Goal: Task Accomplishment & Management: Manage account settings

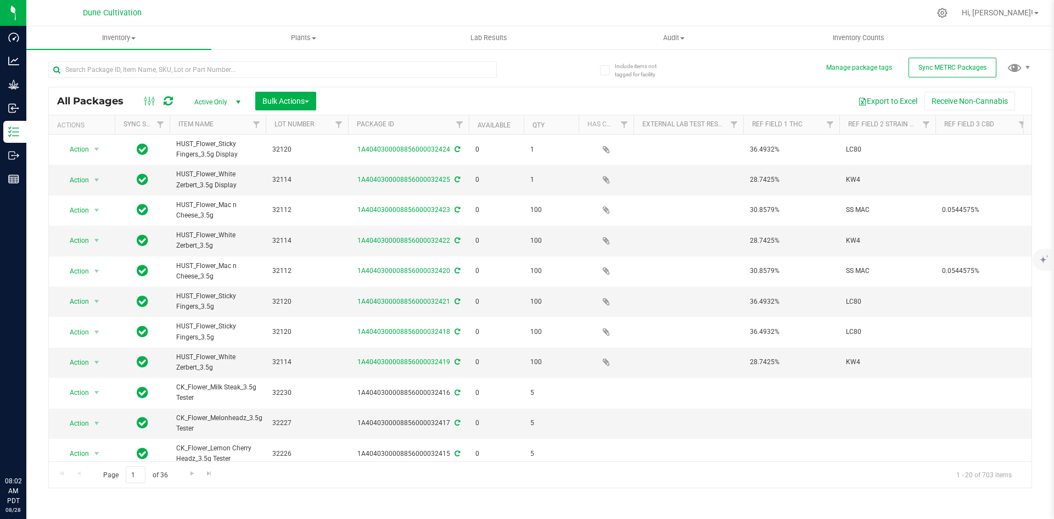
click at [104, 65] on input "text" at bounding box center [272, 69] width 448 height 16
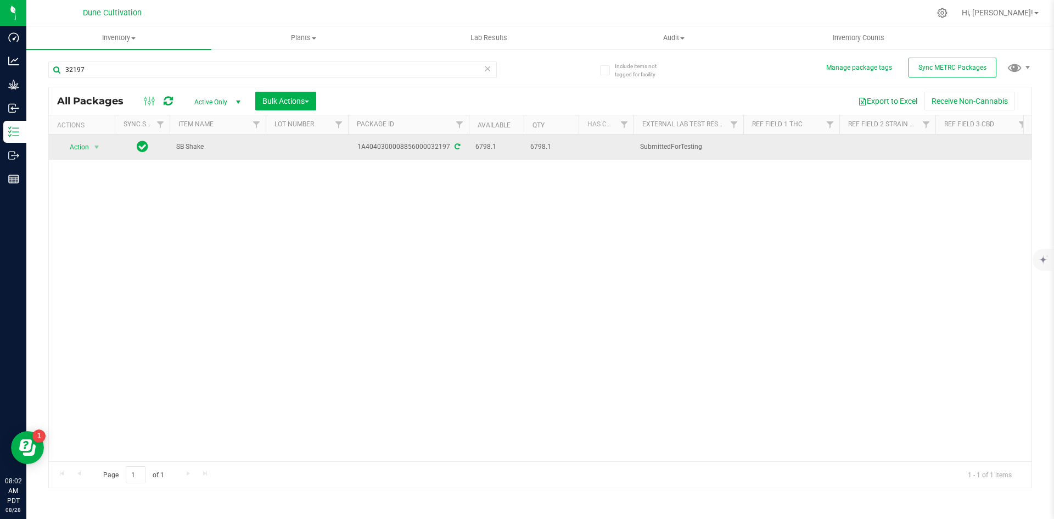
click at [453, 143] on span at bounding box center [456, 147] width 7 height 8
click at [456, 145] on icon at bounding box center [456, 146] width 5 height 7
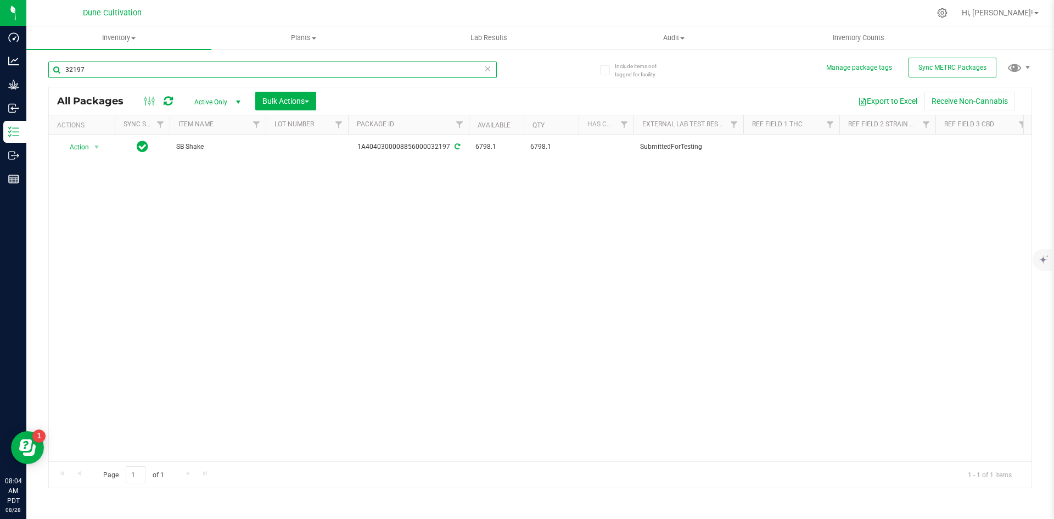
drag, startPoint x: 125, startPoint y: 73, endPoint x: 58, endPoint y: 63, distance: 67.8
click at [58, 63] on input "32197" at bounding box center [272, 69] width 448 height 16
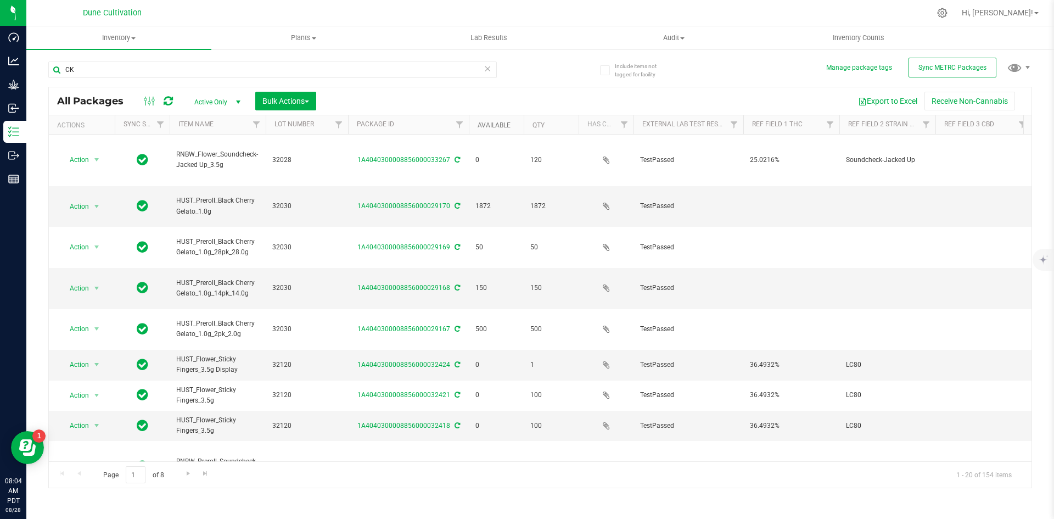
click at [486, 127] on link "Available" at bounding box center [494, 125] width 33 height 8
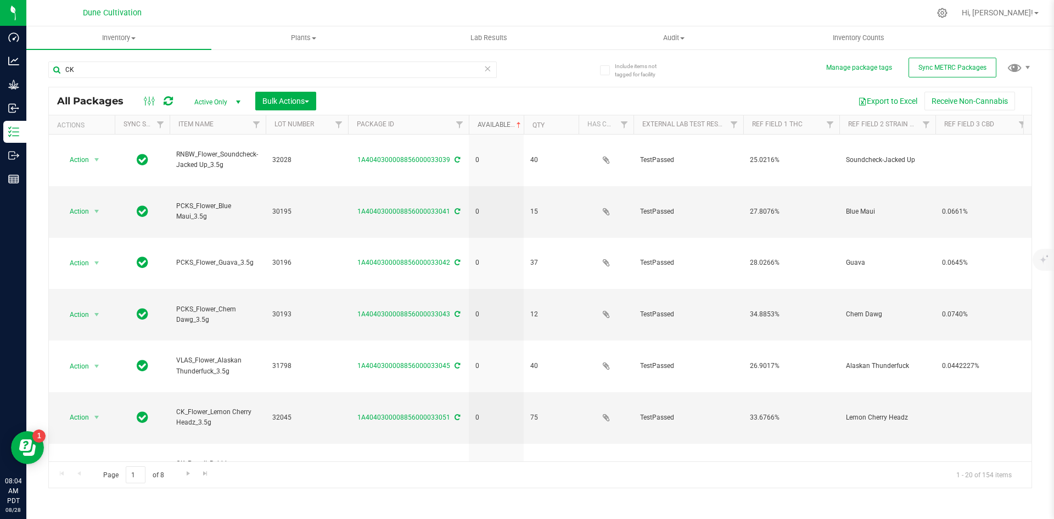
click at [486, 127] on link "Available" at bounding box center [501, 125] width 46 height 8
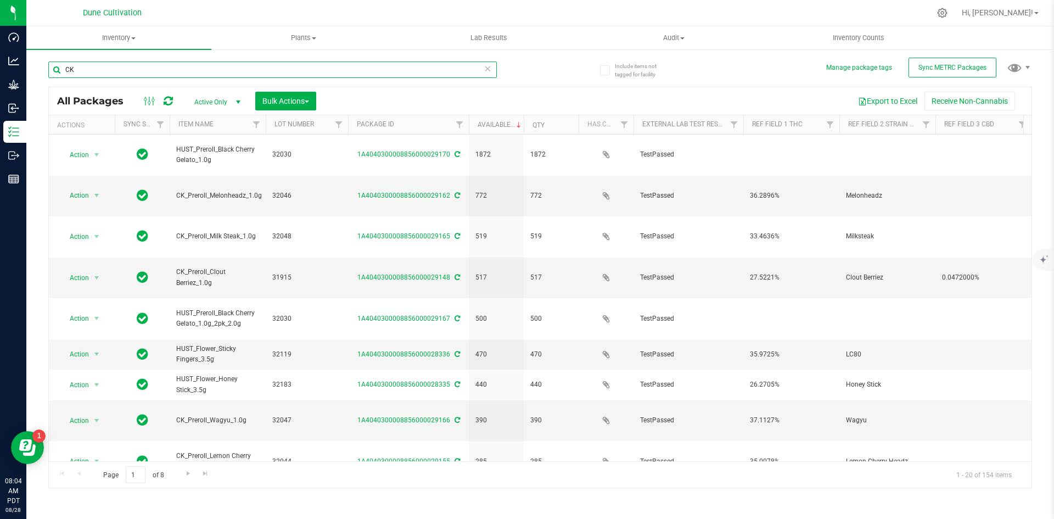
click at [235, 75] on input "CK" at bounding box center [272, 69] width 448 height 16
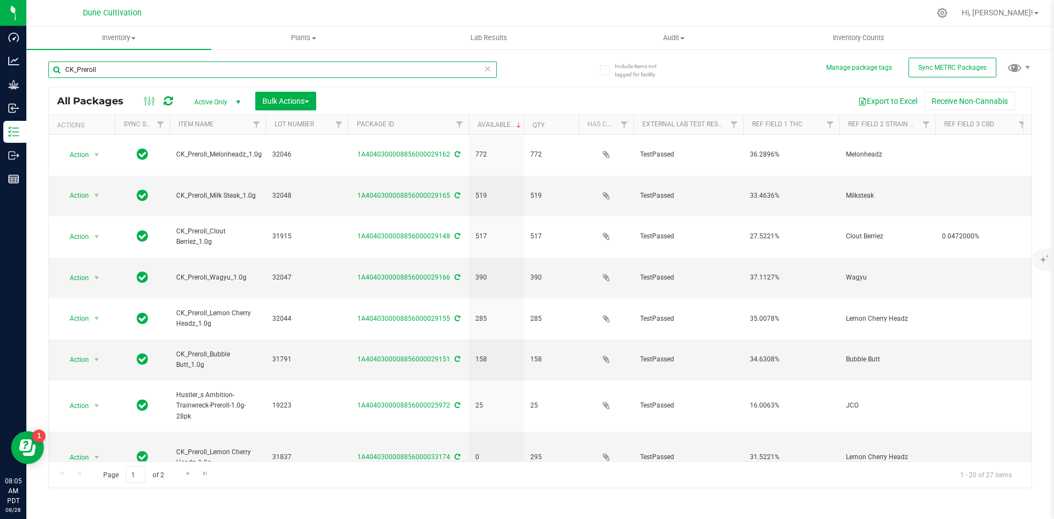
type input "CK_Preroll"
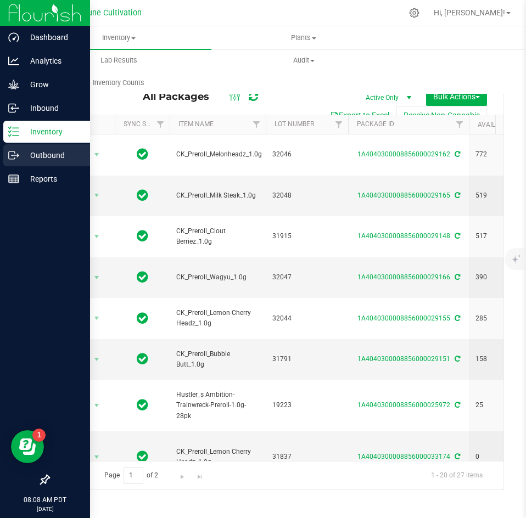
click at [16, 162] on div "Outbound" at bounding box center [46, 155] width 87 height 22
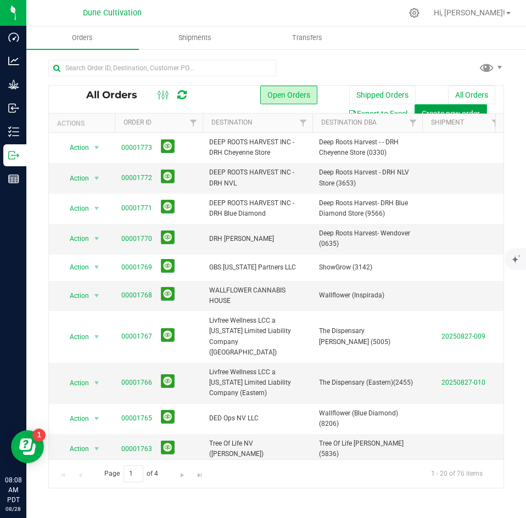
click at [446, 107] on button "Create new order" at bounding box center [450, 113] width 72 height 19
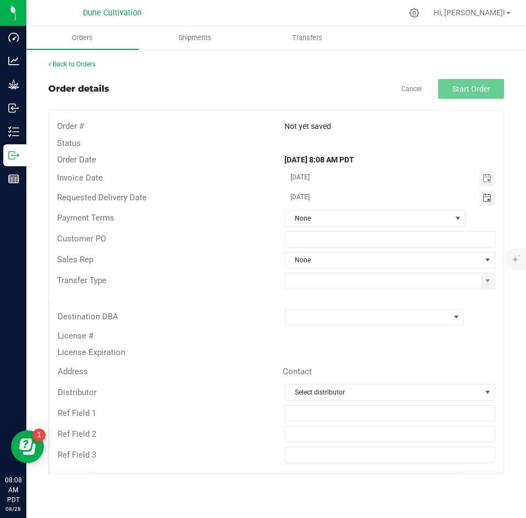
click at [489, 201] on span "Toggle calendar" at bounding box center [486, 198] width 9 height 9
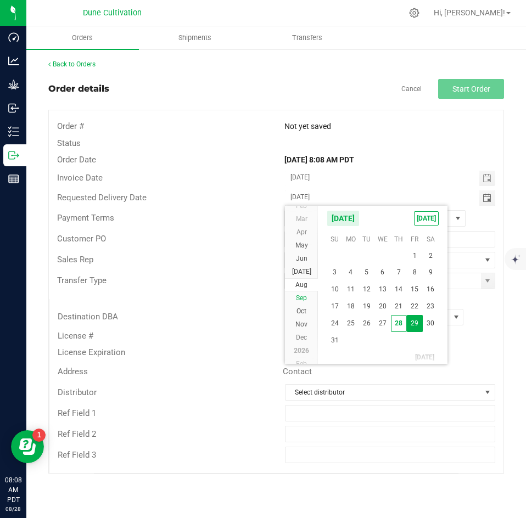
click at [300, 303] on li "Sep" at bounding box center [301, 297] width 33 height 13
click at [372, 253] on span "2" at bounding box center [366, 254] width 16 height 17
type input "[DATE]"
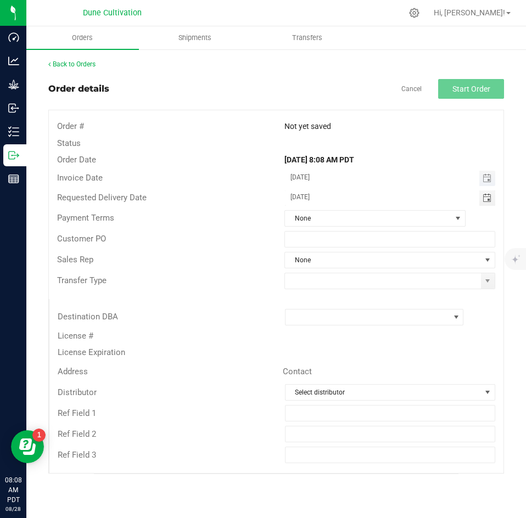
click at [481, 184] on span "Toggle calendar" at bounding box center [487, 178] width 16 height 15
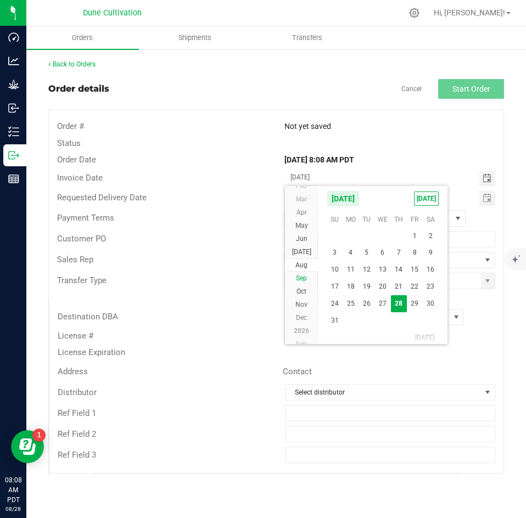
click at [305, 277] on span "Sep" at bounding box center [301, 278] width 11 height 8
click at [366, 233] on span "2" at bounding box center [366, 234] width 16 height 17
type input "[DATE]"
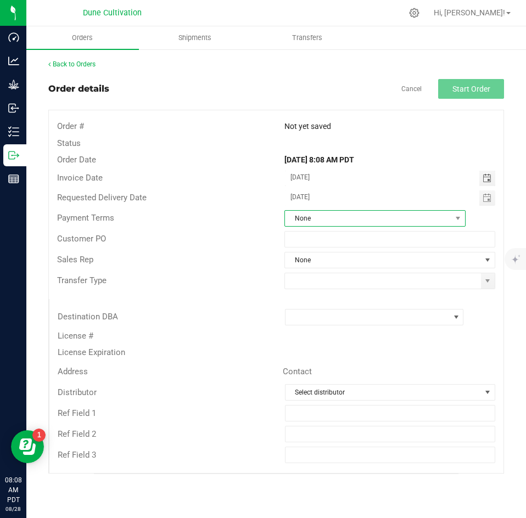
click at [340, 220] on span "None" at bounding box center [368, 218] width 166 height 15
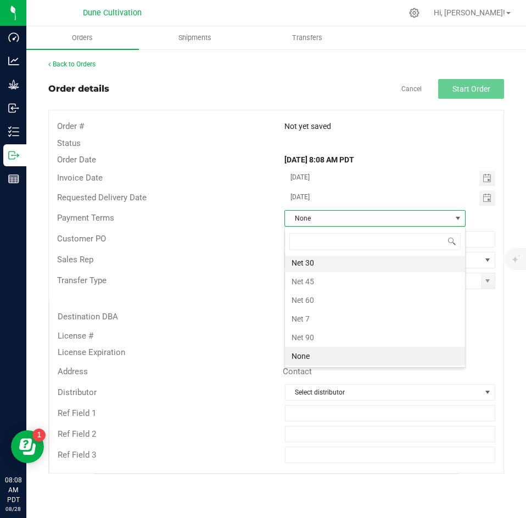
click at [333, 256] on li "Net 30" at bounding box center [375, 263] width 180 height 19
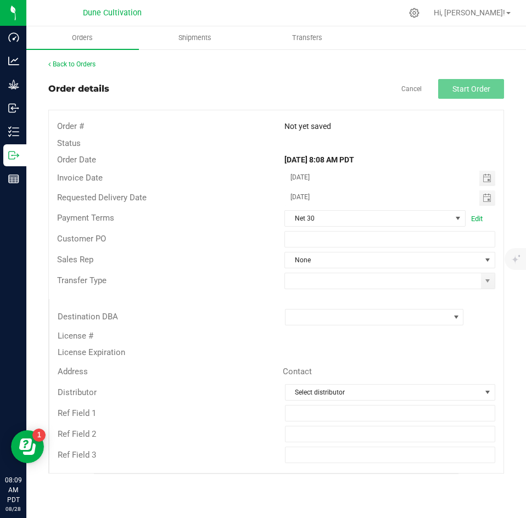
click at [330, 250] on div "Sales Rep None" at bounding box center [276, 260] width 454 height 21
click at [326, 256] on span "None" at bounding box center [383, 259] width 196 height 15
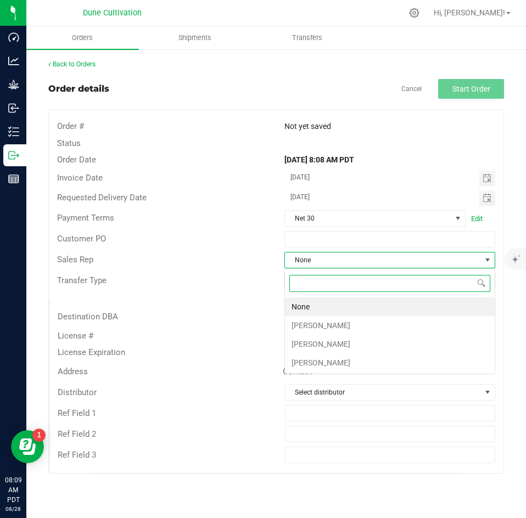
scroll to position [16, 211]
click at [317, 322] on li "[PERSON_NAME]" at bounding box center [390, 325] width 210 height 19
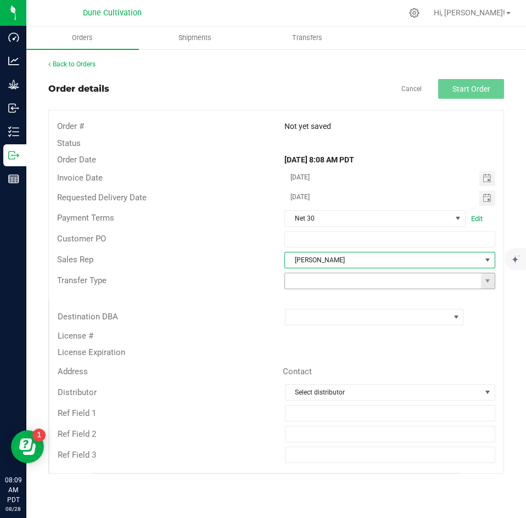
click at [324, 289] on span at bounding box center [389, 281] width 211 height 16
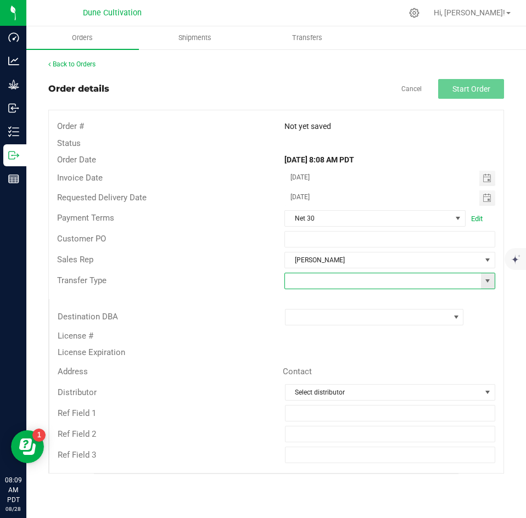
click at [323, 287] on input at bounding box center [383, 280] width 196 height 15
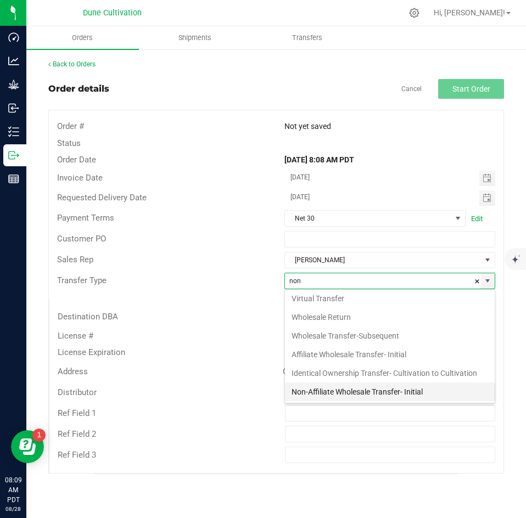
click at [317, 388] on li "Non-Affiliate Wholesale Transfer- Initial" at bounding box center [390, 392] width 210 height 19
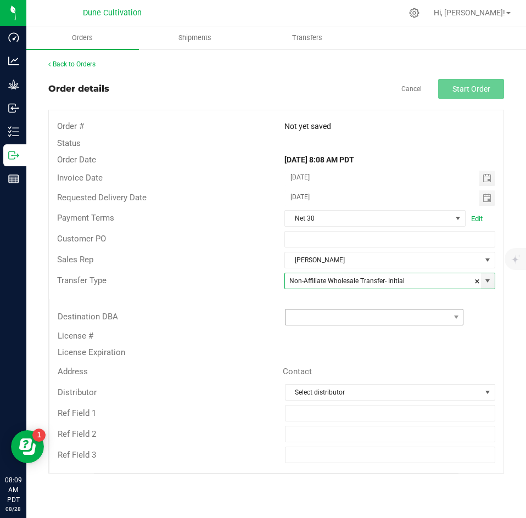
type input "Non-Affiliate Wholesale Transfer- Initial"
click at [318, 315] on span at bounding box center [367, 317] width 164 height 15
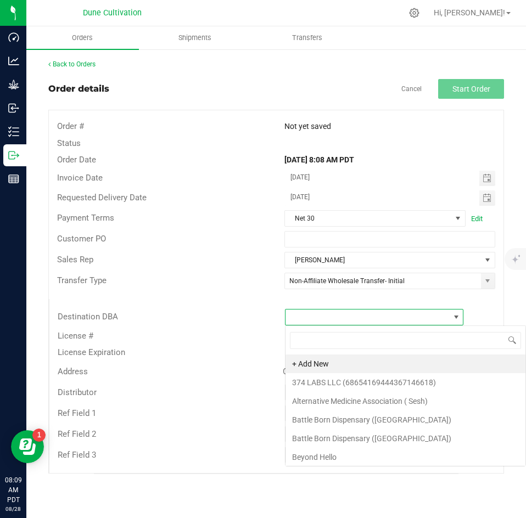
scroll to position [16, 179]
type input "deep roots"
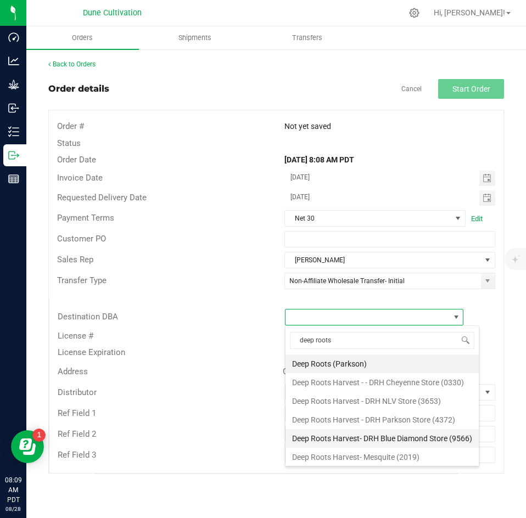
click at [334, 433] on li "Deep Roots Harvest- DRH Blue Diamond Store (9566)" at bounding box center [381, 438] width 193 height 19
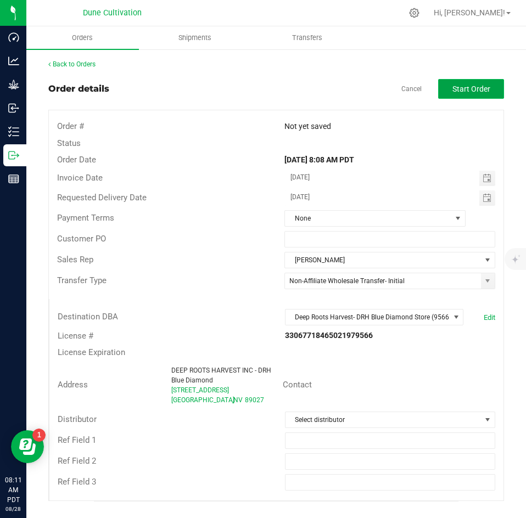
click at [462, 83] on button "Start Order" at bounding box center [471, 89] width 66 height 20
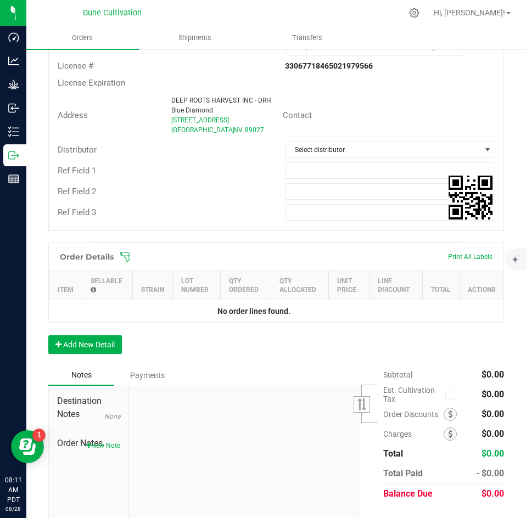
scroll to position [293, 0]
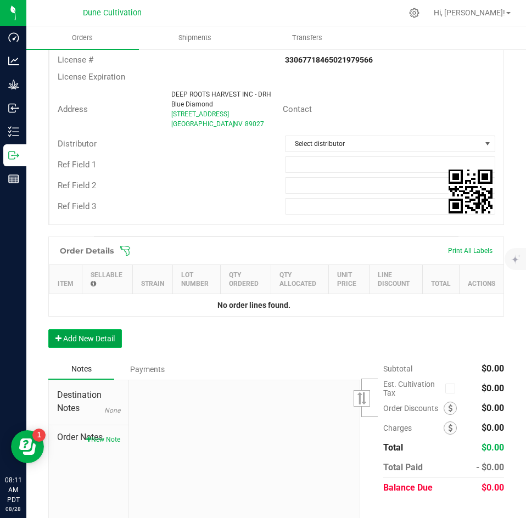
click at [108, 341] on button "Add New Detail" at bounding box center [85, 338] width 74 height 19
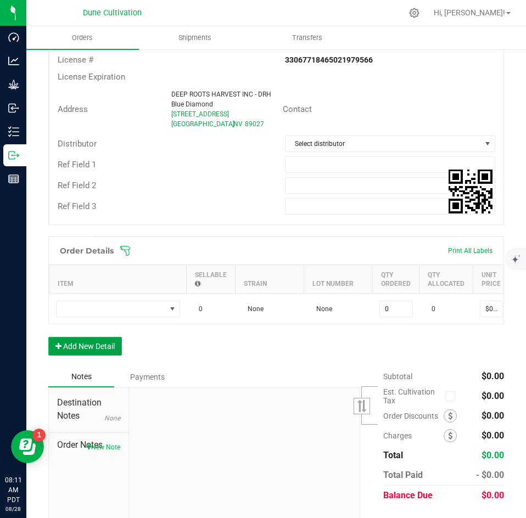
click at [96, 356] on button "Add New Detail" at bounding box center [85, 346] width 74 height 19
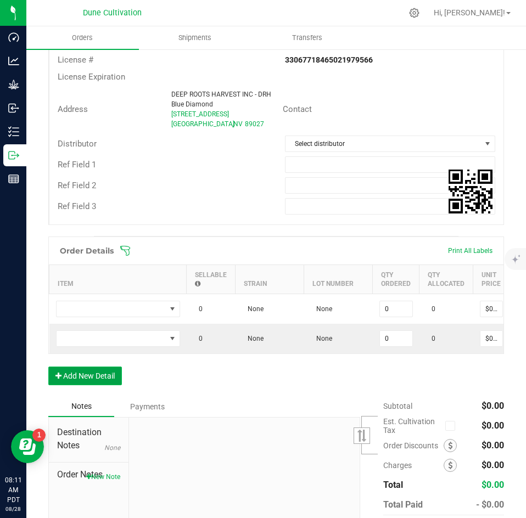
click at [92, 385] on button "Add New Detail" at bounding box center [85, 376] width 74 height 19
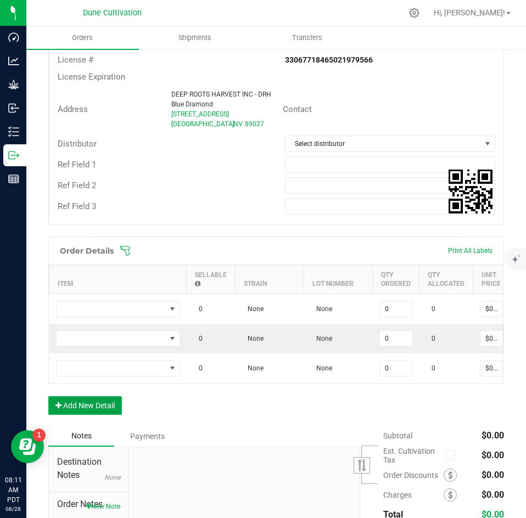
click at [85, 415] on button "Add New Detail" at bounding box center [85, 405] width 74 height 19
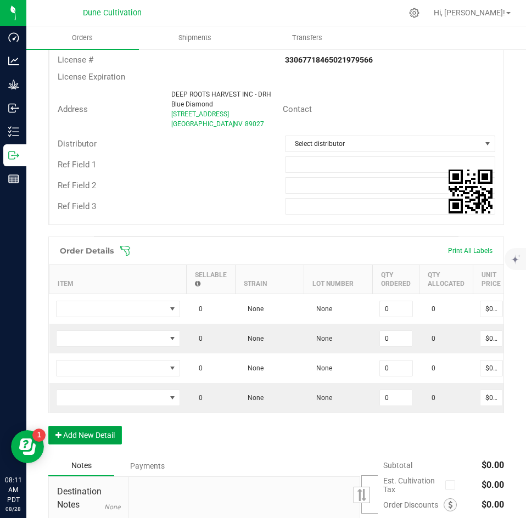
click at [79, 443] on button "Add New Detail" at bounding box center [85, 435] width 74 height 19
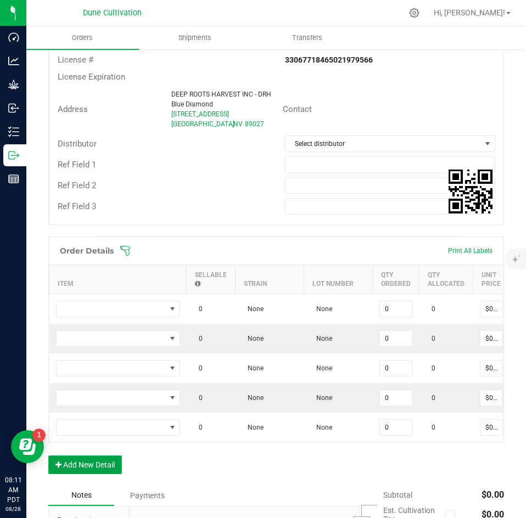
click at [80, 473] on button "Add New Detail" at bounding box center [85, 465] width 74 height 19
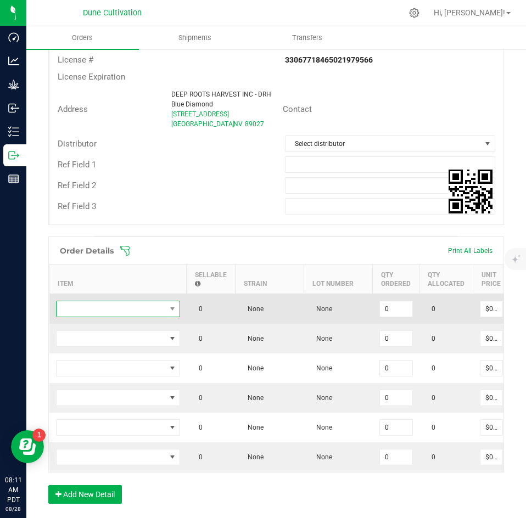
click at [122, 308] on span "NO DATA FOUND" at bounding box center [111, 308] width 109 height 15
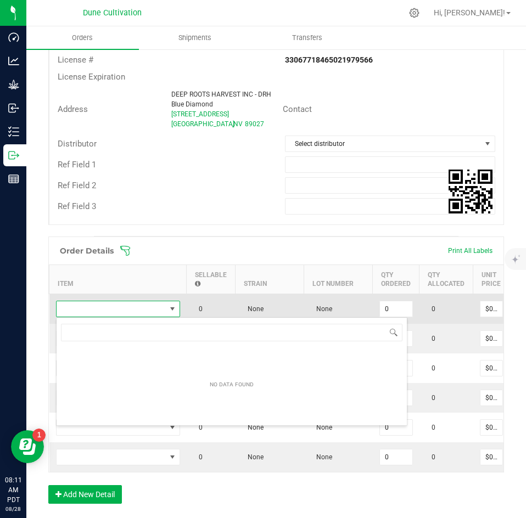
scroll to position [16, 124]
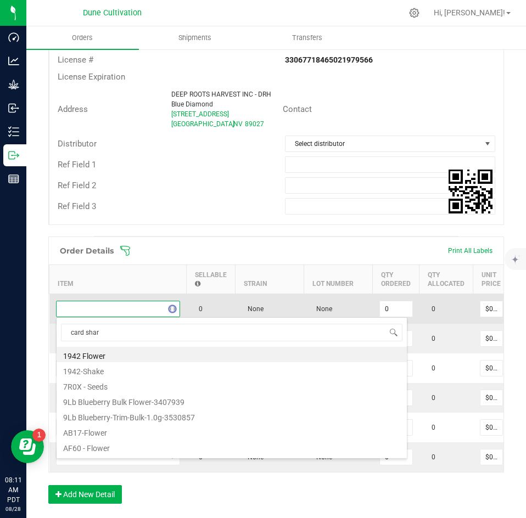
type input "card sharp"
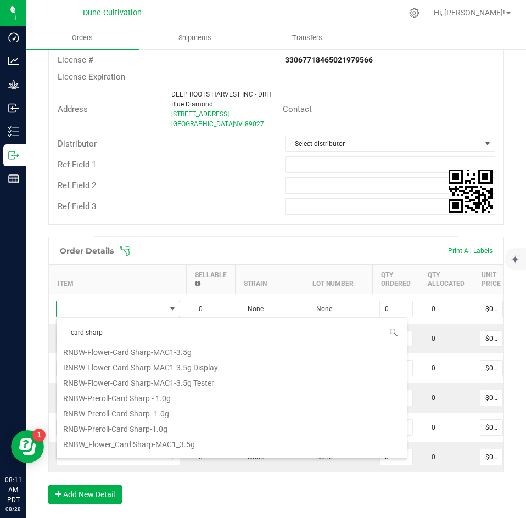
scroll to position [151, 0]
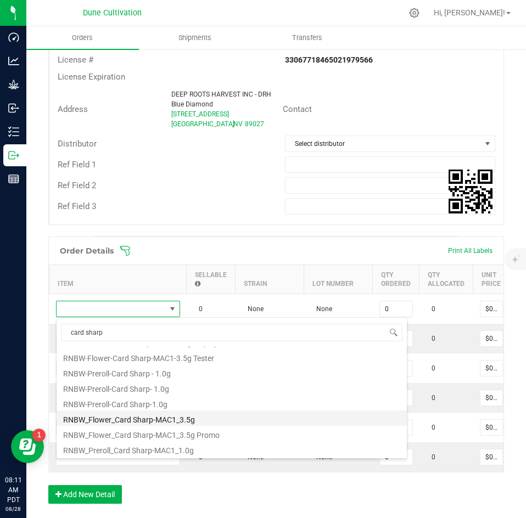
click at [134, 420] on li "RNBW_Flower_Card Sharp-MAC1_3.5g" at bounding box center [232, 418] width 350 height 15
type input "0 ea"
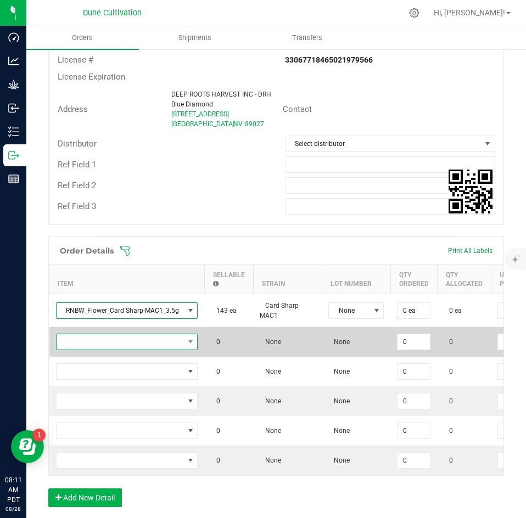
click at [141, 346] on span "NO DATA FOUND" at bounding box center [120, 341] width 127 height 15
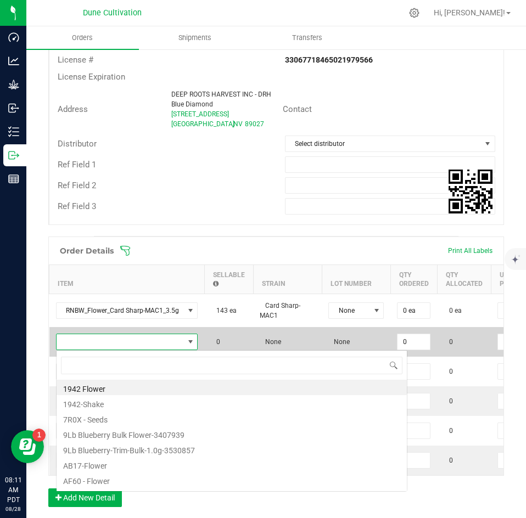
scroll to position [16, 142]
type input "late night"
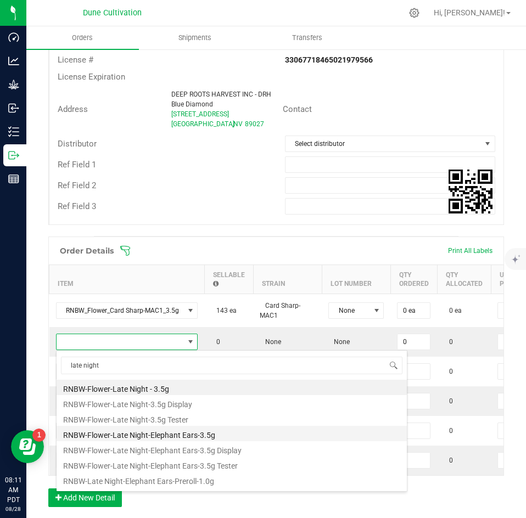
scroll to position [90, 0]
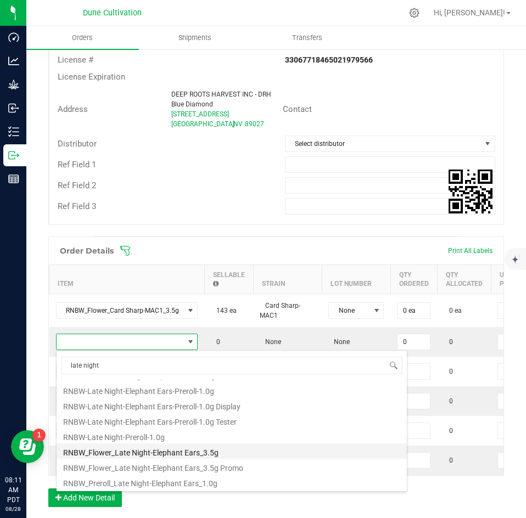
click at [139, 453] on li "RNBW_Flower_Late Night-Elephant Ears_3.5g" at bounding box center [232, 450] width 350 height 15
type input "0 ea"
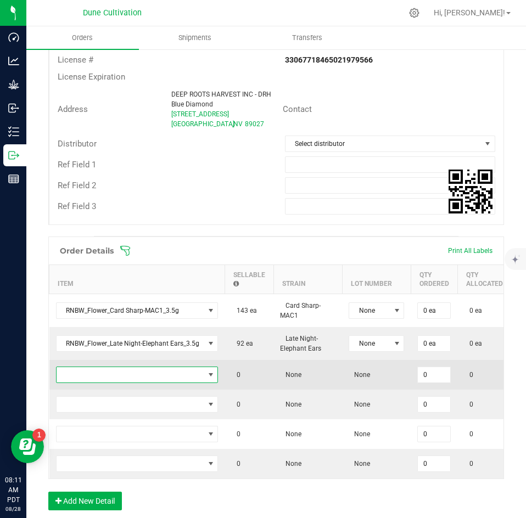
click at [138, 375] on span "NO DATA FOUND" at bounding box center [131, 374] width 148 height 15
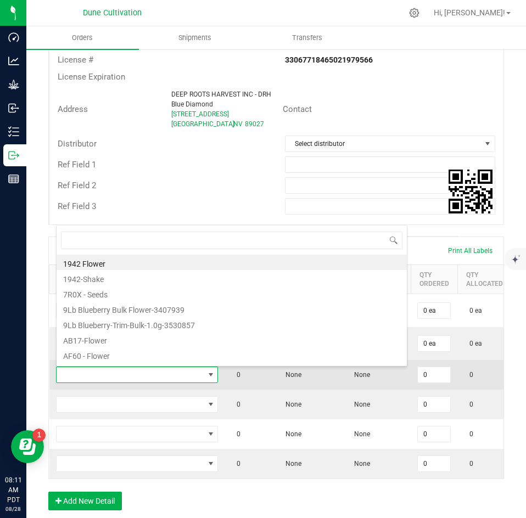
scroll to position [16, 161]
type input "sound check"
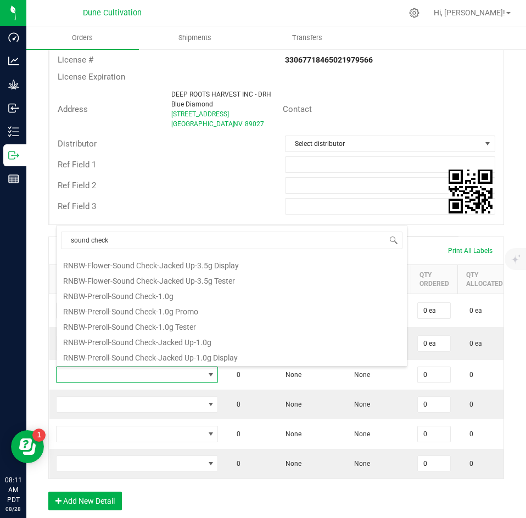
scroll to position [182, 0]
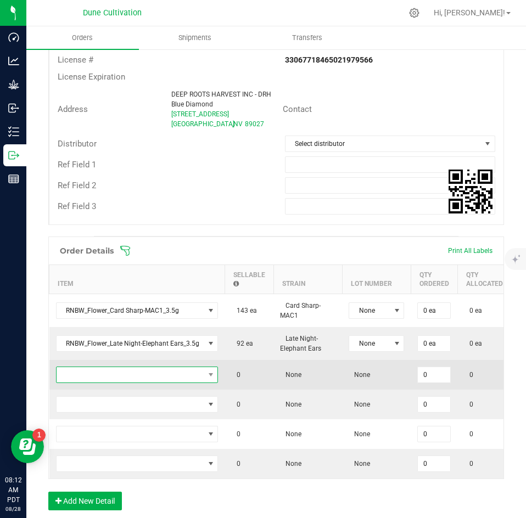
click at [155, 372] on span "NO DATA FOUND" at bounding box center [131, 374] width 148 height 15
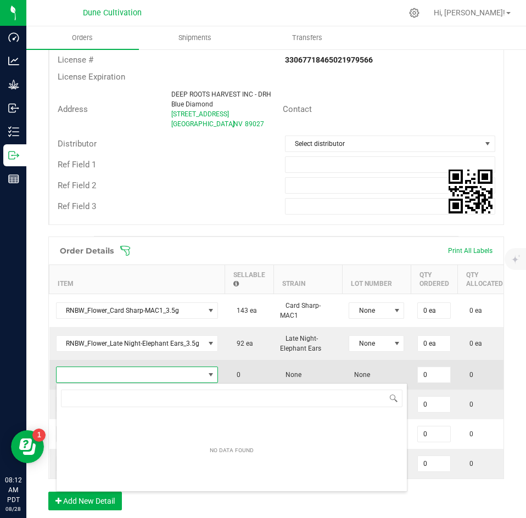
scroll to position [16, 161]
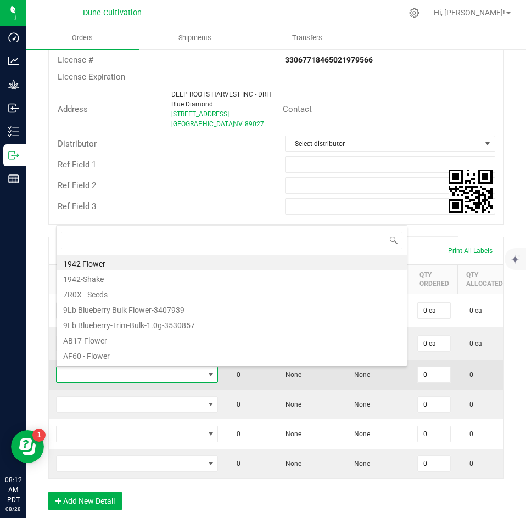
type input "RNBW_Flower_Soundcheck-Jacked Up_3.5g"
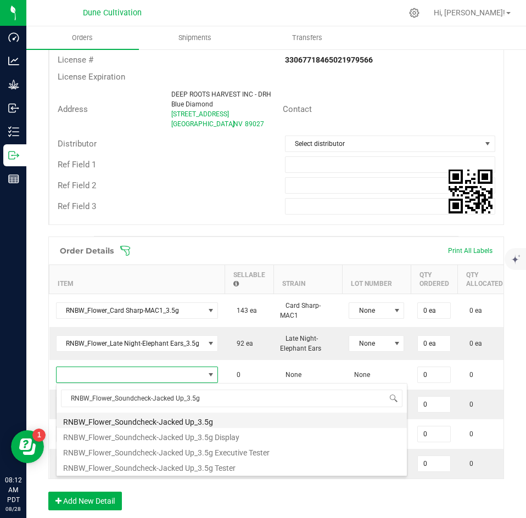
click at [115, 423] on li "RNBW_Flower_Soundcheck-Jacked Up_3.5g" at bounding box center [232, 420] width 350 height 15
type input "0 ea"
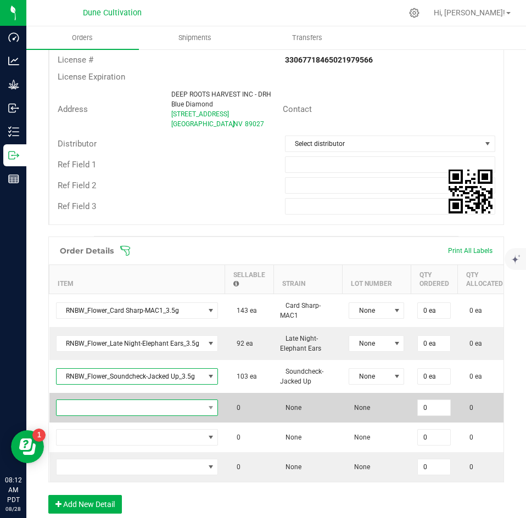
click at [117, 413] on span "NO DATA FOUND" at bounding box center [131, 407] width 148 height 15
click at [188, 406] on span "NO DATA FOUND" at bounding box center [131, 407] width 148 height 15
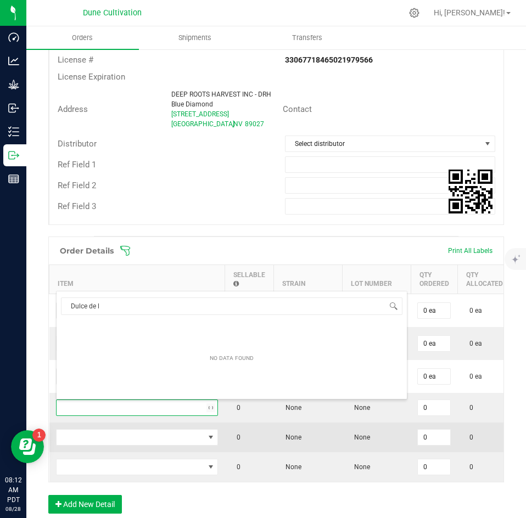
type input "Dulce de le"
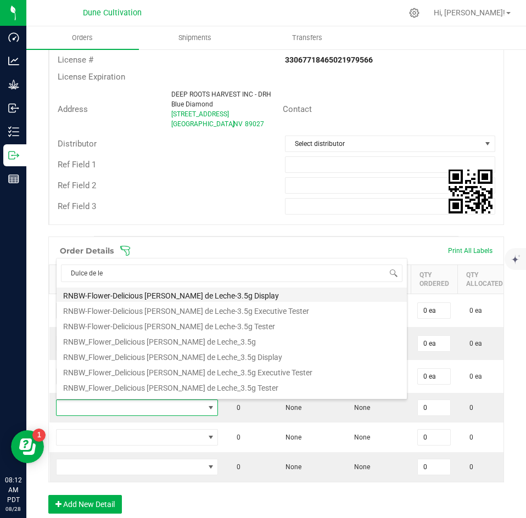
scroll to position [75, 0]
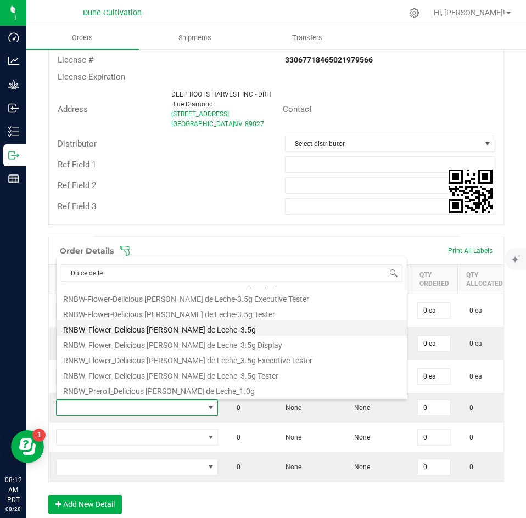
click at [188, 334] on li "RNBW_Flower_Delicious [PERSON_NAME] de Leche_3.5g" at bounding box center [232, 328] width 350 height 15
type input "0 ea"
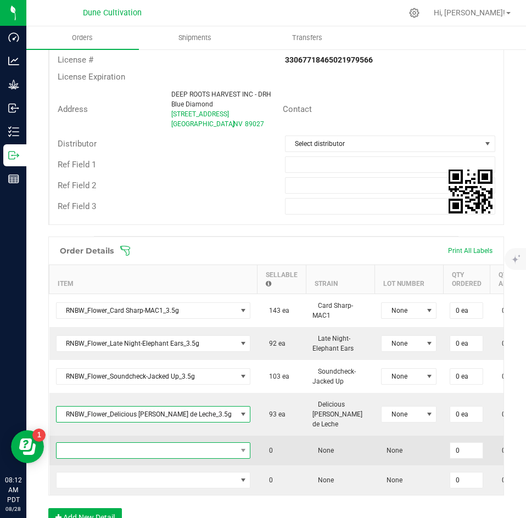
click at [155, 443] on span "NO DATA FOUND" at bounding box center [147, 450] width 180 height 15
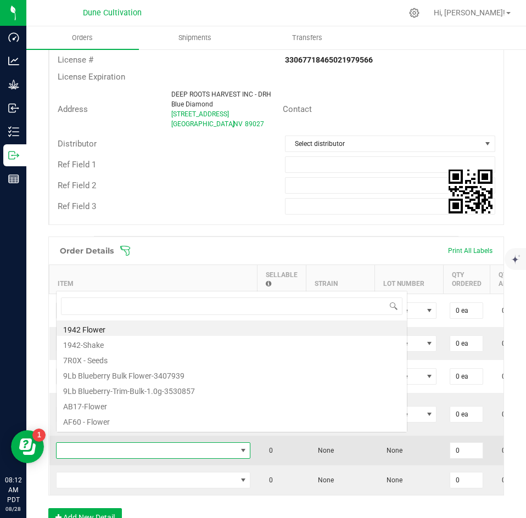
scroll to position [16, 180]
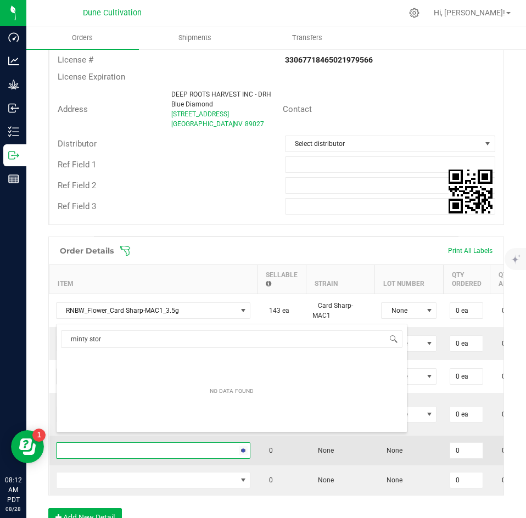
type input "minty storm"
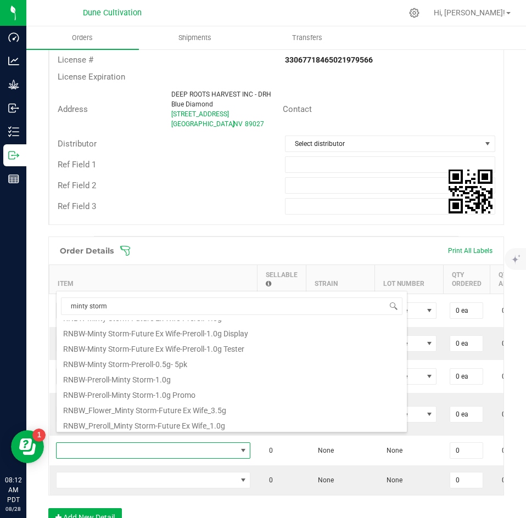
scroll to position [105, 0]
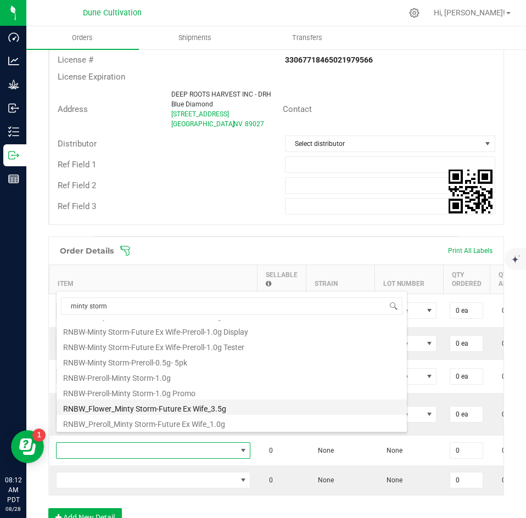
click at [164, 408] on li "RNBW_Flower_Minty Storm-Future Ex Wife_3.5g" at bounding box center [232, 407] width 350 height 15
type input "0 ea"
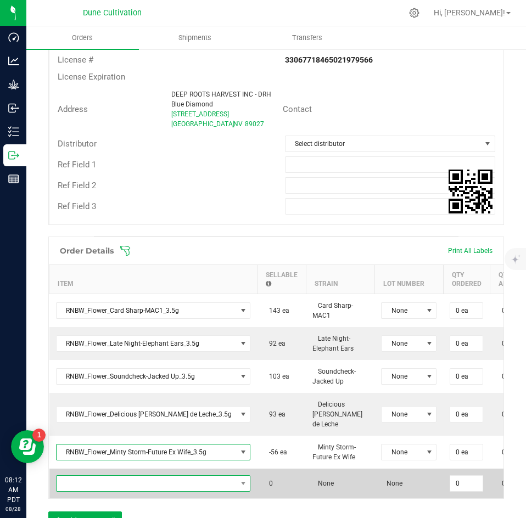
click at [150, 476] on span "NO DATA FOUND" at bounding box center [147, 483] width 180 height 15
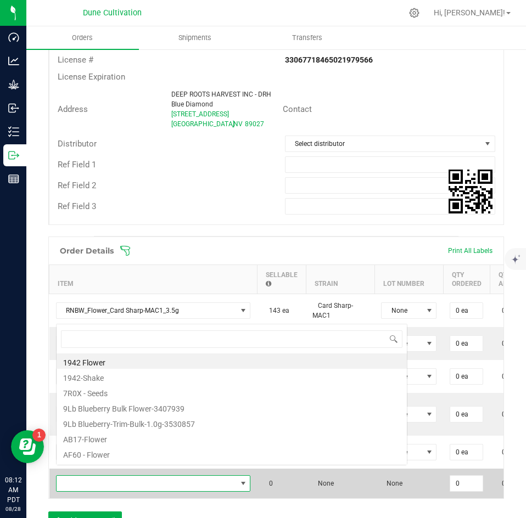
scroll to position [16, 180]
type input "card sharp"
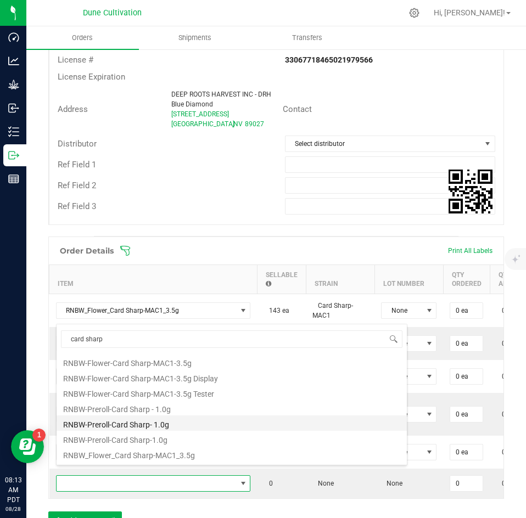
scroll to position [151, 0]
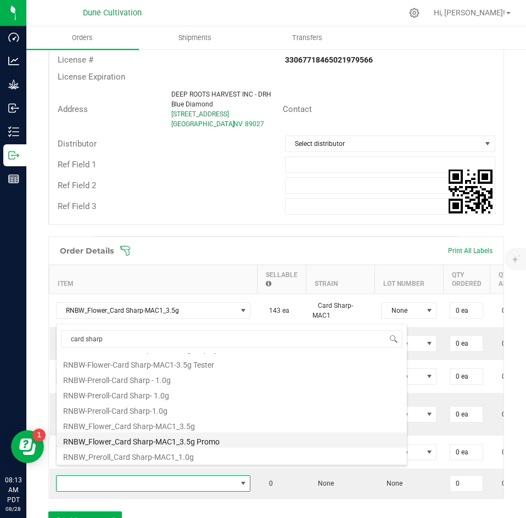
click at [186, 442] on li "RNBW_Flower_Card Sharp-MAC1_3.5g Promo" at bounding box center [232, 440] width 350 height 15
type input "0 ea"
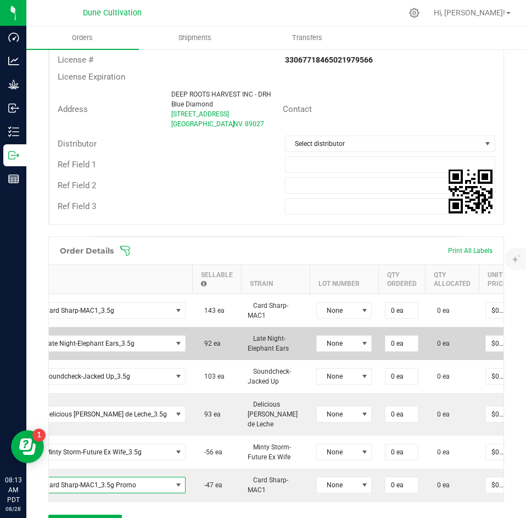
scroll to position [0, 65]
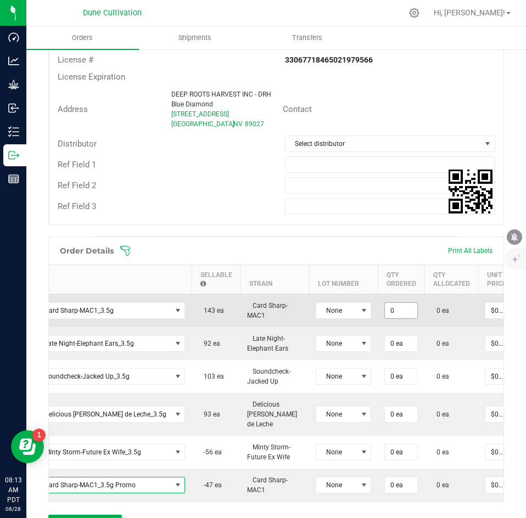
click at [385, 311] on input "0" at bounding box center [401, 310] width 32 height 15
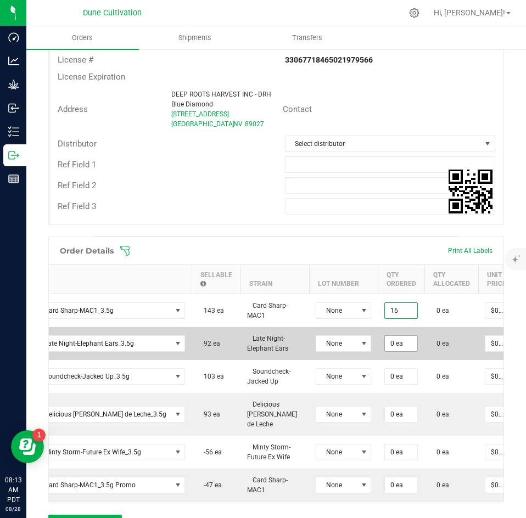
type input "16 ea"
click at [385, 338] on input "0" at bounding box center [401, 343] width 32 height 15
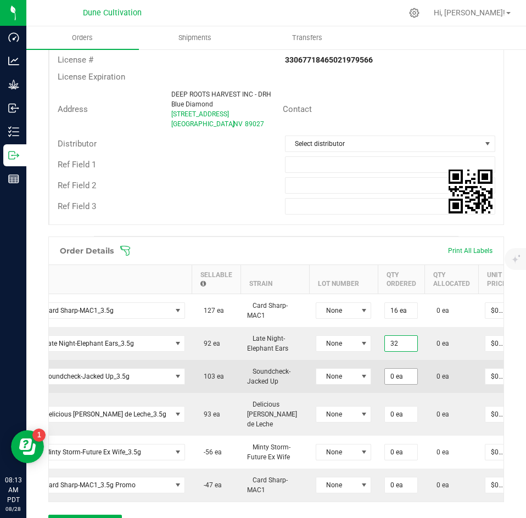
type input "32 ea"
click at [390, 372] on input "0" at bounding box center [401, 376] width 32 height 15
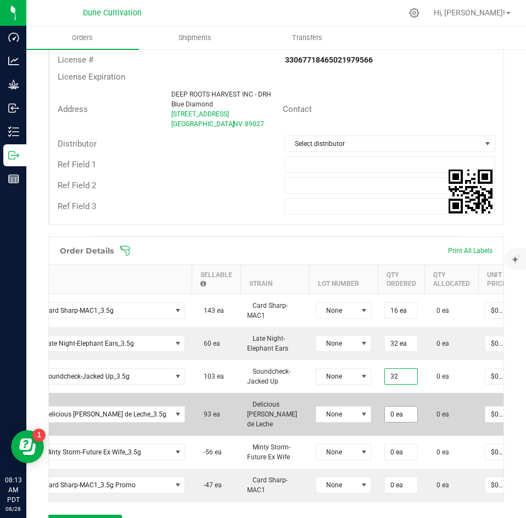
type input "32 ea"
click at [394, 407] on input "0" at bounding box center [401, 414] width 32 height 15
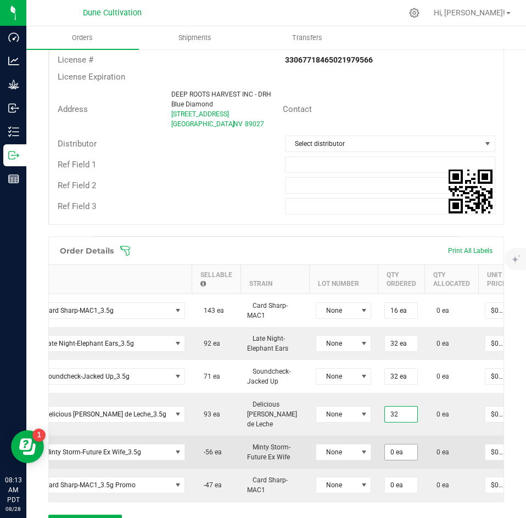
type input "32 ea"
click at [389, 446] on input "0" at bounding box center [401, 452] width 32 height 15
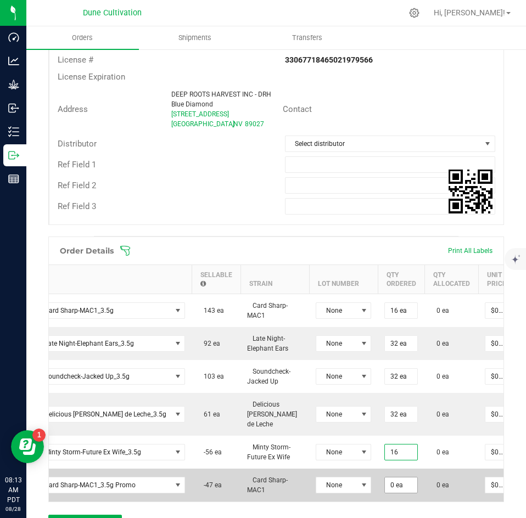
type input "16 ea"
click at [385, 478] on input "0" at bounding box center [401, 485] width 32 height 15
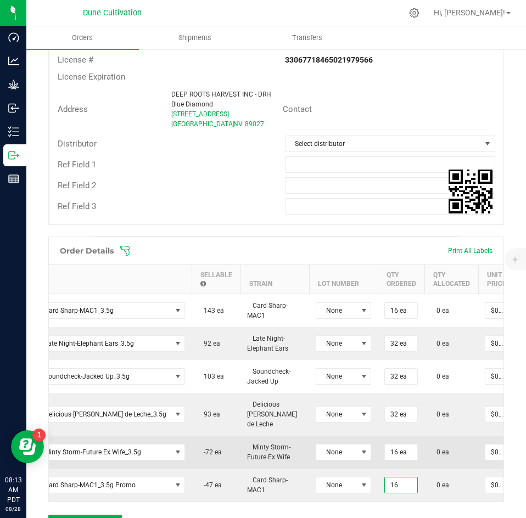
type input "16 ea"
click at [447, 450] on td "0 ea" at bounding box center [451, 452] width 54 height 33
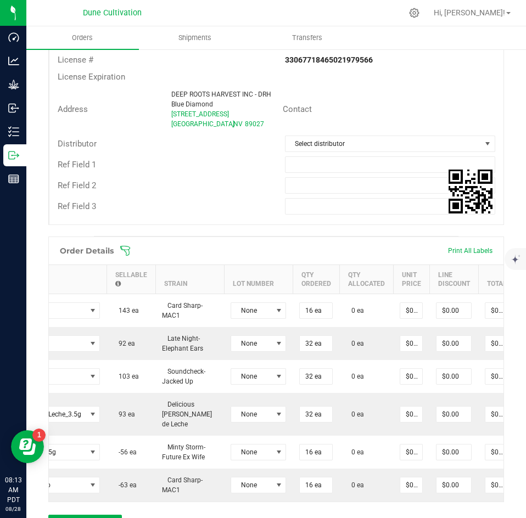
scroll to position [268, 0]
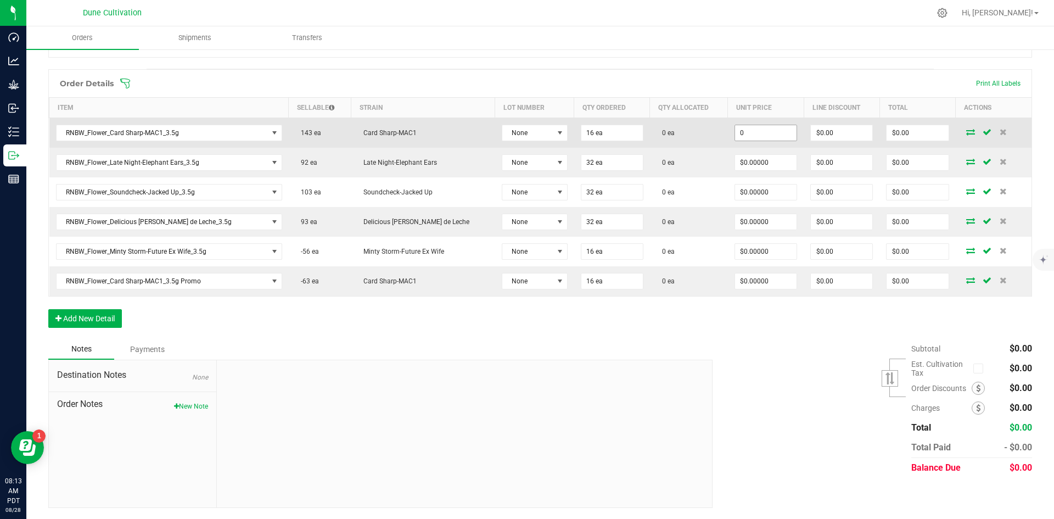
click at [735, 134] on input "0" at bounding box center [765, 132] width 61 height 15
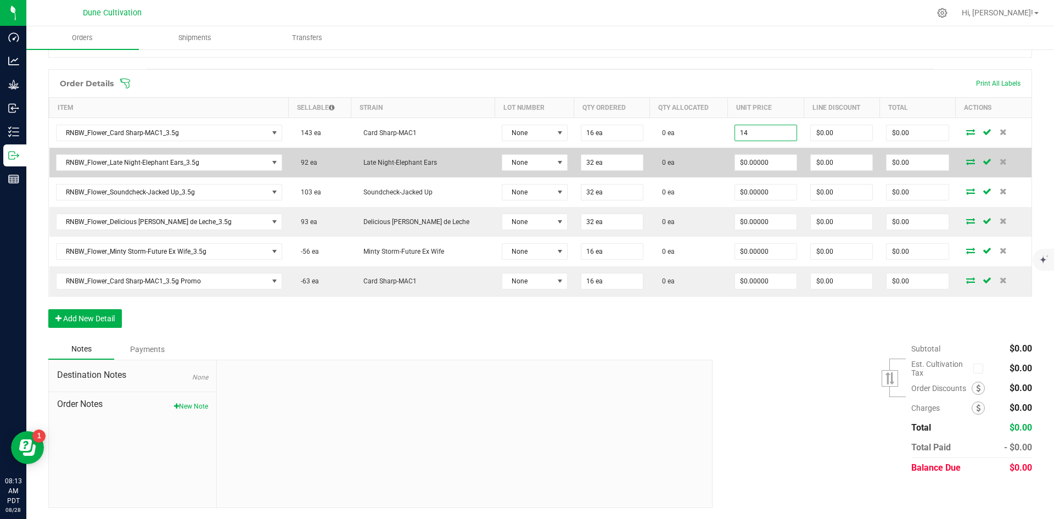
type input "$14.00000"
type input "$224.00"
click at [728, 172] on td "$0.00000" at bounding box center [766, 163] width 76 height 30
click at [735, 168] on input "0" at bounding box center [765, 162] width 61 height 15
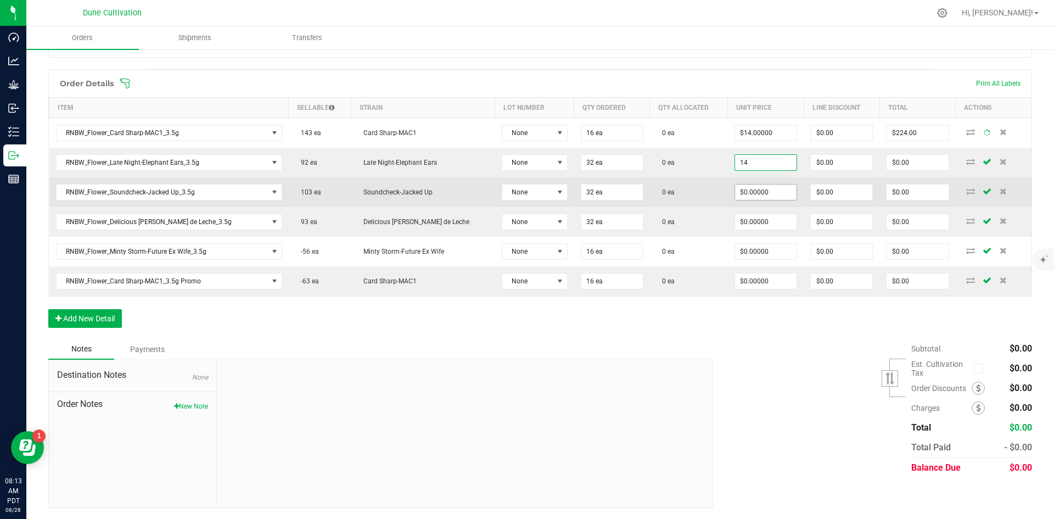
type input "$14.00000"
type input "$448.00"
click at [735, 190] on input "0" at bounding box center [765, 191] width 61 height 15
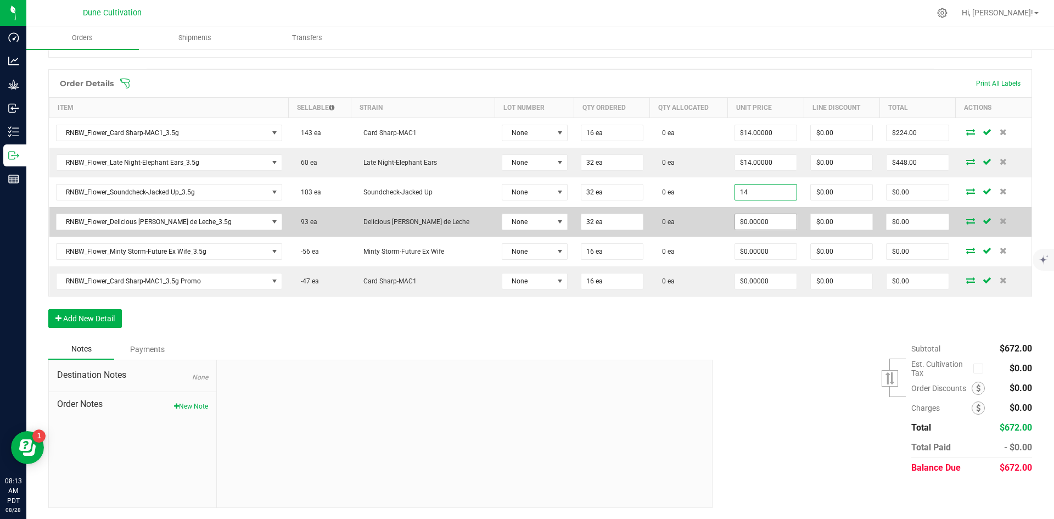
type input "$14.00000"
type input "$448.00"
click at [735, 219] on input "0" at bounding box center [765, 221] width 61 height 15
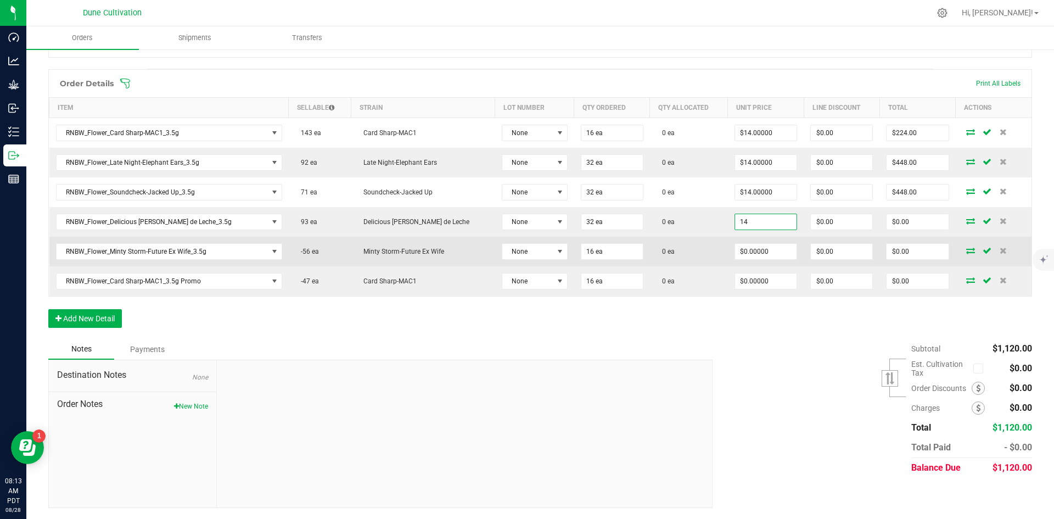
type input "$14.00000"
type input "$448.00"
click at [735, 242] on td "$0.00000" at bounding box center [766, 252] width 76 height 30
click at [735, 246] on input "0" at bounding box center [765, 251] width 61 height 15
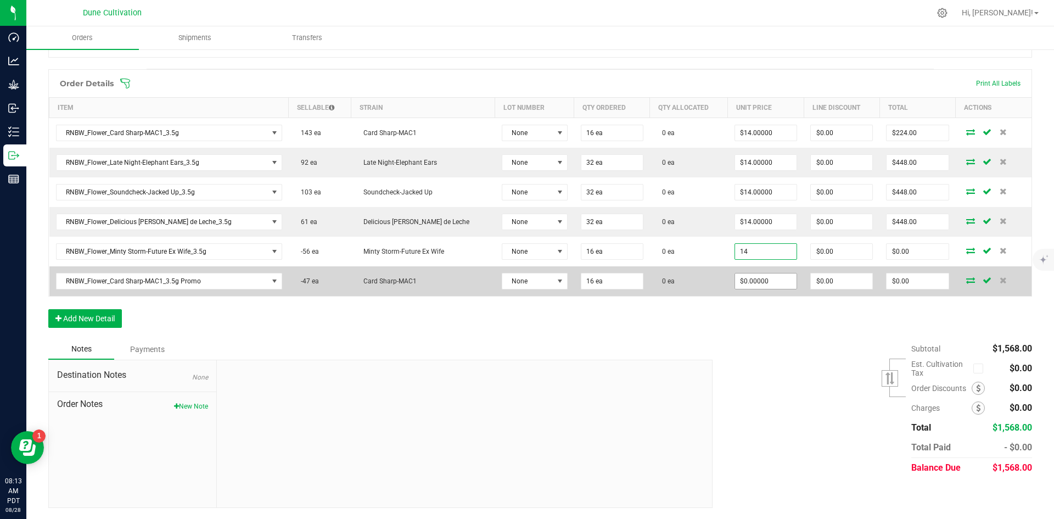
type input "$14.00000"
type input "$224.00"
click at [735, 274] on input "0" at bounding box center [765, 280] width 61 height 15
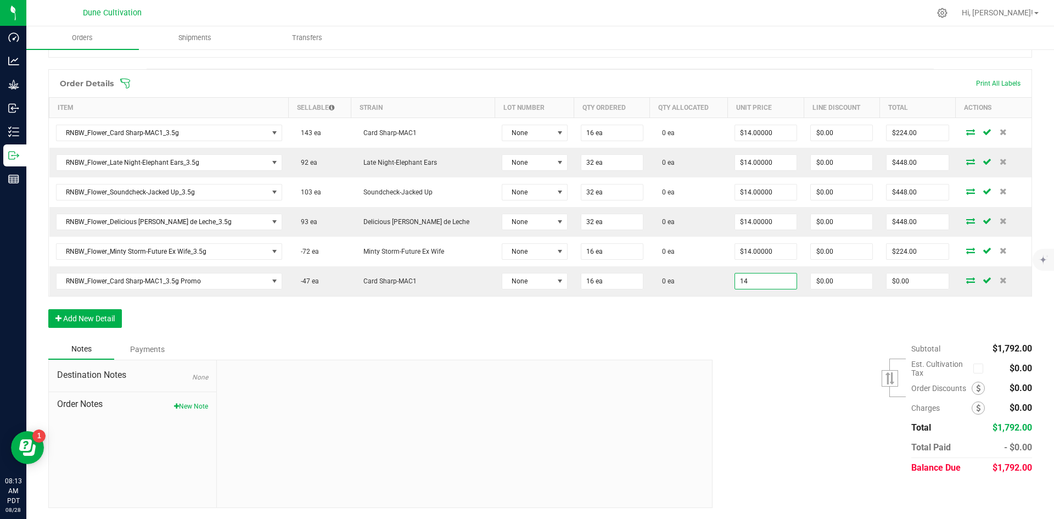
type input "$14.00000"
type input "$224.00"
click at [740, 328] on div "Order Details Print All Labels Item Sellable Strain Lot Number Qty Ordered Qty …" at bounding box center [540, 203] width 984 height 269
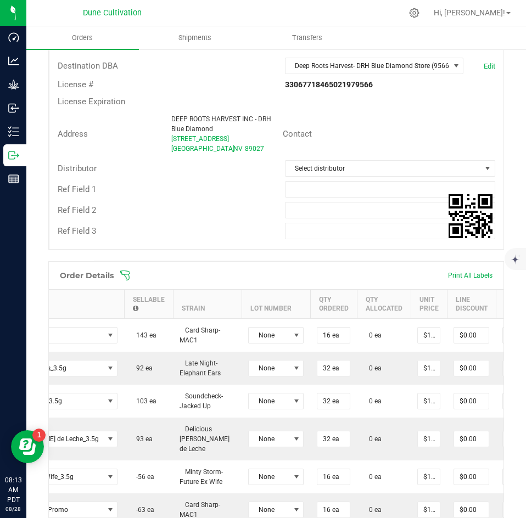
scroll to position [0, 220]
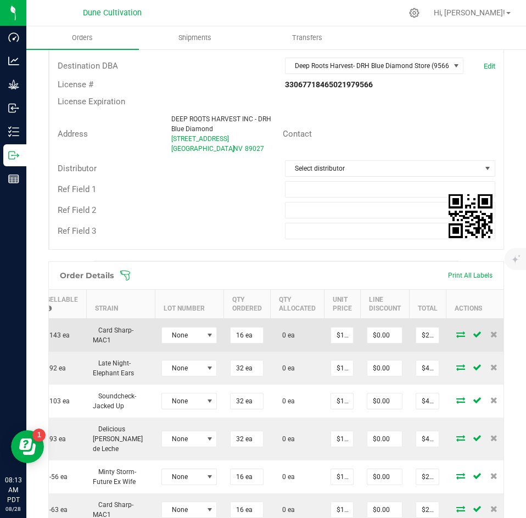
click at [456, 334] on icon at bounding box center [460, 334] width 9 height 7
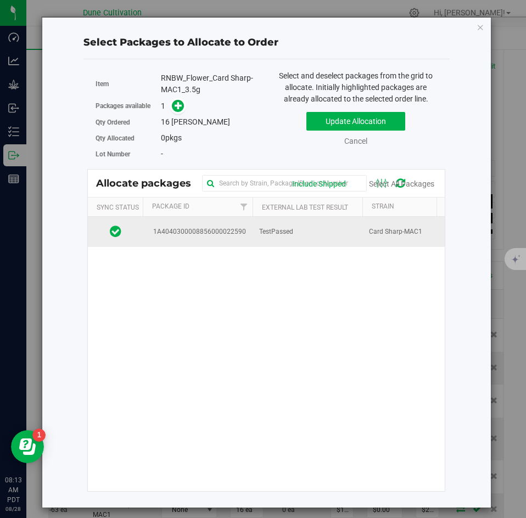
click at [283, 220] on td "TestPassed" at bounding box center [307, 232] width 110 height 30
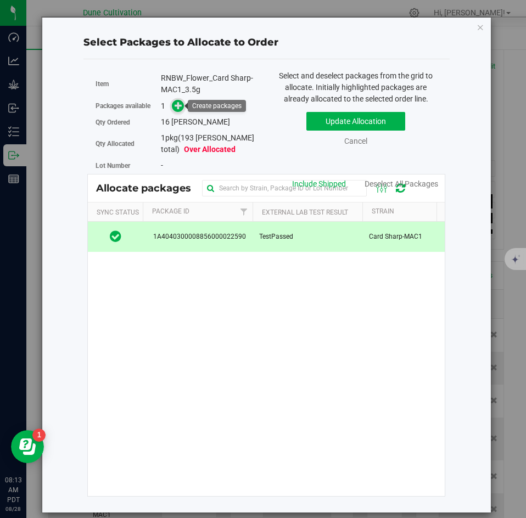
click at [177, 100] on span at bounding box center [178, 106] width 13 height 13
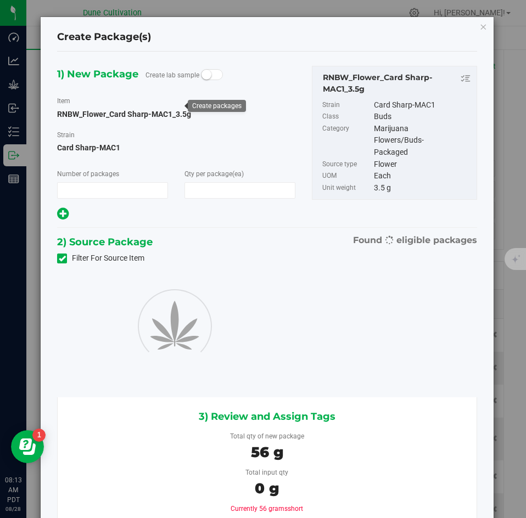
type input "1"
type input "16"
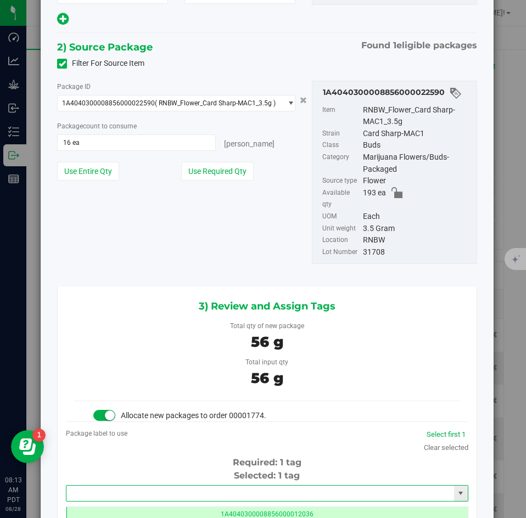
click at [148, 486] on input "text" at bounding box center [260, 493] width 388 height 15
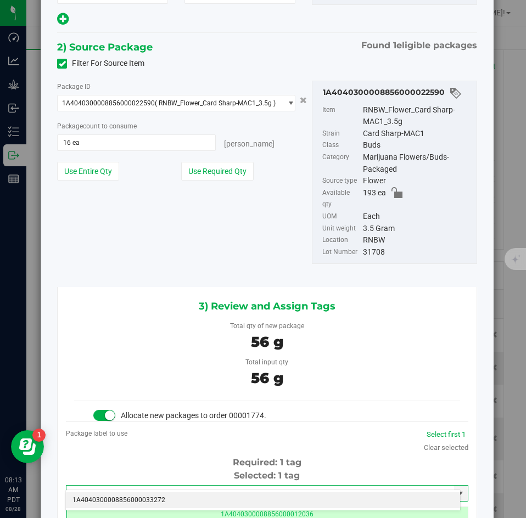
click at [148, 498] on li "1A4040300008856000033272" at bounding box center [263, 500] width 394 height 16
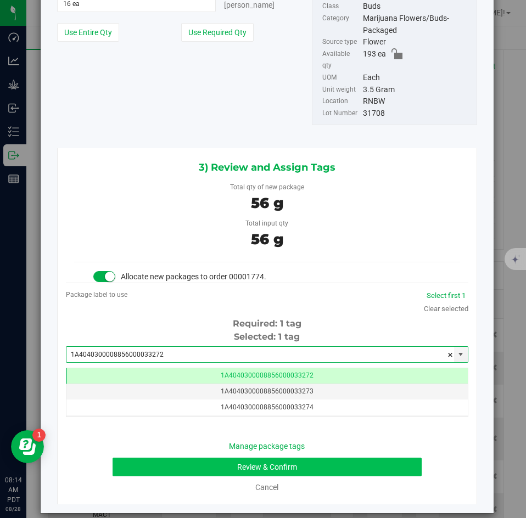
type input "1A4040300008856000033272"
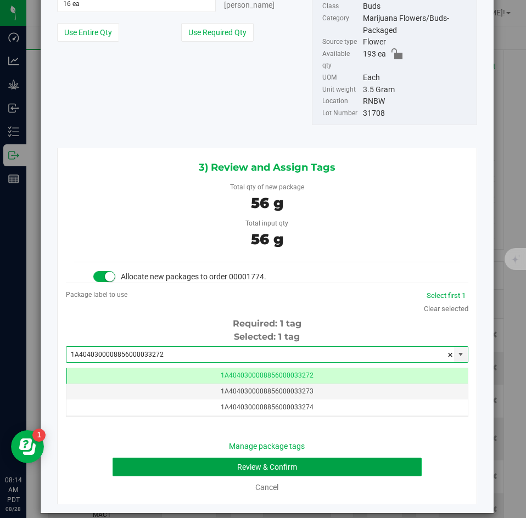
click at [196, 458] on button "Review & Confirm" at bounding box center [267, 467] width 308 height 19
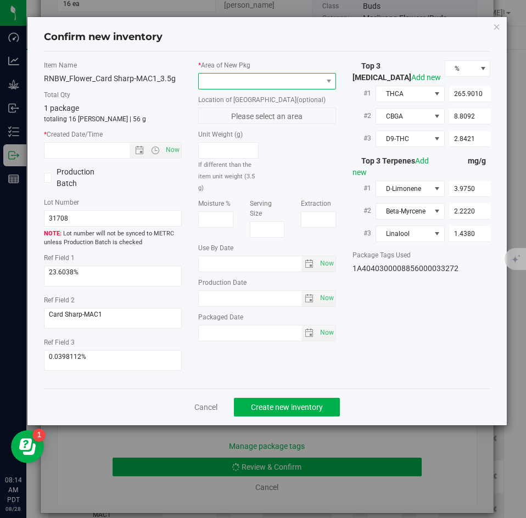
click at [225, 86] on span at bounding box center [260, 81] width 123 height 15
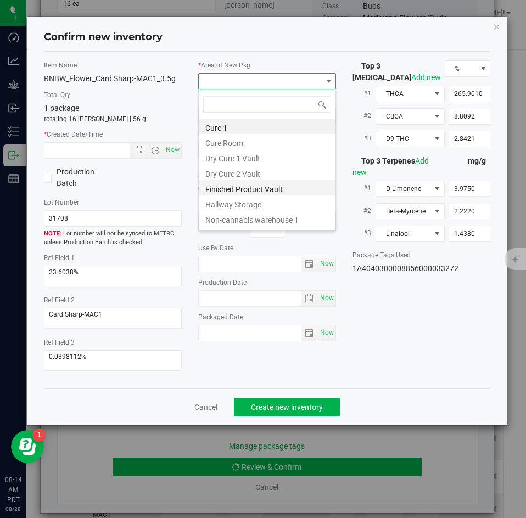
click at [218, 194] on li "Finished Product Vault" at bounding box center [267, 187] width 137 height 15
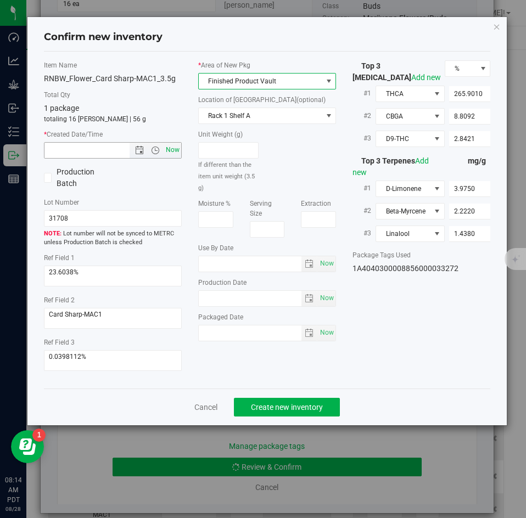
click at [175, 157] on span "Now" at bounding box center [173, 150] width 19 height 16
type input "[DATE] 8:14 AM"
click at [272, 400] on button "Create new inventory" at bounding box center [287, 407] width 106 height 19
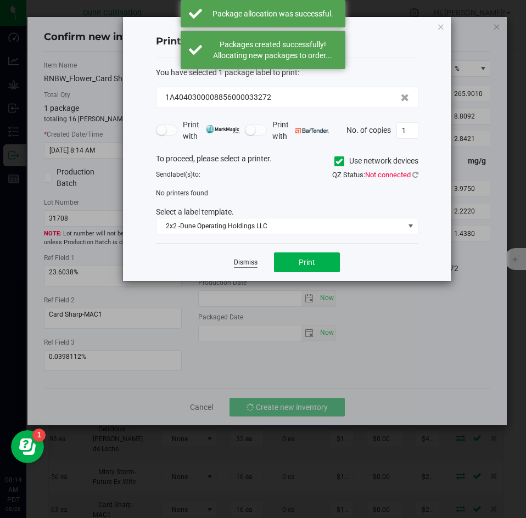
click at [242, 263] on link "Dismiss" at bounding box center [246, 262] width 24 height 9
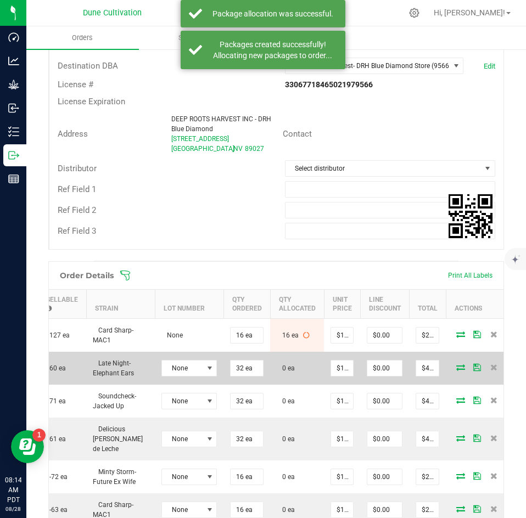
click at [452, 368] on span at bounding box center [460, 367] width 16 height 7
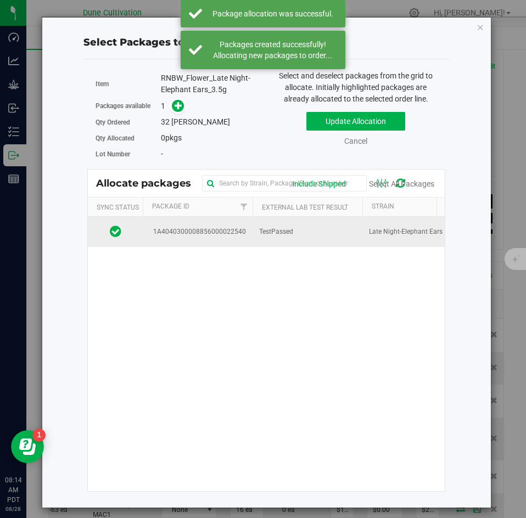
click at [301, 242] on td "TestPassed" at bounding box center [307, 232] width 110 height 30
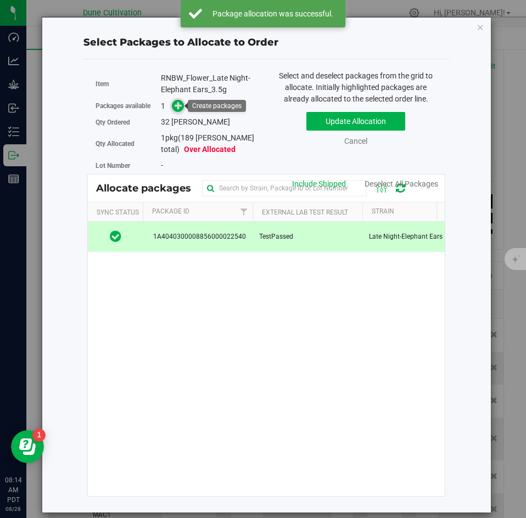
click at [175, 111] on span at bounding box center [178, 106] width 13 height 13
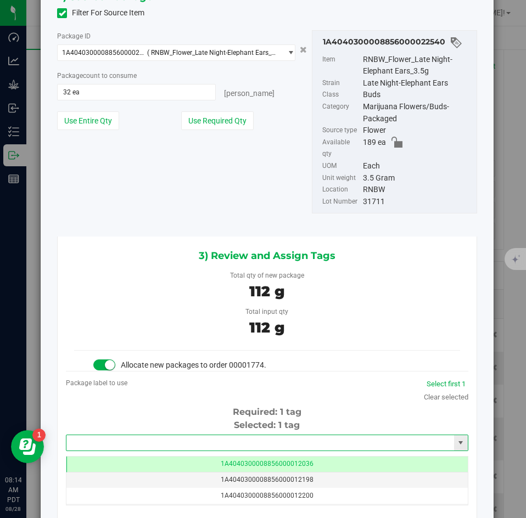
click at [164, 439] on input "text" at bounding box center [260, 442] width 388 height 15
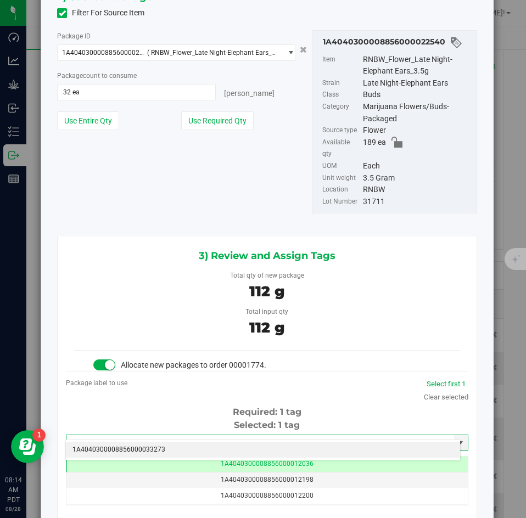
click at [161, 446] on li "1A4040300008856000033273" at bounding box center [263, 450] width 394 height 16
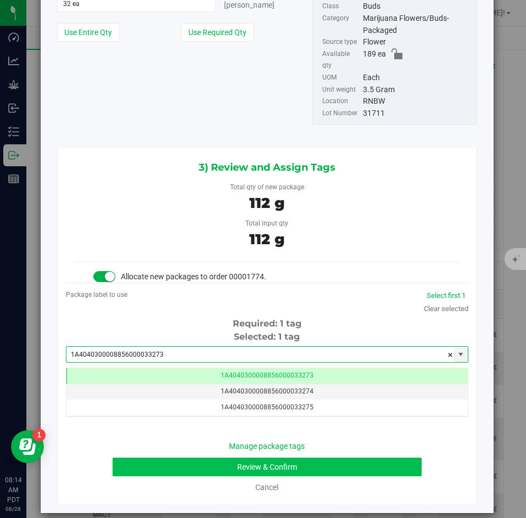
type input "1A4040300008856000033273"
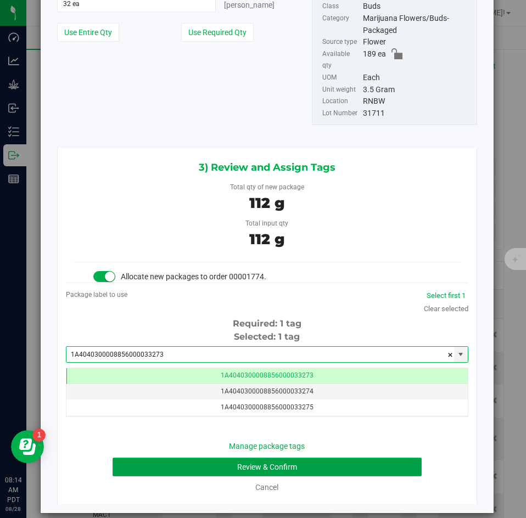
click at [166, 458] on button "Review & Confirm" at bounding box center [267, 467] width 308 height 19
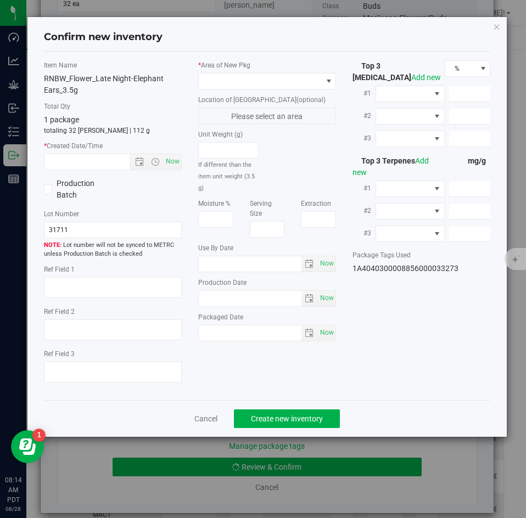
type textarea "26.5863%"
type textarea "Late Night-Elephant Ears"
type textarea "0.0406746%"
type input "298.8800"
type input "4.9326"
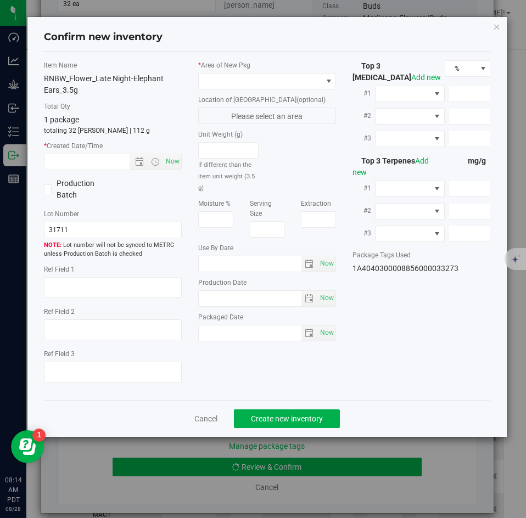
type input "3.7455"
type input "8.9540"
type input "6.2970"
type input "3.8470"
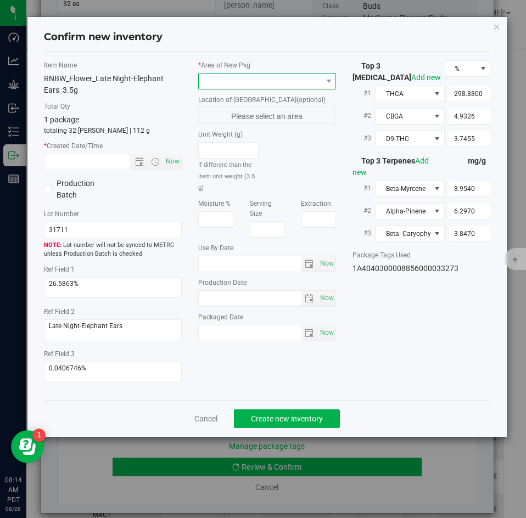
click at [229, 81] on span at bounding box center [260, 81] width 123 height 15
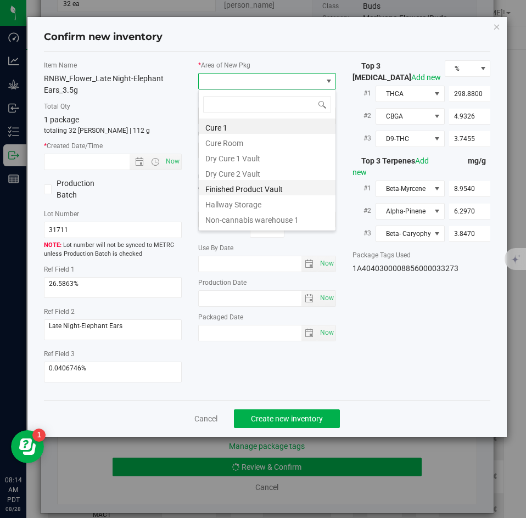
click at [217, 194] on li "Finished Product Vault" at bounding box center [267, 187] width 137 height 15
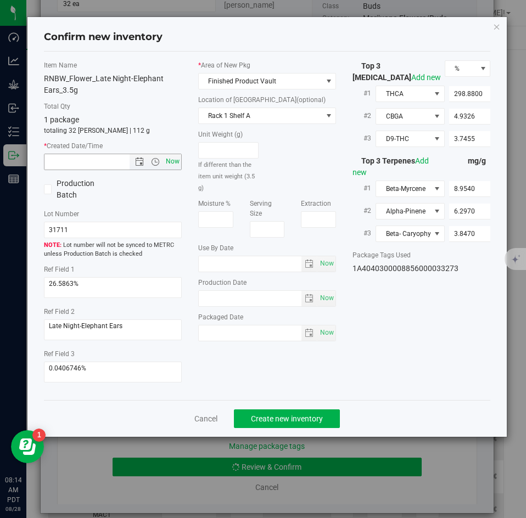
click at [175, 161] on span "Now" at bounding box center [173, 162] width 19 height 16
type input "[DATE] 8:14 AM"
click at [265, 413] on button "Create new inventory" at bounding box center [287, 418] width 106 height 19
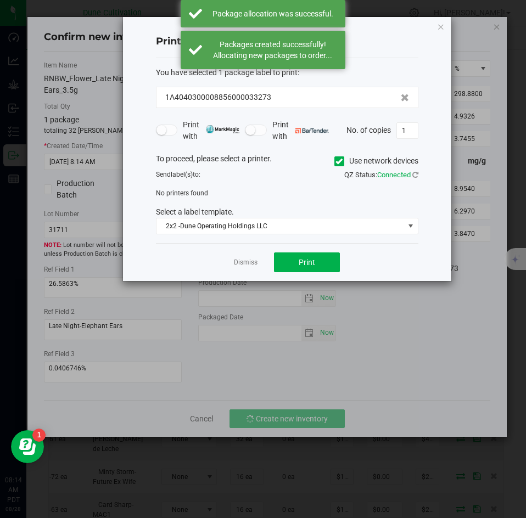
click at [244, 257] on app-cancel-button "Dismiss" at bounding box center [246, 263] width 24 height 12
click at [243, 263] on link "Dismiss" at bounding box center [246, 262] width 24 height 9
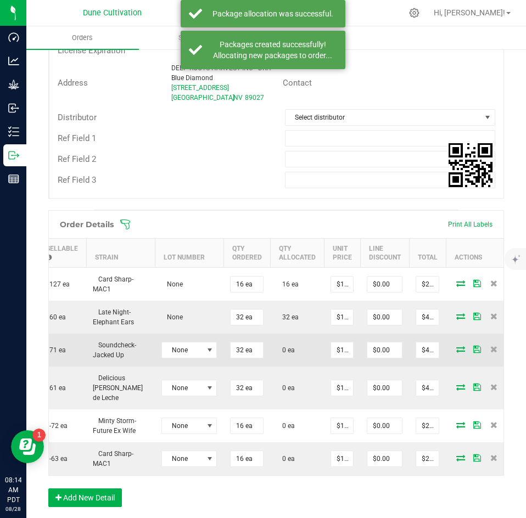
click at [456, 350] on icon at bounding box center [460, 349] width 9 height 7
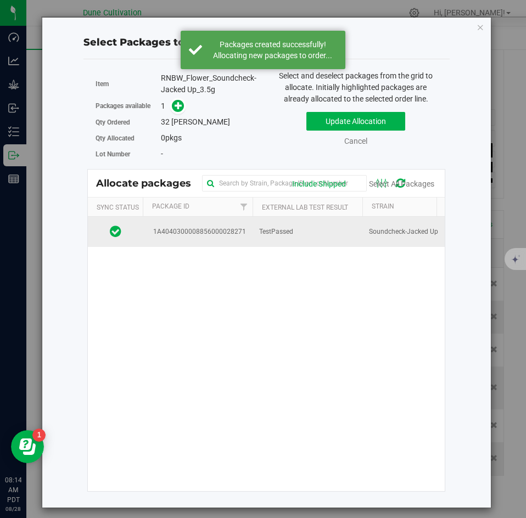
click at [269, 239] on td "TestPassed" at bounding box center [307, 232] width 110 height 30
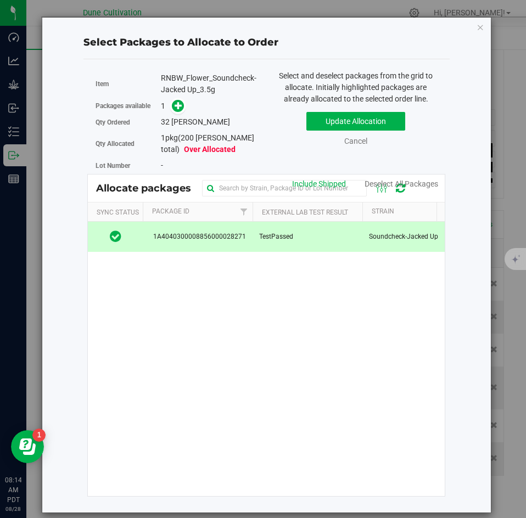
click at [182, 111] on span at bounding box center [176, 106] width 18 height 13
click at [178, 108] on icon at bounding box center [179, 106] width 8 height 8
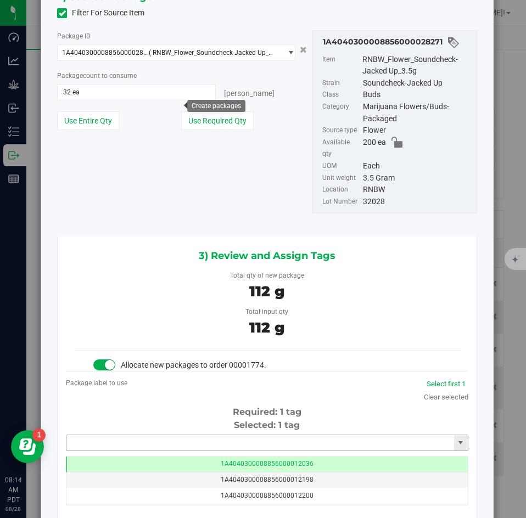
click at [217, 437] on input "text" at bounding box center [260, 442] width 388 height 15
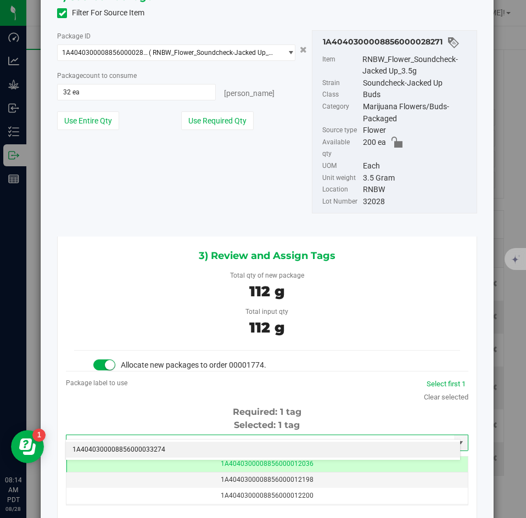
click at [193, 453] on li "1A4040300008856000033274" at bounding box center [263, 450] width 394 height 16
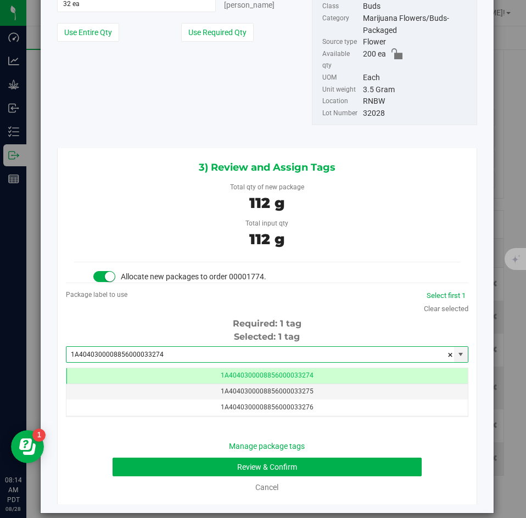
type input "1A4040300008856000033274"
click at [190, 441] on div "Manage package tags Review & Confirm Cancel" at bounding box center [267, 467] width 386 height 53
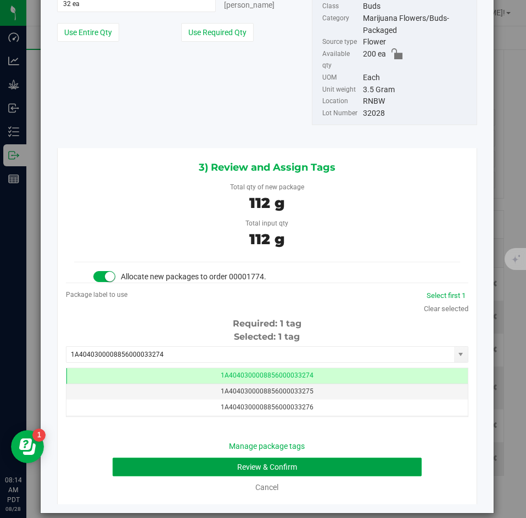
click at [186, 458] on button "Review & Confirm" at bounding box center [267, 467] width 308 height 19
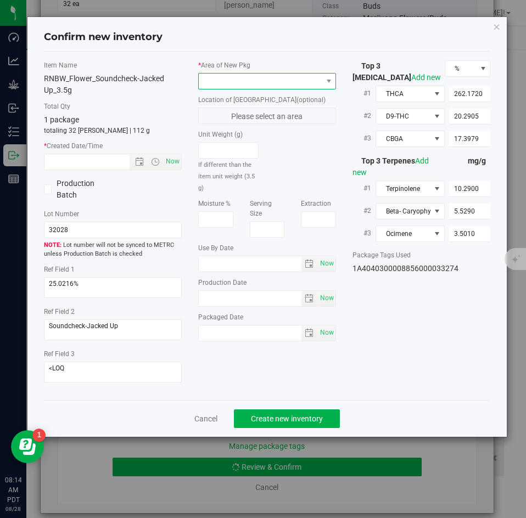
click at [233, 82] on span at bounding box center [260, 81] width 123 height 15
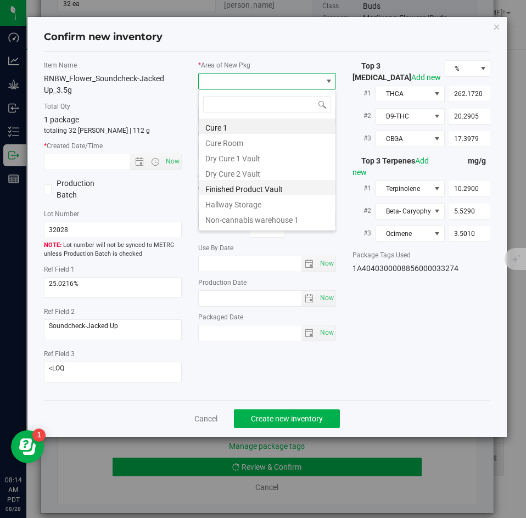
click at [235, 190] on li "Finished Product Vault" at bounding box center [267, 187] width 137 height 15
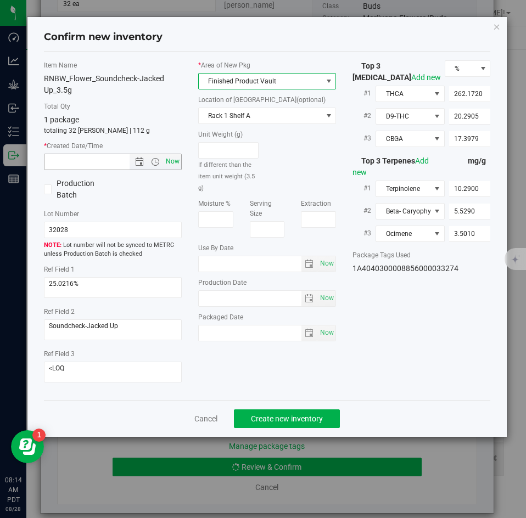
click at [173, 159] on span "Now" at bounding box center [173, 162] width 19 height 16
type input "[DATE] 8:14 AM"
click at [255, 407] on div "Cancel Create new inventory" at bounding box center [267, 418] width 447 height 37
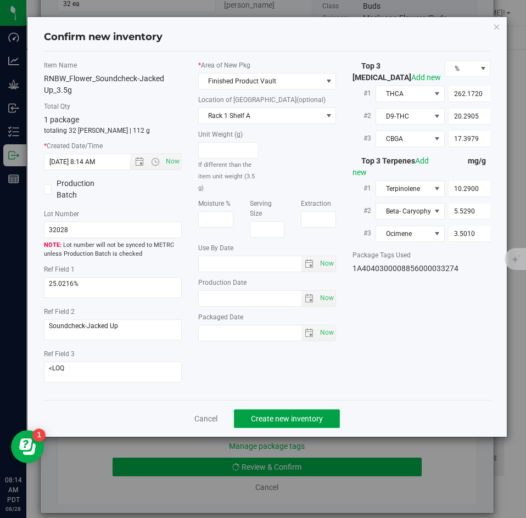
click at [255, 415] on span "Create new inventory" at bounding box center [287, 418] width 72 height 9
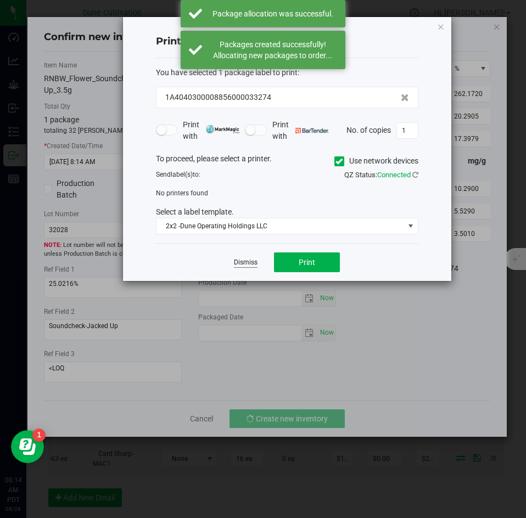
click at [248, 266] on link "Dismiss" at bounding box center [246, 262] width 24 height 9
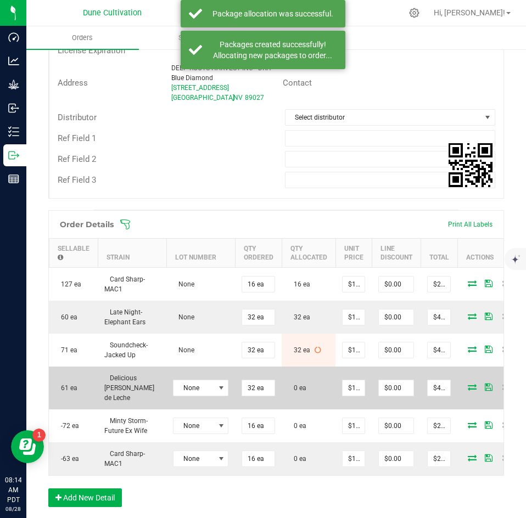
click at [468, 384] on icon at bounding box center [472, 387] width 9 height 7
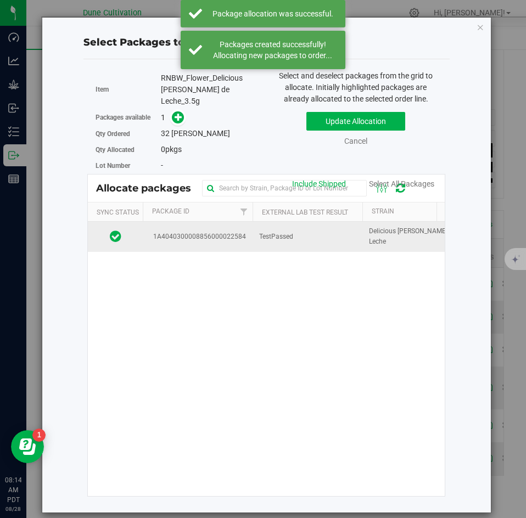
click at [232, 236] on span "1A4040300008856000022584" at bounding box center [197, 237] width 97 height 10
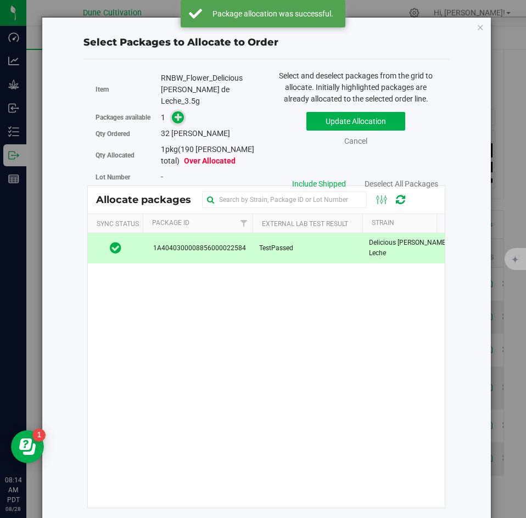
click at [177, 113] on icon at bounding box center [179, 117] width 8 height 8
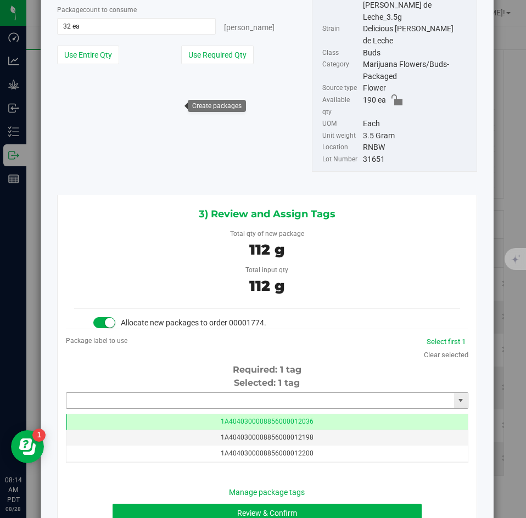
click at [202, 393] on input "text" at bounding box center [260, 400] width 388 height 15
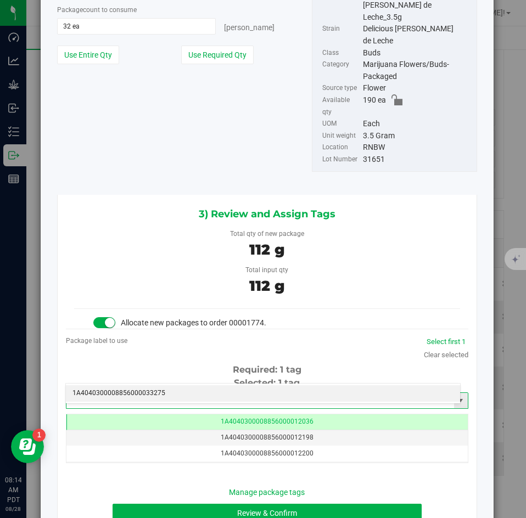
click at [196, 393] on input "33275" at bounding box center [260, 400] width 388 height 15
click at [192, 390] on li "1A4040300008856000033275" at bounding box center [263, 393] width 394 height 16
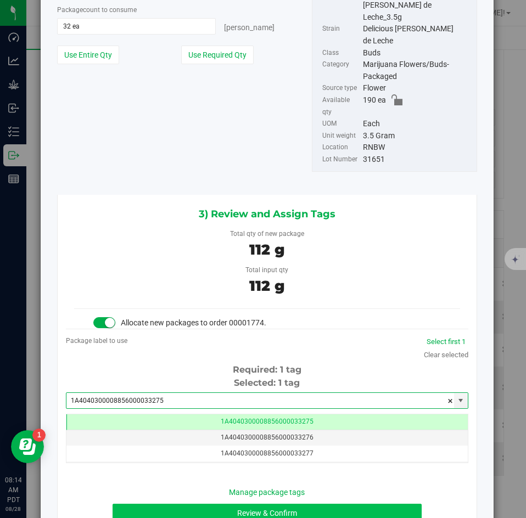
type input "1A4040300008856000033275"
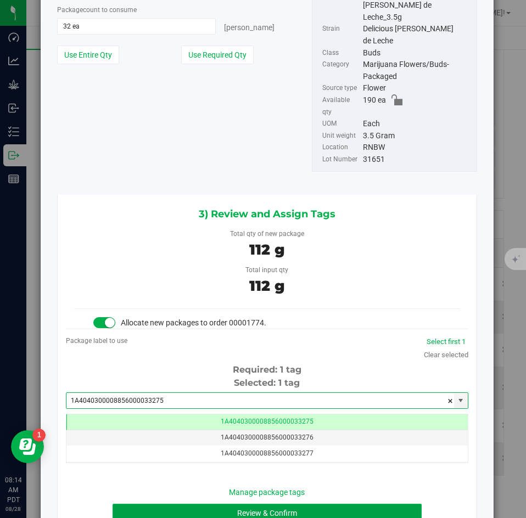
click at [175, 504] on button "Review & Confirm" at bounding box center [267, 513] width 308 height 19
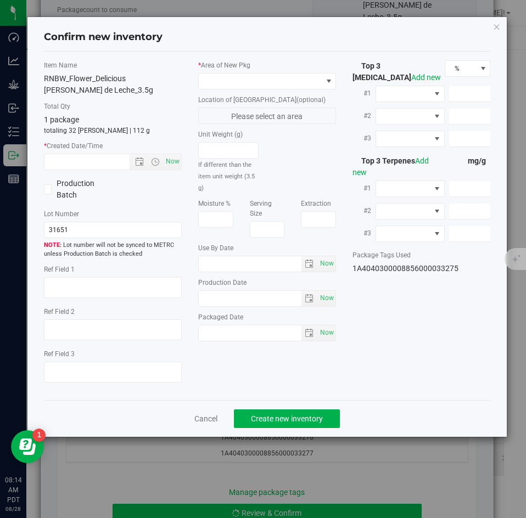
type textarea "38.4582%"
type textarea "DDUV"
type textarea "<LOQ"
type input "427.7490"
type input "23.0284"
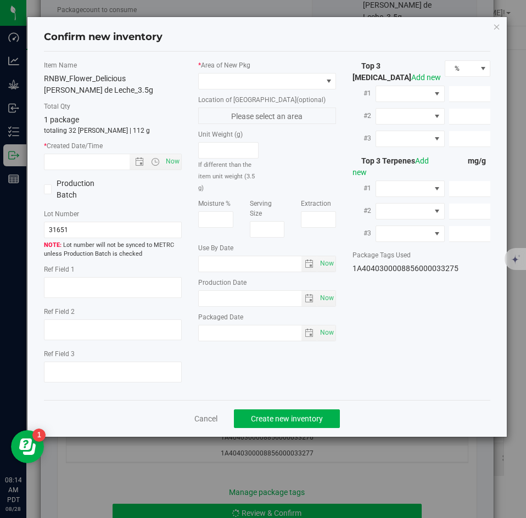
type input "9.4455"
type input "5.0800"
type input "5.0580"
type input "2.8920"
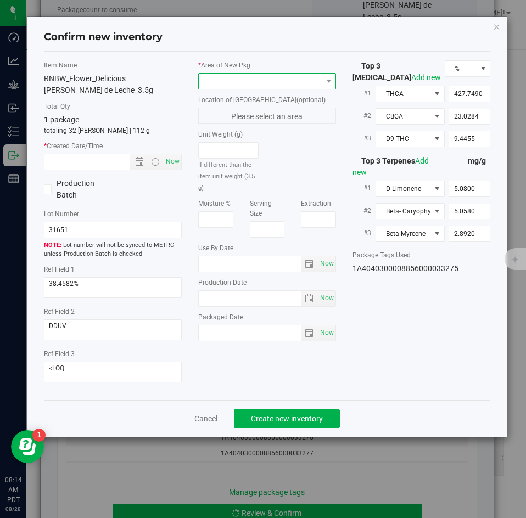
click at [232, 86] on span at bounding box center [260, 81] width 123 height 15
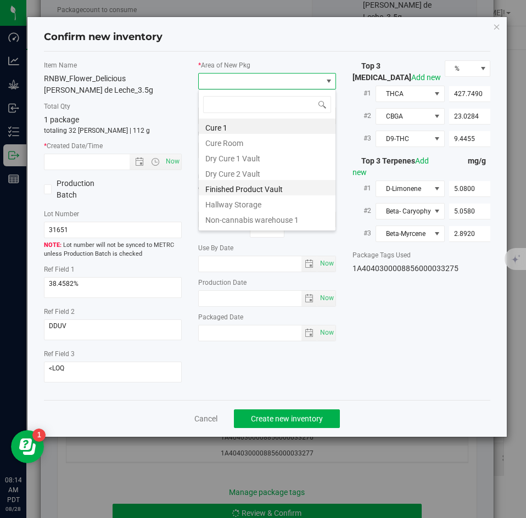
click at [219, 185] on li "Finished Product Vault" at bounding box center [267, 187] width 137 height 15
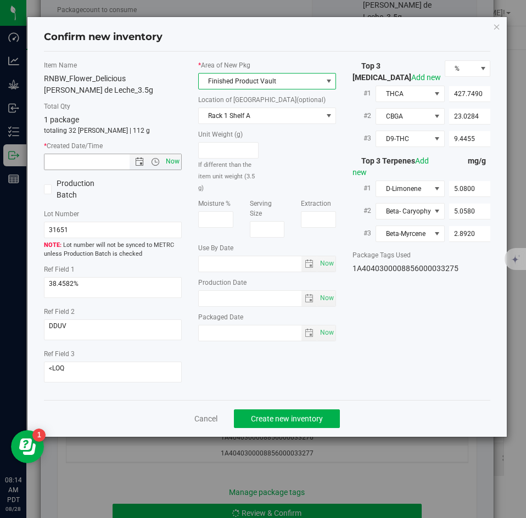
click at [177, 165] on span "Now" at bounding box center [173, 162] width 19 height 16
type input "[DATE] 8:14 AM"
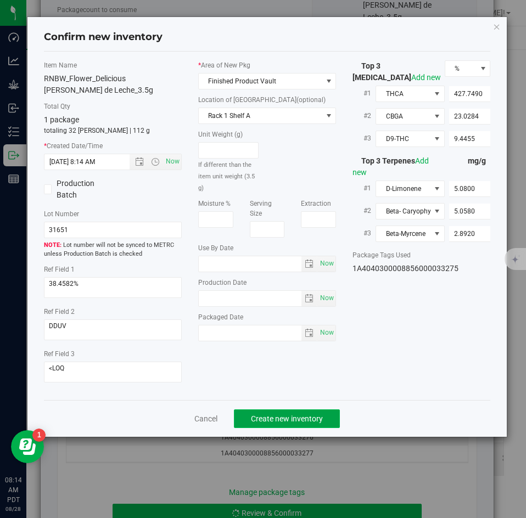
click at [265, 414] on span "Create new inventory" at bounding box center [287, 418] width 72 height 9
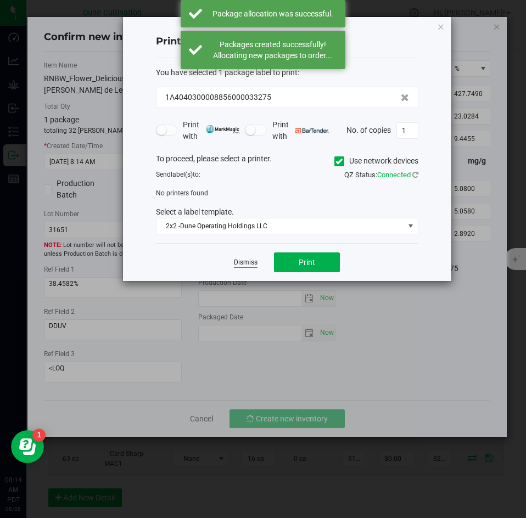
click at [240, 258] on link "Dismiss" at bounding box center [246, 262] width 24 height 9
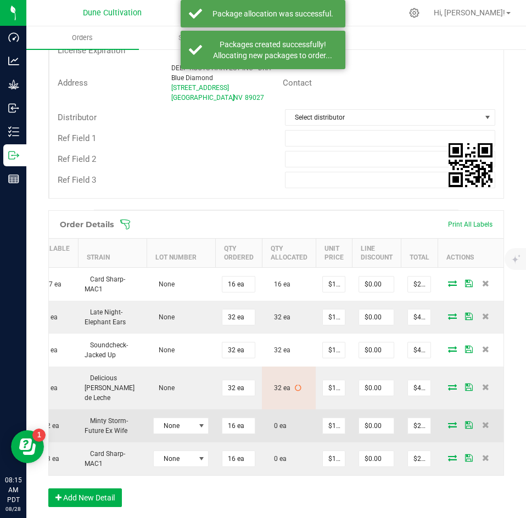
click at [448, 422] on icon at bounding box center [452, 425] width 9 height 7
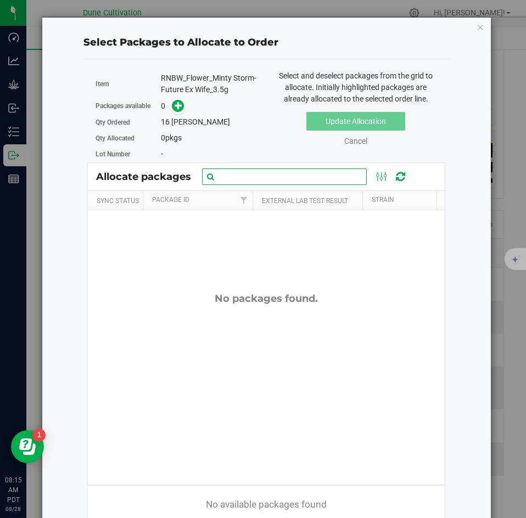
click at [276, 181] on input "text" at bounding box center [284, 177] width 165 height 16
click at [246, 175] on input "text" at bounding box center [284, 177] width 165 height 16
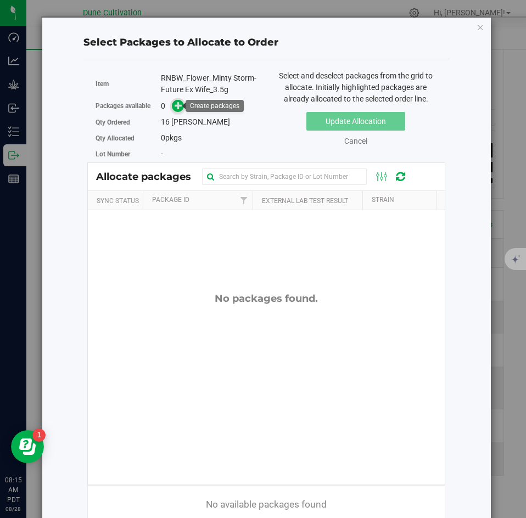
click at [175, 109] on icon at bounding box center [179, 106] width 8 height 8
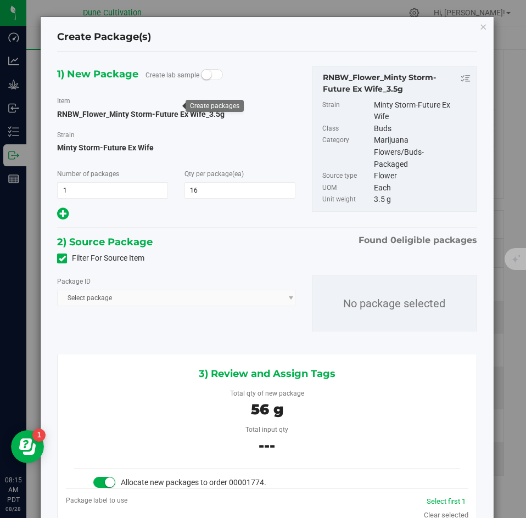
click at [63, 263] on span at bounding box center [62, 259] width 10 height 10
click at [0, 0] on input "Filter For Source Item" at bounding box center [0, 0] width 0 height 0
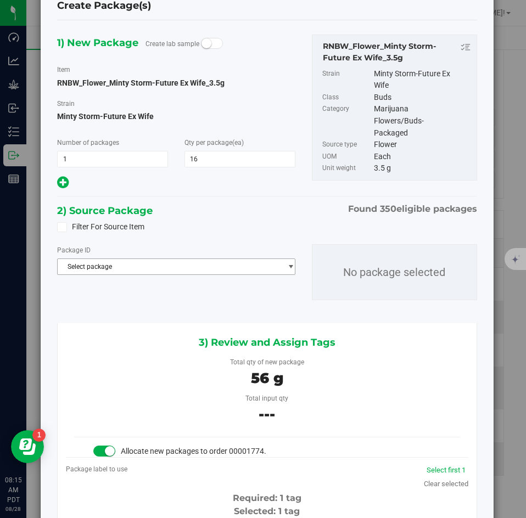
click at [108, 270] on span "Select package" at bounding box center [169, 266] width 223 height 15
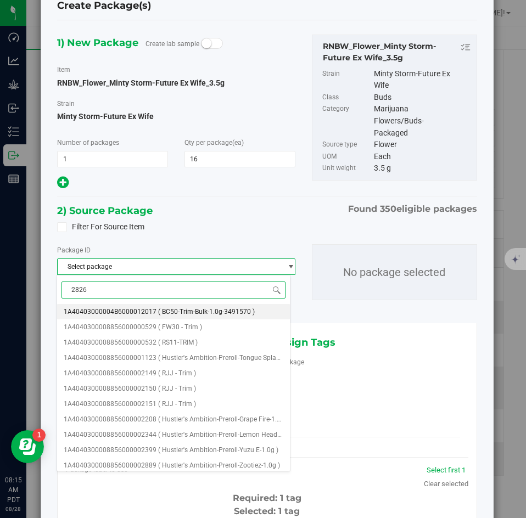
type input "28267"
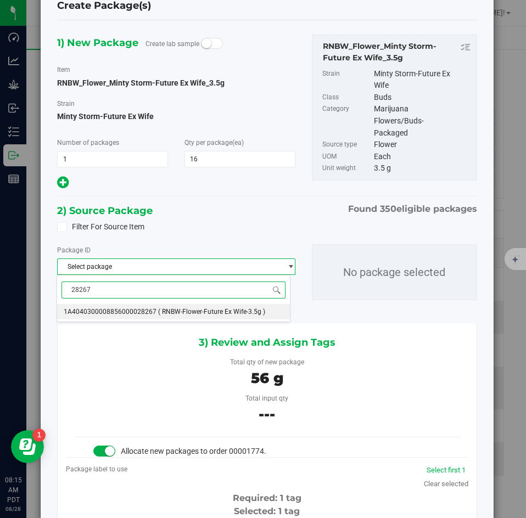
click at [112, 307] on li "1A4040300008856000028267 ( RNBW-Flower-Future Ex Wife-3.5g )" at bounding box center [173, 311] width 233 height 15
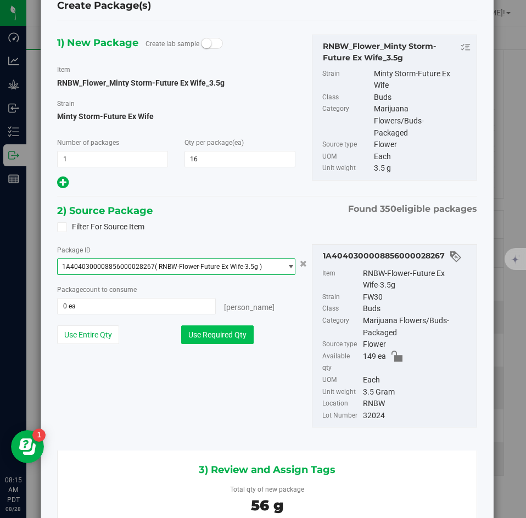
click at [198, 335] on button "Use Required Qty" at bounding box center [217, 334] width 72 height 19
type input "16 ea"
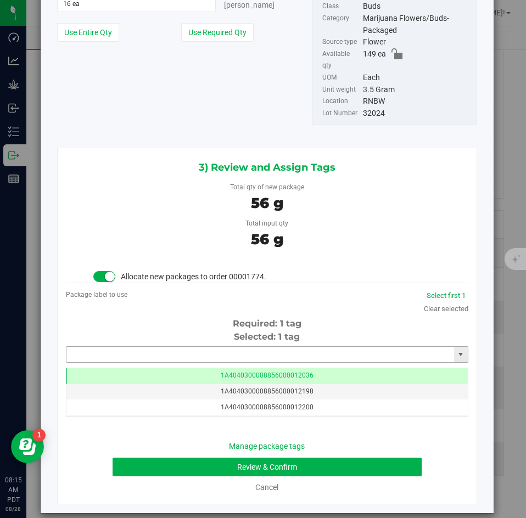
click at [189, 347] on input "text" at bounding box center [260, 354] width 388 height 15
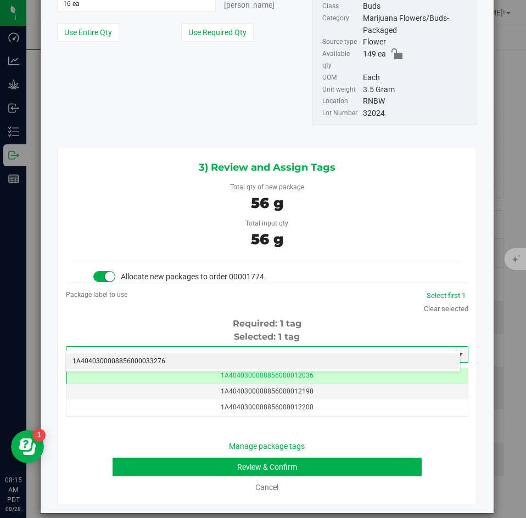
click at [179, 365] on li "1A4040300008856000033276" at bounding box center [263, 361] width 394 height 16
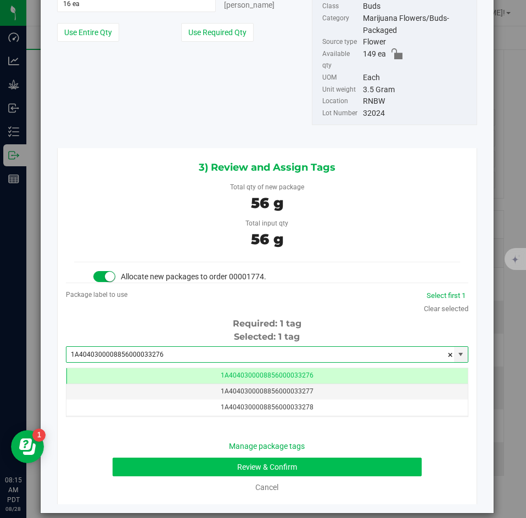
type input "1A4040300008856000033276"
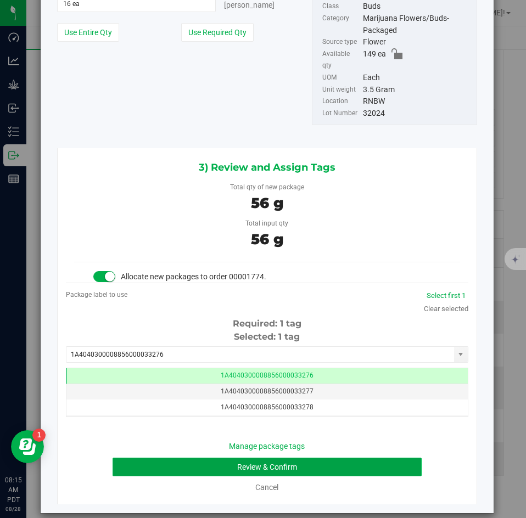
click at [172, 458] on button "Review & Confirm" at bounding box center [267, 467] width 308 height 19
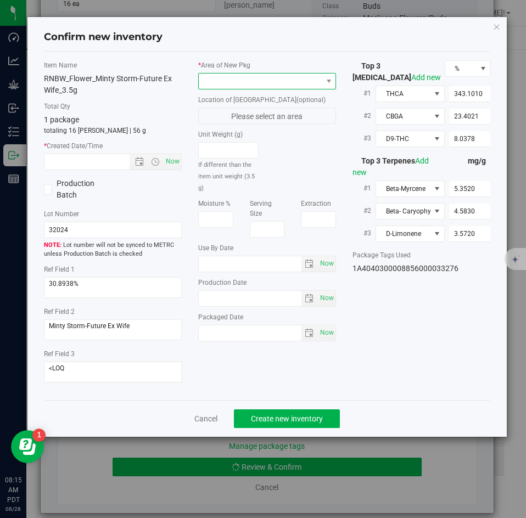
click at [223, 82] on span at bounding box center [260, 81] width 123 height 15
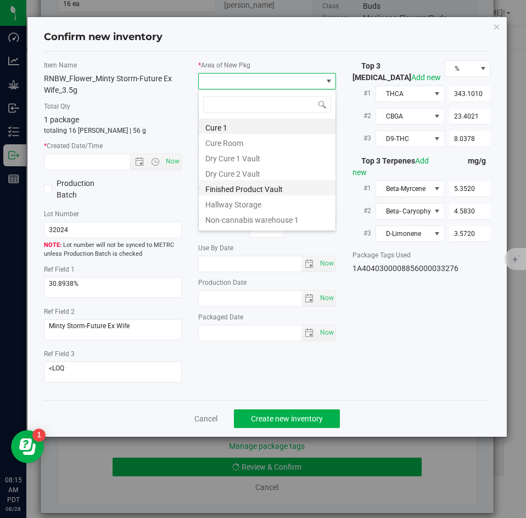
click at [219, 187] on li "Finished Product Vault" at bounding box center [267, 187] width 137 height 15
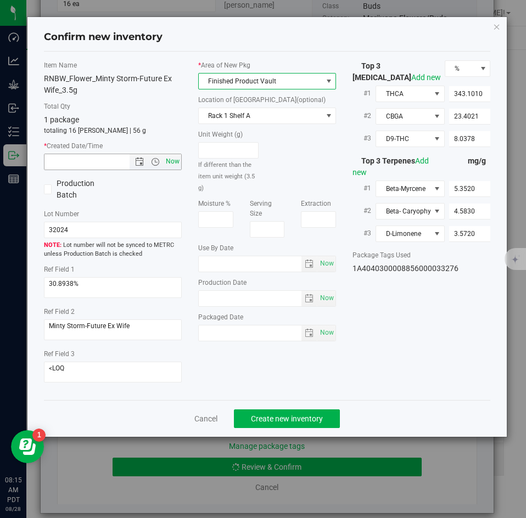
click at [177, 160] on span "Now" at bounding box center [173, 162] width 19 height 16
type input "[DATE] 8:15 AM"
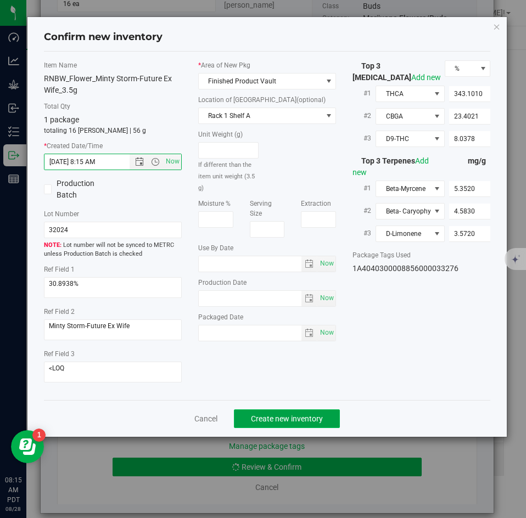
click at [271, 412] on button "Create new inventory" at bounding box center [287, 418] width 106 height 19
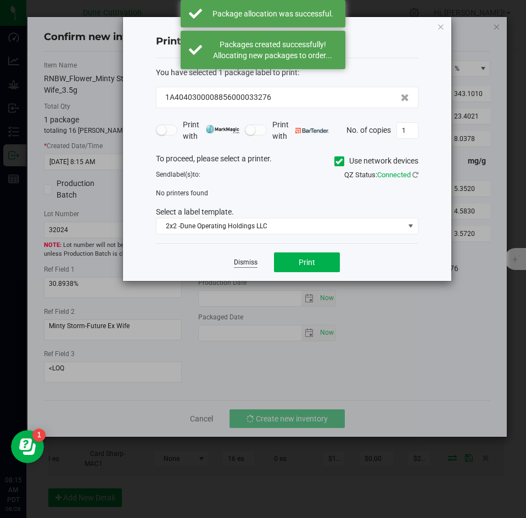
click at [239, 260] on link "Dismiss" at bounding box center [246, 262] width 24 height 9
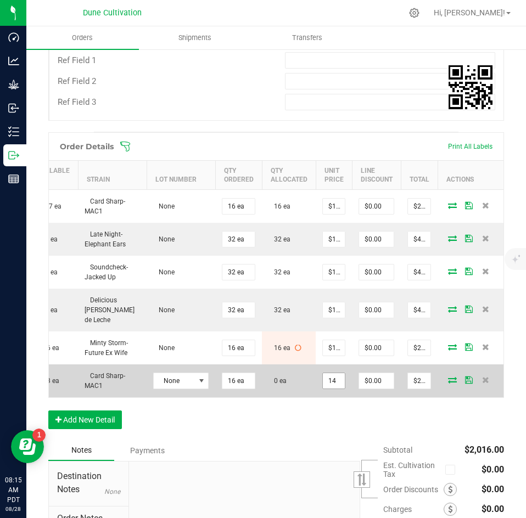
click at [334, 373] on input "14" at bounding box center [334, 380] width 22 height 15
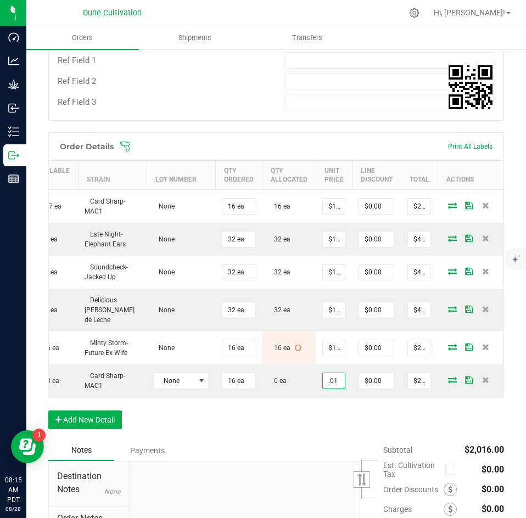
type input "$0.01000"
type input "$0.16"
click at [308, 422] on div "Order Details Print All Labels Item Sellable Strain Lot Number Qty Ordered Qty …" at bounding box center [276, 286] width 456 height 308
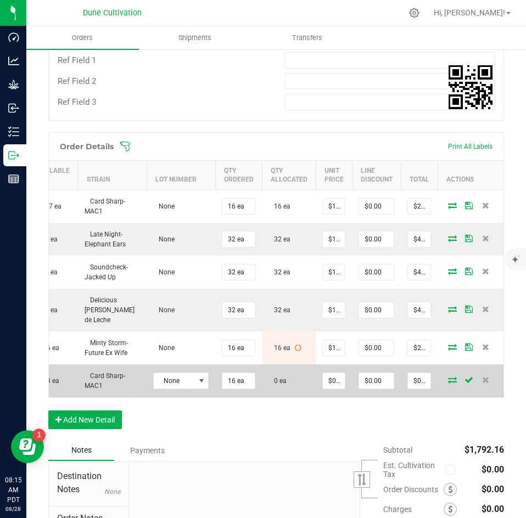
click at [448, 377] on icon at bounding box center [452, 380] width 9 height 7
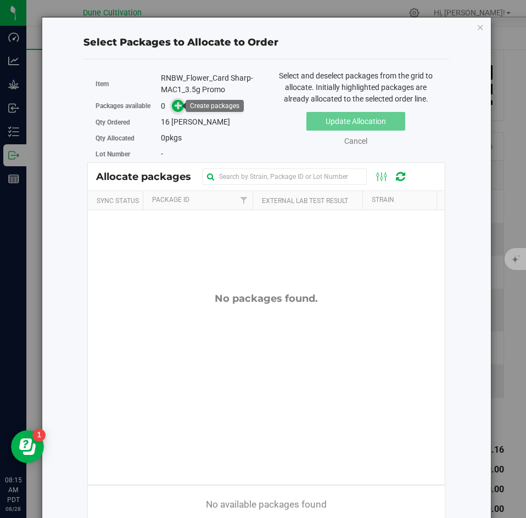
click at [179, 107] on icon at bounding box center [179, 105] width 8 height 8
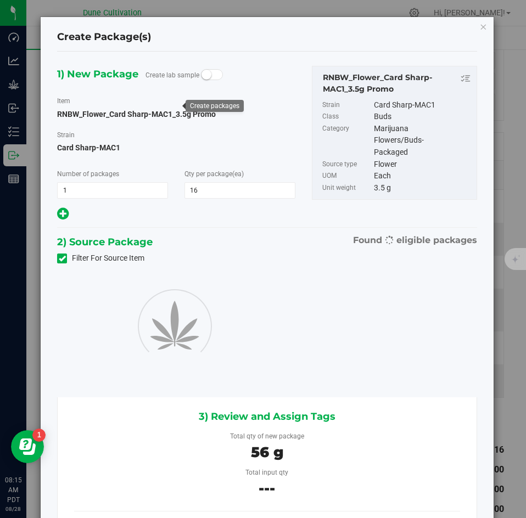
type input "16"
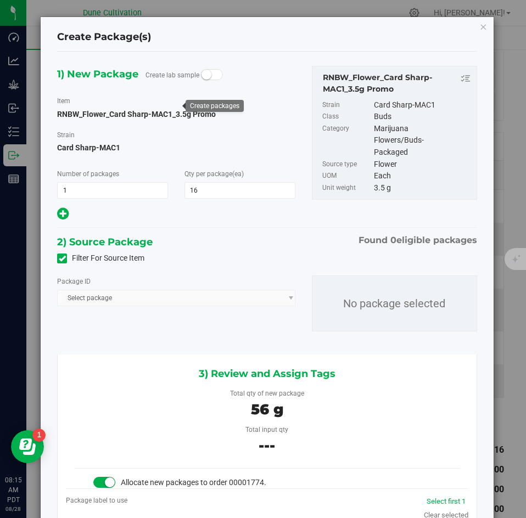
click at [64, 254] on span at bounding box center [62, 259] width 10 height 10
click at [0, 0] on input "Filter For Source Item" at bounding box center [0, 0] width 0 height 0
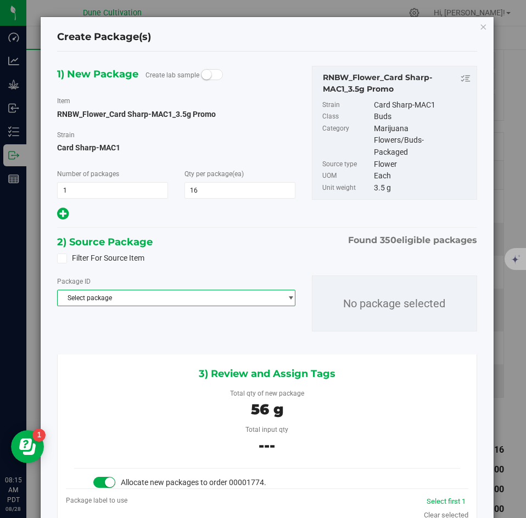
click at [105, 300] on span "Select package" at bounding box center [169, 297] width 223 height 15
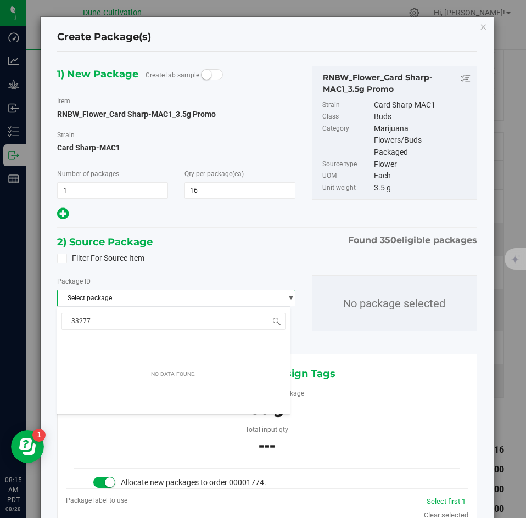
click at [170, 263] on div "Filter For Source Item" at bounding box center [267, 258] width 436 height 16
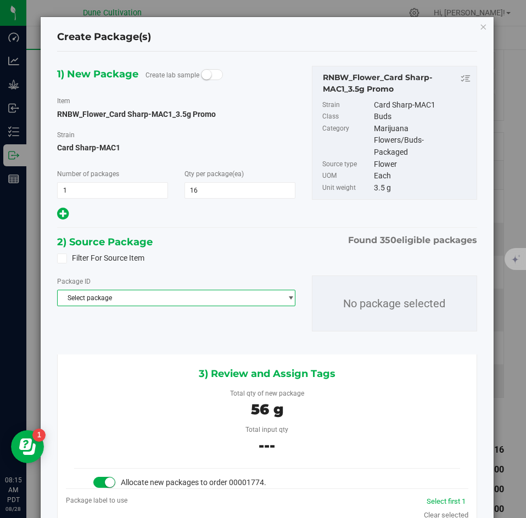
click at [132, 304] on span "Select package" at bounding box center [169, 297] width 223 height 15
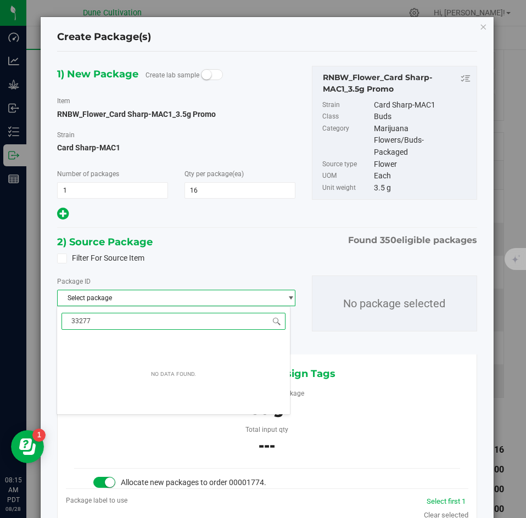
drag, startPoint x: 122, startPoint y: 318, endPoint x: 53, endPoint y: 316, distance: 68.6
click at [53, 316] on body "Create Package(s) 1) New Package Create lab sample Item RNBW_Flower_Card Sharp-…" at bounding box center [263, 259] width 526 height 518
type input "22590"
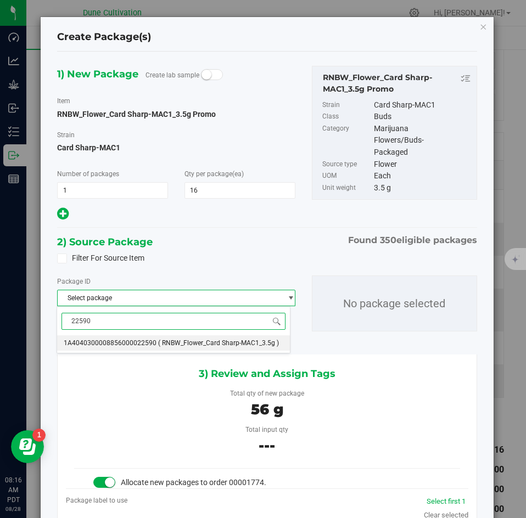
click at [86, 339] on span "1A4040300008856000022590" at bounding box center [110, 343] width 93 height 8
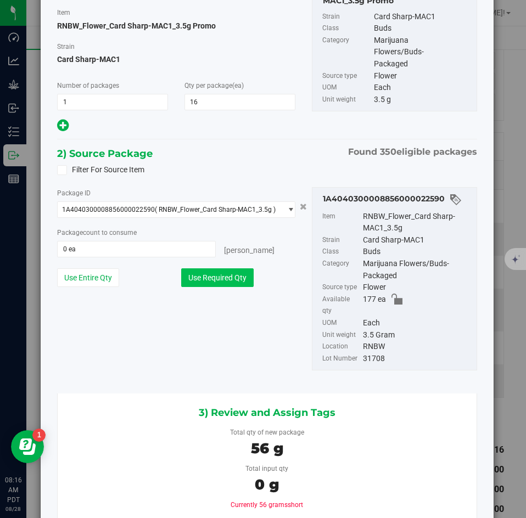
click at [214, 279] on button "Use Required Qty" at bounding box center [217, 277] width 72 height 19
type input "16 ea"
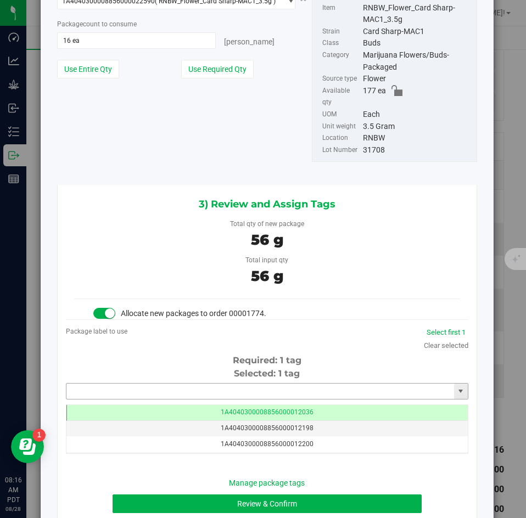
click at [164, 384] on input "text" at bounding box center [260, 391] width 388 height 15
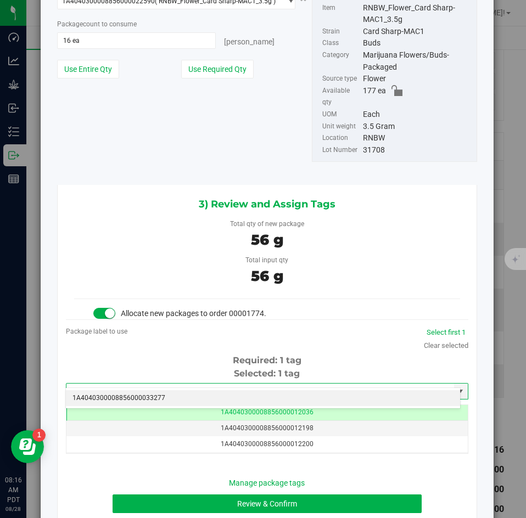
click at [159, 397] on li "1A4040300008856000033277" at bounding box center [263, 398] width 394 height 16
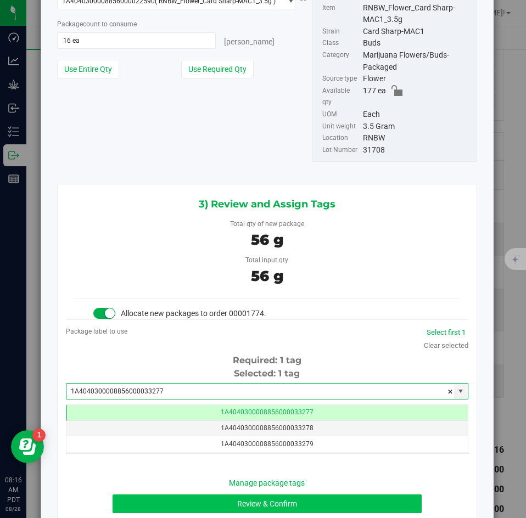
type input "1A4040300008856000033277"
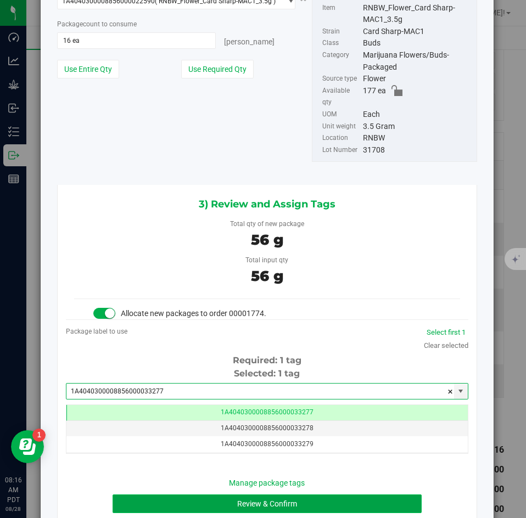
click at [159, 495] on button "Review & Confirm" at bounding box center [267, 504] width 308 height 19
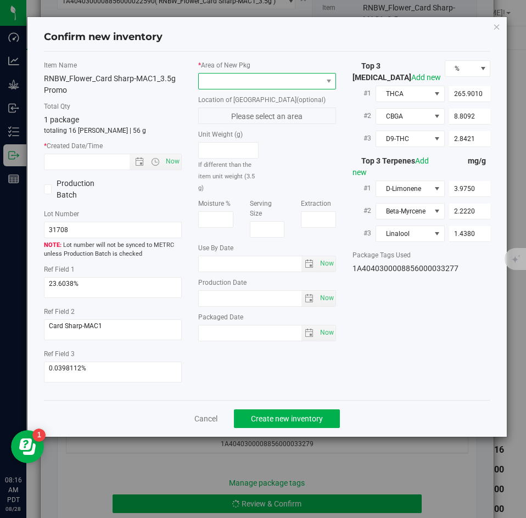
click at [229, 81] on span at bounding box center [260, 81] width 123 height 15
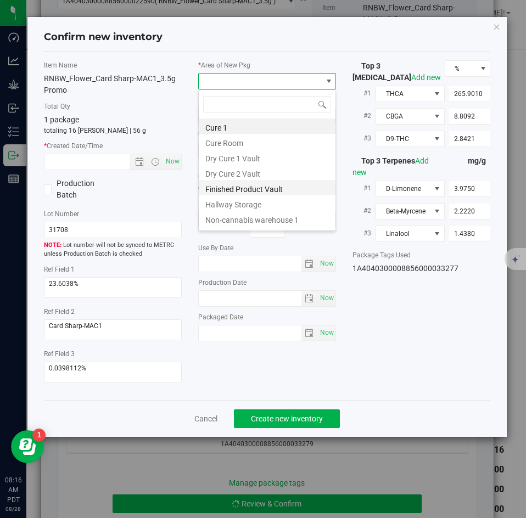
click at [221, 183] on li "Finished Product Vault" at bounding box center [267, 187] width 137 height 15
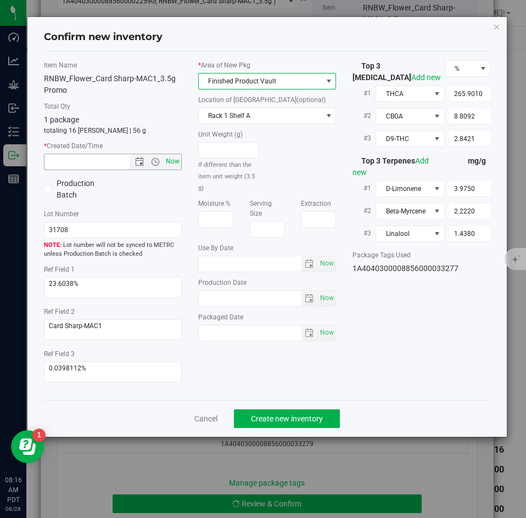
click at [173, 160] on span "Now" at bounding box center [173, 162] width 19 height 16
type input "[DATE] 8:16 AM"
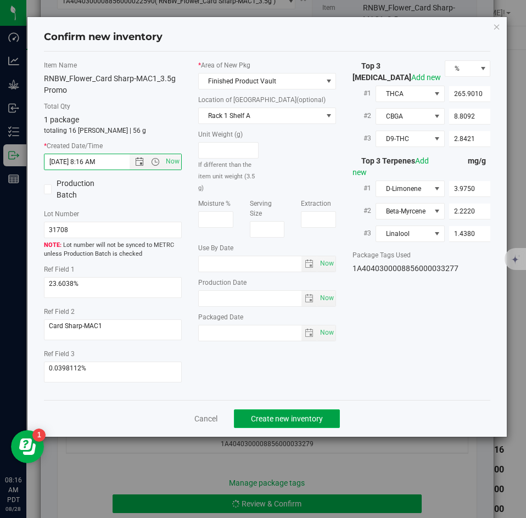
click at [264, 415] on span "Create new inventory" at bounding box center [287, 418] width 72 height 9
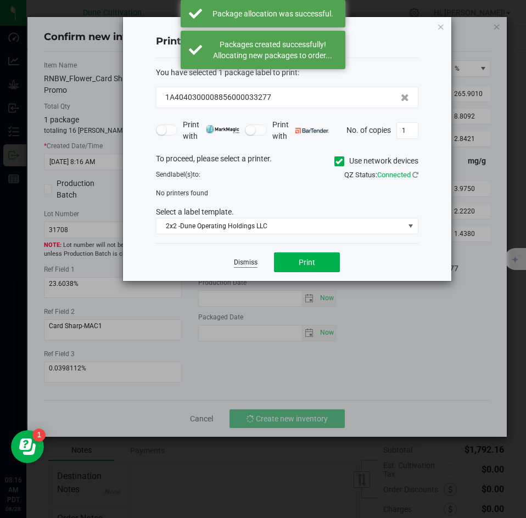
click at [241, 259] on link "Dismiss" at bounding box center [246, 262] width 24 height 9
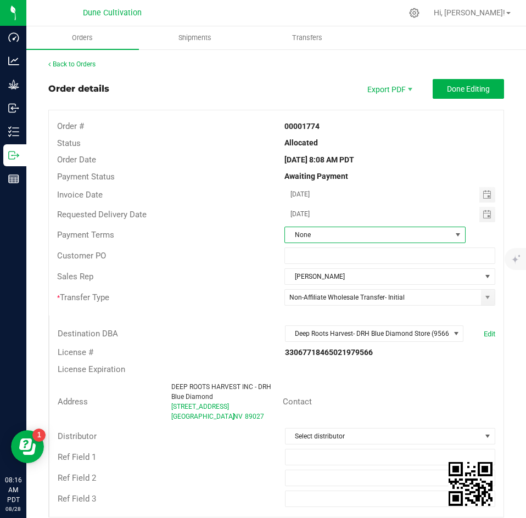
click at [410, 238] on span "None" at bounding box center [368, 234] width 166 height 15
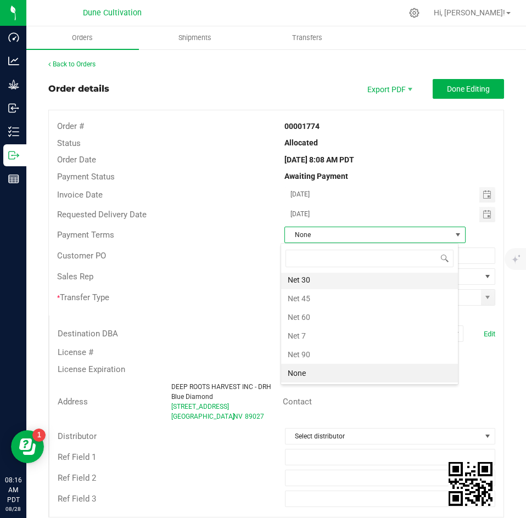
click at [370, 279] on li "Net 30" at bounding box center [369, 280] width 177 height 19
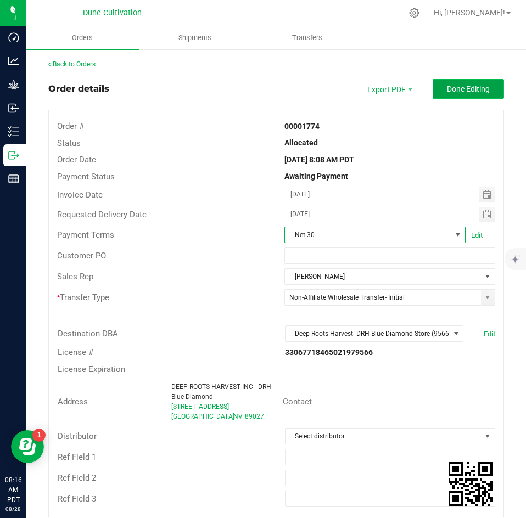
click at [452, 87] on span "Done Editing" at bounding box center [468, 89] width 43 height 9
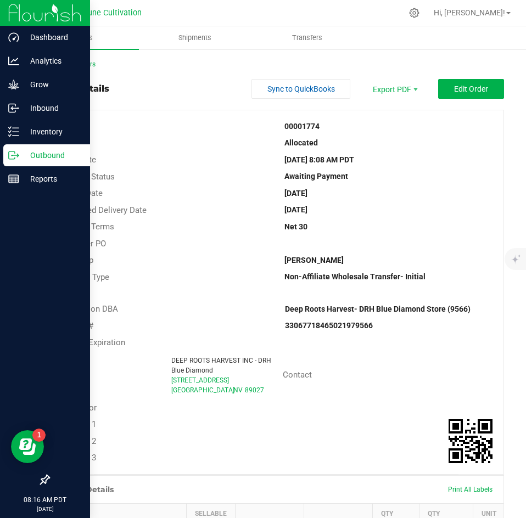
click at [15, 158] on icon at bounding box center [12, 155] width 6 height 8
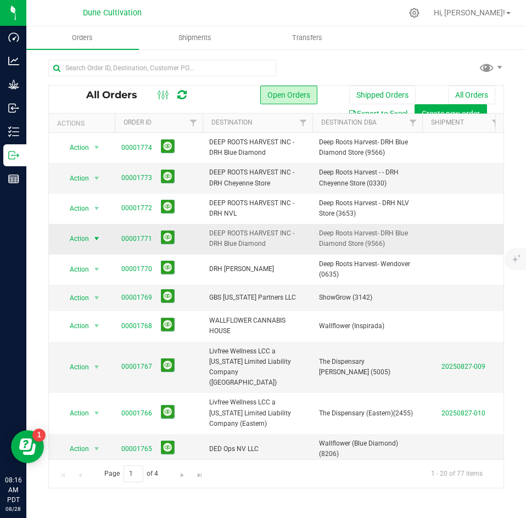
click at [90, 241] on span "select" at bounding box center [97, 238] width 14 height 15
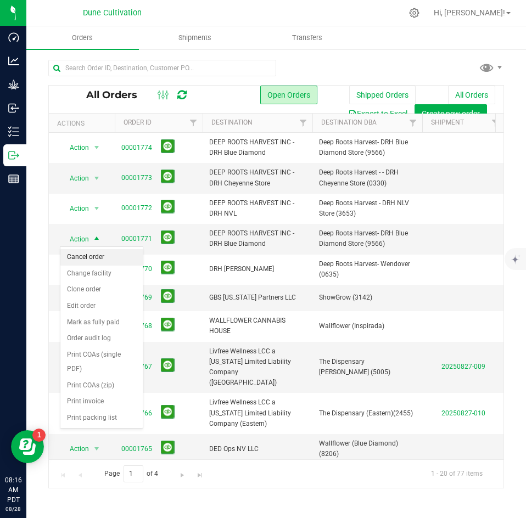
click at [96, 264] on li "Cancel order" at bounding box center [101, 257] width 82 height 16
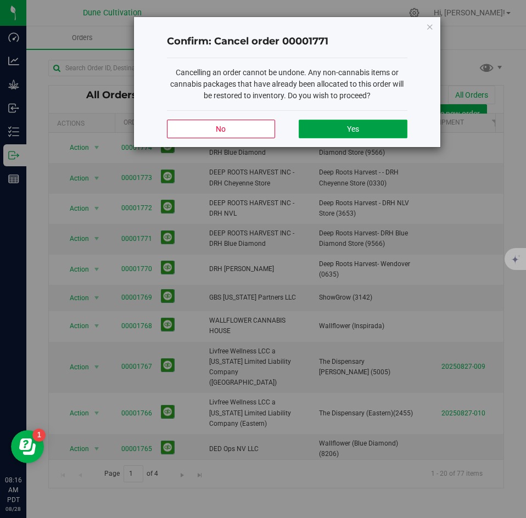
click at [318, 131] on button "Yes" at bounding box center [353, 129] width 108 height 19
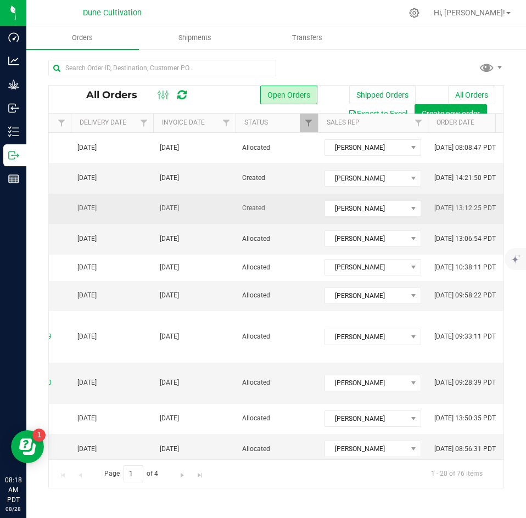
scroll to position [0, 434]
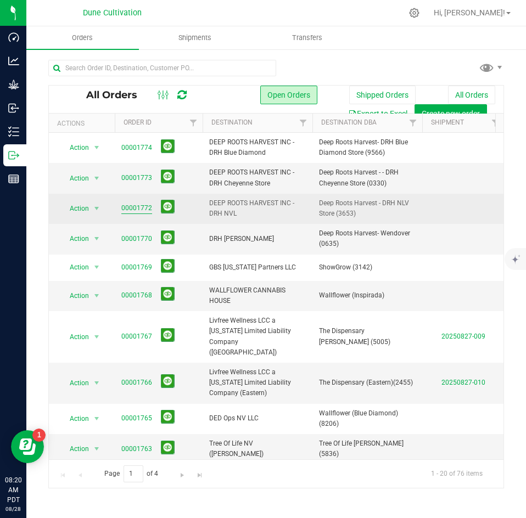
click at [131, 205] on link "00001772" at bounding box center [136, 208] width 31 height 10
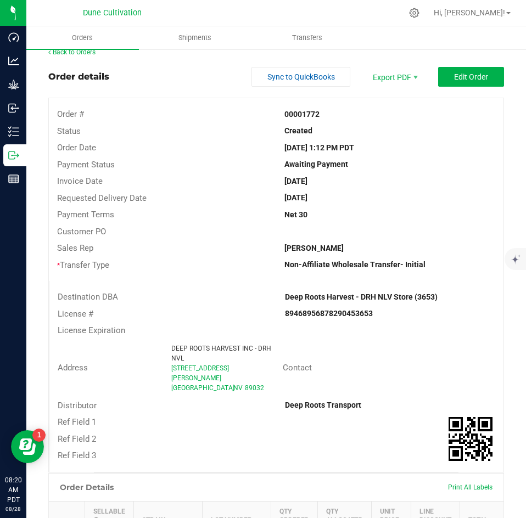
scroll to position [8, 0]
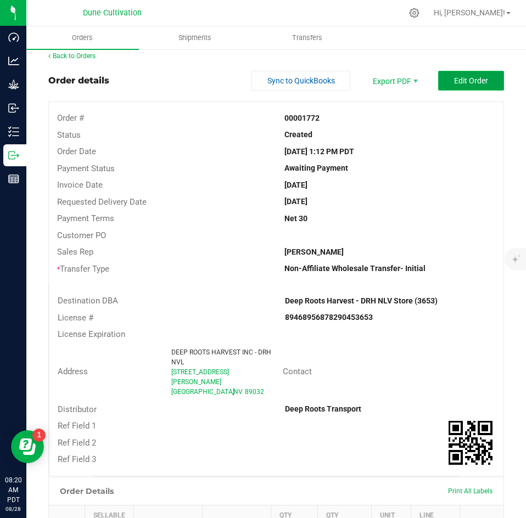
click at [454, 84] on span "Edit Order" at bounding box center [471, 80] width 34 height 9
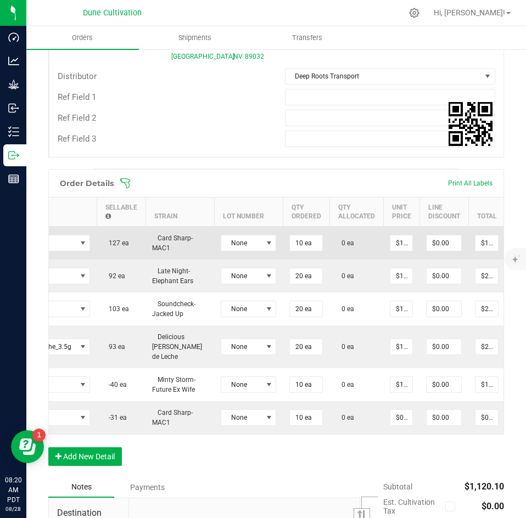
scroll to position [0, 173]
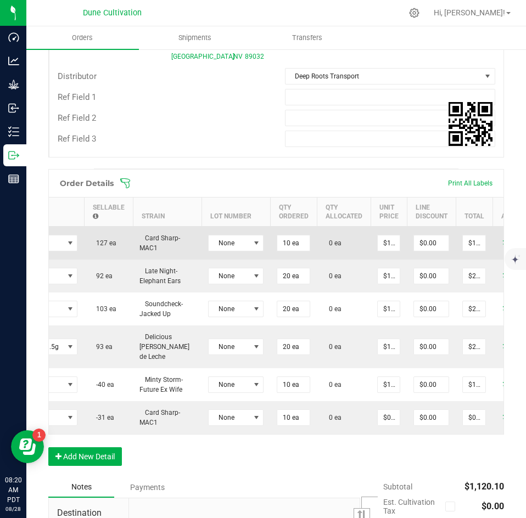
click at [503, 239] on icon at bounding box center [507, 242] width 9 height 7
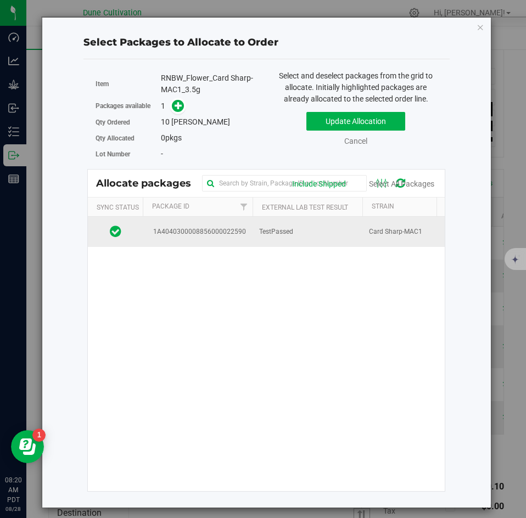
click at [362, 232] on td "TestPassed" at bounding box center [307, 232] width 110 height 30
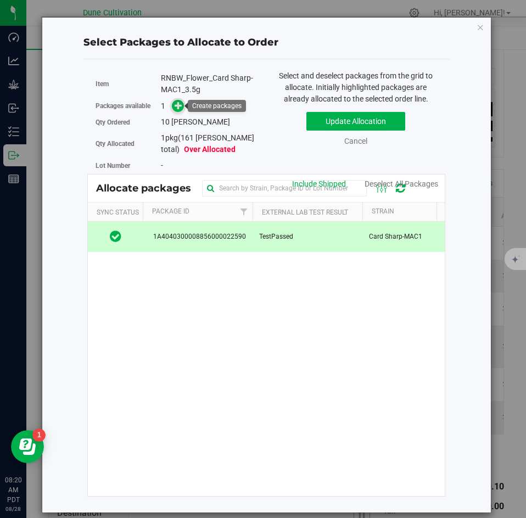
click at [182, 108] on icon at bounding box center [179, 106] width 8 height 8
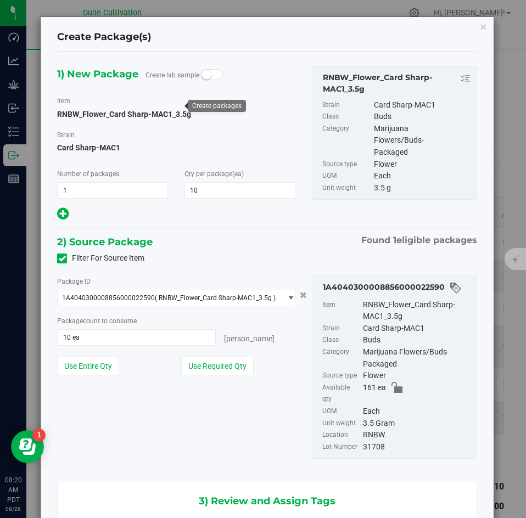
scroll to position [0, -1]
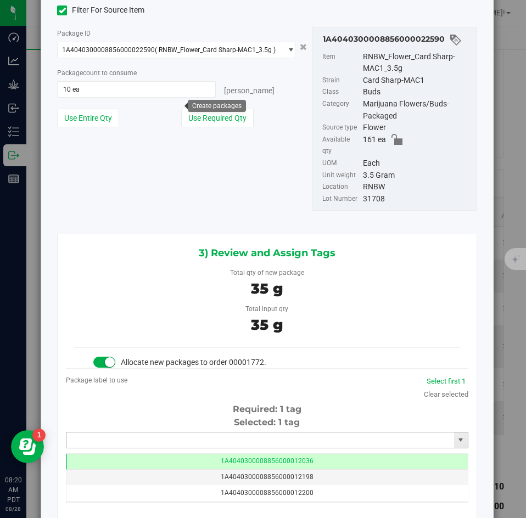
click at [228, 433] on input "text" at bounding box center [260, 440] width 388 height 15
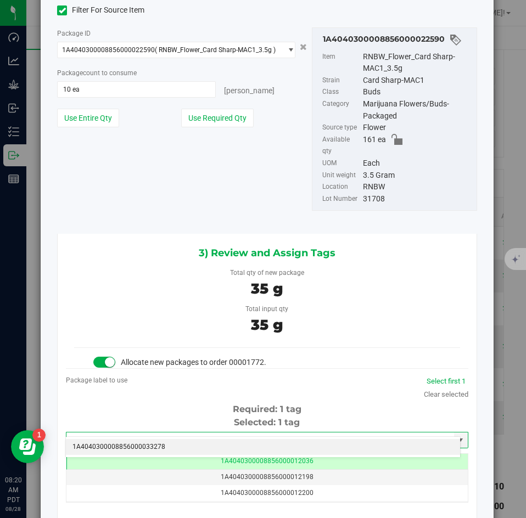
click at [329, 439] on li "1A4040300008856000033278" at bounding box center [263, 447] width 394 height 16
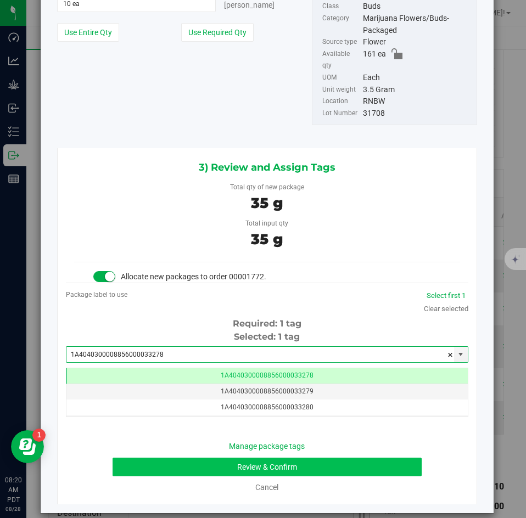
type input "1A4040300008856000033278"
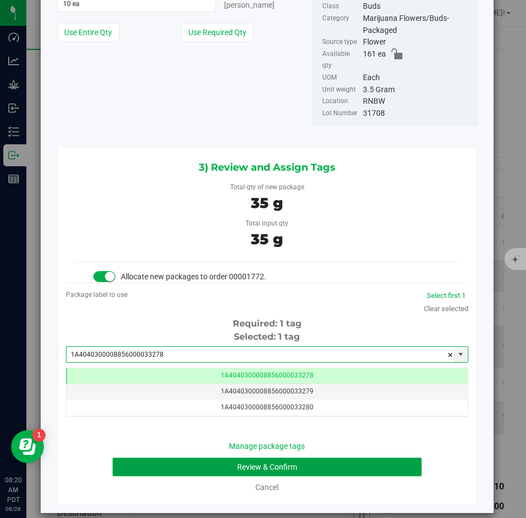
click at [297, 458] on button "Review & Confirm" at bounding box center [267, 467] width 308 height 19
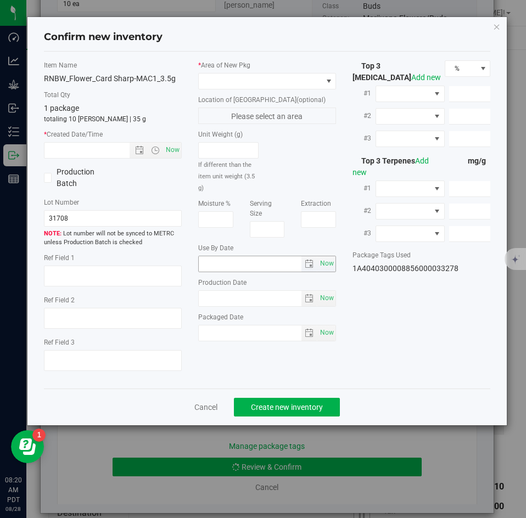
type textarea "23.6038%"
type textarea "Card Sharp-MAC1"
type textarea "0.0398112%"
type input "265.9010"
type input "8.8092"
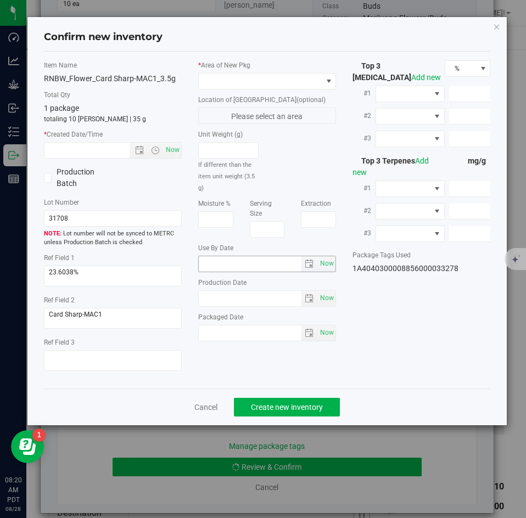
type input "2.8421"
type input "3.9750"
type input "2.2220"
type input "1.4380"
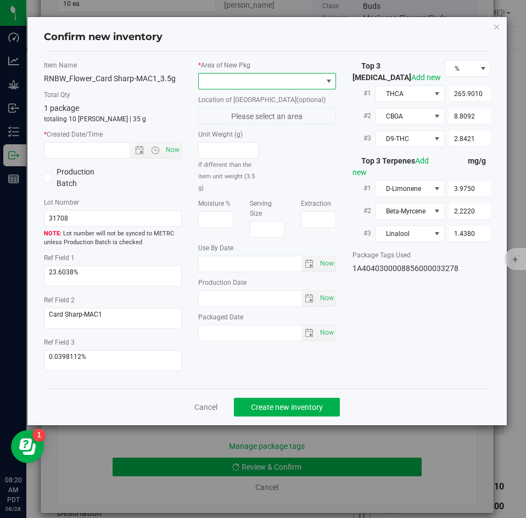
click at [226, 81] on span at bounding box center [260, 81] width 123 height 15
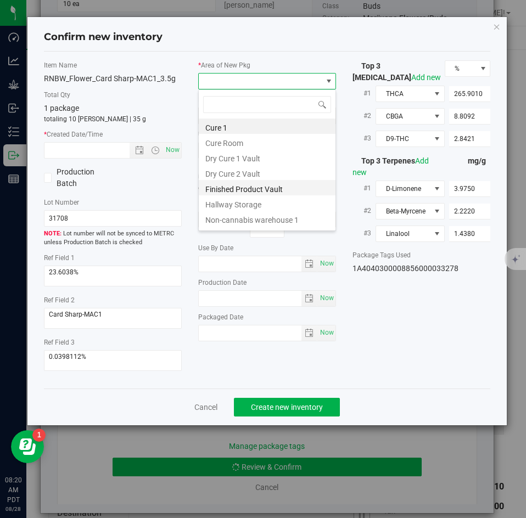
click at [216, 182] on li "Finished Product Vault" at bounding box center [267, 187] width 137 height 15
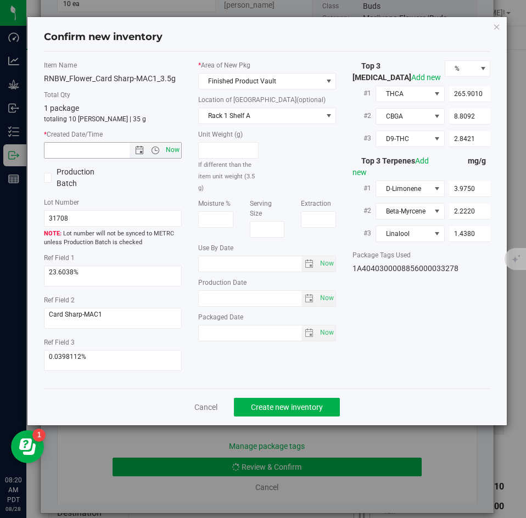
click at [179, 151] on span "Now" at bounding box center [173, 150] width 19 height 16
type input "[DATE] 8:20 AM"
click at [261, 408] on span "Create new inventory" at bounding box center [287, 407] width 72 height 9
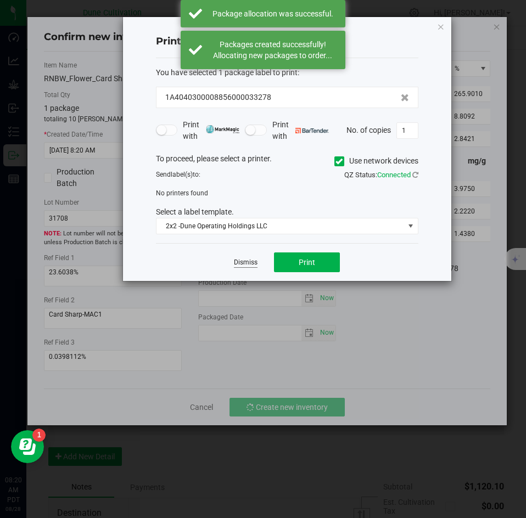
click at [249, 260] on link "Dismiss" at bounding box center [246, 262] width 24 height 9
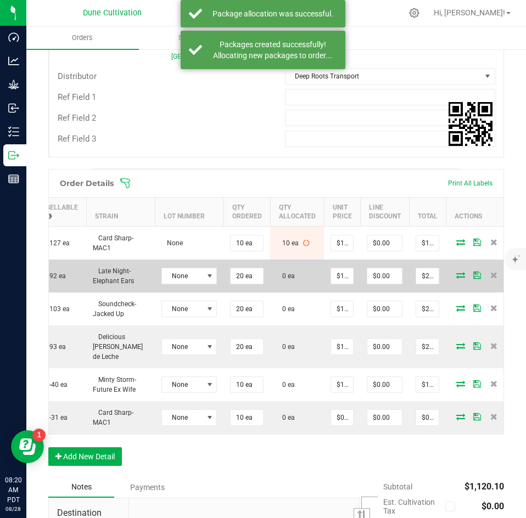
click at [456, 272] on icon at bounding box center [460, 275] width 9 height 7
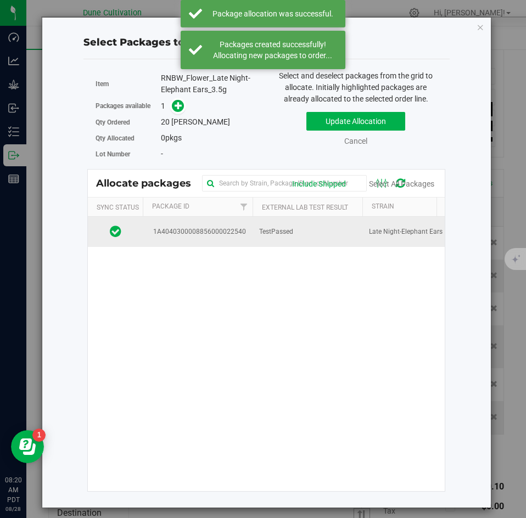
click at [310, 235] on td "TestPassed" at bounding box center [307, 232] width 110 height 30
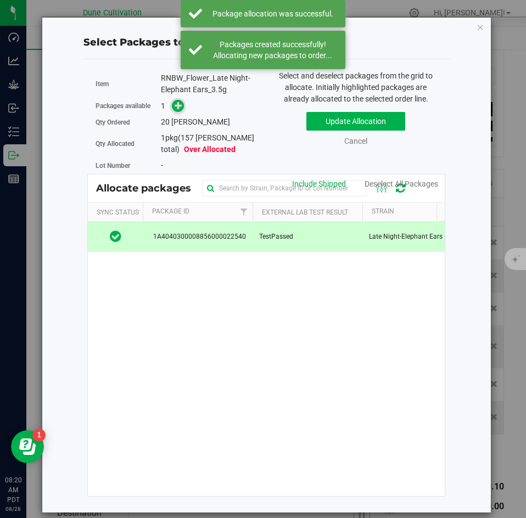
click at [178, 111] on span at bounding box center [178, 106] width 13 height 13
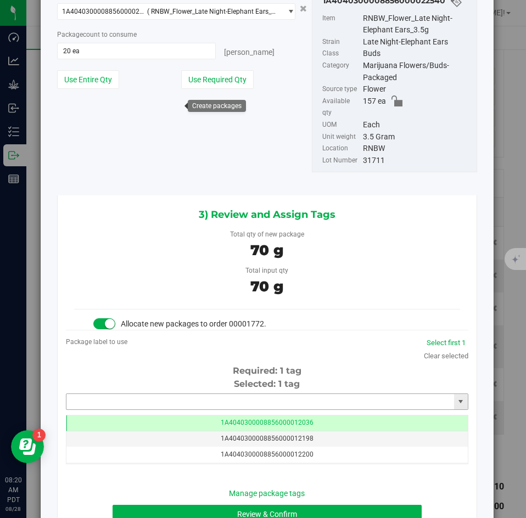
click at [206, 394] on input "text" at bounding box center [260, 401] width 388 height 15
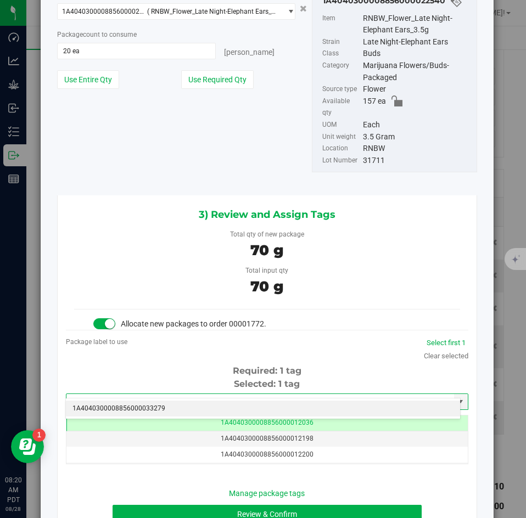
click at [196, 406] on li "1A4040300008856000033279" at bounding box center [263, 409] width 394 height 16
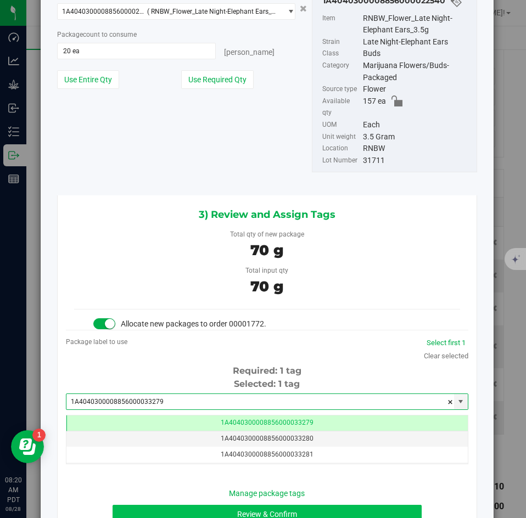
type input "1A4040300008856000033279"
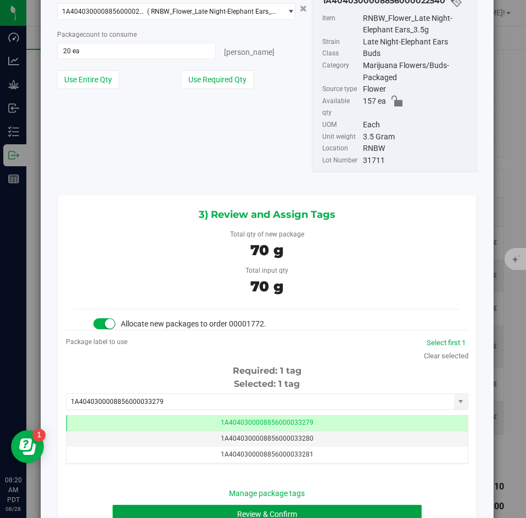
click at [178, 505] on button "Review & Confirm" at bounding box center [267, 514] width 308 height 19
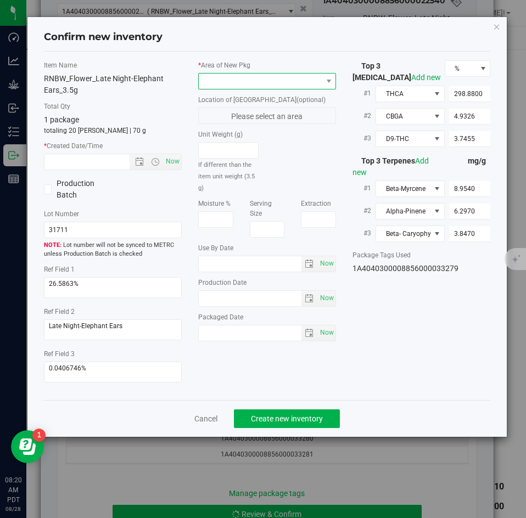
click at [211, 77] on span at bounding box center [260, 81] width 123 height 15
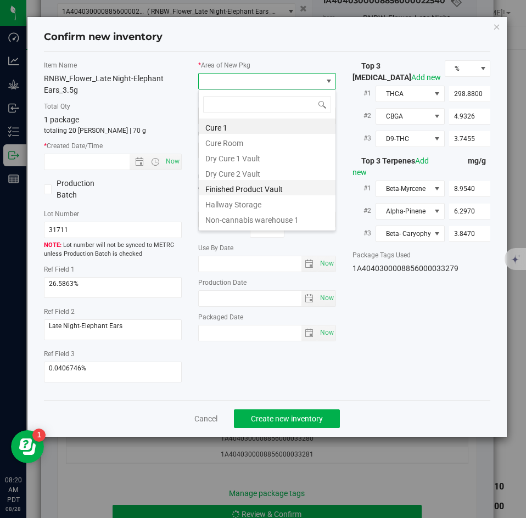
click at [215, 186] on li "Finished Product Vault" at bounding box center [267, 187] width 137 height 15
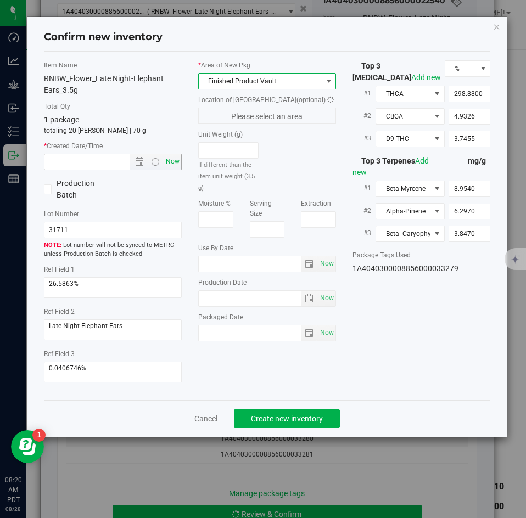
click at [179, 161] on span "Now" at bounding box center [173, 162] width 19 height 16
type input "[DATE] 8:20 AM"
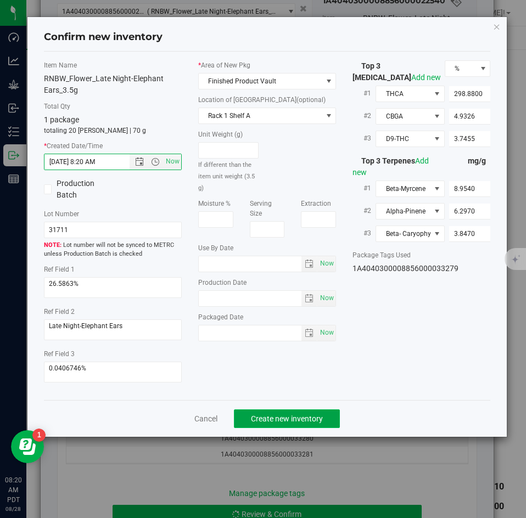
click at [276, 409] on button "Create new inventory" at bounding box center [287, 418] width 106 height 19
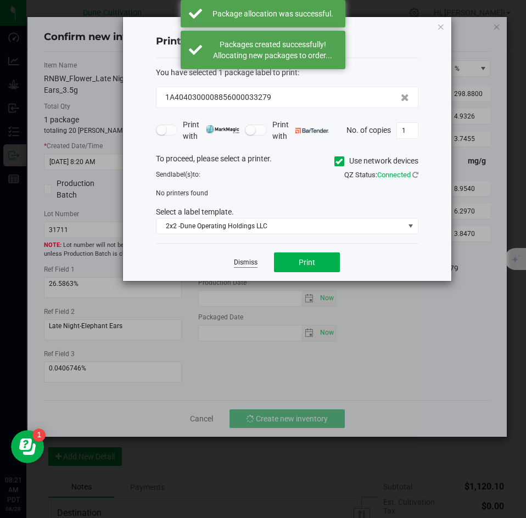
click at [240, 265] on link "Dismiss" at bounding box center [246, 262] width 24 height 9
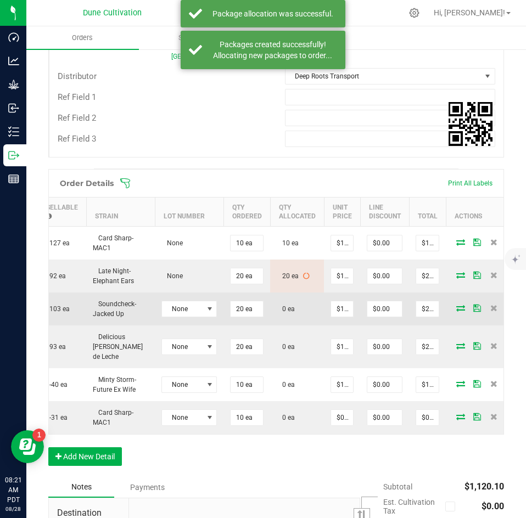
click at [452, 305] on span at bounding box center [460, 308] width 16 height 7
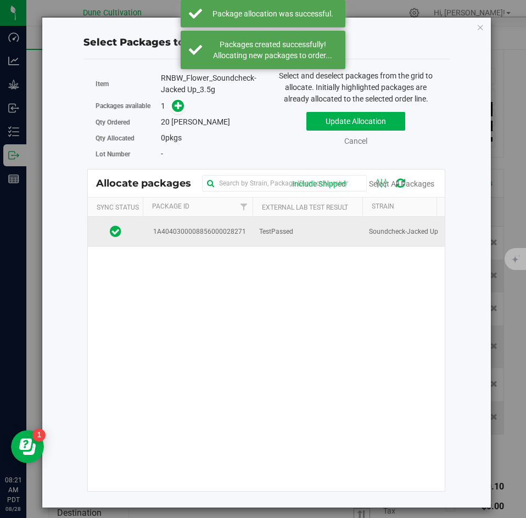
click at [295, 237] on td "TestPassed" at bounding box center [307, 232] width 110 height 30
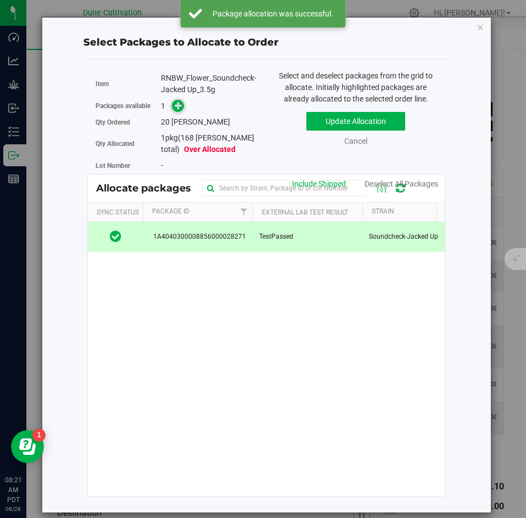
click at [181, 106] on icon at bounding box center [179, 106] width 8 height 8
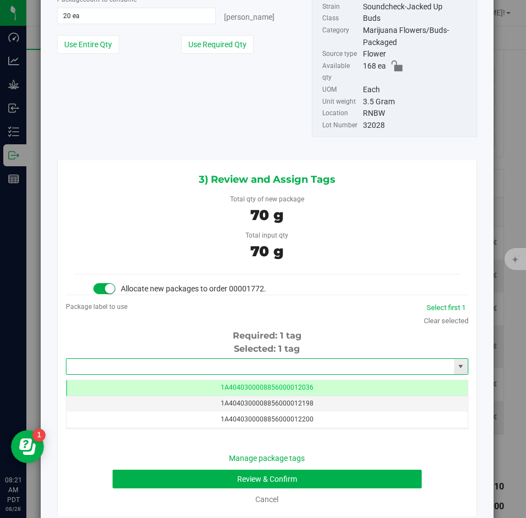
click at [180, 359] on input "text" at bounding box center [260, 366] width 388 height 15
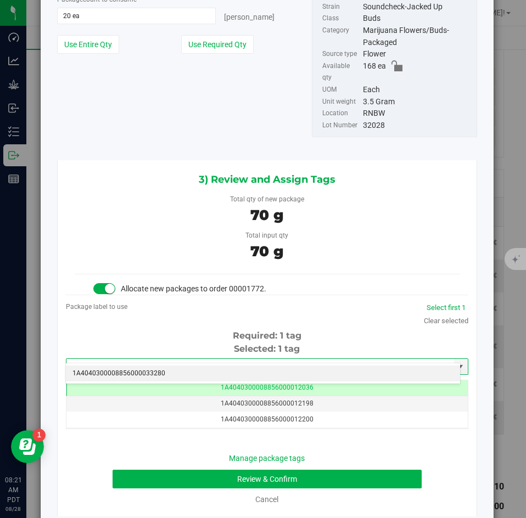
click at [171, 373] on li "1A4040300008856000033280" at bounding box center [263, 374] width 394 height 16
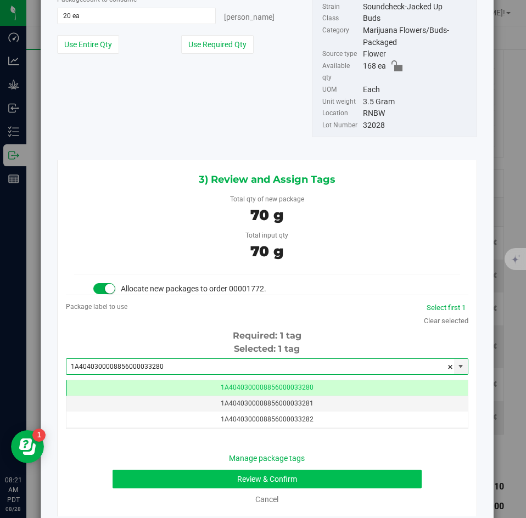
type input "1A4040300008856000033280"
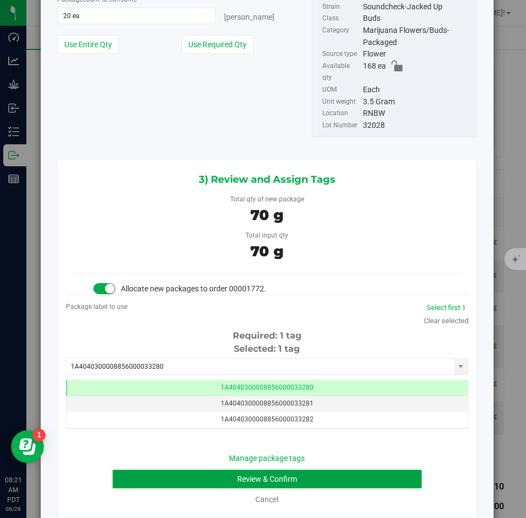
click at [162, 470] on button "Review & Confirm" at bounding box center [267, 479] width 308 height 19
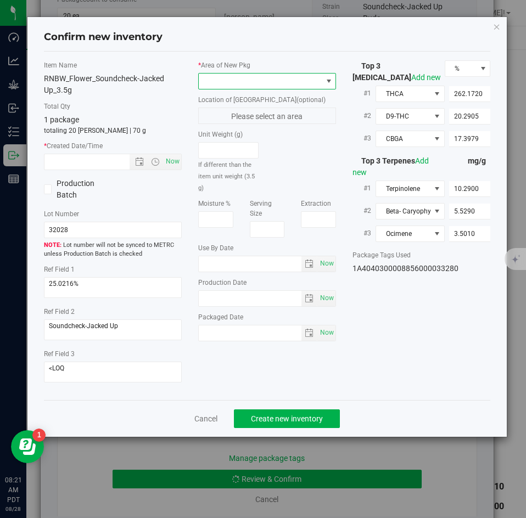
click at [227, 81] on span at bounding box center [260, 81] width 123 height 15
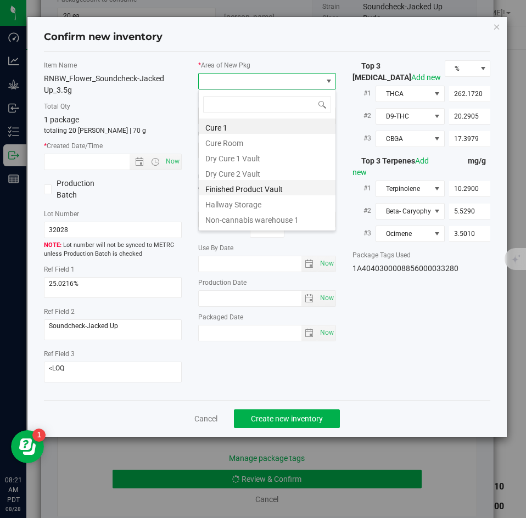
click at [222, 184] on li "Finished Product Vault" at bounding box center [267, 187] width 137 height 15
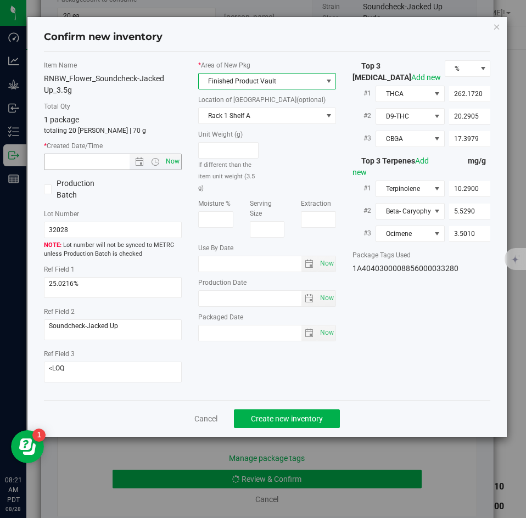
click at [171, 158] on span "Now" at bounding box center [173, 162] width 19 height 16
type input "[DATE] 8:21 AM"
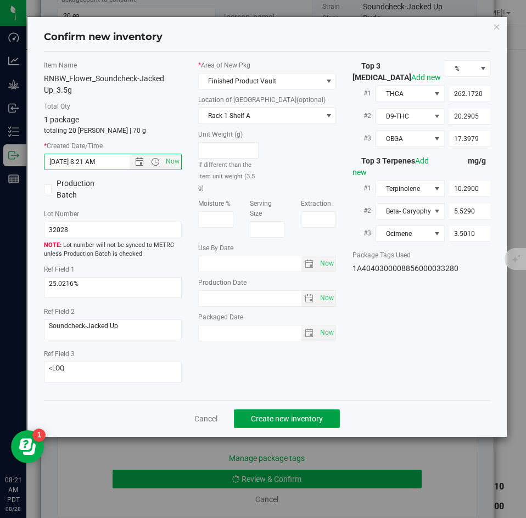
click at [272, 418] on span "Create new inventory" at bounding box center [287, 418] width 72 height 9
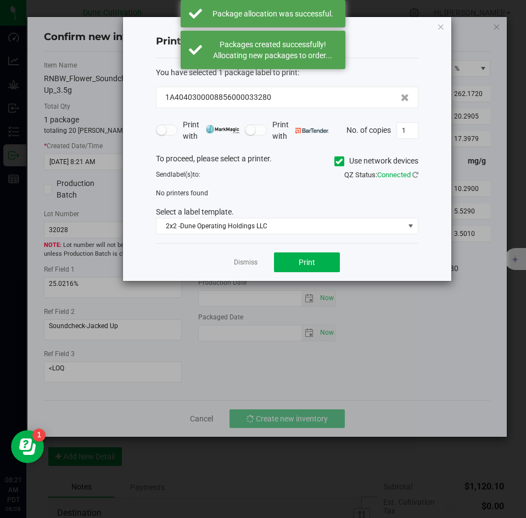
click at [255, 271] on div "Dismiss Print" at bounding box center [287, 262] width 262 height 38
click at [247, 265] on link "Dismiss" at bounding box center [246, 262] width 24 height 9
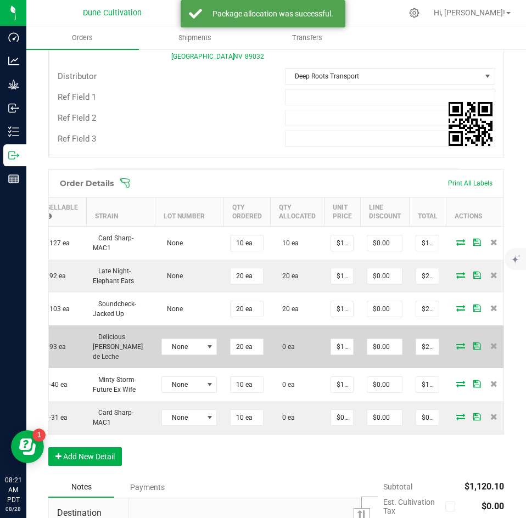
click at [456, 342] on icon at bounding box center [460, 345] width 9 height 7
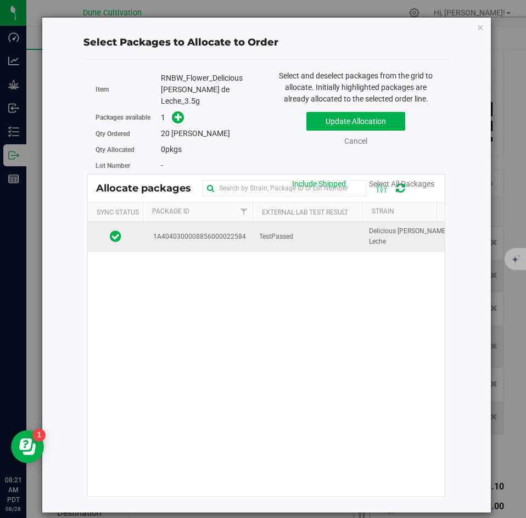
click at [327, 234] on td "TestPassed" at bounding box center [307, 237] width 110 height 30
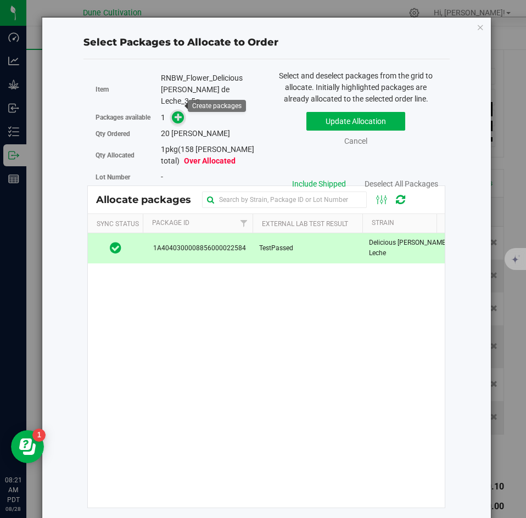
click at [178, 113] on icon at bounding box center [179, 117] width 8 height 8
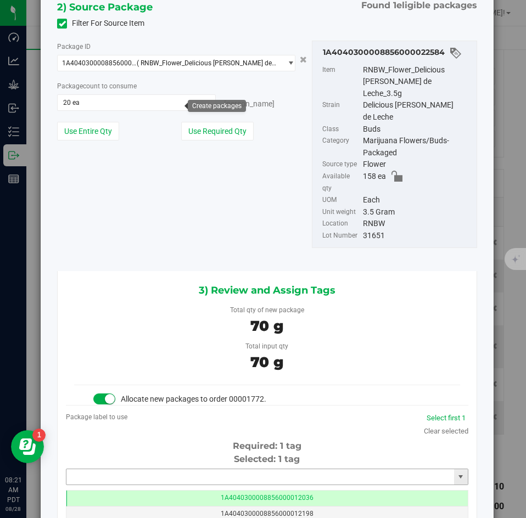
click at [167, 469] on input "text" at bounding box center [260, 476] width 388 height 15
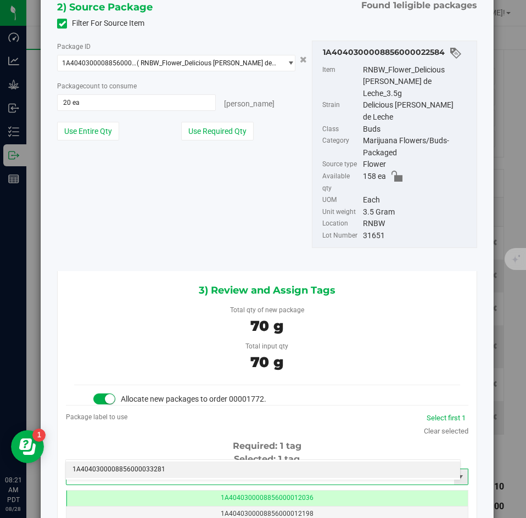
click at [164, 463] on li "1A4040300008856000033281" at bounding box center [263, 470] width 394 height 16
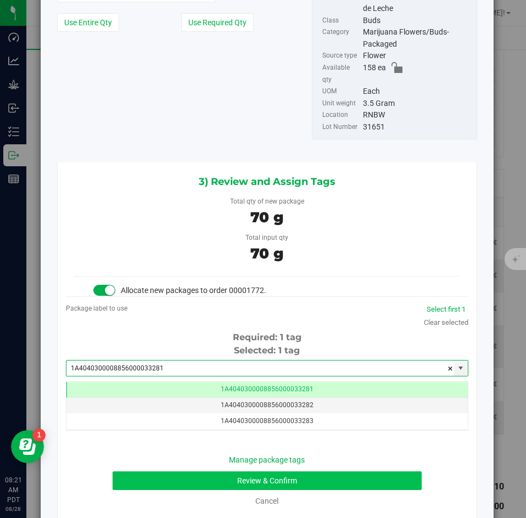
type input "1A4040300008856000033281"
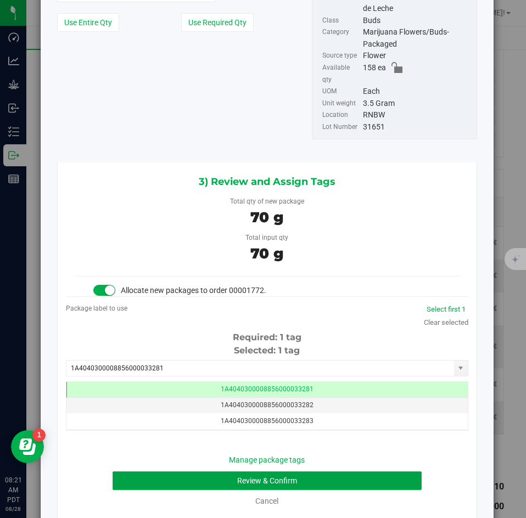
click at [154, 471] on button "Review & Confirm" at bounding box center [267, 480] width 308 height 19
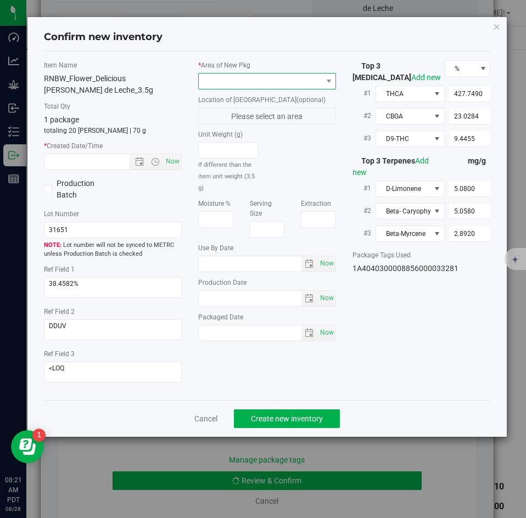
click at [215, 86] on span at bounding box center [260, 81] width 123 height 15
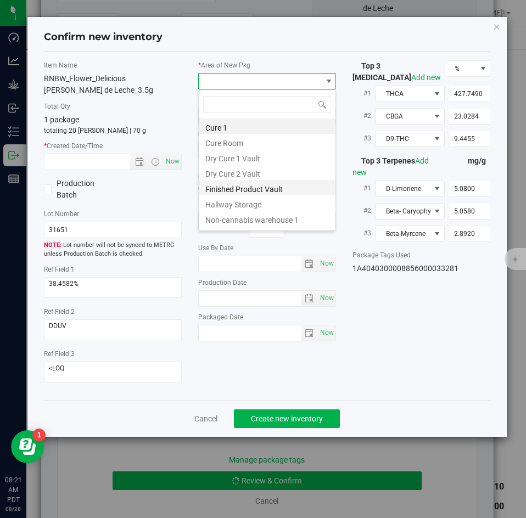
click at [231, 194] on li "Finished Product Vault" at bounding box center [267, 187] width 137 height 15
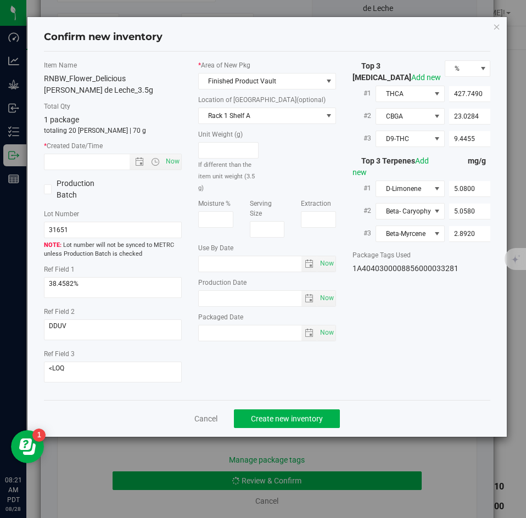
click at [182, 160] on div "Item Name RNBW_Flower_Delicious [PERSON_NAME] de Leche_3.5g Total Qty 1 package…" at bounding box center [113, 225] width 154 height 331
click at [177, 161] on span "Now" at bounding box center [173, 162] width 19 height 16
type input "[DATE] 8:21 AM"
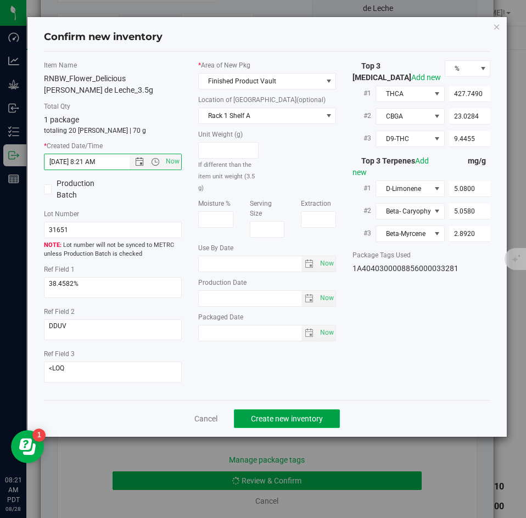
click at [290, 411] on button "Create new inventory" at bounding box center [287, 418] width 106 height 19
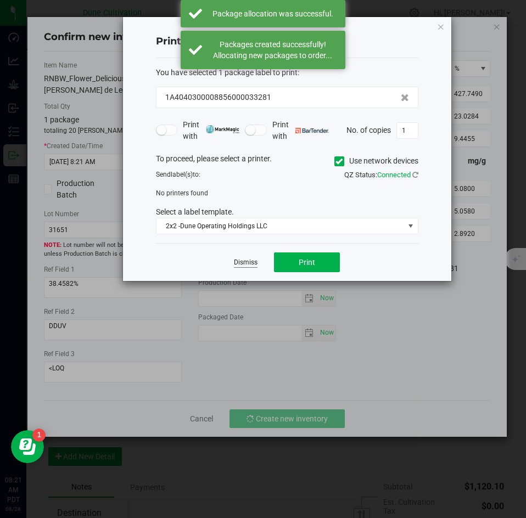
click at [244, 267] on link "Dismiss" at bounding box center [246, 262] width 24 height 9
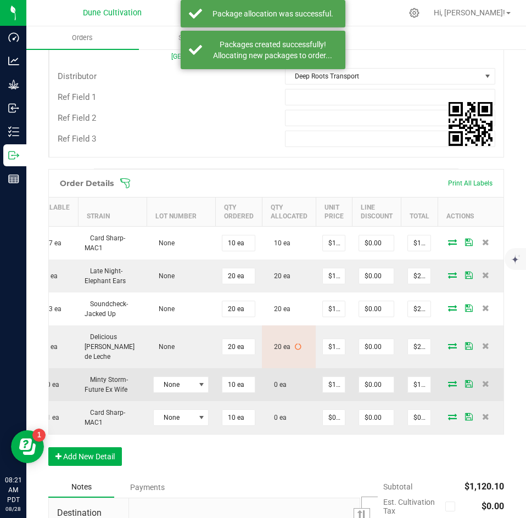
click at [448, 380] on icon at bounding box center [452, 383] width 9 height 7
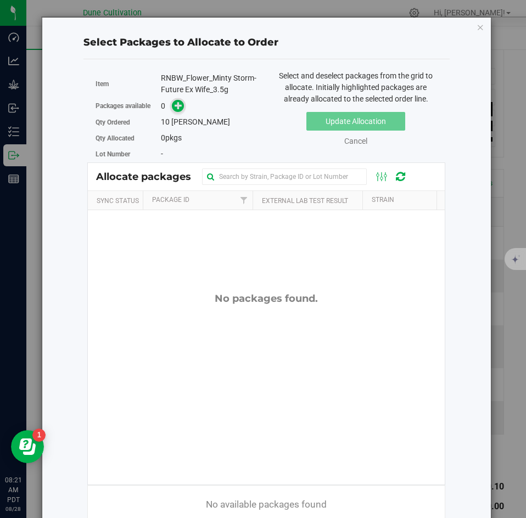
click at [183, 108] on span at bounding box center [178, 106] width 13 height 13
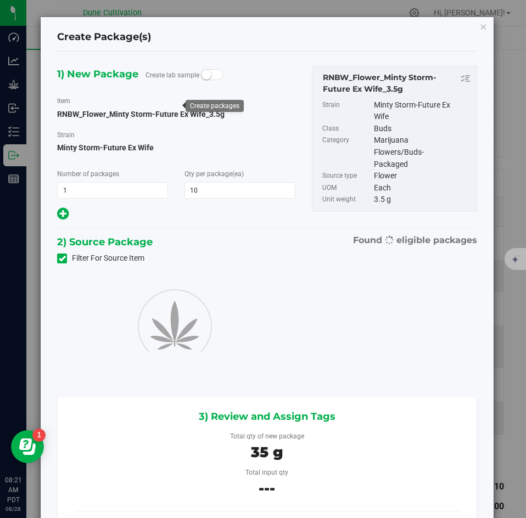
type input "10"
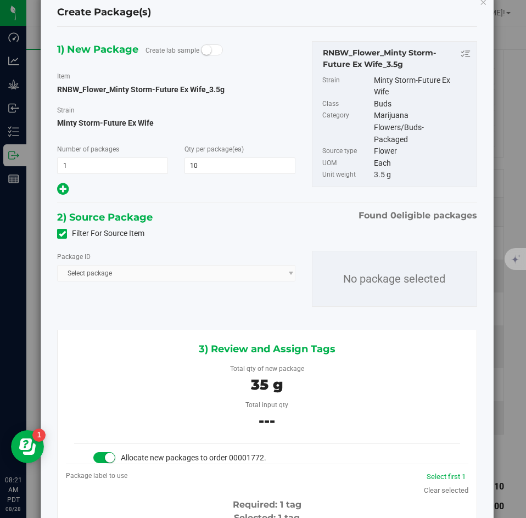
click at [165, 273] on span "Select package" at bounding box center [176, 273] width 238 height 16
click at [57, 230] on span at bounding box center [62, 234] width 10 height 10
click at [0, 0] on input "Filter For Source Item" at bounding box center [0, 0] width 0 height 0
click at [109, 273] on span "Select package" at bounding box center [169, 273] width 223 height 15
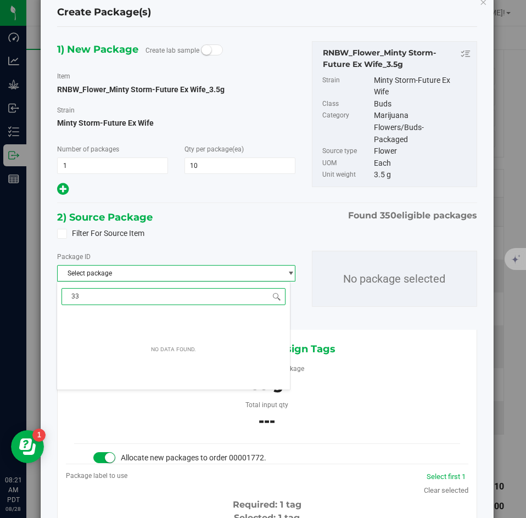
type input "3"
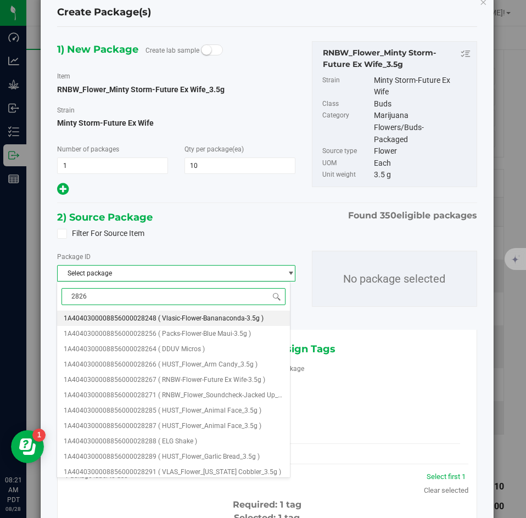
type input "28267"
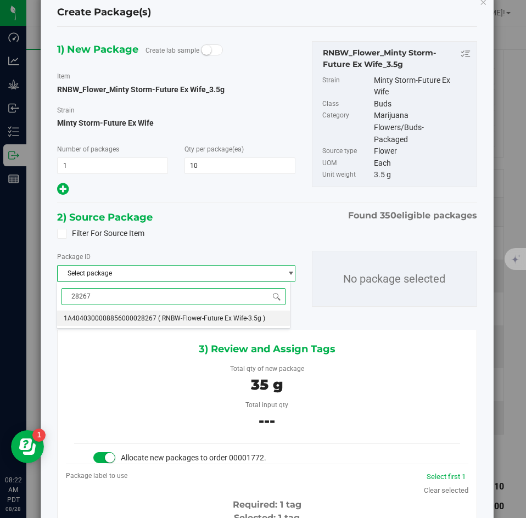
click at [110, 317] on span "1A4040300008856000028267" at bounding box center [110, 319] width 93 height 8
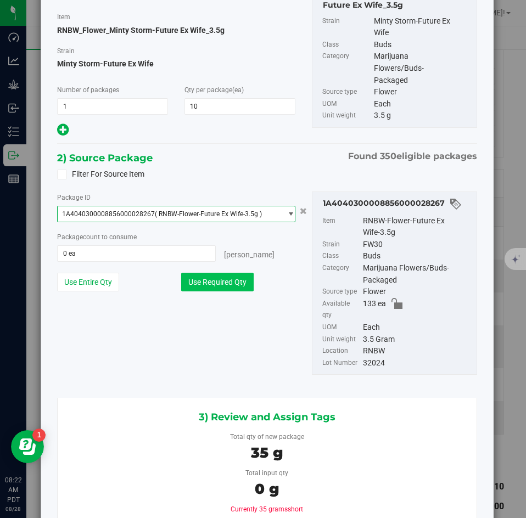
click at [199, 285] on button "Use Required Qty" at bounding box center [217, 282] width 72 height 19
type input "10 ea"
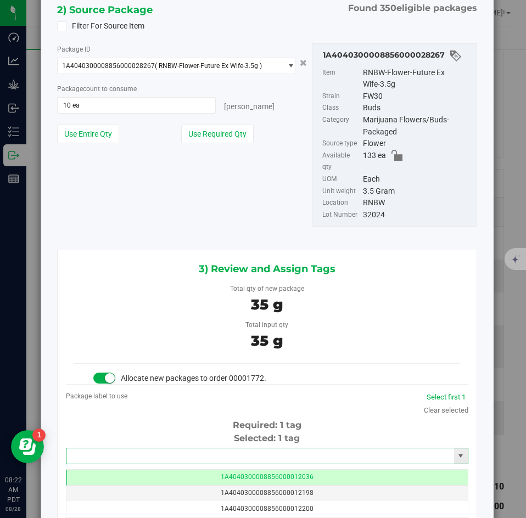
click at [136, 448] on input "text" at bounding box center [260, 455] width 388 height 15
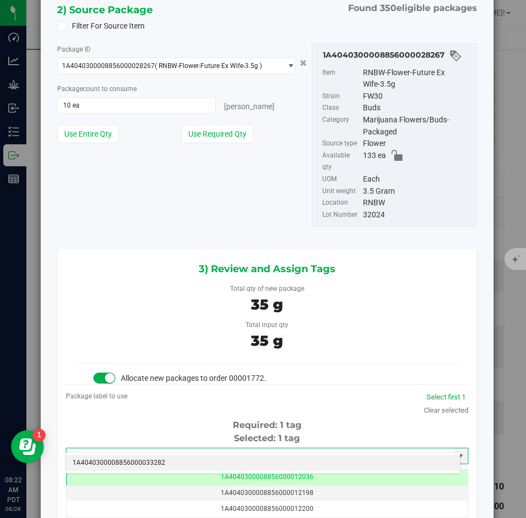
click at [133, 455] on li "1A4040300008856000033282" at bounding box center [263, 463] width 394 height 16
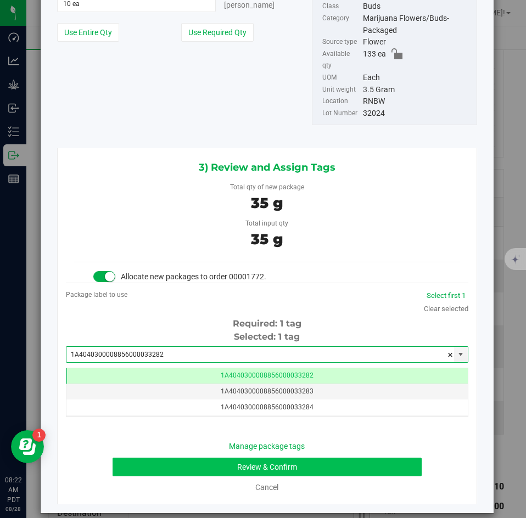
type input "1A4040300008856000033282"
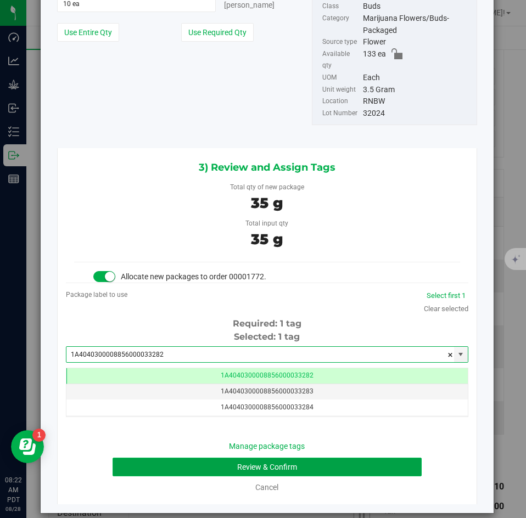
click at [139, 458] on button "Review & Confirm" at bounding box center [267, 467] width 308 height 19
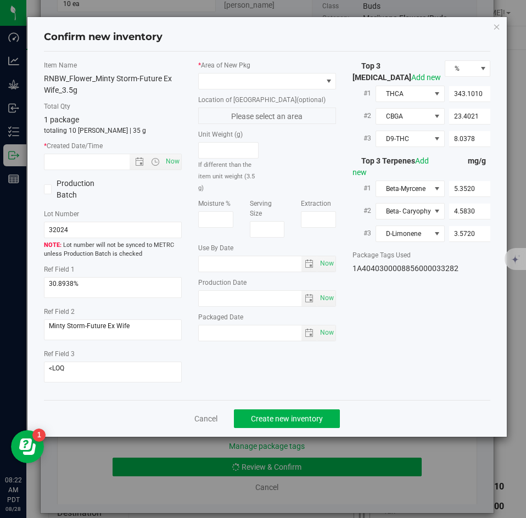
click at [232, 71] on div "* Area of [GEOGRAPHIC_DATA]" at bounding box center [267, 74] width 138 height 29
click at [230, 78] on span at bounding box center [260, 81] width 123 height 15
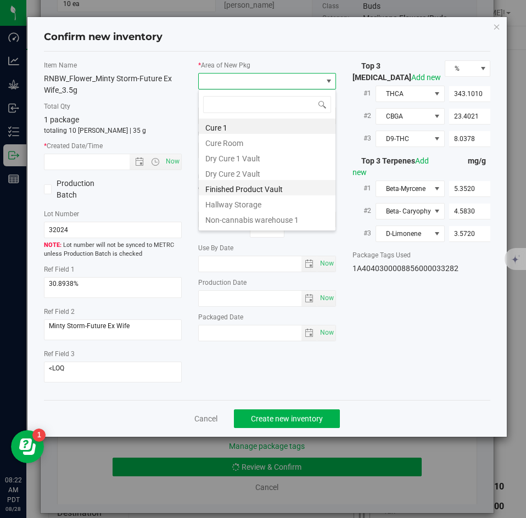
click at [224, 183] on li "Finished Product Vault" at bounding box center [267, 187] width 137 height 15
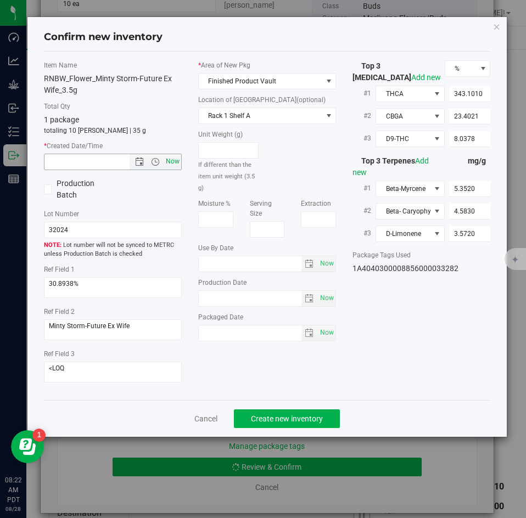
click at [168, 158] on span "Now" at bounding box center [173, 162] width 19 height 16
type input "[DATE] 8:22 AM"
click at [267, 418] on span "Create new inventory" at bounding box center [287, 418] width 72 height 9
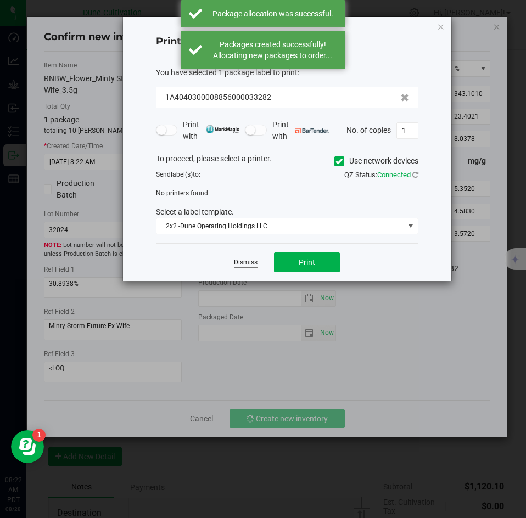
click at [245, 264] on link "Dismiss" at bounding box center [246, 262] width 24 height 9
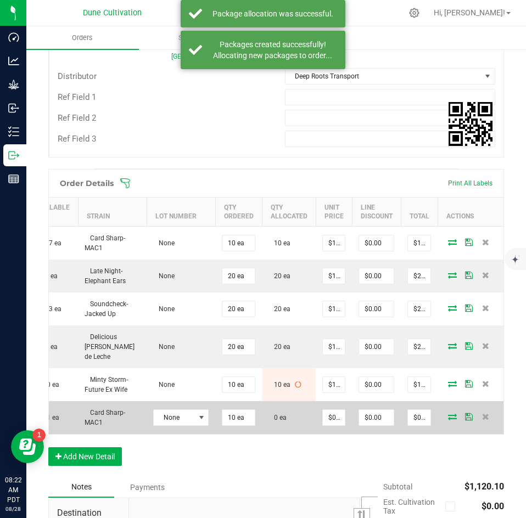
click at [443, 402] on td at bounding box center [470, 417] width 66 height 33
click at [448, 413] on icon at bounding box center [452, 416] width 9 height 7
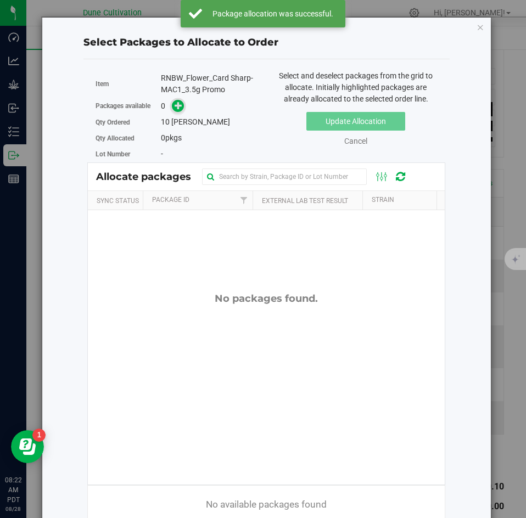
click at [179, 111] on span at bounding box center [178, 106] width 13 height 13
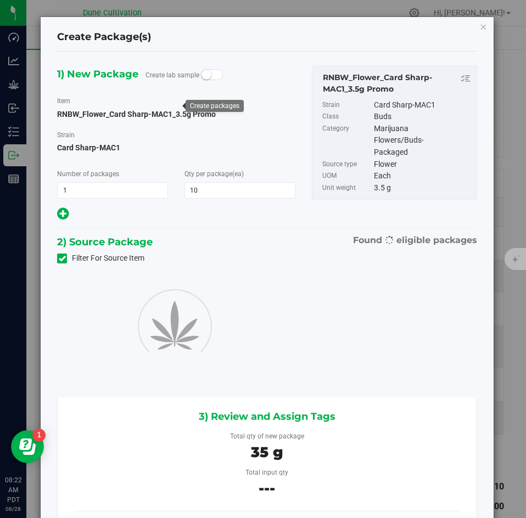
type input "10"
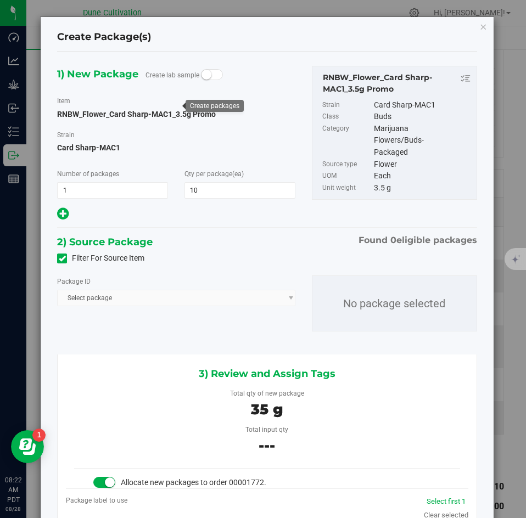
click at [64, 254] on span at bounding box center [62, 259] width 10 height 10
click at [0, 0] on input "Filter For Source Item" at bounding box center [0, 0] width 0 height 0
click at [96, 297] on span "Select package" at bounding box center [169, 297] width 223 height 15
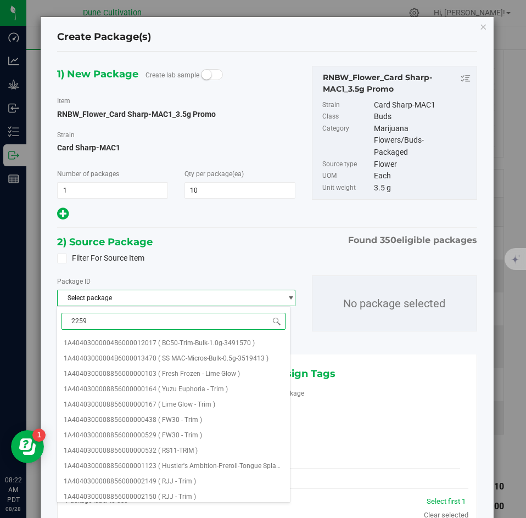
type input "22590"
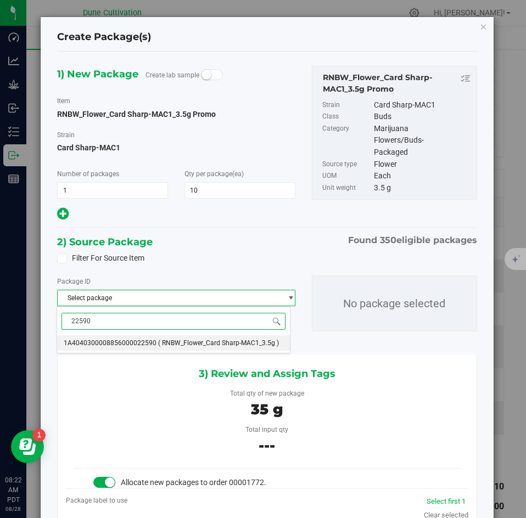
click at [94, 335] on li "1A4040300008856000022590 ( RNBW_Flower_Card Sharp-MAC1_3.5g )" at bounding box center [173, 342] width 233 height 15
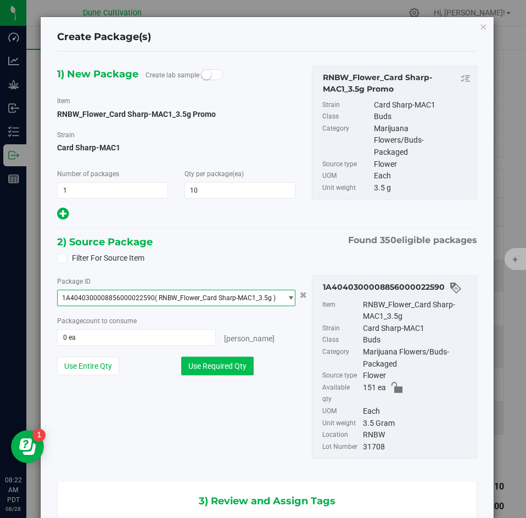
click at [198, 360] on button "Use Required Qty" at bounding box center [217, 366] width 72 height 19
type input "10 ea"
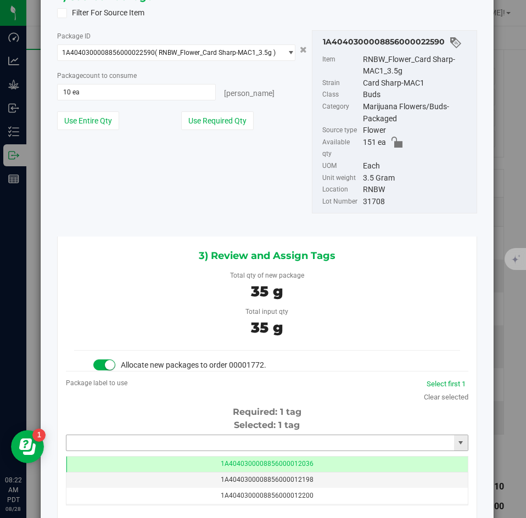
click at [173, 435] on input "text" at bounding box center [260, 442] width 388 height 15
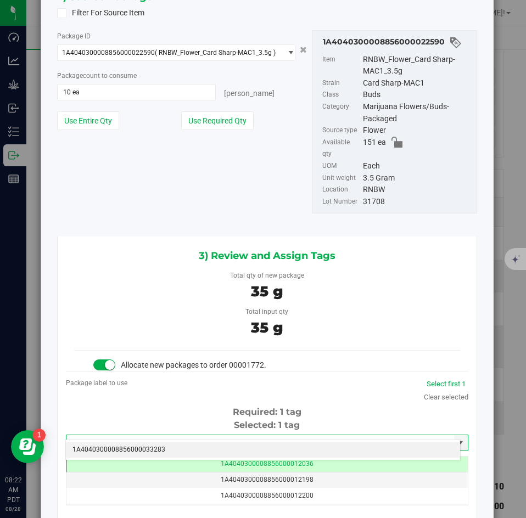
click at [158, 448] on li "1A4040300008856000033283" at bounding box center [263, 450] width 394 height 16
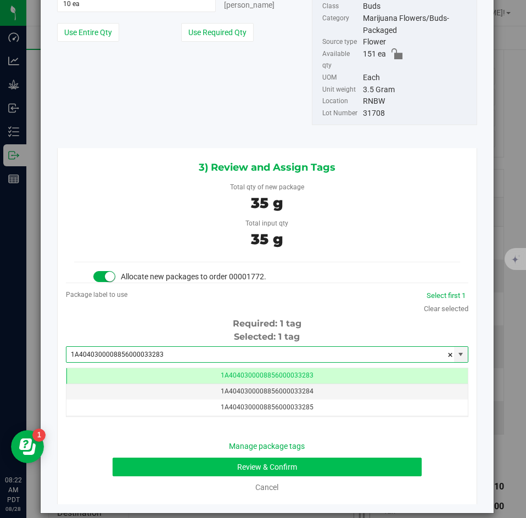
type input "1A4040300008856000033283"
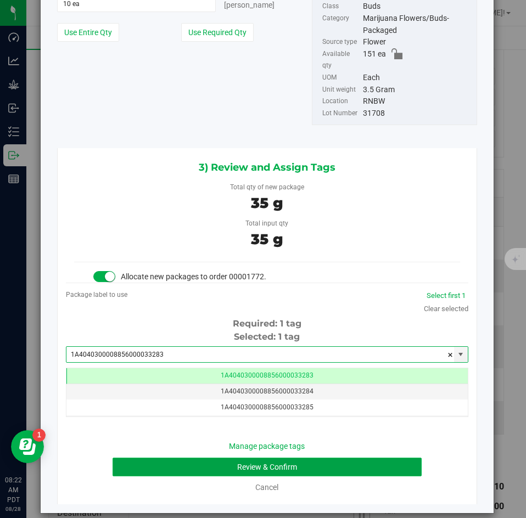
click at [187, 458] on button "Review & Confirm" at bounding box center [267, 467] width 308 height 19
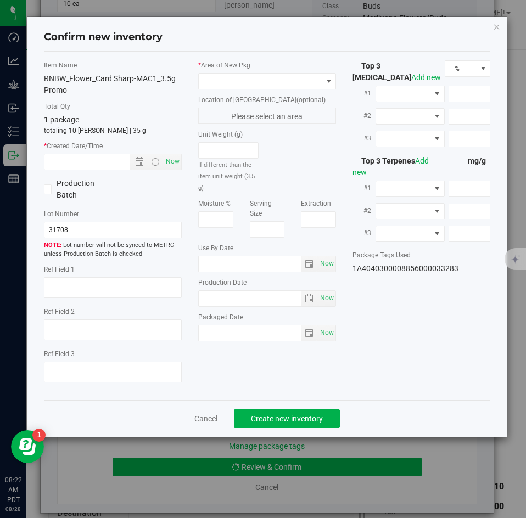
type textarea "23.6038%"
type textarea "Card Sharp-MAC1"
type textarea "0.0398112%"
type input "265.9010"
type input "8.8092"
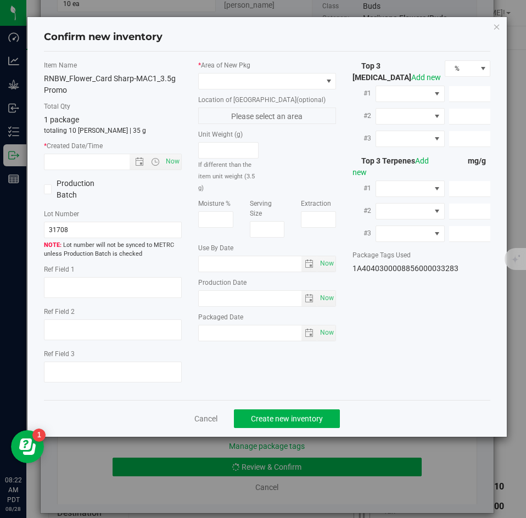
type input "2.8421"
type input "3.9750"
type input "2.2220"
type input "1.4380"
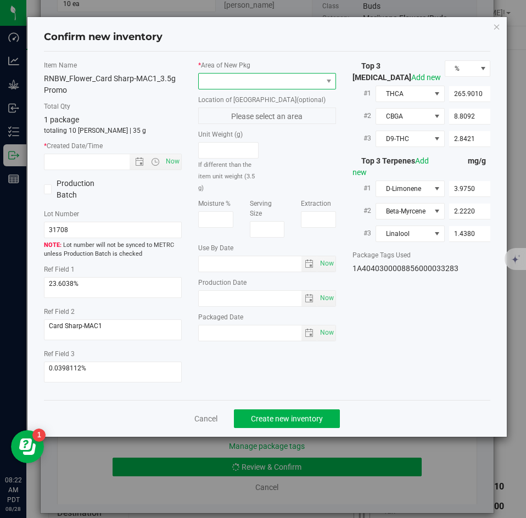
click at [220, 86] on span at bounding box center [260, 81] width 123 height 15
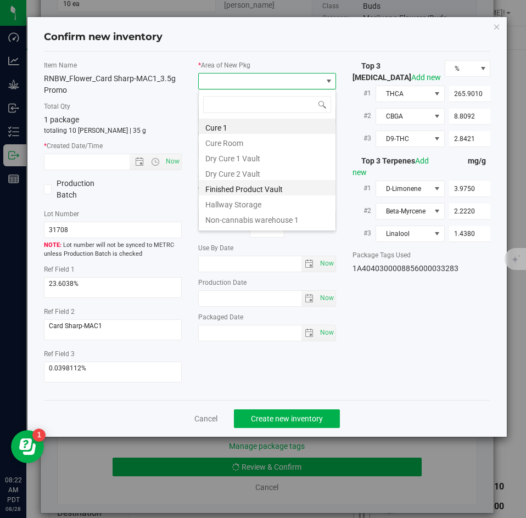
click at [221, 186] on li "Finished Product Vault" at bounding box center [267, 187] width 137 height 15
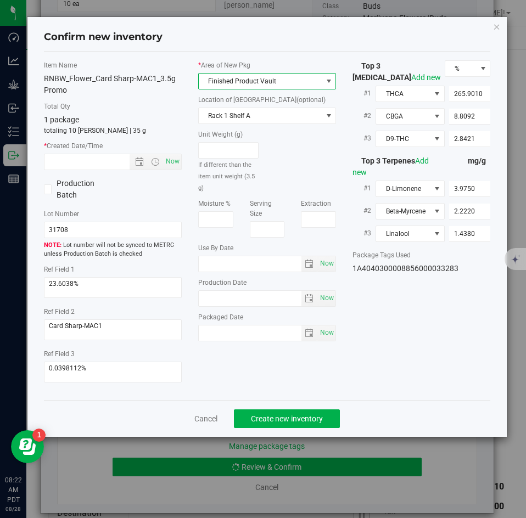
click at [182, 167] on div "Item Name RNBW_Flower_Card Sharp-MAC1_3.5g Promo Total Qty 1 package totaling 1…" at bounding box center [113, 225] width 154 height 331
click at [176, 167] on span "Now" at bounding box center [173, 162] width 19 height 16
type input "[DATE] 8:22 AM"
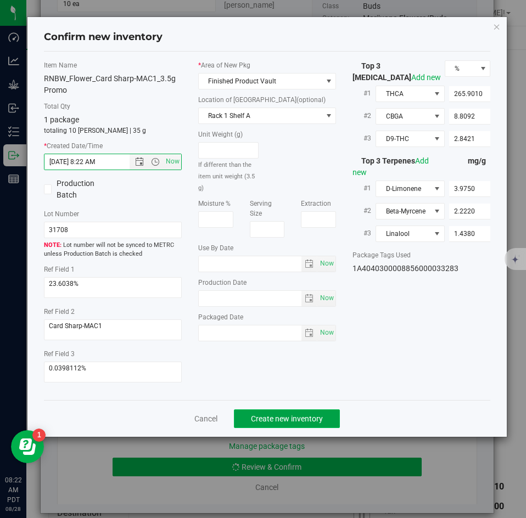
click at [261, 417] on span "Create new inventory" at bounding box center [287, 418] width 72 height 9
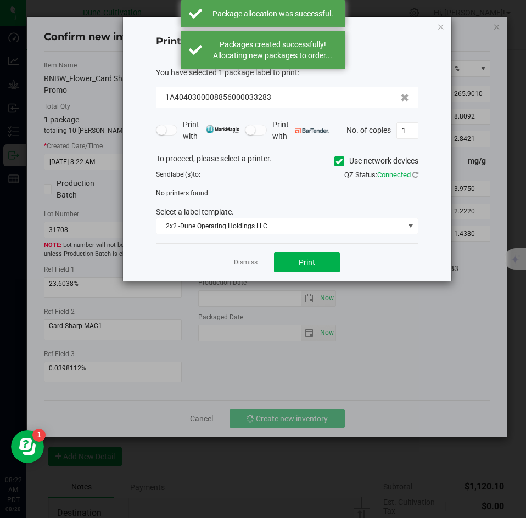
click at [241, 257] on app-cancel-button "Dismiss" at bounding box center [246, 263] width 24 height 12
click at [241, 260] on link "Dismiss" at bounding box center [246, 262] width 24 height 9
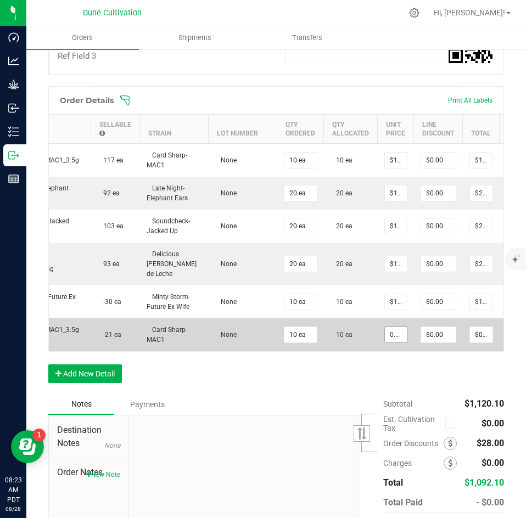
click at [391, 327] on input "0.01" at bounding box center [396, 334] width 22 height 15
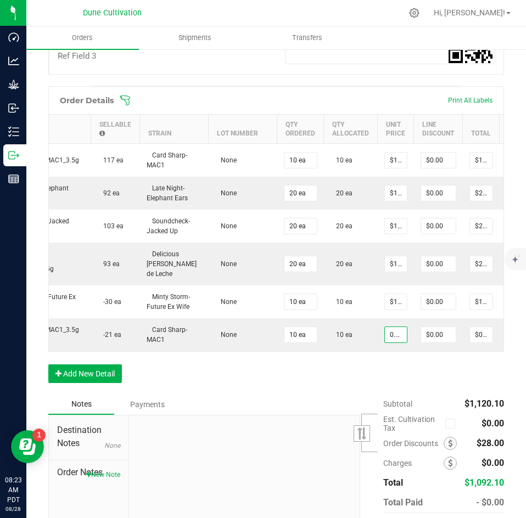
type input "$0.01000"
click at [342, 366] on div "Order Details Print All Labels Item Sellable Strain Lot Number Qty Ordered Qty …" at bounding box center [276, 240] width 456 height 308
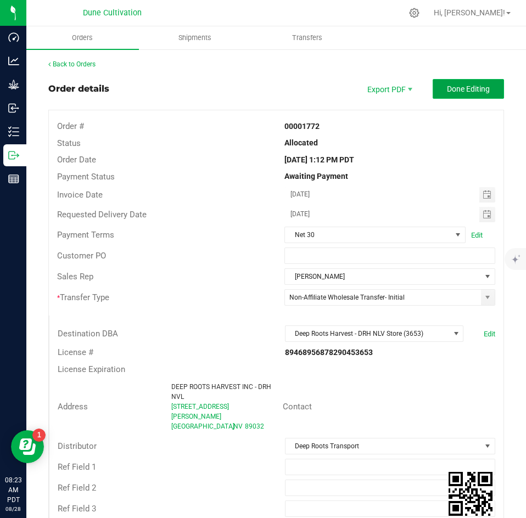
click at [451, 81] on button "Done Editing" at bounding box center [468, 89] width 71 height 20
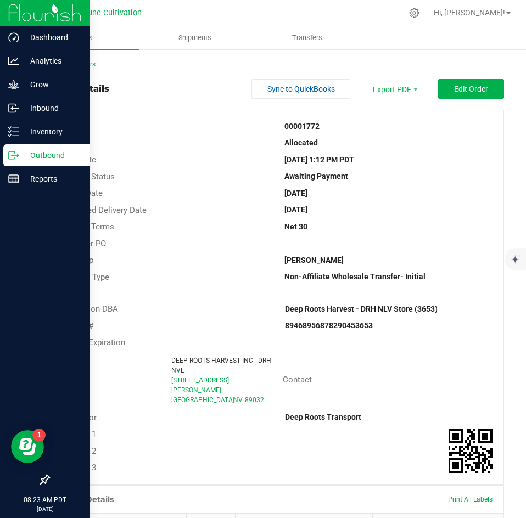
click at [20, 152] on p "Outbound" at bounding box center [52, 155] width 66 height 13
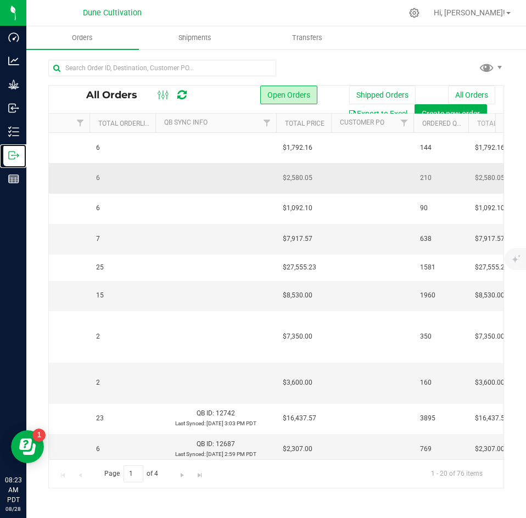
scroll to position [0, 882]
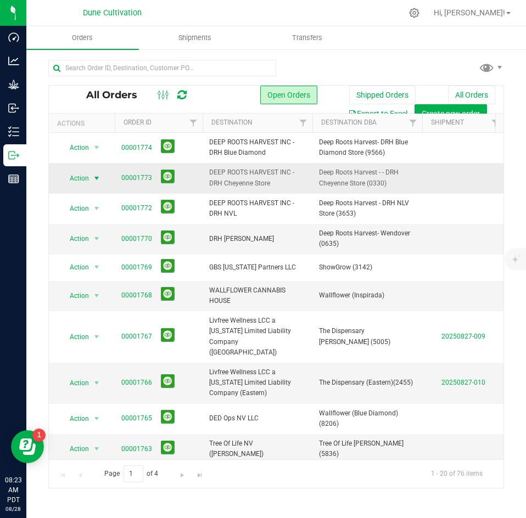
click at [88, 177] on span "Action" at bounding box center [75, 178] width 30 height 15
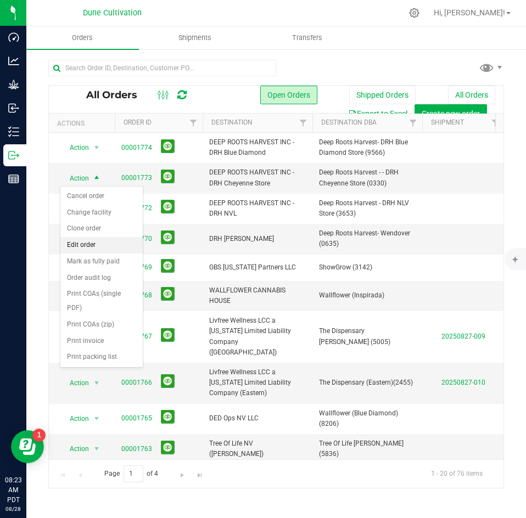
click at [88, 239] on li "Edit order" at bounding box center [101, 245] width 82 height 16
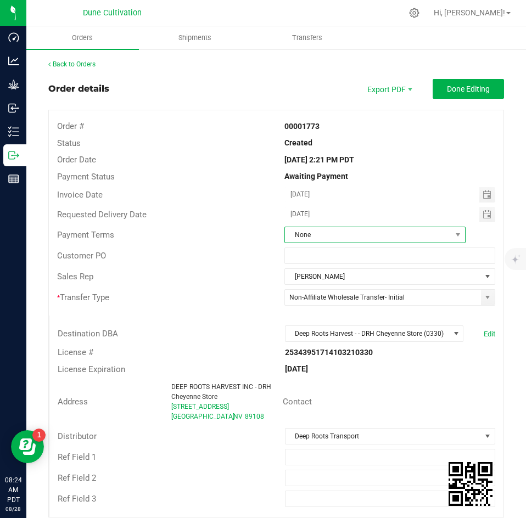
click at [365, 228] on span "None" at bounding box center [368, 234] width 166 height 15
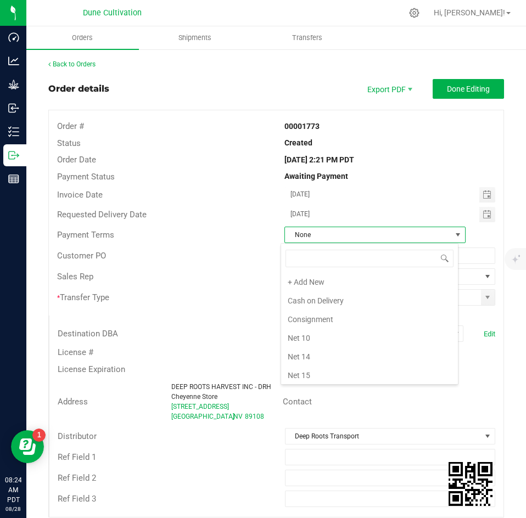
scroll to position [16, 178]
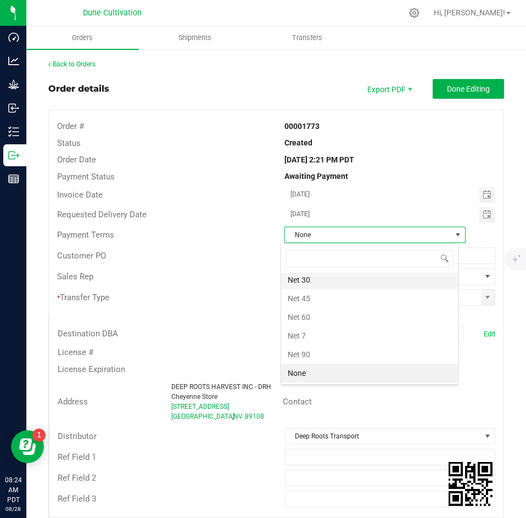
click at [345, 272] on li "Net 30" at bounding box center [369, 280] width 177 height 19
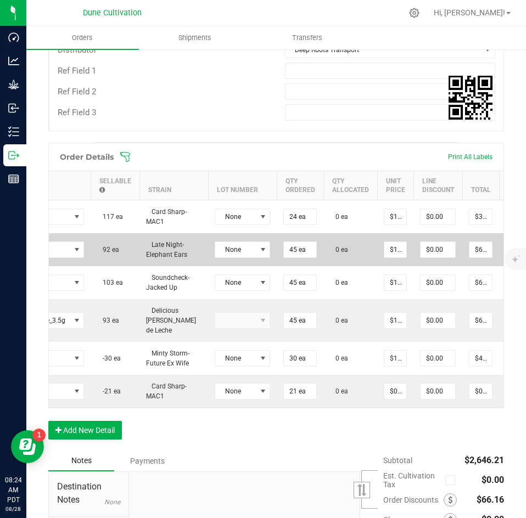
scroll to position [0, 220]
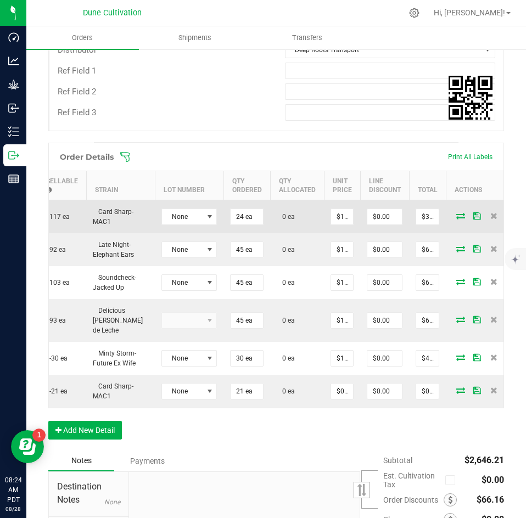
click at [456, 217] on icon at bounding box center [460, 215] width 9 height 7
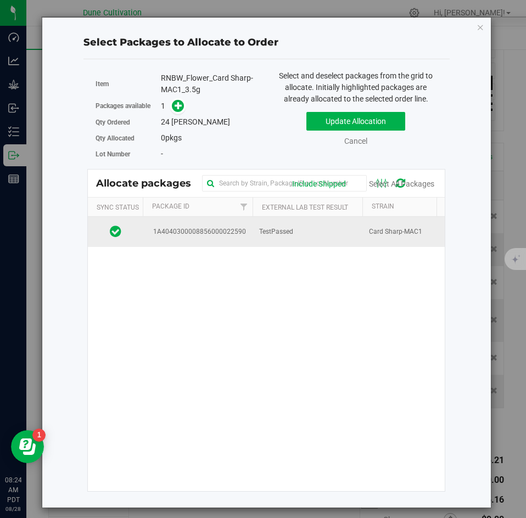
click at [294, 240] on td "TestPassed" at bounding box center [307, 232] width 110 height 30
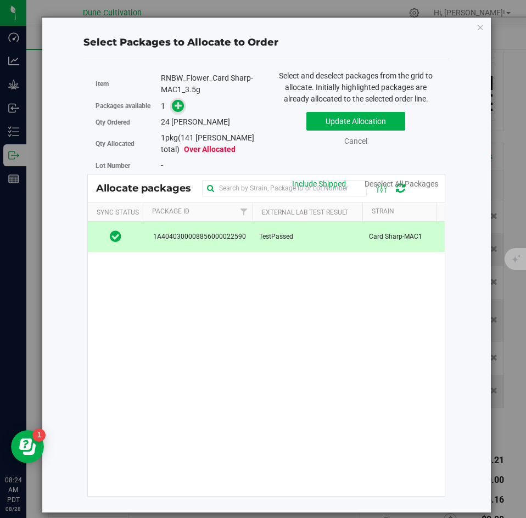
click at [177, 109] on icon at bounding box center [179, 106] width 8 height 8
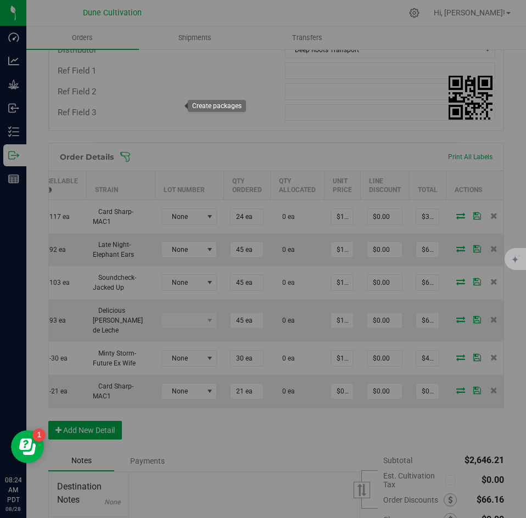
type input "1"
type input "24"
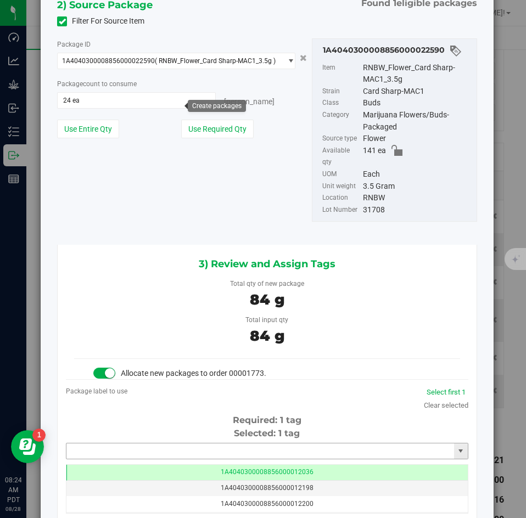
click at [161, 443] on input "text" at bounding box center [260, 450] width 388 height 15
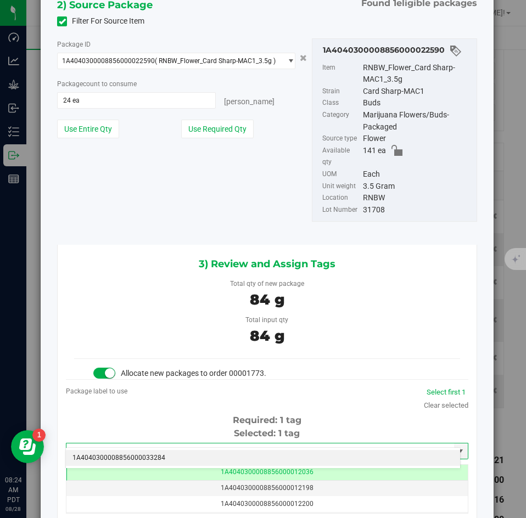
click at [153, 454] on li "1A4040300008856000033284" at bounding box center [263, 458] width 394 height 16
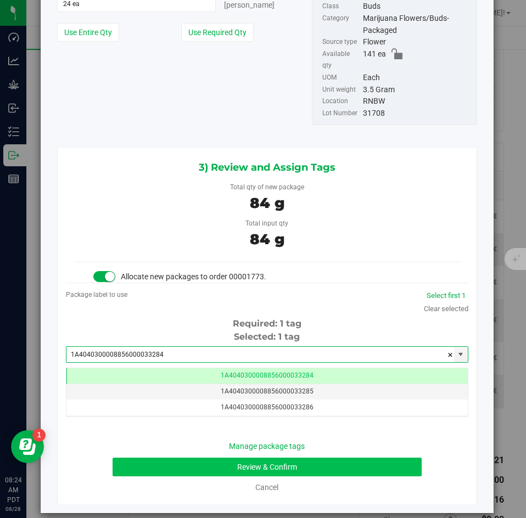
type input "1A4040300008856000033284"
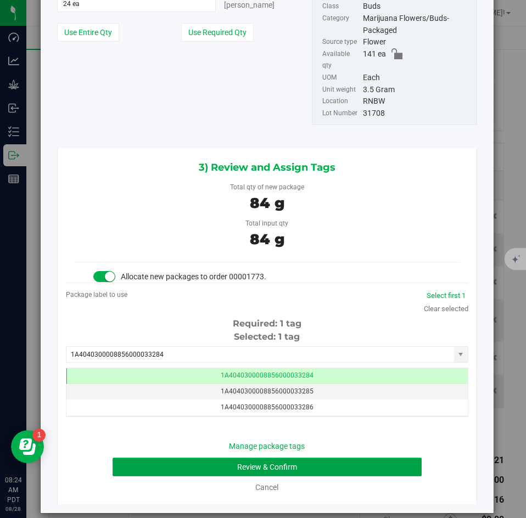
click at [172, 458] on button "Review & Confirm" at bounding box center [267, 467] width 308 height 19
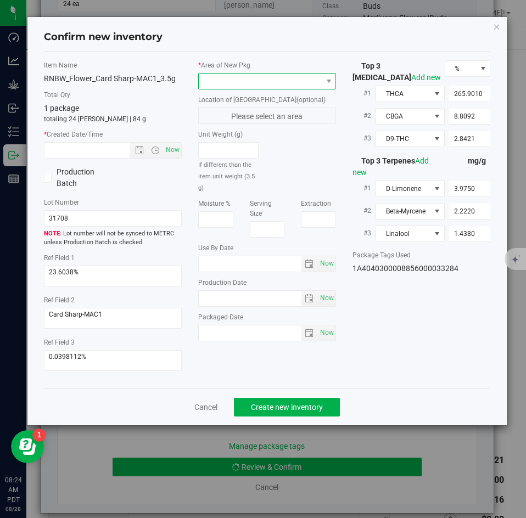
click at [242, 88] on span at bounding box center [260, 81] width 123 height 15
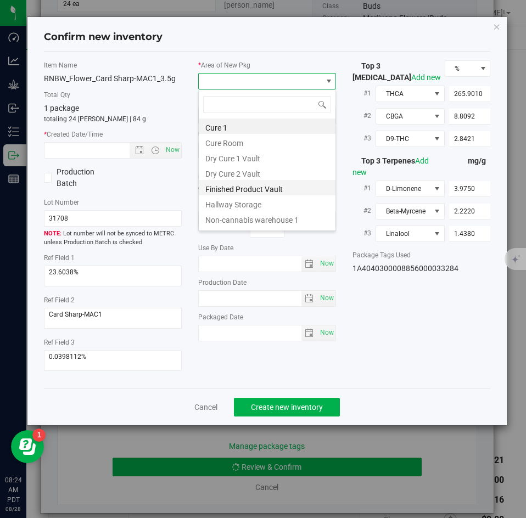
click at [224, 182] on li "Finished Product Vault" at bounding box center [267, 187] width 137 height 15
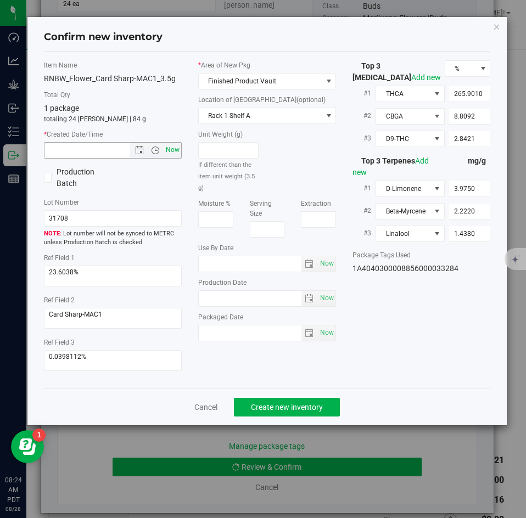
click at [177, 148] on span "Now" at bounding box center [173, 150] width 19 height 16
type input "8/28/2025 8:24 AM"
click at [278, 411] on span "Create new inventory" at bounding box center [287, 407] width 72 height 9
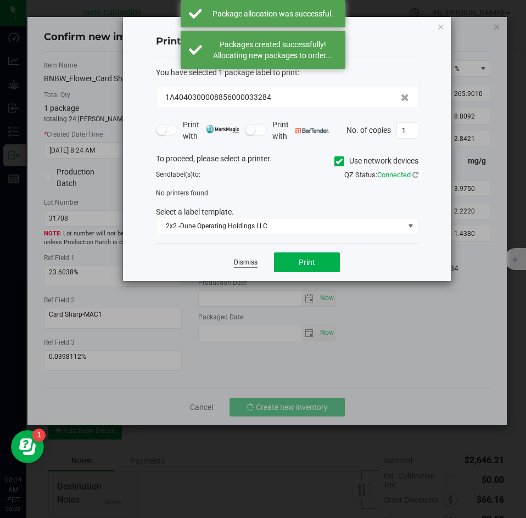
click at [249, 259] on link "Dismiss" at bounding box center [246, 262] width 24 height 9
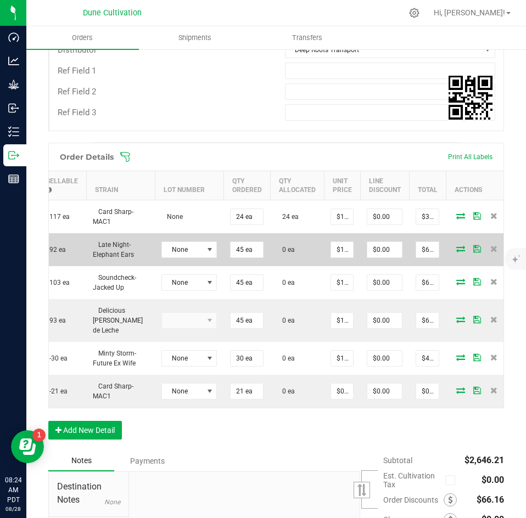
click at [452, 249] on span at bounding box center [460, 248] width 16 height 7
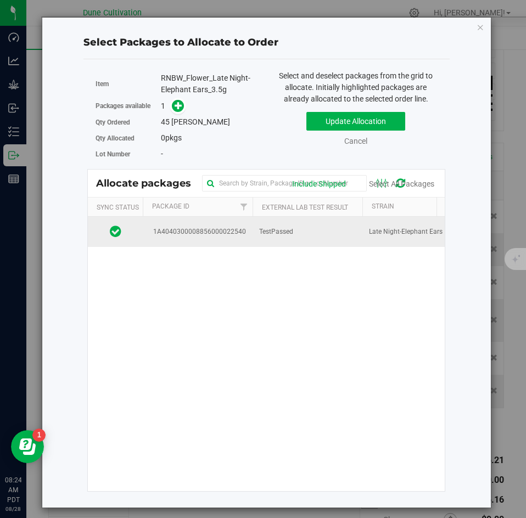
click at [350, 230] on td "TestPassed" at bounding box center [307, 232] width 110 height 30
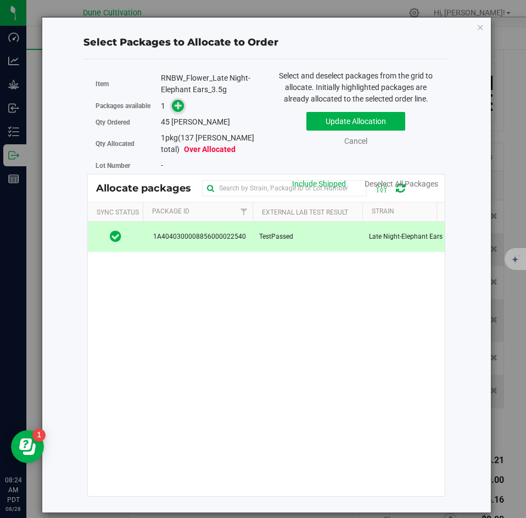
click at [182, 103] on icon at bounding box center [179, 106] width 8 height 8
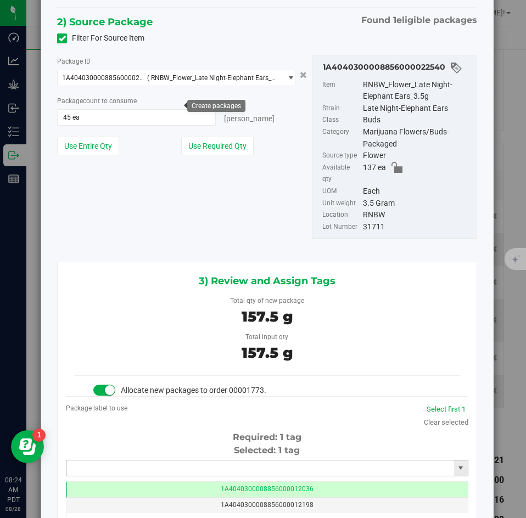
click at [183, 461] on input "text" at bounding box center [260, 468] width 388 height 15
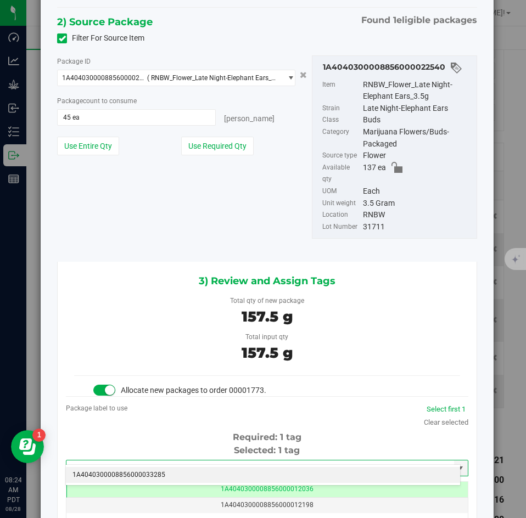
click at [179, 467] on li "1A4040300008856000033285" at bounding box center [263, 475] width 394 height 16
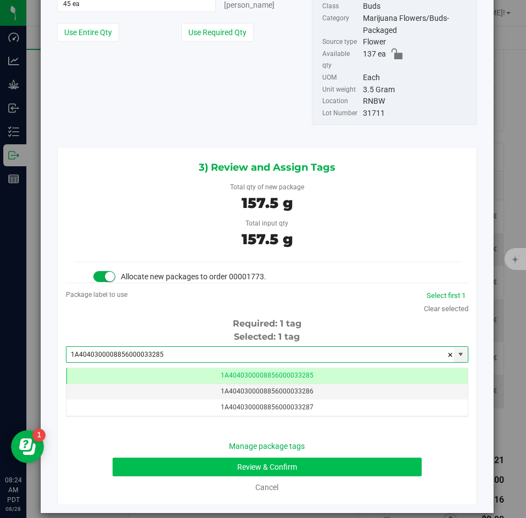
type input "1A4040300008856000033285"
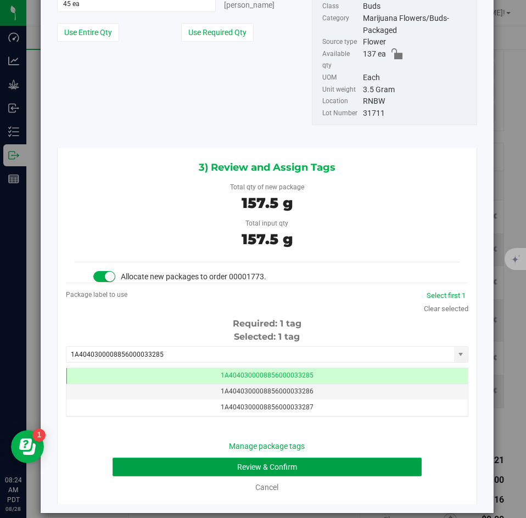
click at [172, 458] on button "Review & Confirm" at bounding box center [267, 467] width 308 height 19
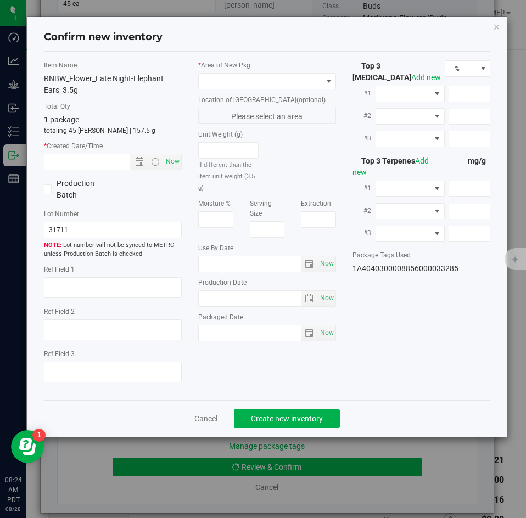
type textarea "26.5863%"
type textarea "Late Night-Elephant Ears"
type textarea "0.0406746%"
type input "298.8800"
type input "4.9326"
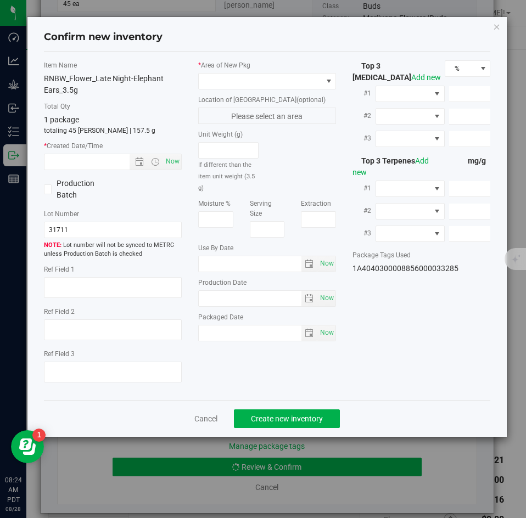
type input "3.7455"
type input "8.9540"
type input "6.2970"
type input "3.8470"
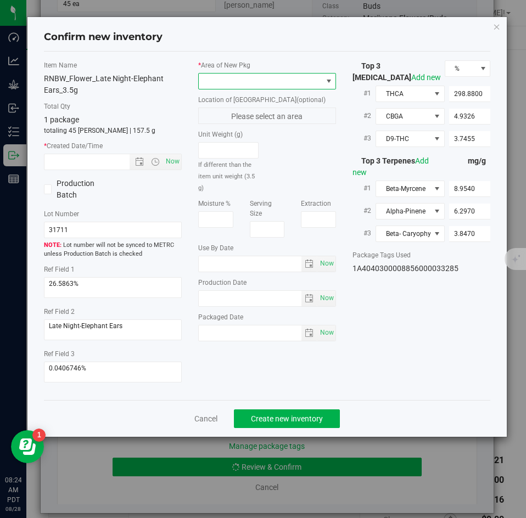
click at [217, 87] on span at bounding box center [260, 81] width 123 height 15
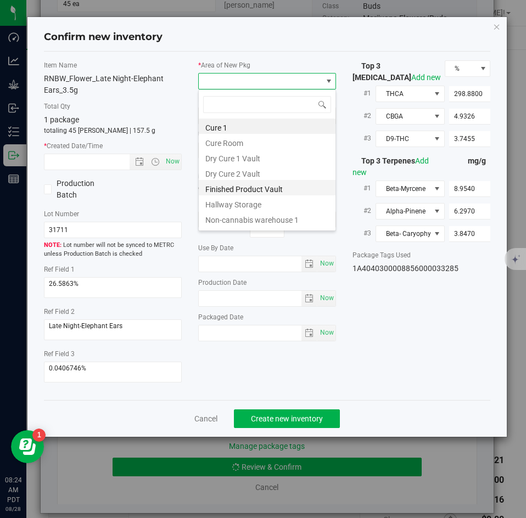
click at [216, 189] on li "Finished Product Vault" at bounding box center [267, 187] width 137 height 15
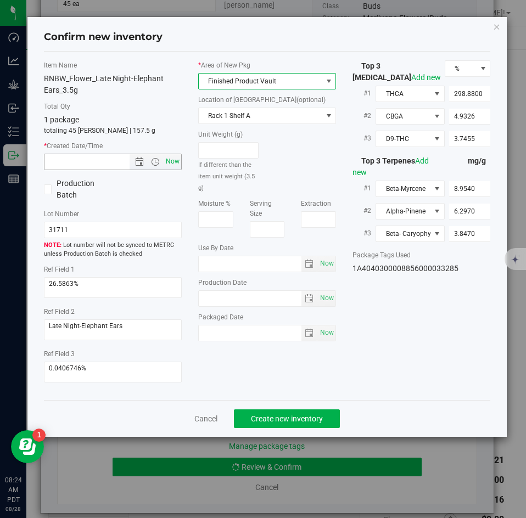
click at [169, 157] on span "Now" at bounding box center [173, 162] width 19 height 16
type input "8/28/2025 8:24 AM"
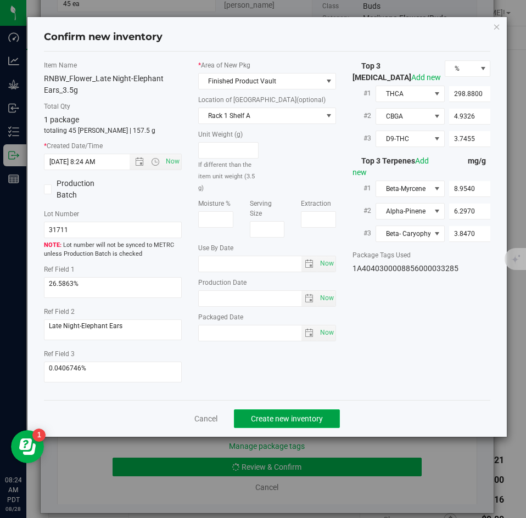
click at [283, 416] on span "Create new inventory" at bounding box center [287, 418] width 72 height 9
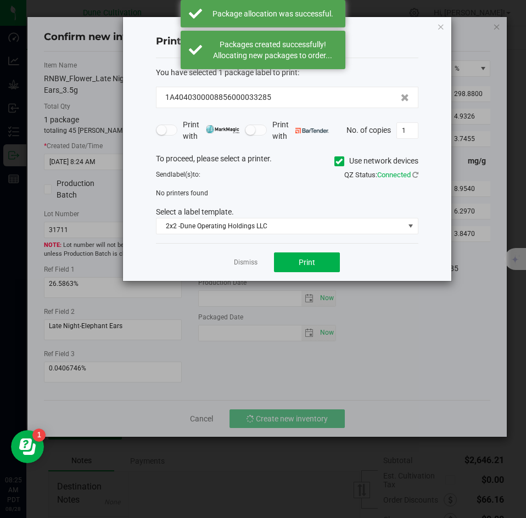
click at [235, 255] on div "Dismiss Print" at bounding box center [287, 262] width 262 height 38
click at [239, 263] on link "Dismiss" at bounding box center [246, 262] width 24 height 9
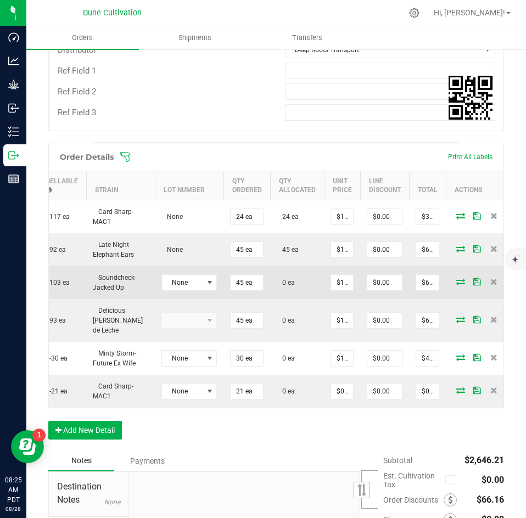
click at [456, 284] on icon at bounding box center [460, 281] width 9 height 7
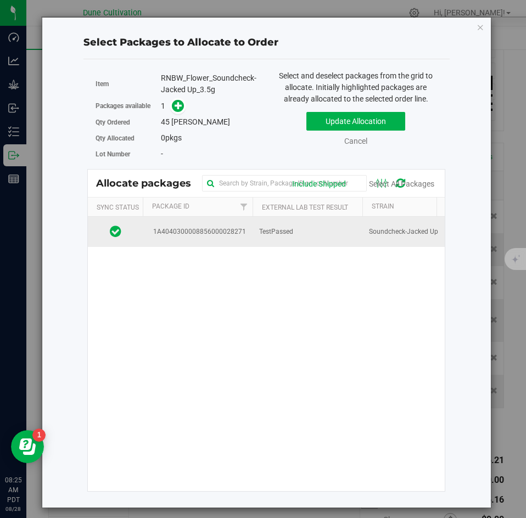
click at [305, 229] on td "TestPassed" at bounding box center [307, 232] width 110 height 30
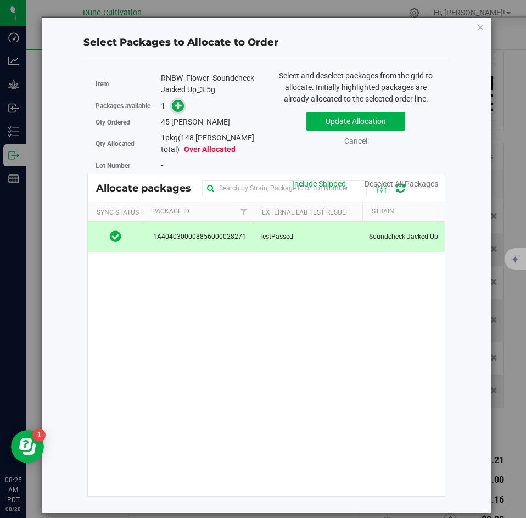
click at [175, 111] on span at bounding box center [178, 106] width 13 height 13
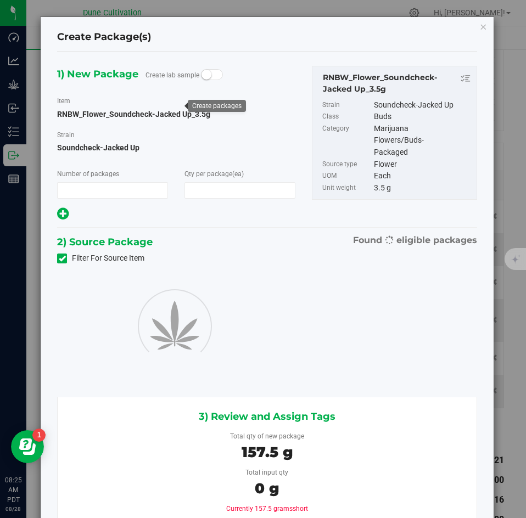
type input "1"
type input "45"
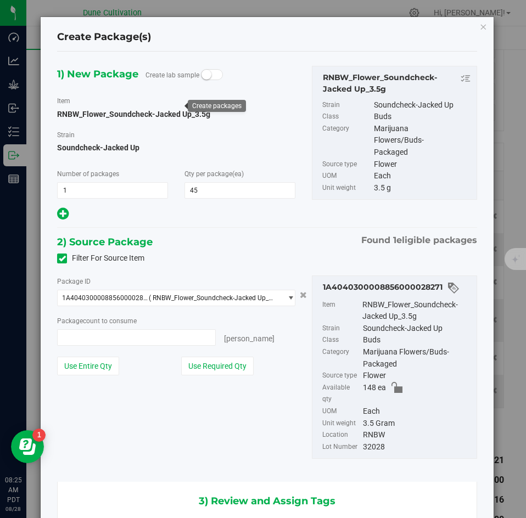
type input "45 ea"
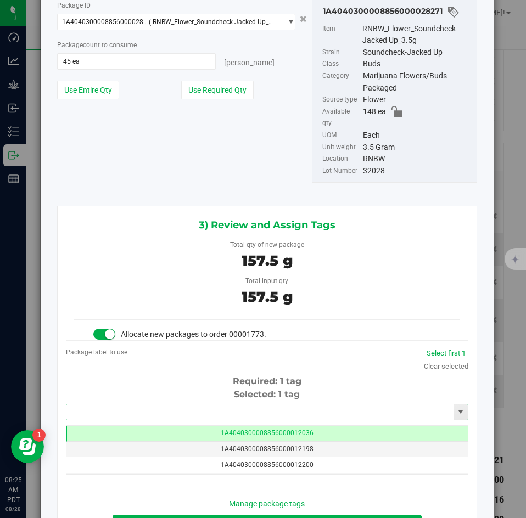
click at [175, 405] on input "text" at bounding box center [260, 412] width 388 height 15
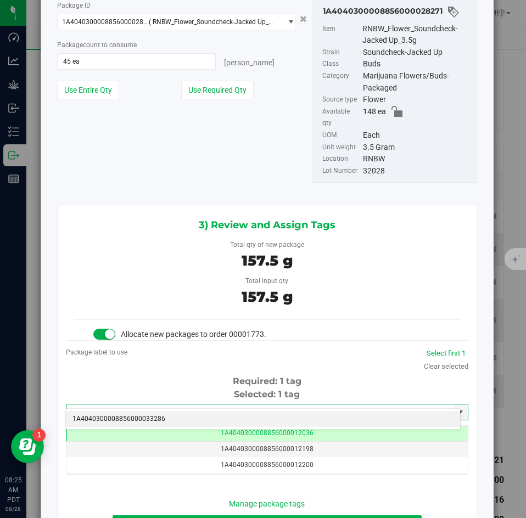
click at [172, 420] on li "1A4040300008856000033286" at bounding box center [263, 419] width 394 height 16
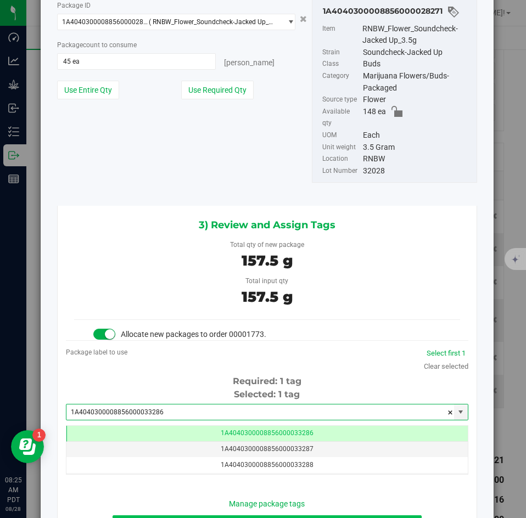
type input "1A4040300008856000033286"
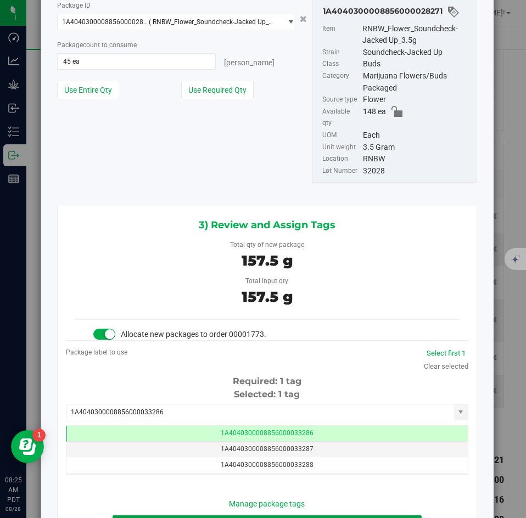
click at [163, 515] on button "Review & Confirm" at bounding box center [267, 524] width 308 height 19
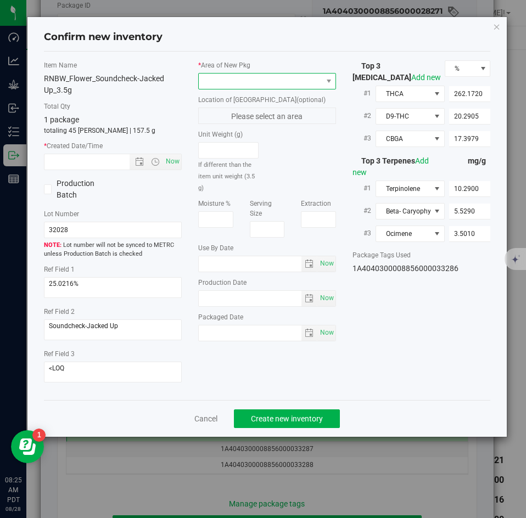
click at [228, 82] on span at bounding box center [260, 81] width 123 height 15
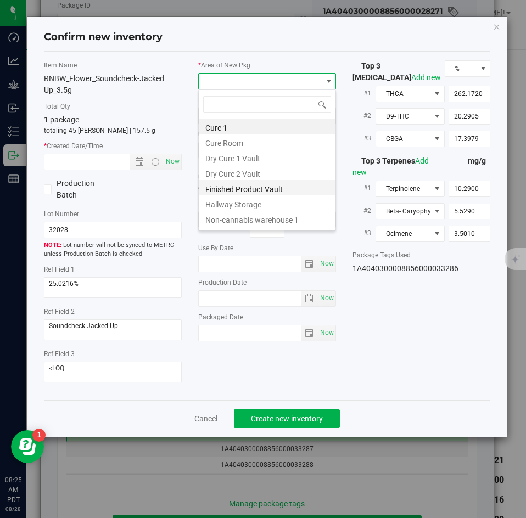
click at [230, 184] on li "Finished Product Vault" at bounding box center [267, 187] width 137 height 15
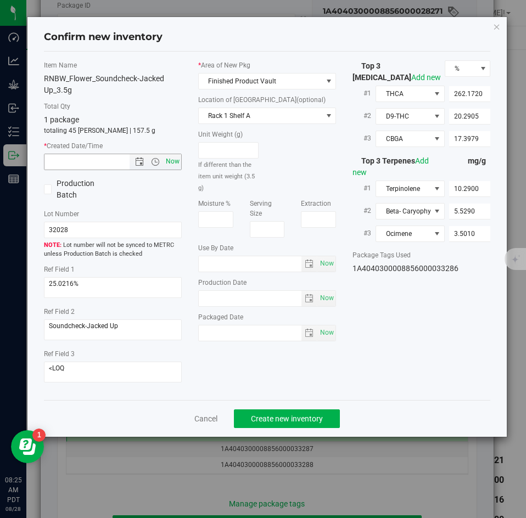
click at [164, 159] on span "Now" at bounding box center [173, 162] width 19 height 16
type input "8/28/2025 8:25 AM"
click at [257, 409] on button "Create new inventory" at bounding box center [287, 418] width 106 height 19
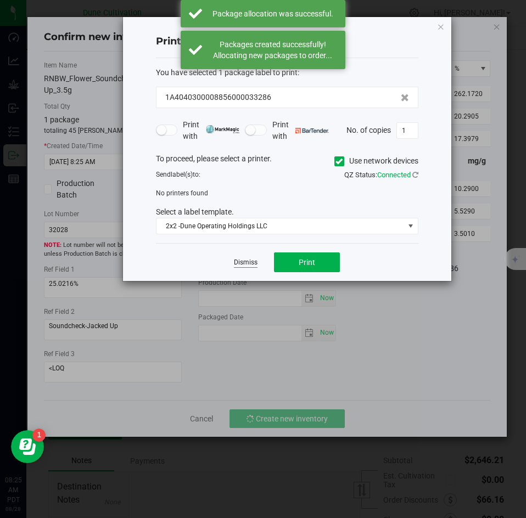
click at [250, 260] on link "Dismiss" at bounding box center [246, 262] width 24 height 9
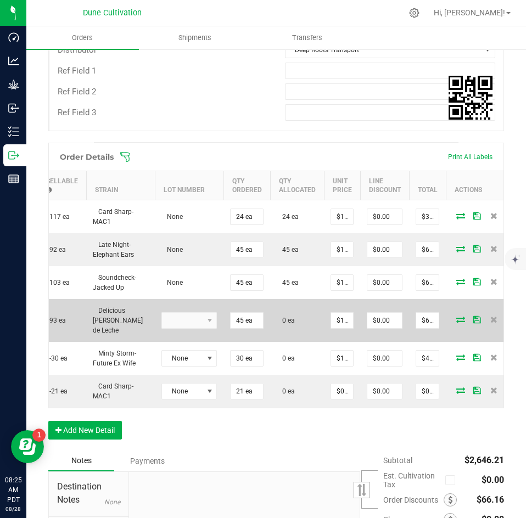
click at [456, 316] on icon at bounding box center [460, 319] width 9 height 7
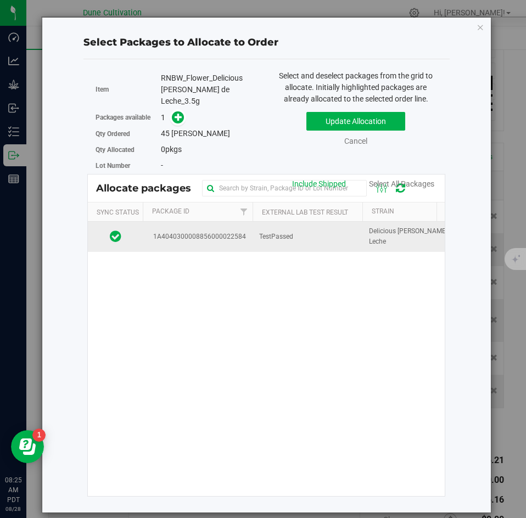
click at [285, 232] on span "TestPassed" at bounding box center [276, 237] width 34 height 10
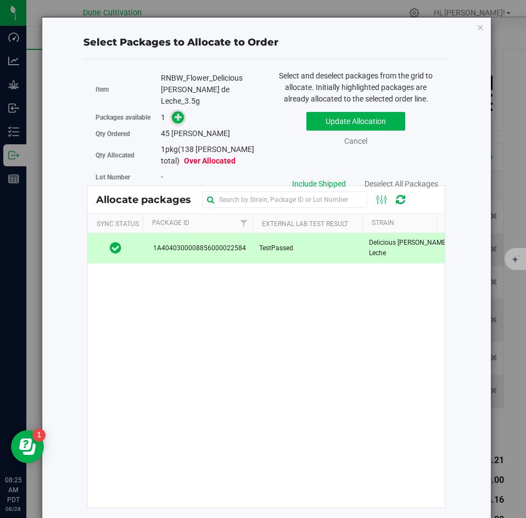
click at [184, 113] on link at bounding box center [178, 117] width 13 height 9
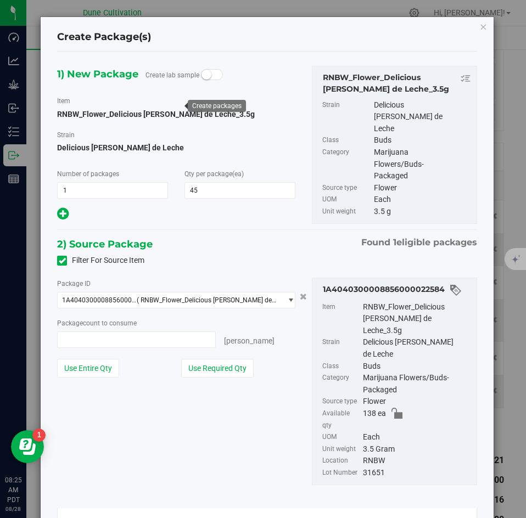
type input "45 ea"
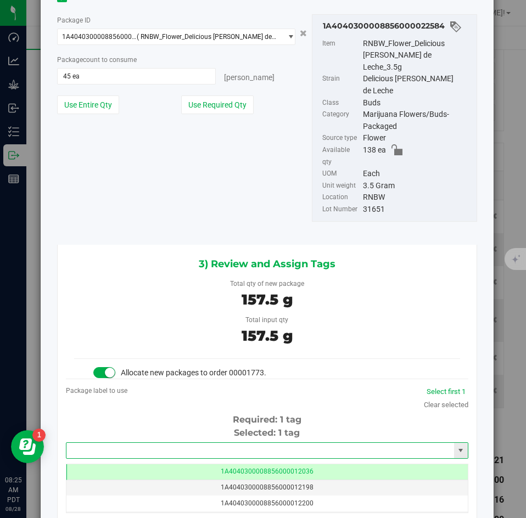
click at [155, 443] on input "text" at bounding box center [260, 450] width 388 height 15
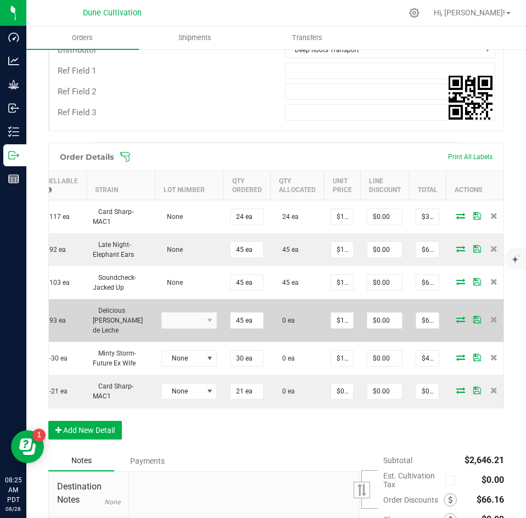
click at [456, 316] on icon at bounding box center [460, 319] width 9 height 7
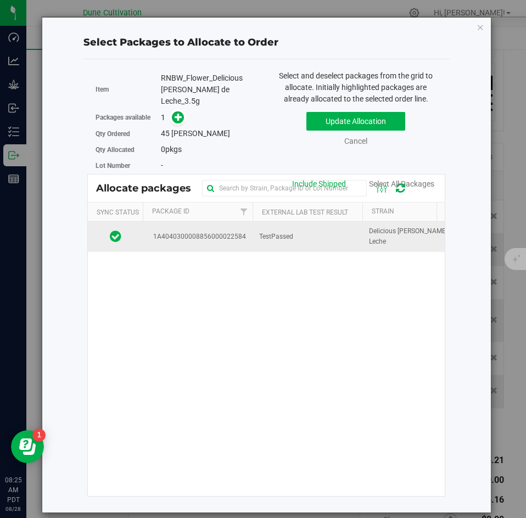
click at [261, 222] on td "TestPassed" at bounding box center [307, 237] width 110 height 30
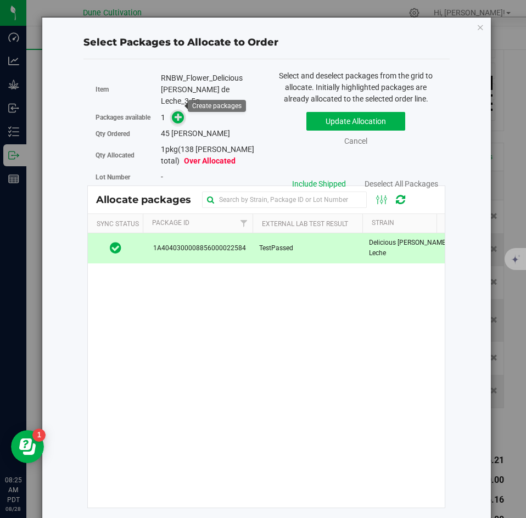
click at [181, 111] on span at bounding box center [178, 117] width 13 height 13
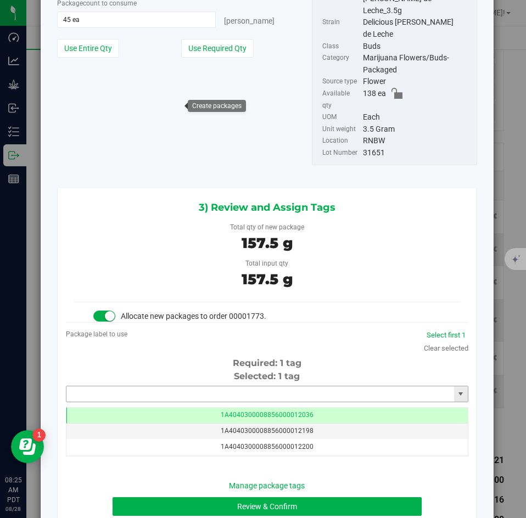
click at [190, 386] on input "text" at bounding box center [260, 393] width 388 height 15
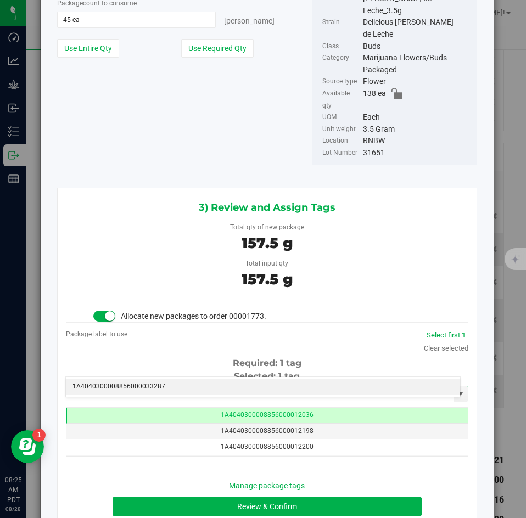
click at [160, 385] on li "1A4040300008856000033287" at bounding box center [263, 387] width 394 height 16
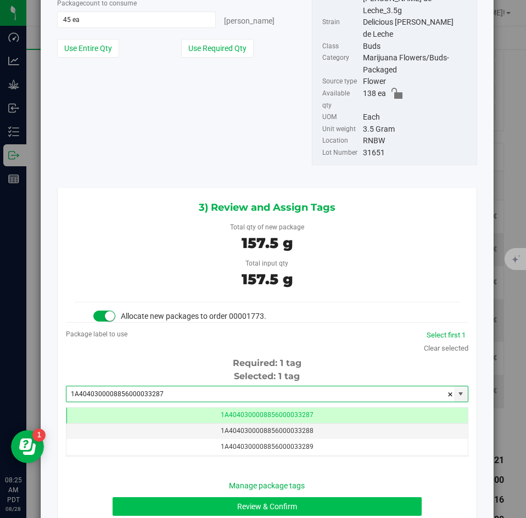
type input "1A4040300008856000033287"
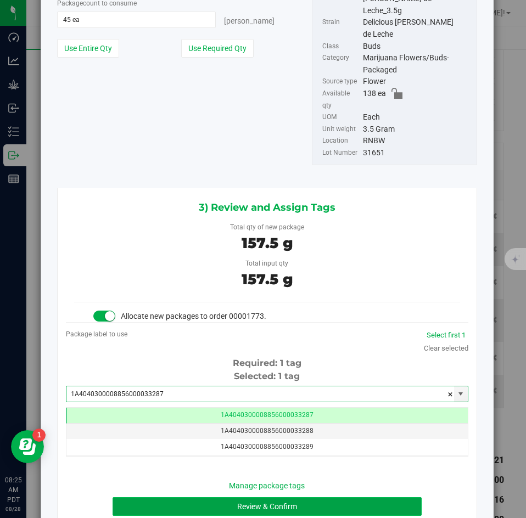
click at [164, 497] on button "Review & Confirm" at bounding box center [267, 506] width 308 height 19
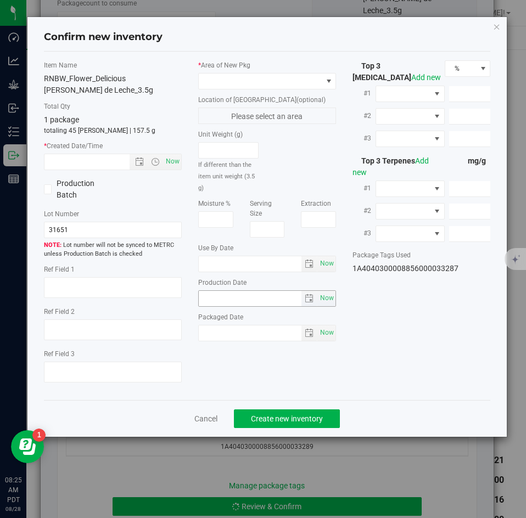
type textarea "38.4582%"
type textarea "DDUV"
type textarea "<LOQ"
type input "427.7490"
type input "23.0284"
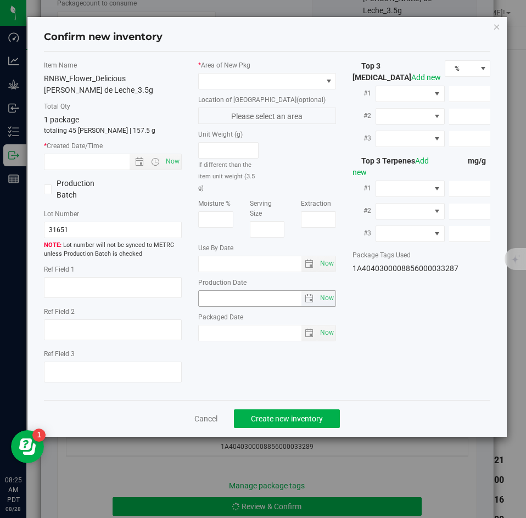
type input "9.4455"
type input "5.0800"
type input "5.0580"
type input "2.8920"
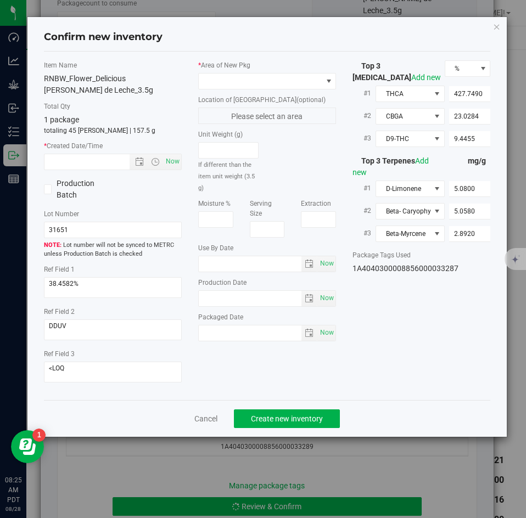
click at [223, 91] on div "* Area of New Pkg Location of New Pkg (optional) Please select an area Unit Wei…" at bounding box center [267, 203] width 154 height 287
click at [217, 79] on span at bounding box center [260, 81] width 123 height 15
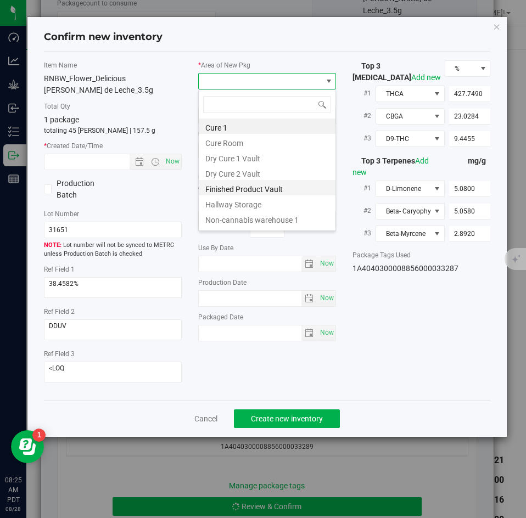
click at [237, 193] on li "Finished Product Vault" at bounding box center [267, 187] width 137 height 15
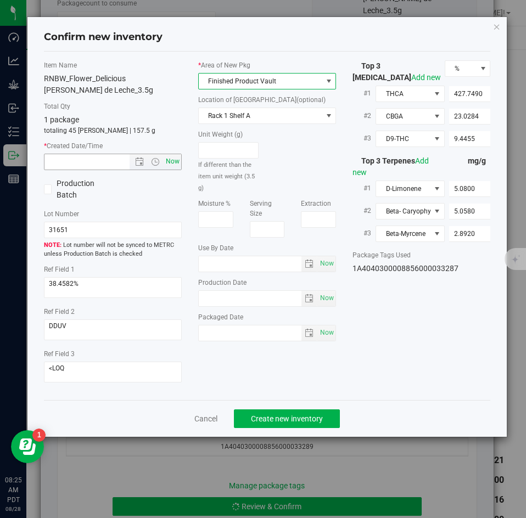
click at [179, 163] on span "Now" at bounding box center [173, 162] width 19 height 16
type input "8/28/2025 8:25 AM"
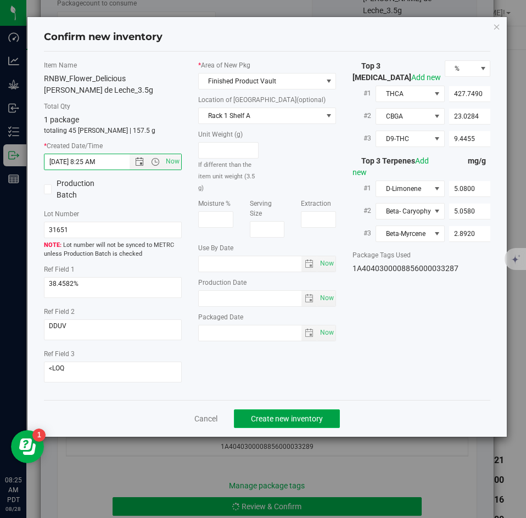
click at [274, 412] on button "Create new inventory" at bounding box center [287, 418] width 106 height 19
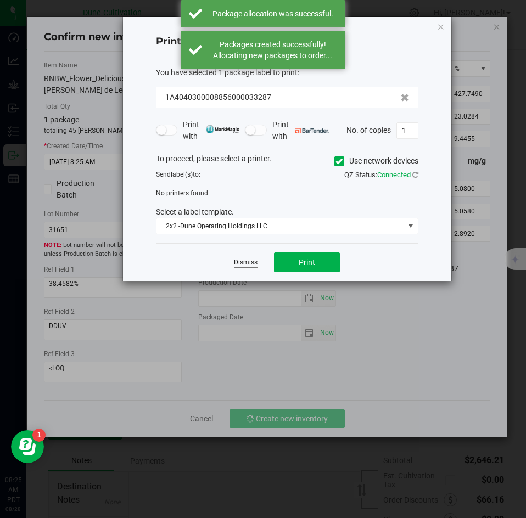
click at [249, 265] on link "Dismiss" at bounding box center [246, 262] width 24 height 9
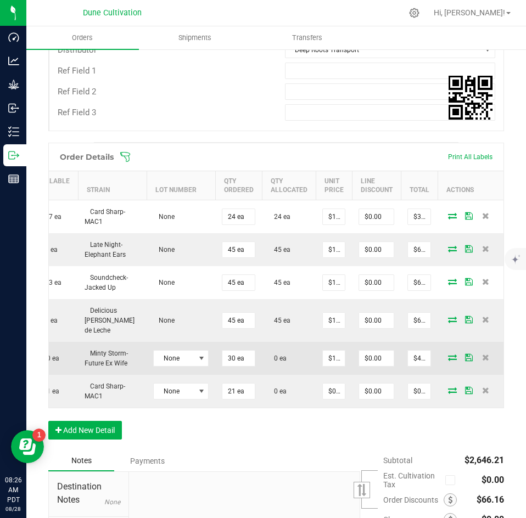
click at [448, 354] on icon at bounding box center [452, 357] width 9 height 7
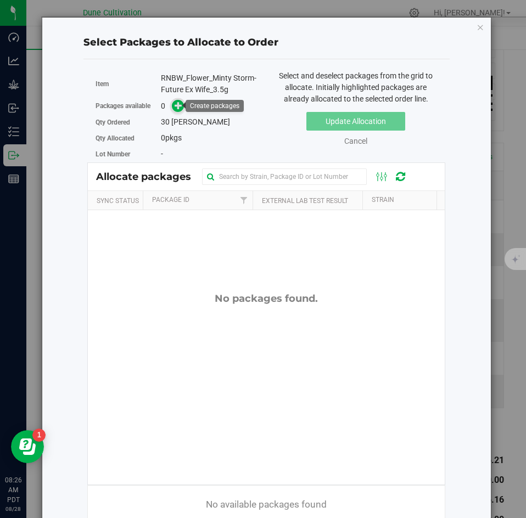
click at [178, 108] on icon at bounding box center [179, 106] width 8 height 8
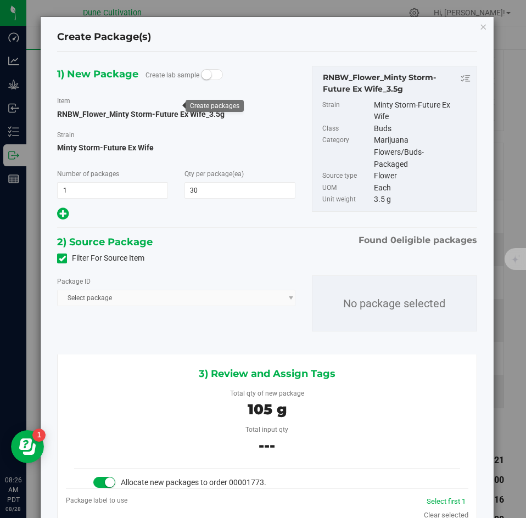
click at [60, 259] on icon at bounding box center [62, 259] width 7 height 0
click at [0, 0] on input "Filter For Source Item" at bounding box center [0, 0] width 0 height 0
click at [97, 301] on span "Select package" at bounding box center [169, 297] width 223 height 15
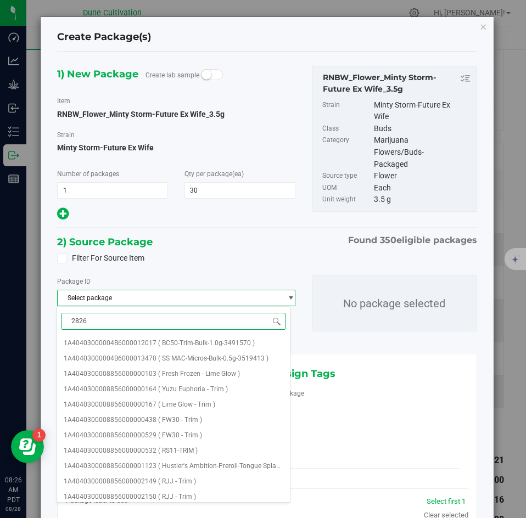
type input "28267"
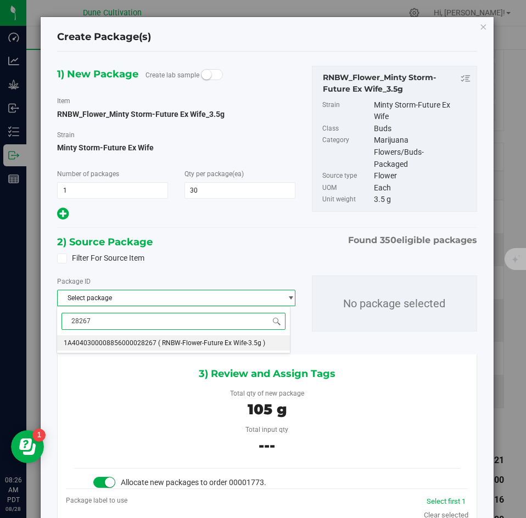
click at [104, 340] on span "1A4040300008856000028267" at bounding box center [110, 343] width 93 height 8
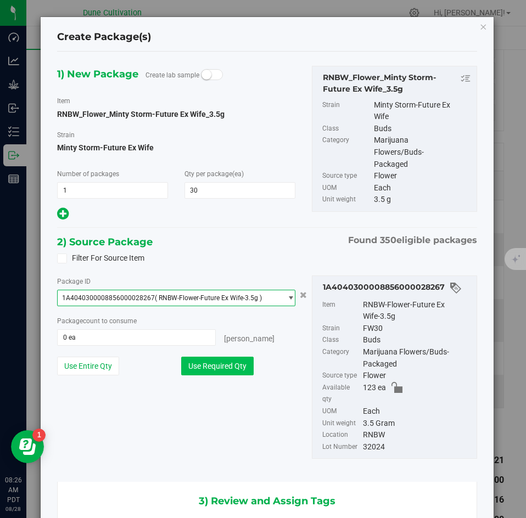
click at [216, 366] on button "Use Required Qty" at bounding box center [217, 366] width 72 height 19
type input "30 ea"
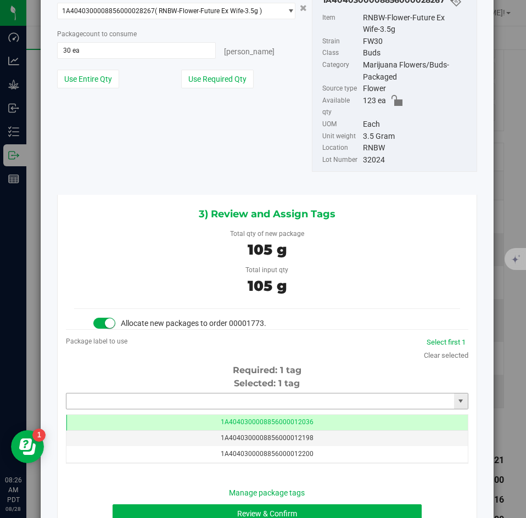
click at [222, 396] on input "text" at bounding box center [260, 401] width 388 height 15
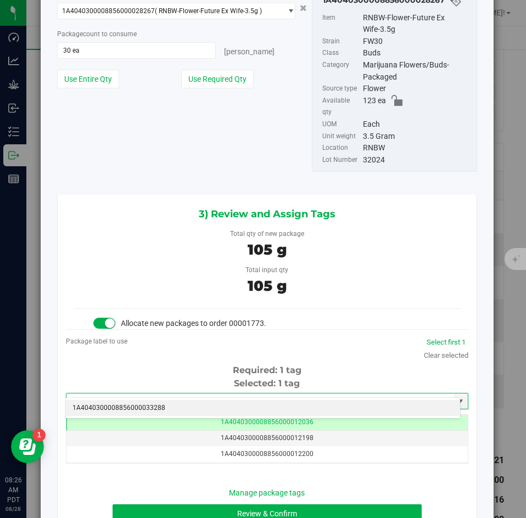
click at [223, 408] on li "1A4040300008856000033288" at bounding box center [263, 408] width 394 height 16
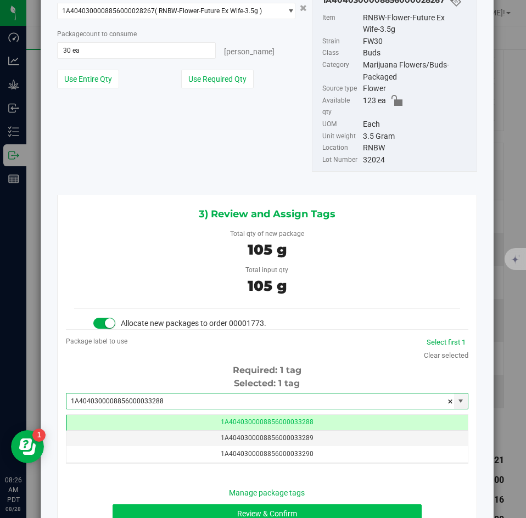
type input "1A4040300008856000033288"
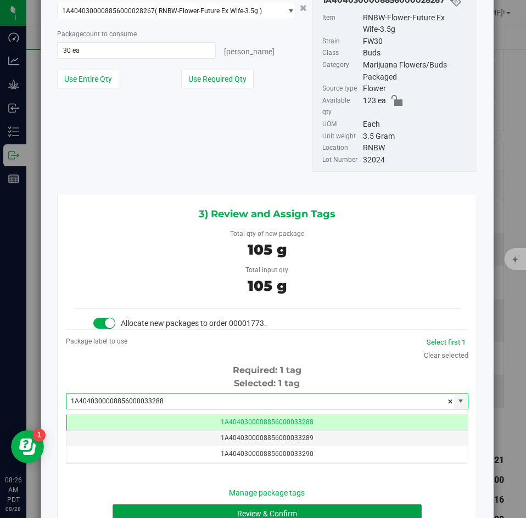
click at [192, 504] on button "Review & Confirm" at bounding box center [267, 513] width 308 height 19
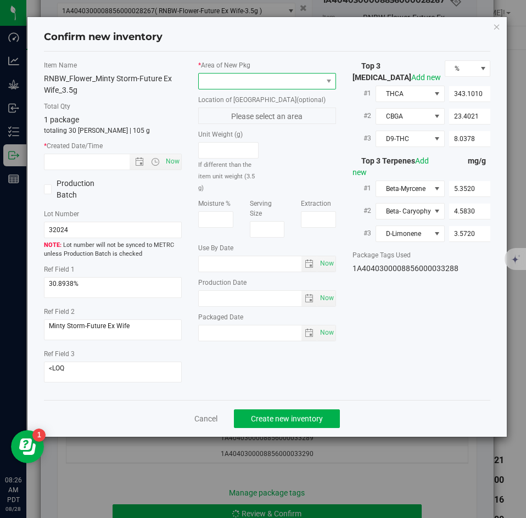
click at [222, 86] on span at bounding box center [260, 81] width 123 height 15
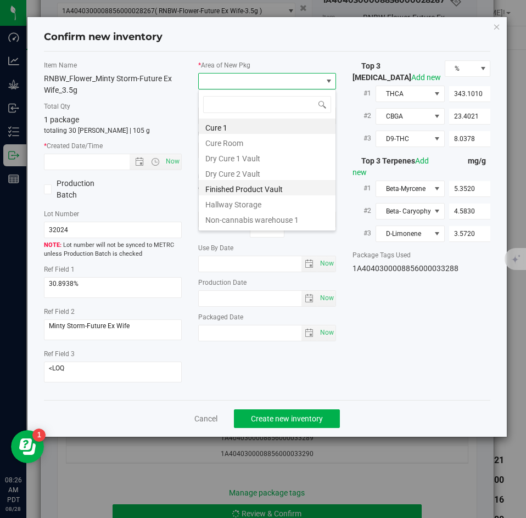
click at [221, 188] on li "Finished Product Vault" at bounding box center [267, 187] width 137 height 15
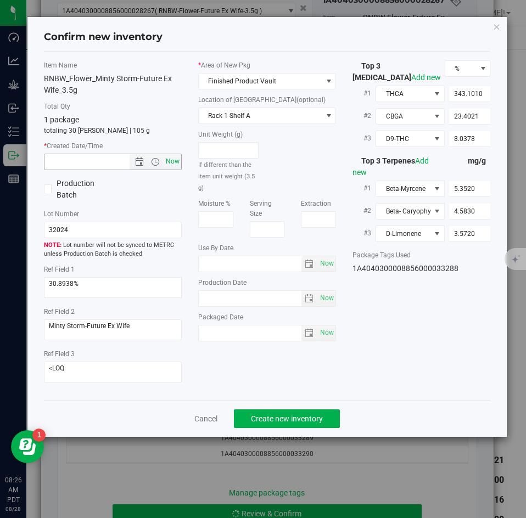
click at [178, 164] on span "Now" at bounding box center [173, 162] width 19 height 16
type input "8/28/2025 8:26 AM"
click at [273, 416] on span "Create new inventory" at bounding box center [287, 418] width 72 height 9
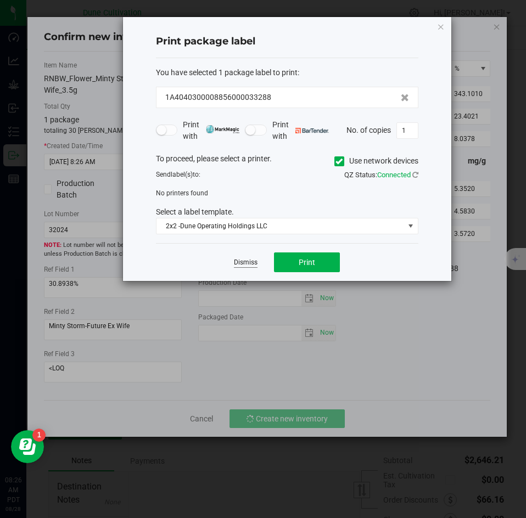
click at [240, 263] on link "Dismiss" at bounding box center [246, 262] width 24 height 9
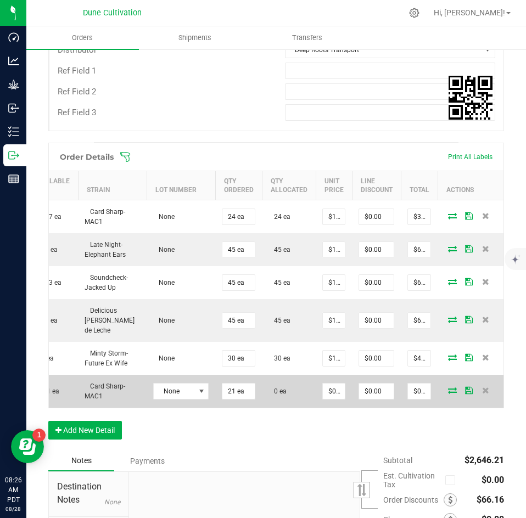
click at [445, 386] on td at bounding box center [470, 391] width 66 height 33
click at [448, 387] on icon at bounding box center [452, 390] width 9 height 7
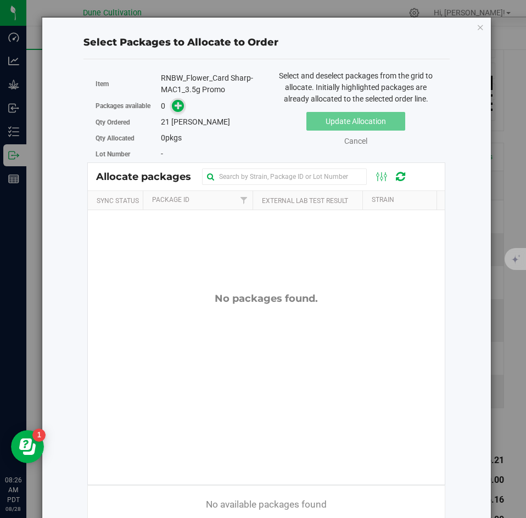
click at [175, 105] on icon at bounding box center [179, 106] width 8 height 8
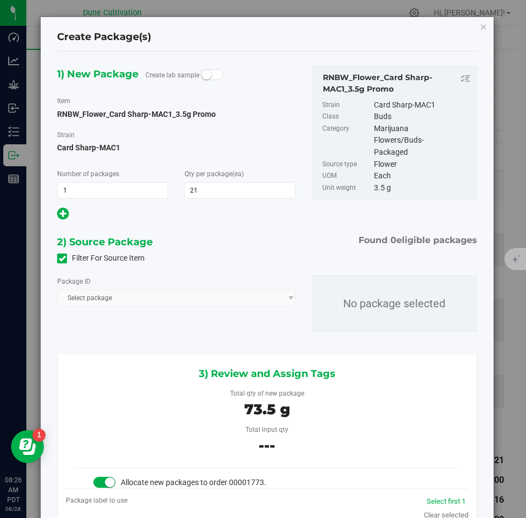
click at [53, 255] on div "Filter For Source Item" at bounding box center [267, 258] width 436 height 16
click at [57, 259] on span at bounding box center [62, 259] width 10 height 10
click at [0, 0] on input "Filter For Source Item" at bounding box center [0, 0] width 0 height 0
click at [81, 294] on span "Select package" at bounding box center [169, 297] width 223 height 15
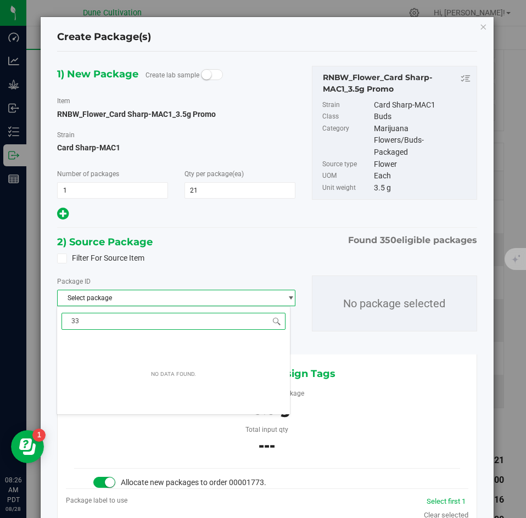
type input "3"
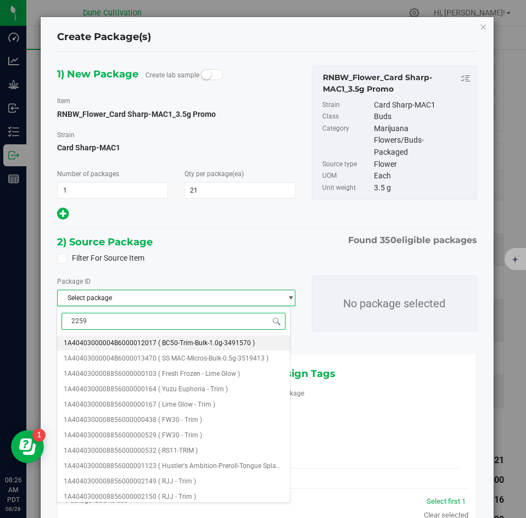
type input "22590"
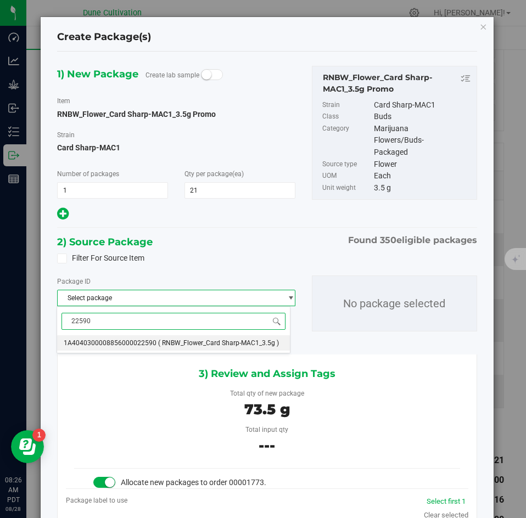
click at [91, 338] on li "1A4040300008856000022590 ( RNBW_Flower_Card Sharp-MAC1_3.5g )" at bounding box center [173, 342] width 233 height 15
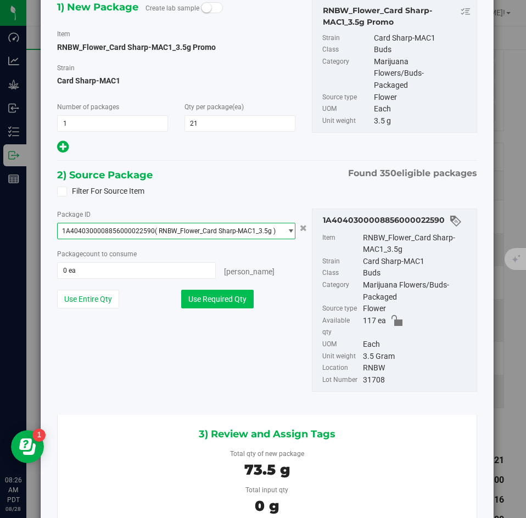
click at [203, 307] on button "Use Required Qty" at bounding box center [217, 299] width 72 height 19
type input "21 ea"
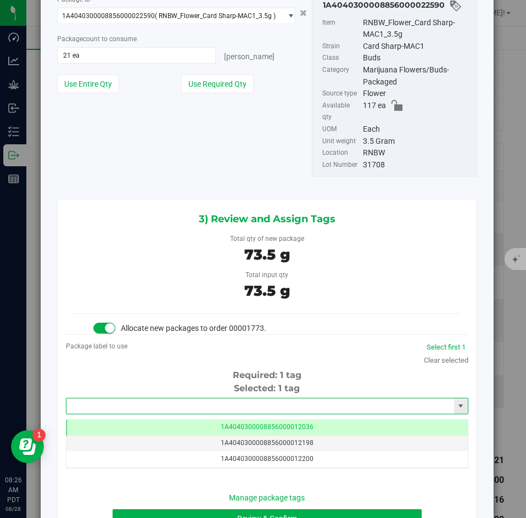
click at [182, 398] on input "text" at bounding box center [260, 405] width 388 height 15
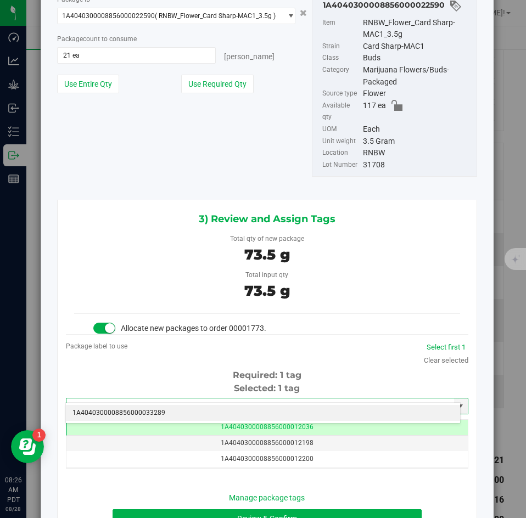
click at [178, 408] on li "1A4040300008856000033289" at bounding box center [263, 413] width 394 height 16
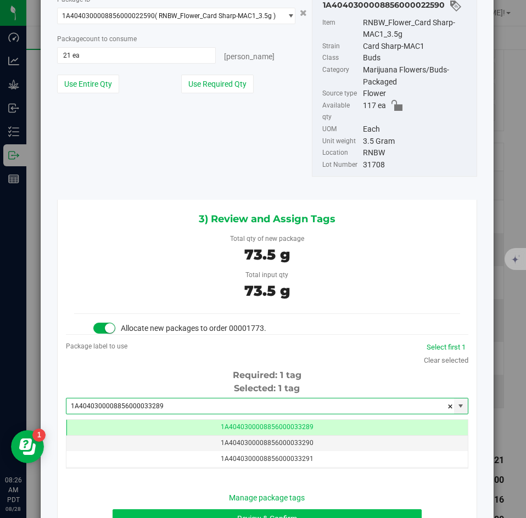
type input "1A4040300008856000033289"
click at [162, 509] on button "Review & Confirm" at bounding box center [267, 518] width 308 height 19
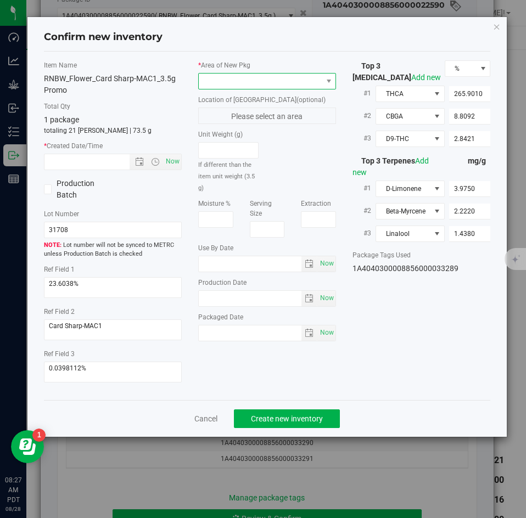
click at [237, 81] on span at bounding box center [260, 81] width 123 height 15
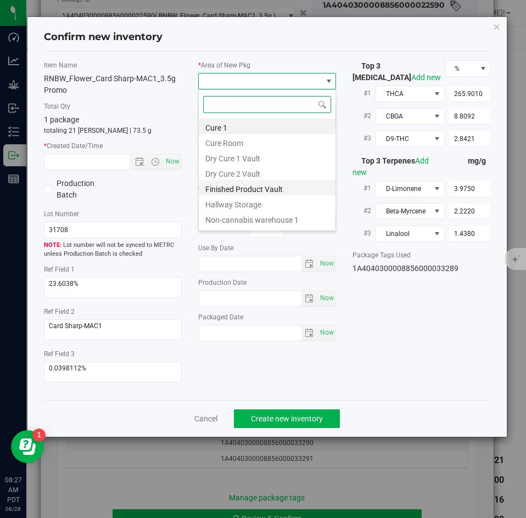
click at [226, 189] on li "Finished Product Vault" at bounding box center [267, 187] width 137 height 15
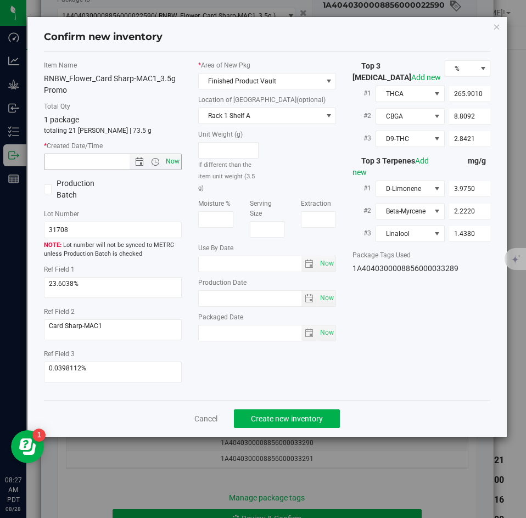
click at [177, 158] on span "Now" at bounding box center [173, 162] width 19 height 16
type input "8/28/2025 8:27 AM"
click at [267, 420] on span "Create new inventory" at bounding box center [287, 418] width 72 height 9
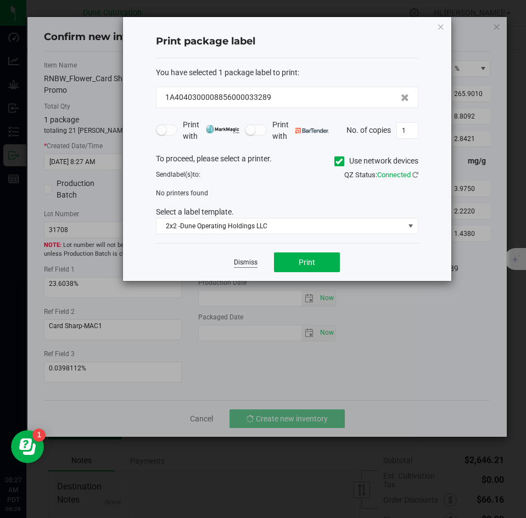
click at [237, 259] on link "Dismiss" at bounding box center [246, 262] width 24 height 9
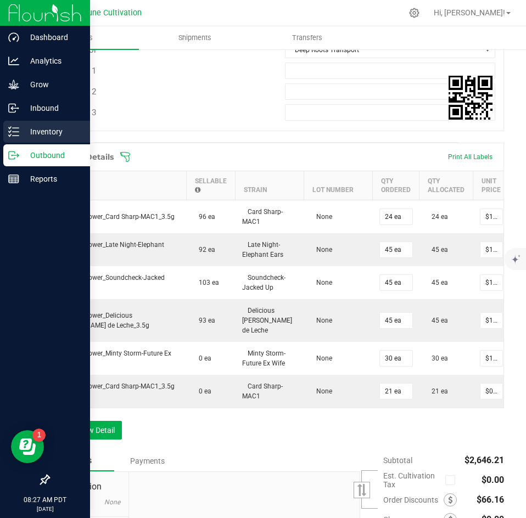
click at [23, 132] on p "Inventory" at bounding box center [52, 131] width 66 height 13
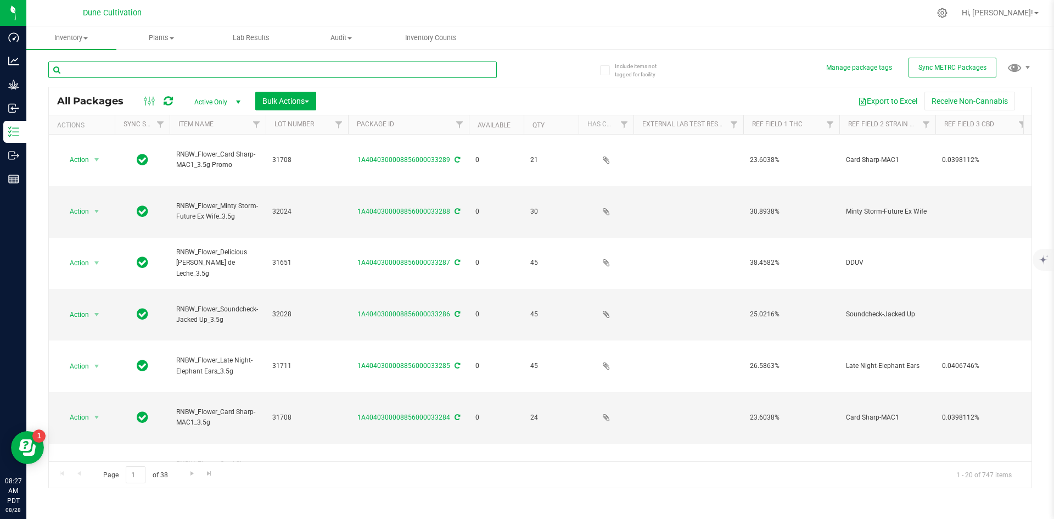
click at [223, 65] on input "text" at bounding box center [272, 69] width 448 height 16
type input "RNBW"
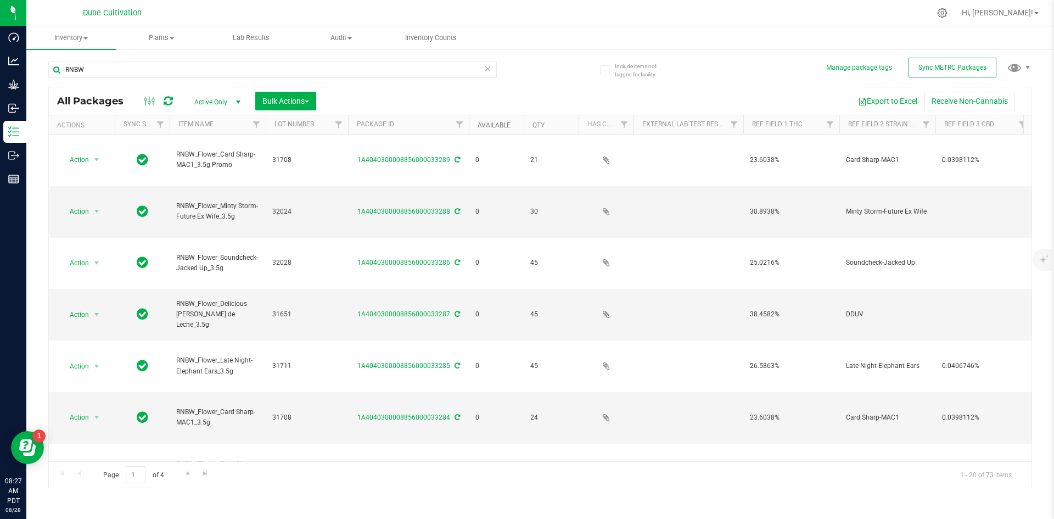
click at [493, 122] on link "Available" at bounding box center [494, 125] width 33 height 8
click at [493, 122] on link "Available" at bounding box center [501, 125] width 46 height 8
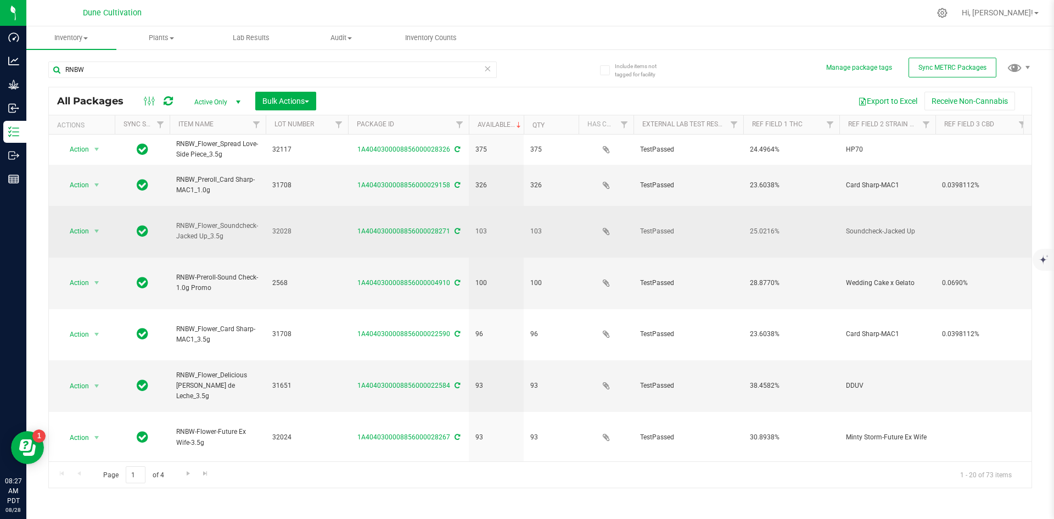
click at [495, 206] on td "103" at bounding box center [496, 232] width 55 height 52
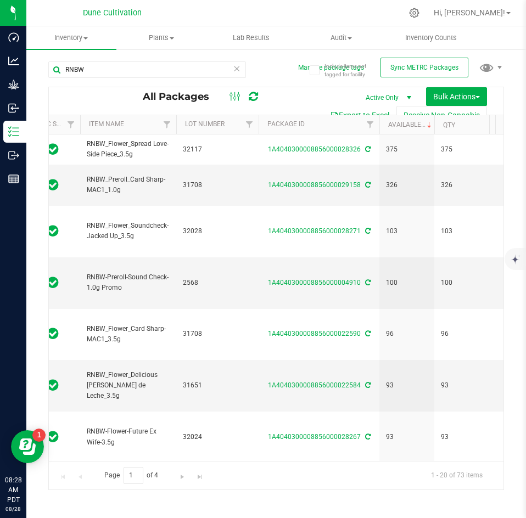
scroll to position [0, 90]
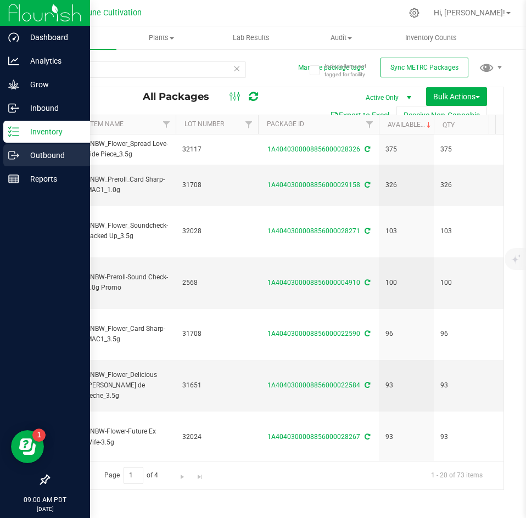
click at [18, 150] on icon at bounding box center [13, 155] width 11 height 11
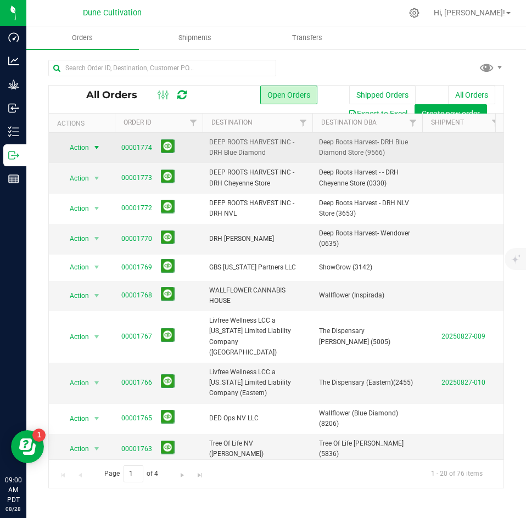
click at [84, 151] on span "Action" at bounding box center [75, 147] width 30 height 15
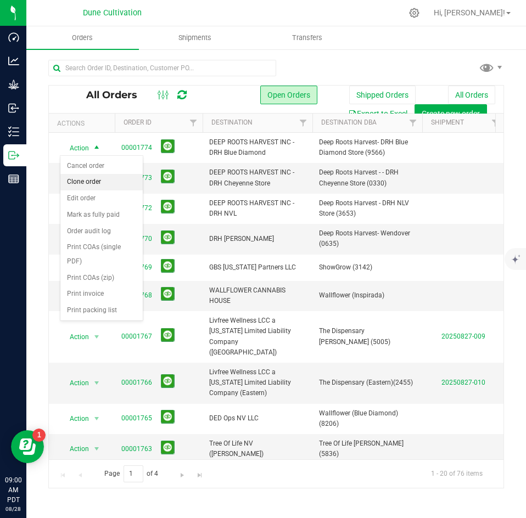
click at [88, 182] on li "Clone order" at bounding box center [101, 182] width 82 height 16
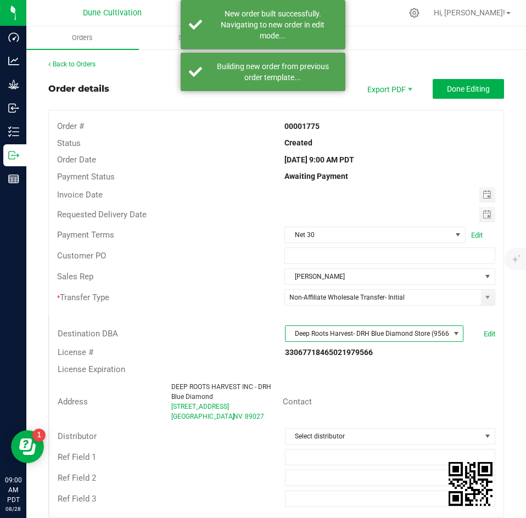
click at [340, 329] on span "Deep Roots Harvest- DRH Blue Diamond Store (9566)" at bounding box center [367, 333] width 164 height 15
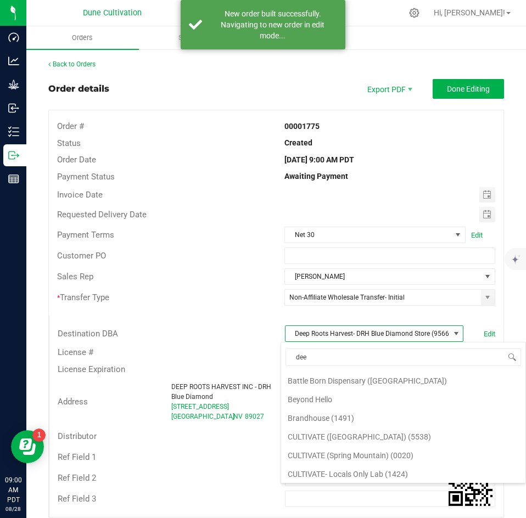
scroll to position [40, 0]
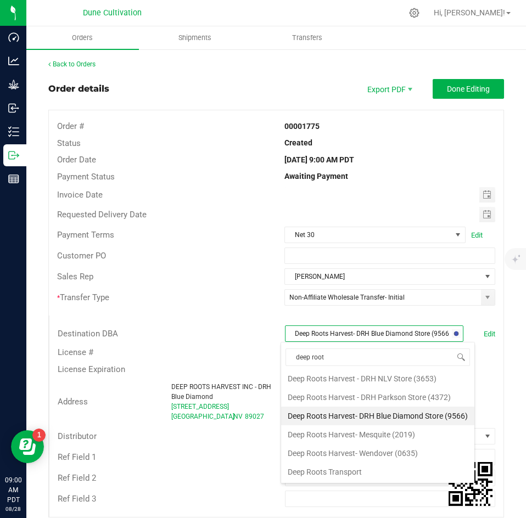
type input "deep roots"
click at [356, 435] on li "Deep Roots Harvest- Mesquite (2019)" at bounding box center [377, 434] width 193 height 19
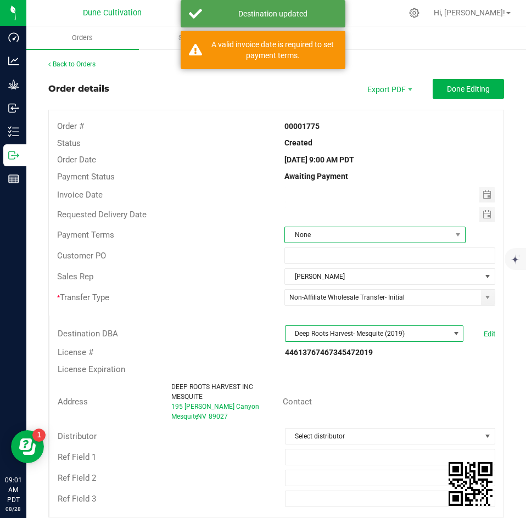
click at [331, 231] on span "None" at bounding box center [368, 234] width 166 height 15
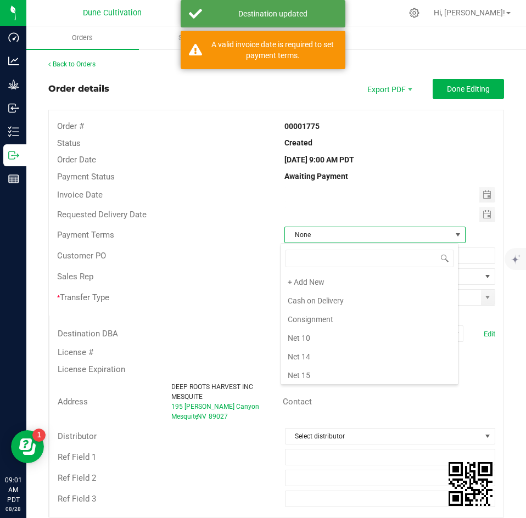
scroll to position [16, 178]
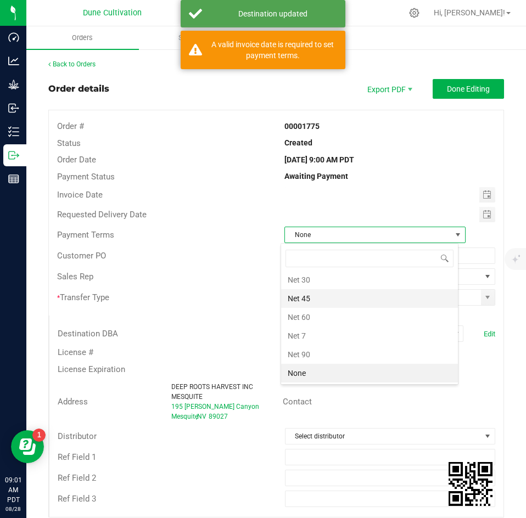
click at [312, 289] on li "Net 45" at bounding box center [369, 298] width 177 height 19
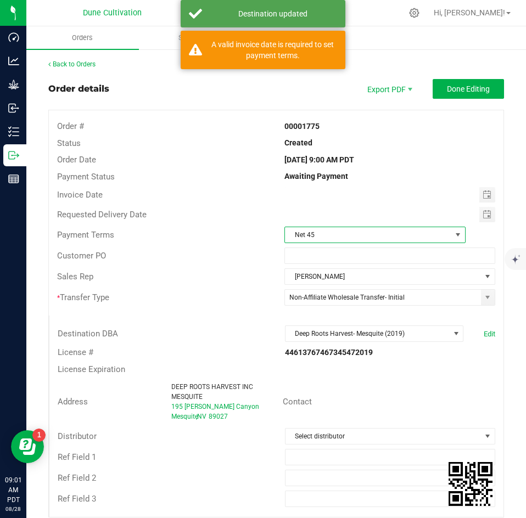
click at [331, 231] on span "Net 45" at bounding box center [368, 234] width 166 height 15
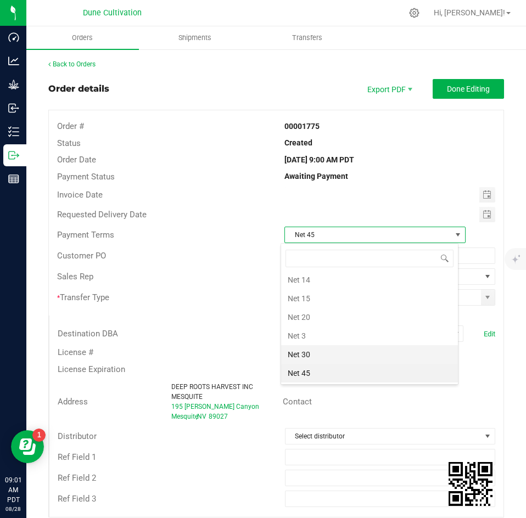
click at [305, 347] on li "Net 30" at bounding box center [369, 354] width 177 height 19
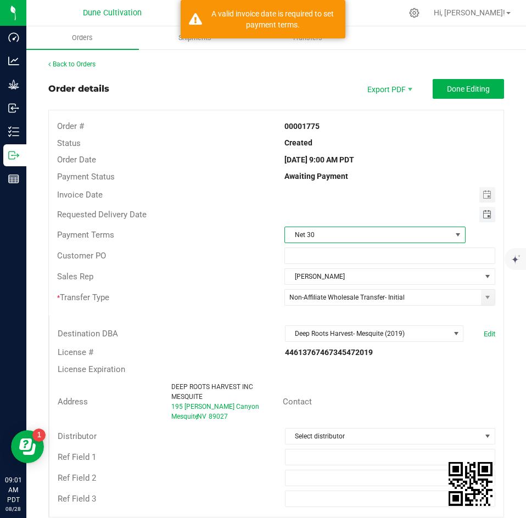
click at [482, 217] on span "Toggle calendar" at bounding box center [486, 214] width 9 height 9
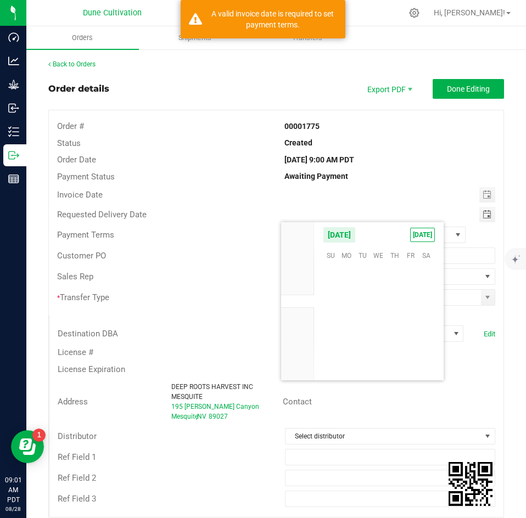
scroll to position [177889, 0]
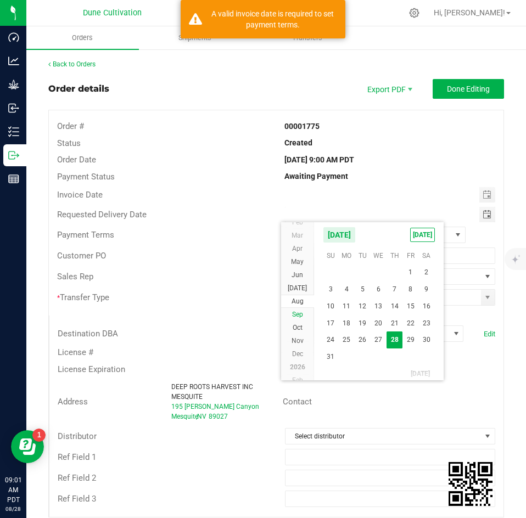
click at [298, 310] on li "Sep" at bounding box center [297, 314] width 33 height 13
click at [362, 269] on span "2" at bounding box center [363, 270] width 16 height 17
type input "[DATE]"
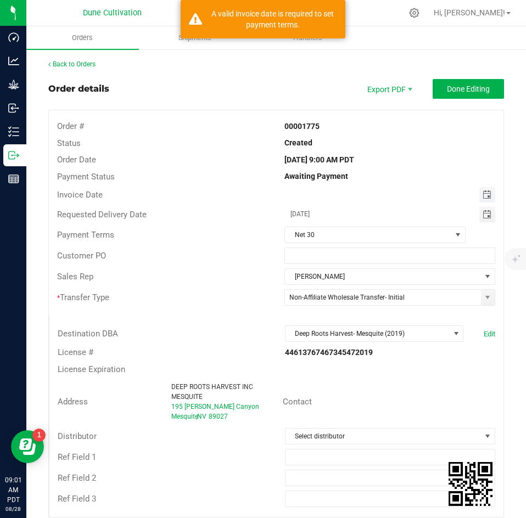
click at [482, 197] on span "Toggle calendar" at bounding box center [486, 194] width 9 height 9
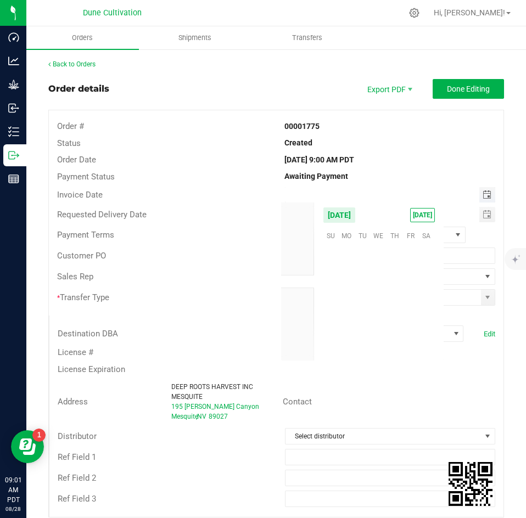
scroll to position [177889, 0]
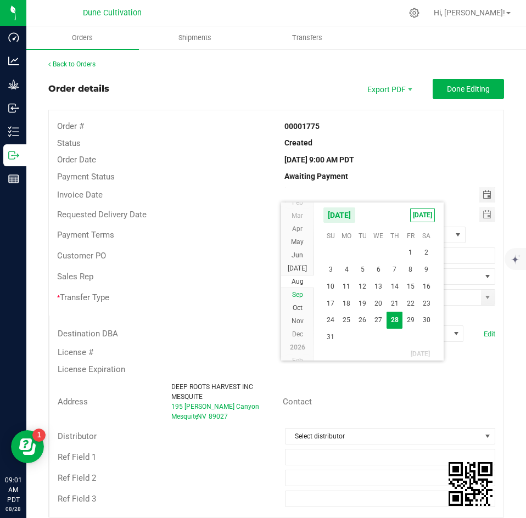
click at [300, 298] on span "Sep" at bounding box center [297, 295] width 11 height 8
click at [361, 255] on span "2" at bounding box center [363, 251] width 16 height 17
type input "[DATE]"
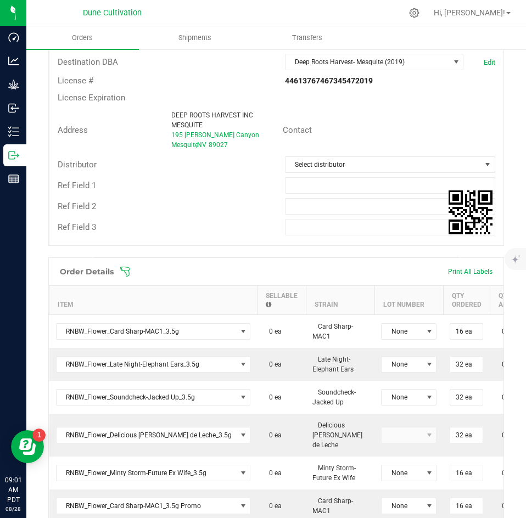
scroll to position [271, 0]
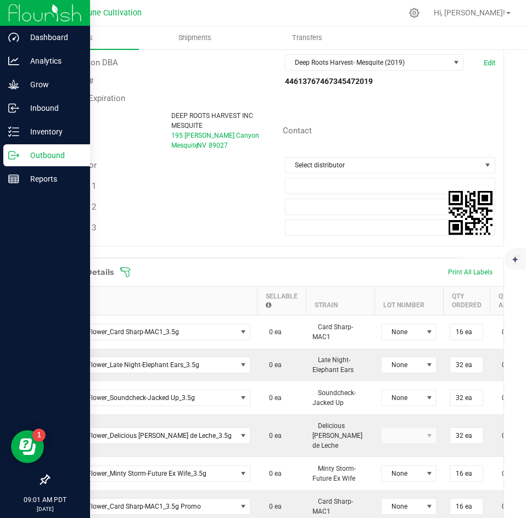
click at [17, 150] on icon at bounding box center [13, 155] width 11 height 11
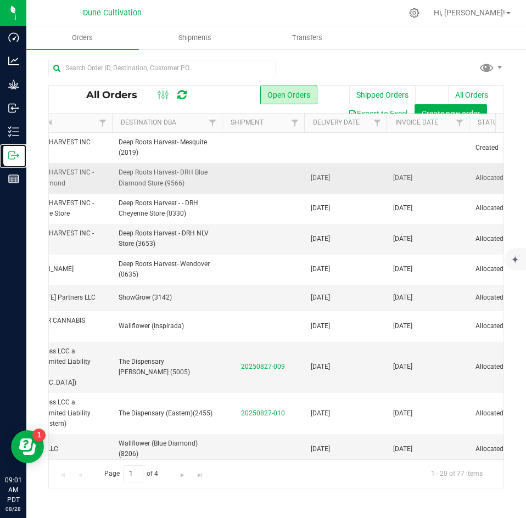
scroll to position [0, 203]
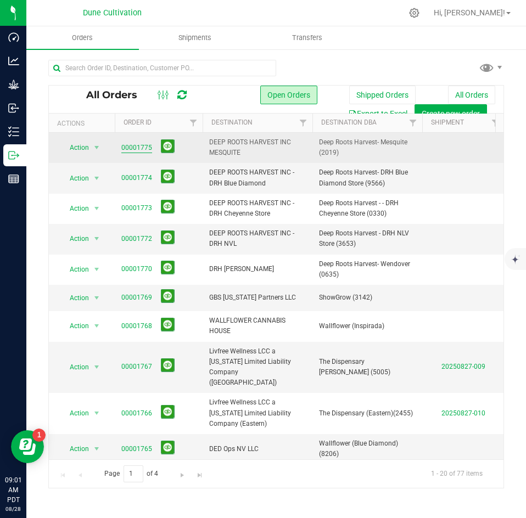
click at [134, 144] on link "00001775" at bounding box center [136, 148] width 31 height 10
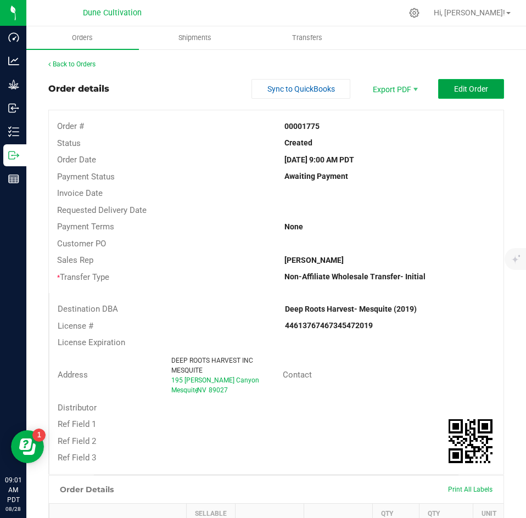
click at [461, 85] on span "Edit Order" at bounding box center [471, 89] width 34 height 9
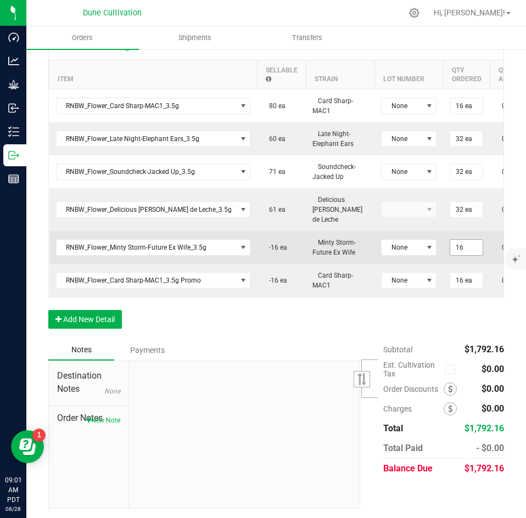
click at [457, 240] on input "16" at bounding box center [466, 247] width 32 height 15
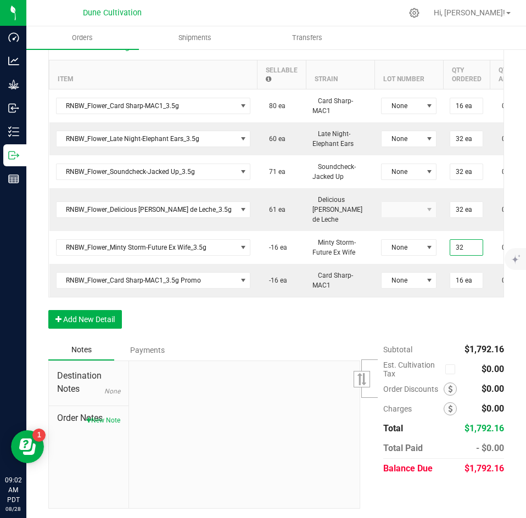
type input "32 ea"
type input "$448.00"
click at [415, 62] on th "Lot Number" at bounding box center [408, 74] width 69 height 29
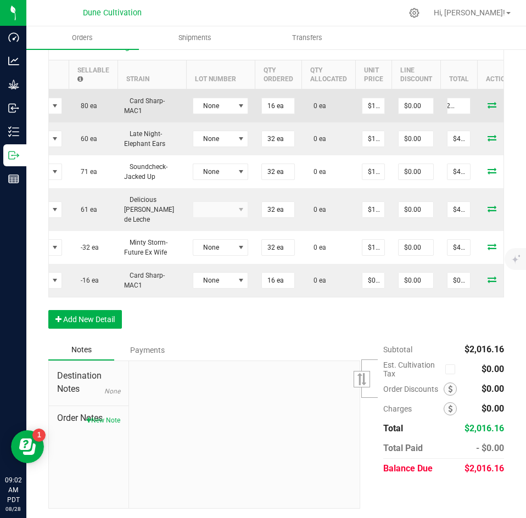
click at [484, 102] on span at bounding box center [492, 105] width 16 height 7
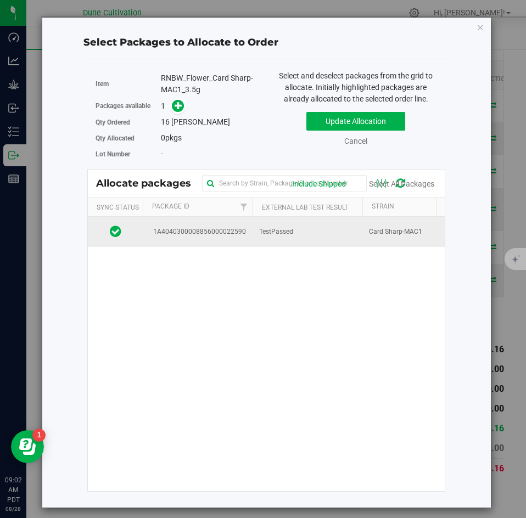
click at [276, 229] on span "TestPassed" at bounding box center [276, 232] width 34 height 10
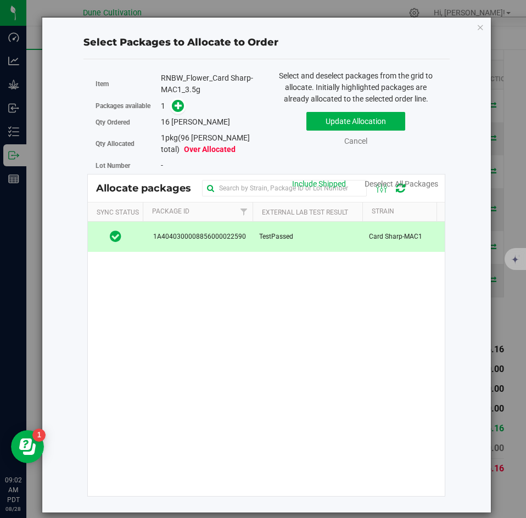
click at [175, 113] on div "Packages available 1" at bounding box center [177, 106] width 162 height 17
click at [177, 111] on span at bounding box center [178, 106] width 13 height 13
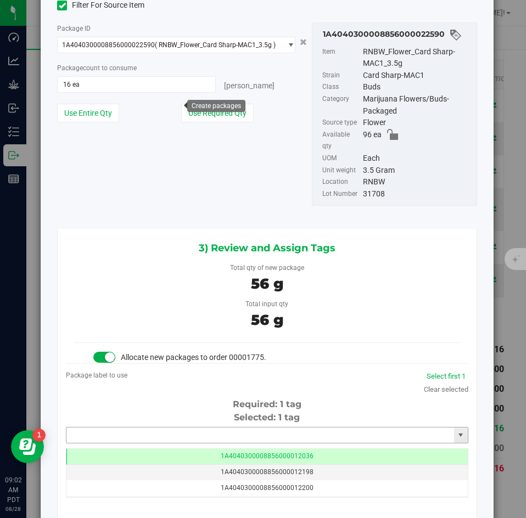
click at [215, 428] on input "text" at bounding box center [260, 435] width 388 height 15
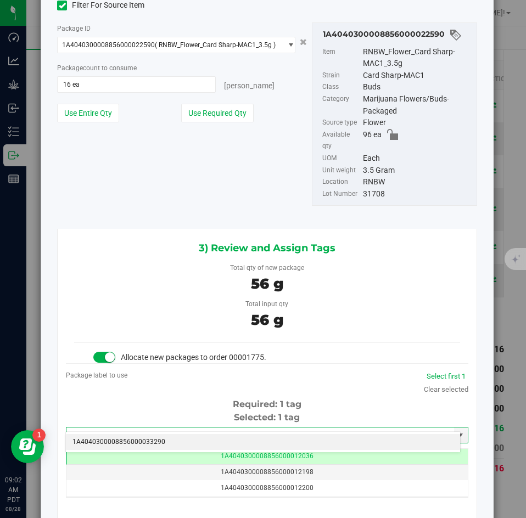
click at [203, 440] on li "1A4040300008856000033290" at bounding box center [263, 442] width 394 height 16
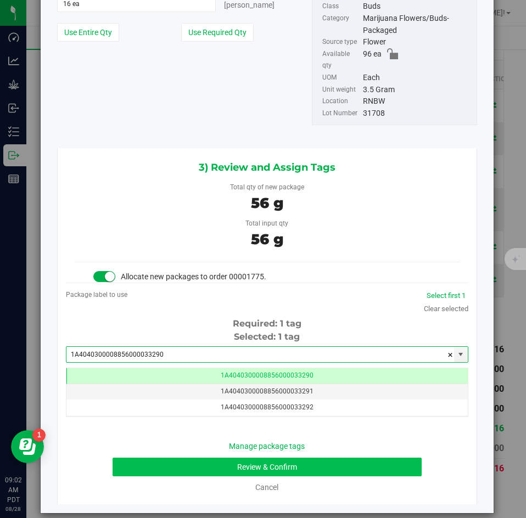
type input "1A4040300008856000033290"
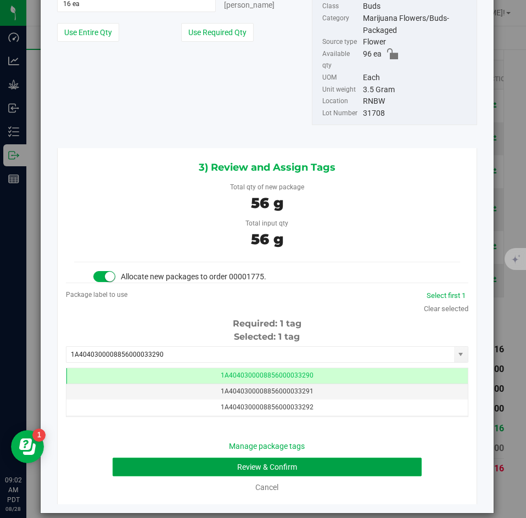
click at [176, 458] on button "Review & Confirm" at bounding box center [267, 467] width 308 height 19
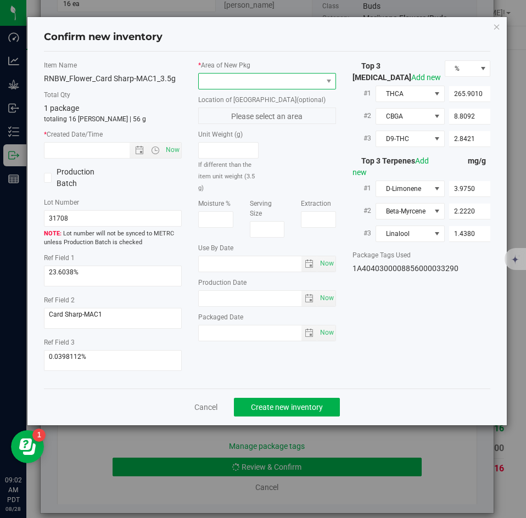
click at [214, 77] on span at bounding box center [260, 81] width 123 height 15
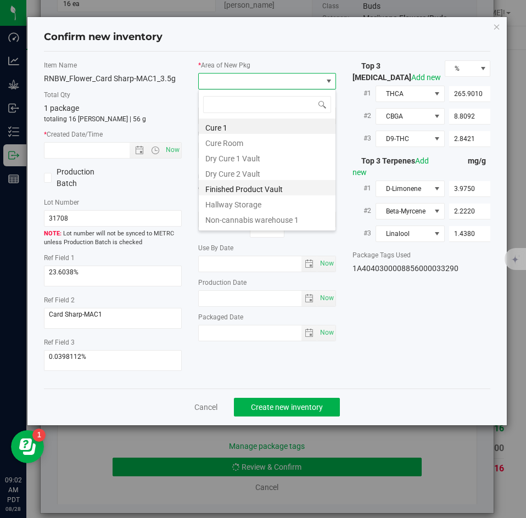
click at [215, 187] on li "Finished Product Vault" at bounding box center [267, 187] width 137 height 15
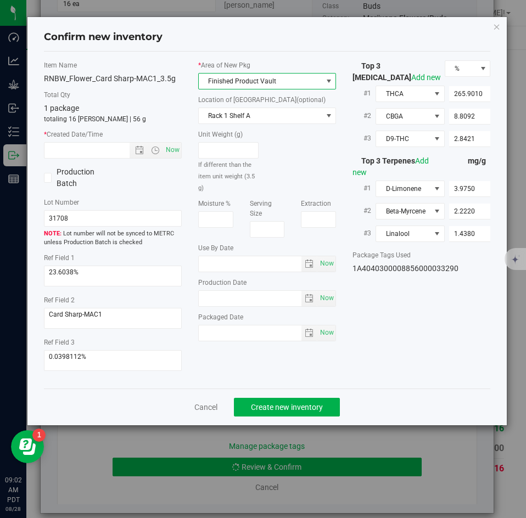
click at [182, 151] on div "Item Name RNBW_Flower_Card Sharp-MAC1_3.5g Total Qty 1 package totaling 16 each…" at bounding box center [113, 219] width 154 height 319
click at [180, 151] on span "Now" at bounding box center [173, 150] width 19 height 16
type input "8/28/2025 9:02 AM"
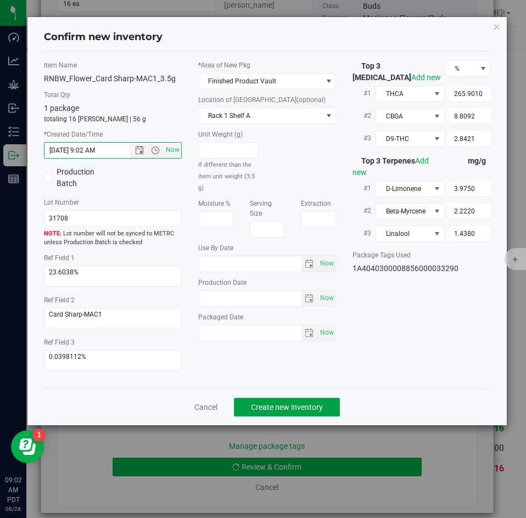
click at [283, 404] on span "Create new inventory" at bounding box center [287, 407] width 72 height 9
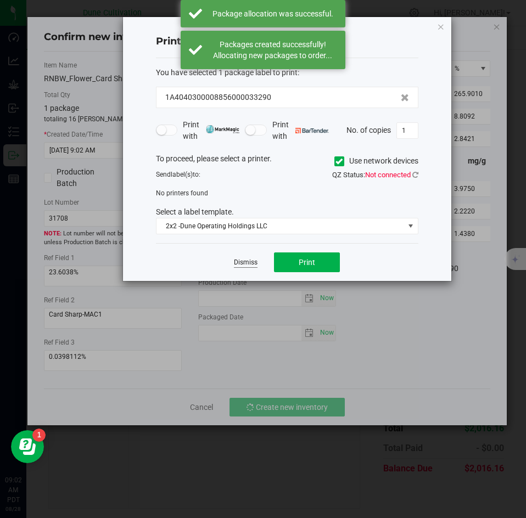
click at [250, 262] on link "Dismiss" at bounding box center [246, 262] width 24 height 9
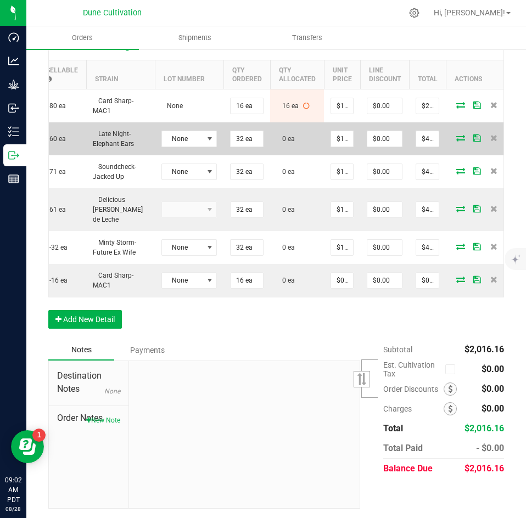
click at [456, 138] on icon at bounding box center [460, 137] width 9 height 7
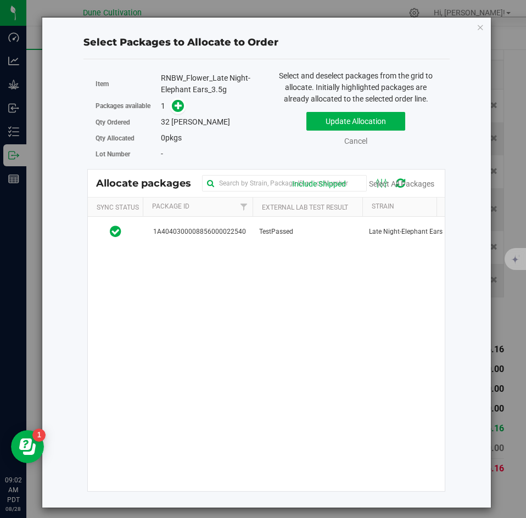
click at [263, 214] on th "External Lab Test Result" at bounding box center [307, 207] width 110 height 19
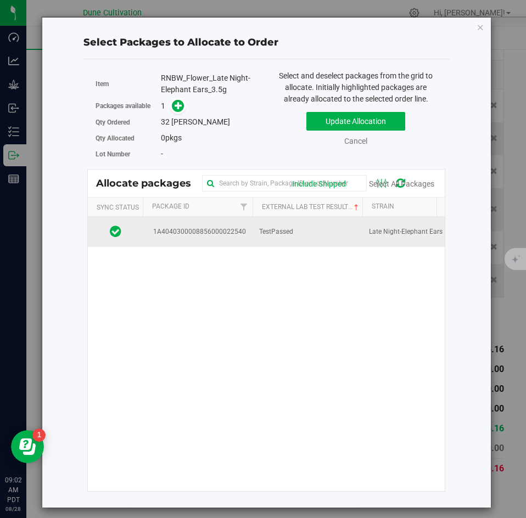
click at [254, 223] on td "TestPassed" at bounding box center [307, 232] width 110 height 30
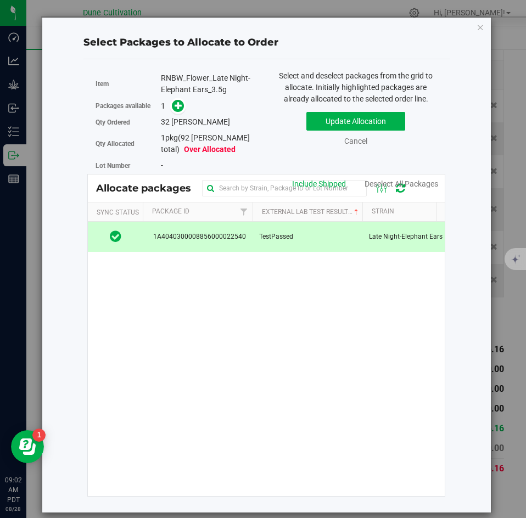
click at [183, 115] on div "Qty Ordered 32 eaches" at bounding box center [177, 122] width 162 height 16
click at [177, 111] on span at bounding box center [178, 106] width 13 height 13
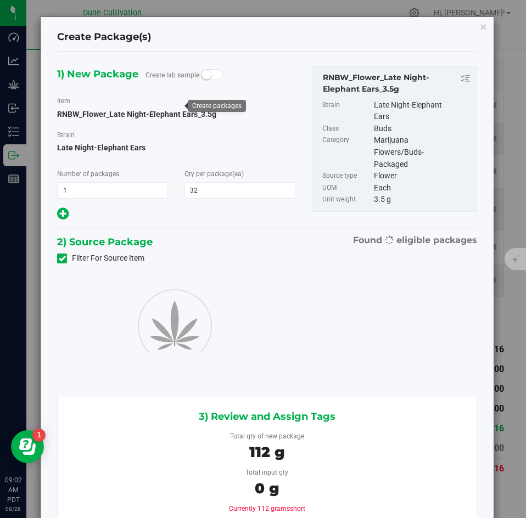
type input "32"
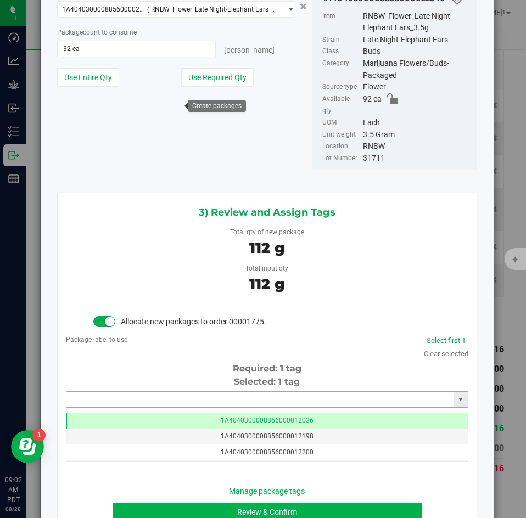
click at [209, 394] on input "text" at bounding box center [260, 399] width 388 height 15
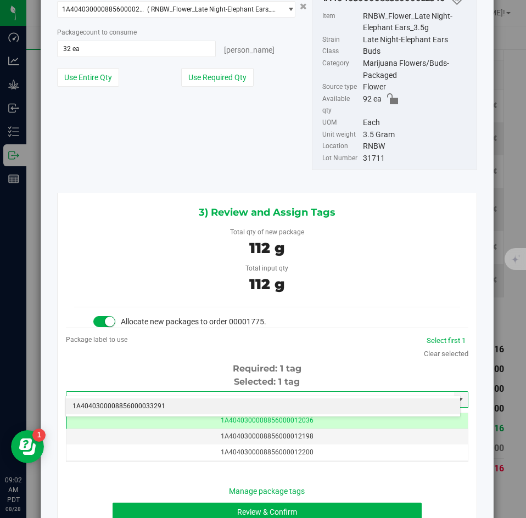
click at [205, 404] on li "1A4040300008856000033291" at bounding box center [263, 406] width 394 height 16
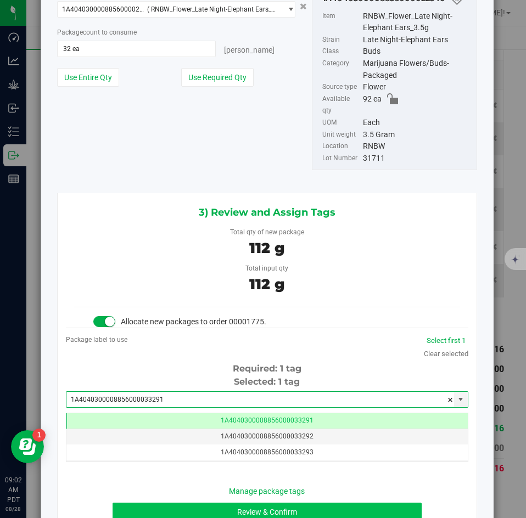
type input "1A4040300008856000033291"
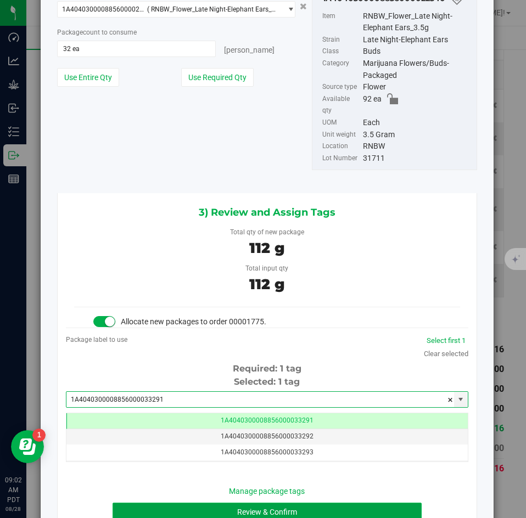
click at [172, 503] on button "Review & Confirm" at bounding box center [267, 512] width 308 height 19
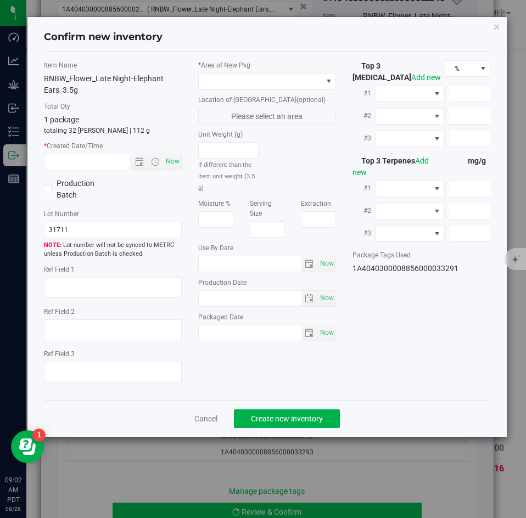
type textarea "26.5863%"
type textarea "Late Night-Elephant Ears"
type textarea "0.0406746%"
type input "298.8800"
type input "4.9326"
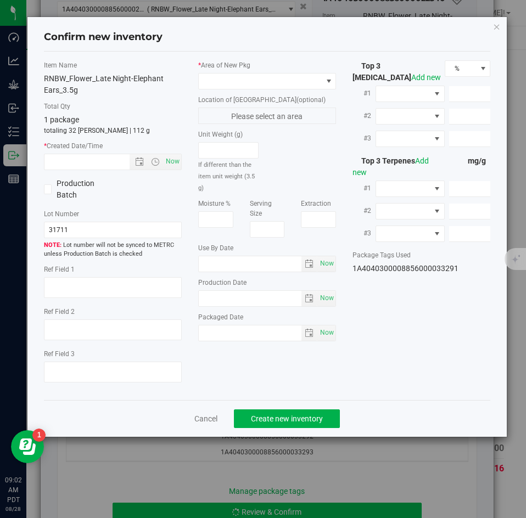
type input "3.7455"
type input "8.9540"
type input "6.2970"
type input "3.8470"
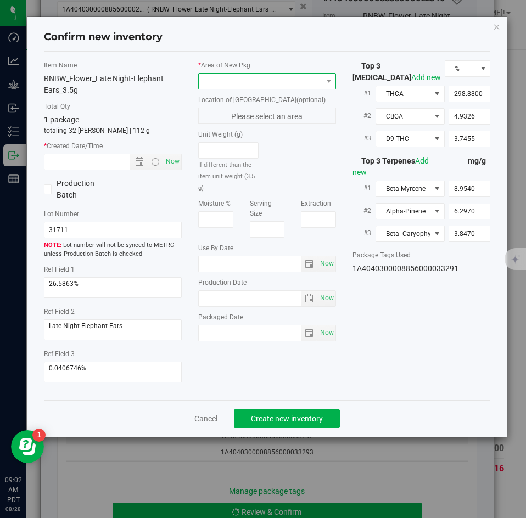
click at [228, 76] on span at bounding box center [260, 81] width 123 height 15
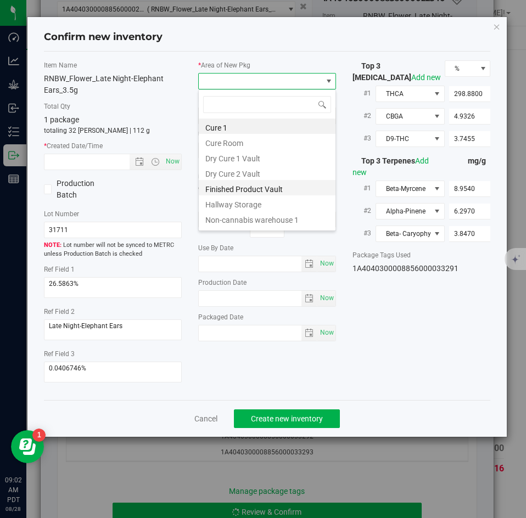
click at [216, 184] on li "Finished Product Vault" at bounding box center [267, 187] width 137 height 15
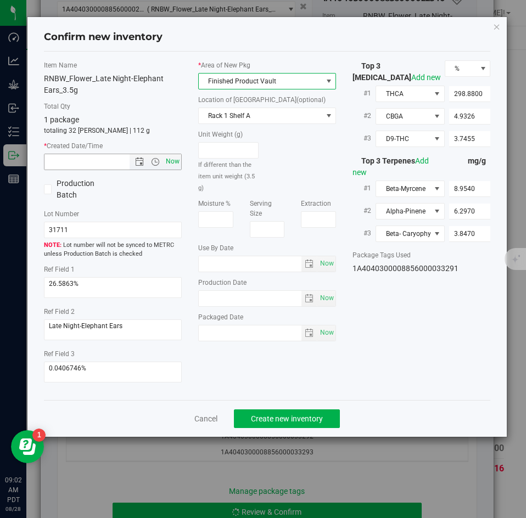
click at [177, 160] on span "Now" at bounding box center [173, 162] width 19 height 16
type input "8/28/2025 9:02 AM"
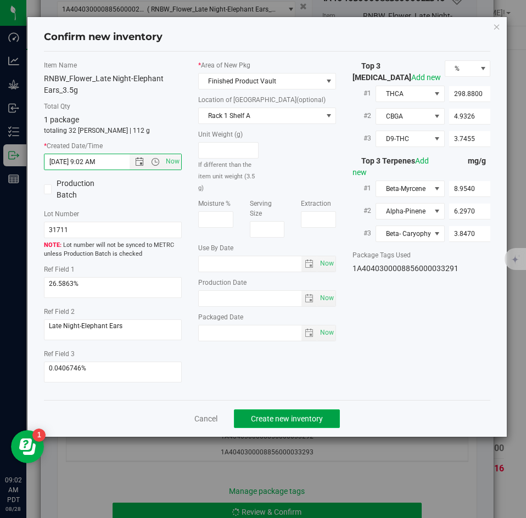
click at [266, 420] on span "Create new inventory" at bounding box center [287, 418] width 72 height 9
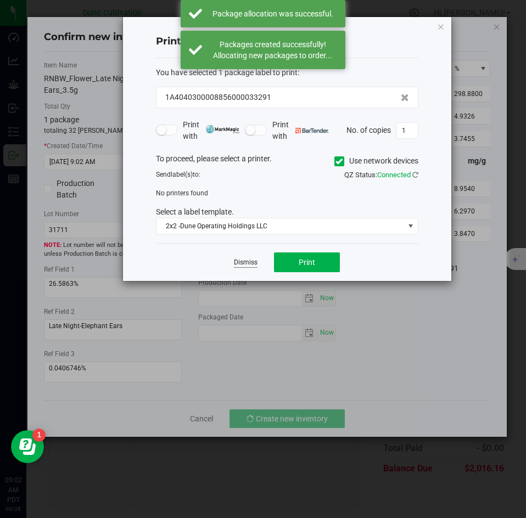
click at [242, 260] on link "Dismiss" at bounding box center [246, 262] width 24 height 9
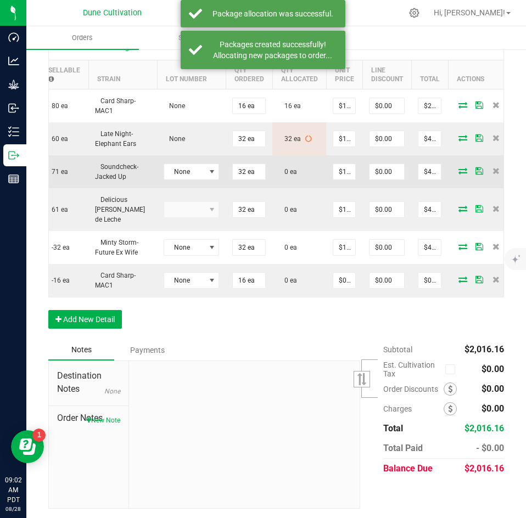
click at [458, 168] on icon at bounding box center [462, 170] width 9 height 7
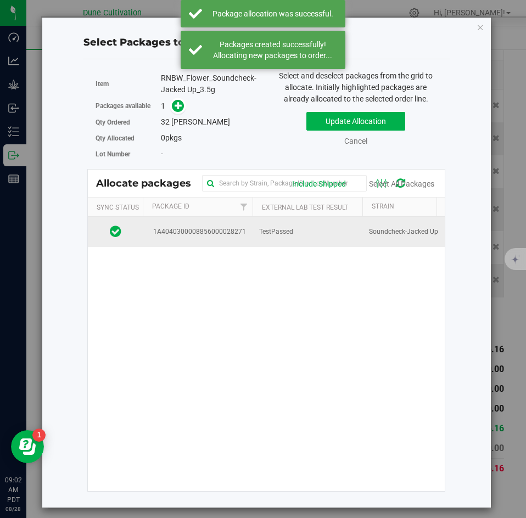
click at [253, 221] on td "TestPassed" at bounding box center [307, 232] width 110 height 30
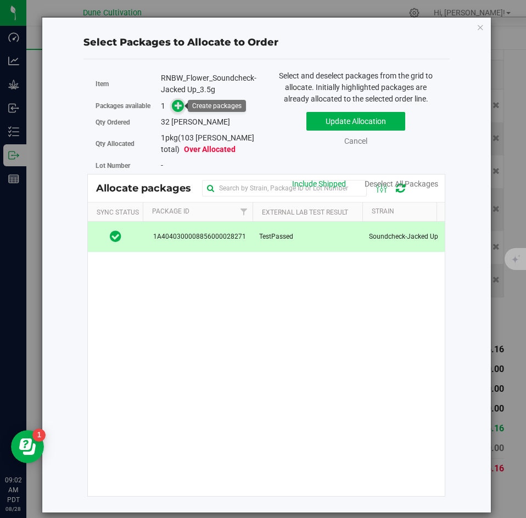
click at [172, 107] on span at bounding box center [178, 106] width 13 height 13
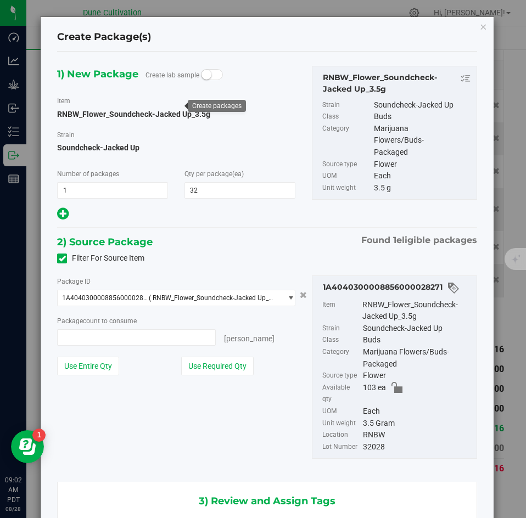
type input "32 ea"
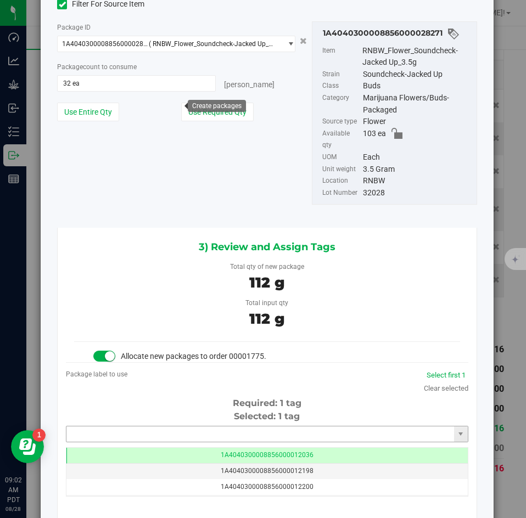
click at [205, 426] on input "text" at bounding box center [260, 433] width 388 height 15
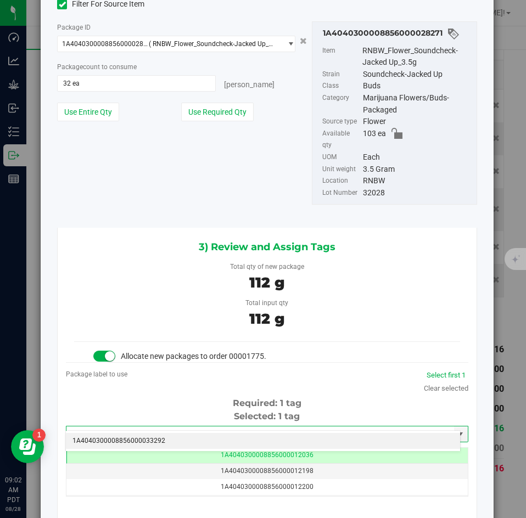
click at [186, 434] on li "1A4040300008856000033292" at bounding box center [263, 441] width 394 height 16
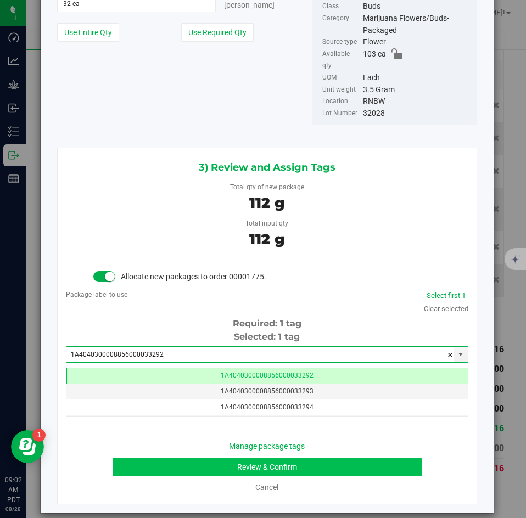
type input "1A4040300008856000033292"
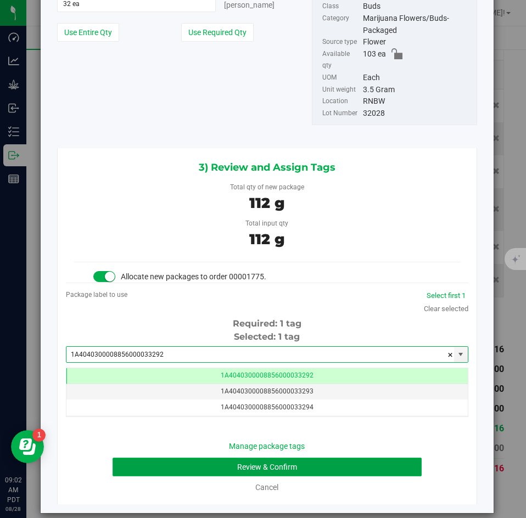
click at [185, 458] on button "Review & Confirm" at bounding box center [267, 467] width 308 height 19
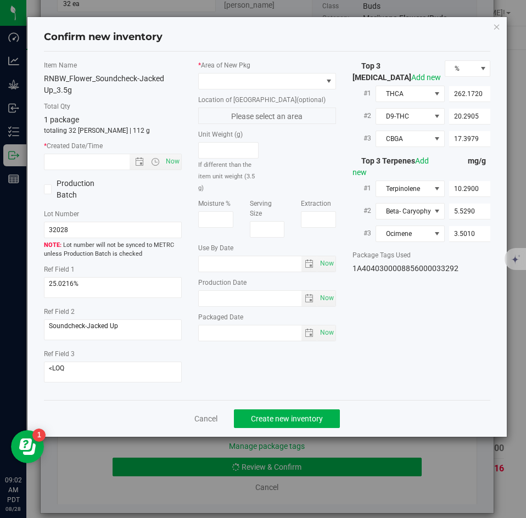
click at [237, 90] on div "* Area of New Pkg Location of New Pkg (optional) Please select an area Unit Wei…" at bounding box center [267, 203] width 154 height 287
click at [233, 86] on span at bounding box center [260, 81] width 123 height 15
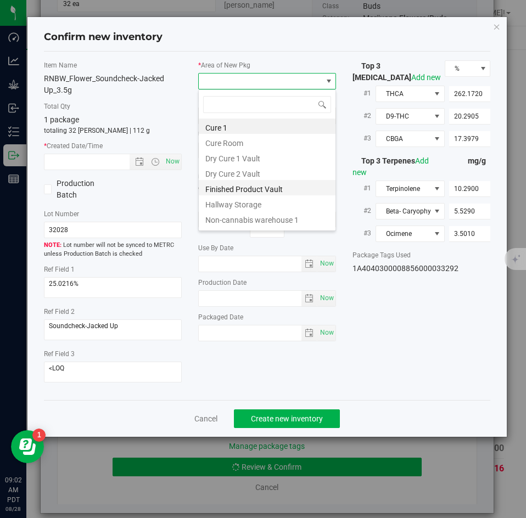
click at [222, 184] on li "Finished Product Vault" at bounding box center [267, 187] width 137 height 15
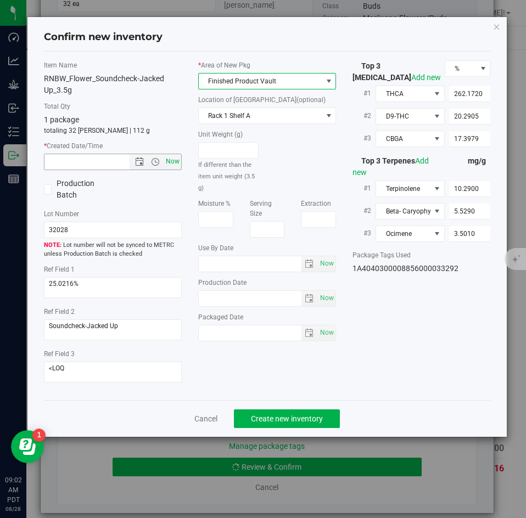
click at [172, 156] on span "Now" at bounding box center [173, 162] width 19 height 16
type input "8/28/2025 9:02 AM"
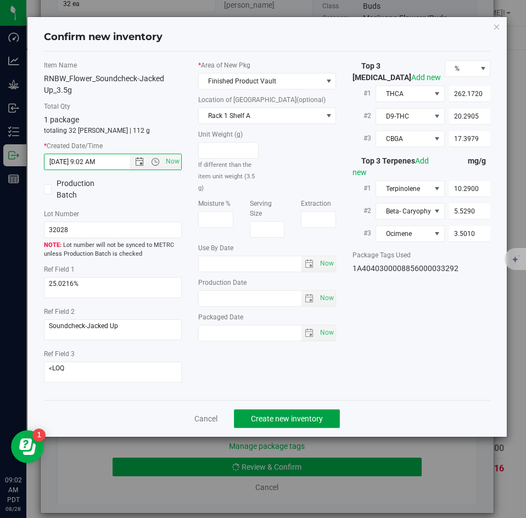
click at [260, 414] on span "Create new inventory" at bounding box center [287, 418] width 72 height 9
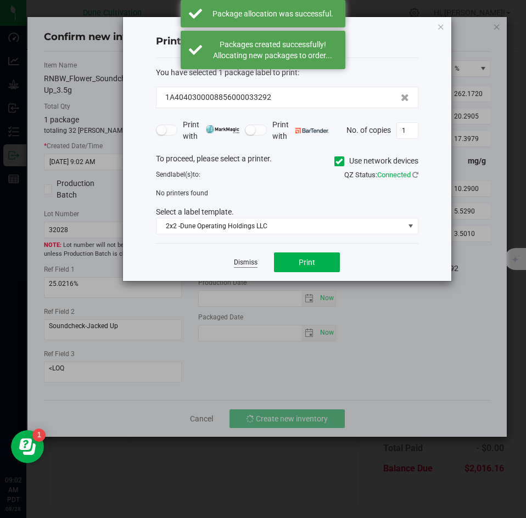
click at [248, 258] on link "Dismiss" at bounding box center [246, 262] width 24 height 9
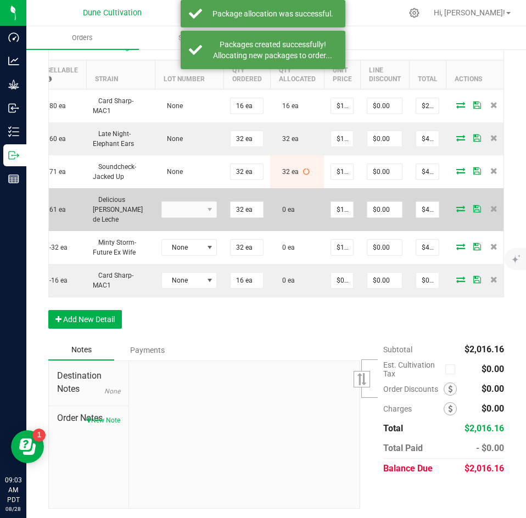
click at [456, 205] on icon at bounding box center [460, 208] width 9 height 7
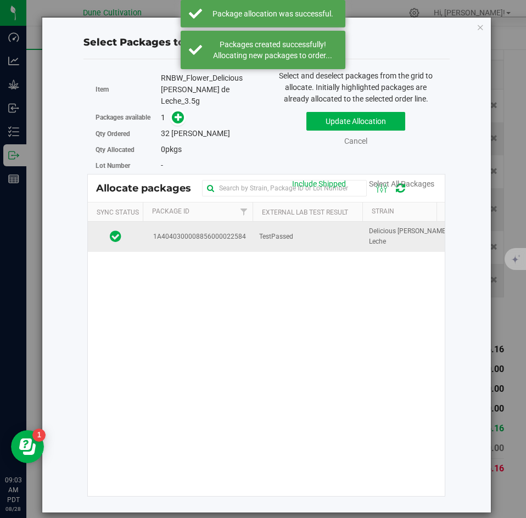
click at [300, 238] on td "TestPassed" at bounding box center [307, 237] width 110 height 30
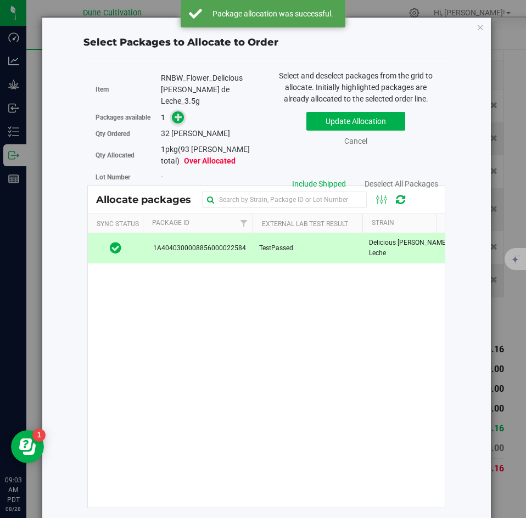
click at [181, 111] on span at bounding box center [178, 117] width 13 height 13
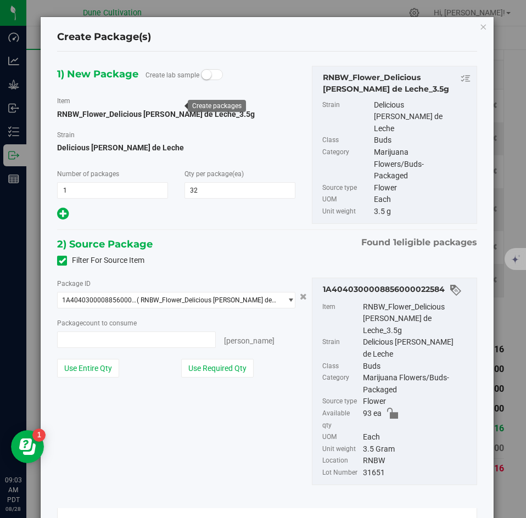
type input "32 ea"
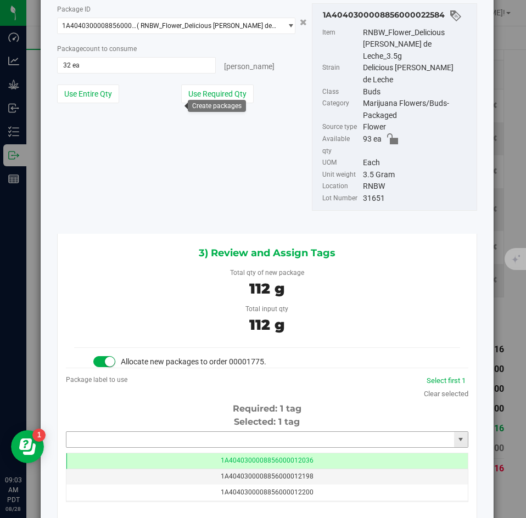
click at [194, 432] on input "text" at bounding box center [260, 439] width 388 height 15
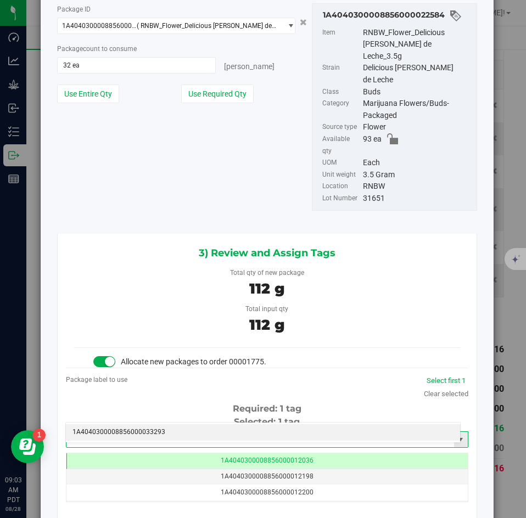
click at [187, 432] on input "33293" at bounding box center [260, 439] width 388 height 15
click at [182, 429] on li "1A4040300008856000033293" at bounding box center [263, 432] width 394 height 16
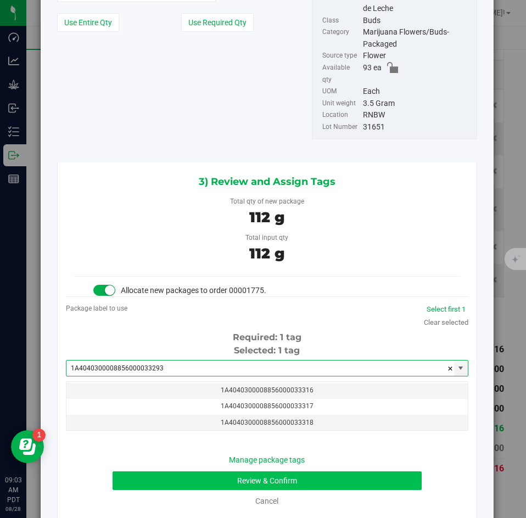
type input "1A4040300008856000033293"
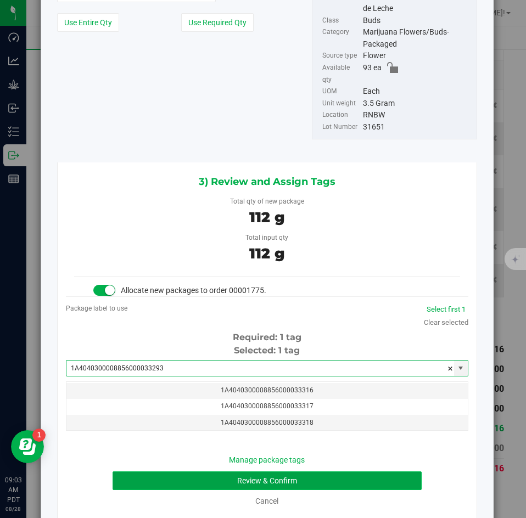
click at [169, 471] on button "Review & Confirm" at bounding box center [267, 480] width 308 height 19
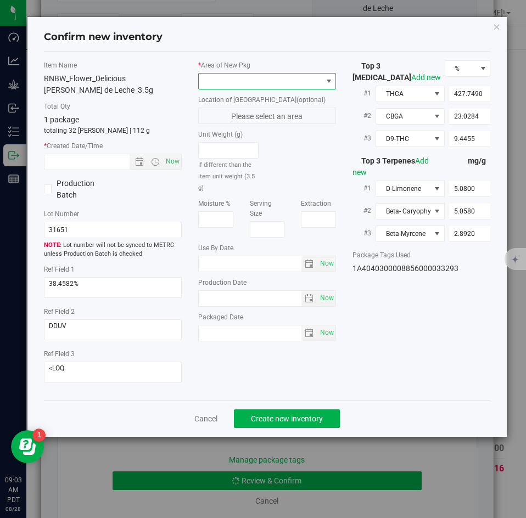
click at [230, 87] on span at bounding box center [260, 81] width 123 height 15
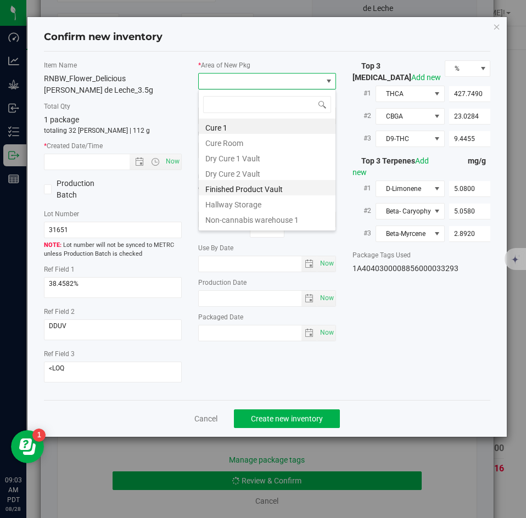
click at [216, 185] on li "Finished Product Vault" at bounding box center [267, 187] width 137 height 15
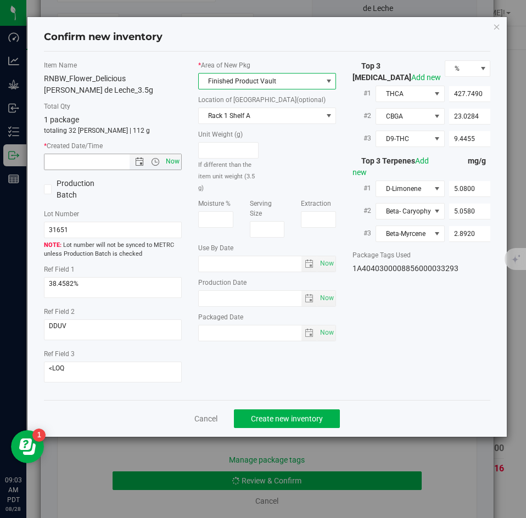
click at [170, 159] on span "Now" at bounding box center [173, 162] width 19 height 16
type input "8/28/2025 9:03 AM"
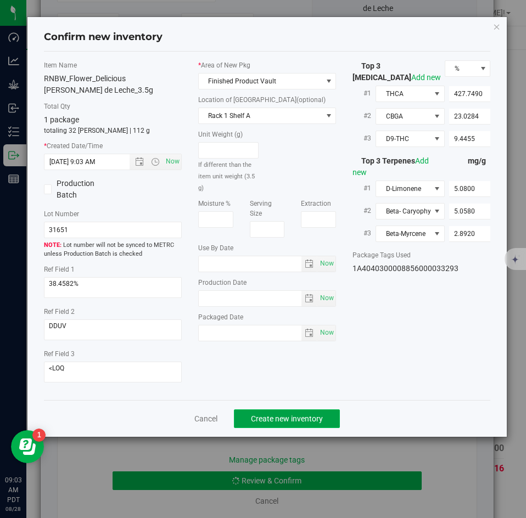
click at [264, 412] on button "Create new inventory" at bounding box center [287, 418] width 106 height 19
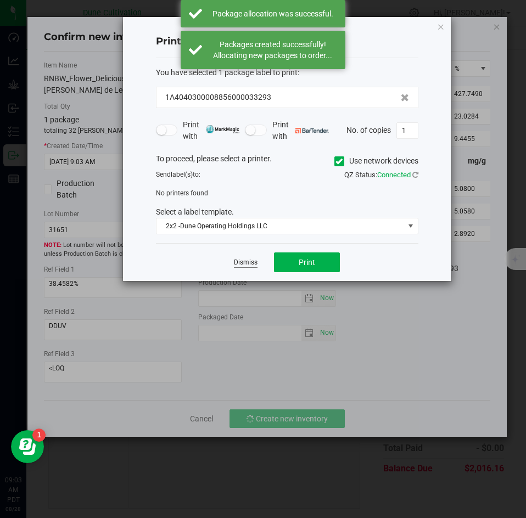
click at [243, 263] on link "Dismiss" at bounding box center [246, 262] width 24 height 9
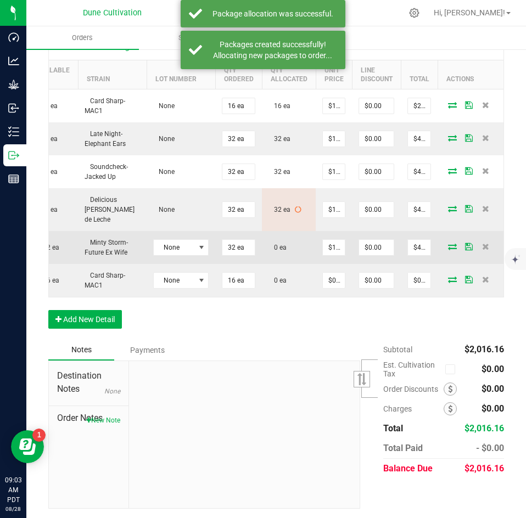
click at [448, 243] on icon at bounding box center [452, 246] width 9 height 7
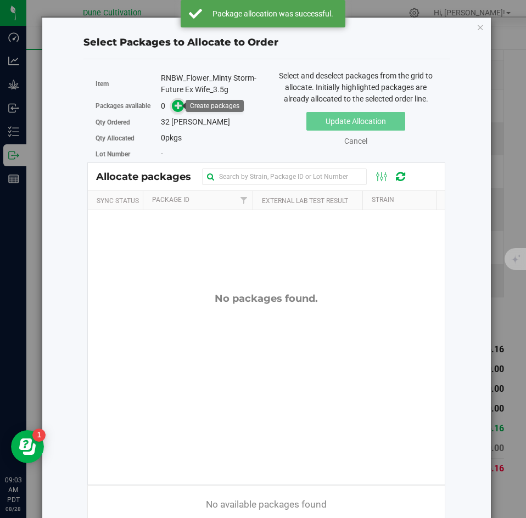
click at [175, 108] on icon at bounding box center [179, 106] width 8 height 8
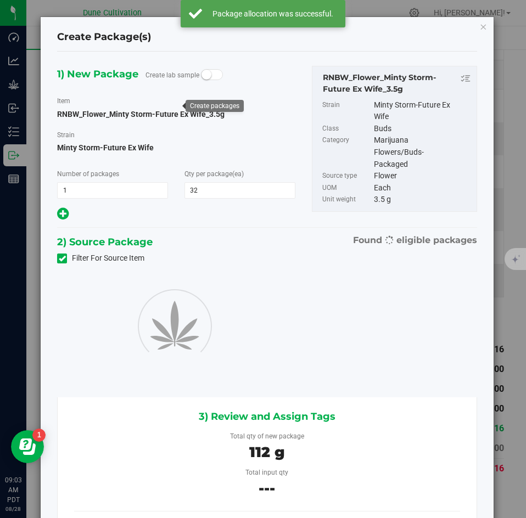
type input "32"
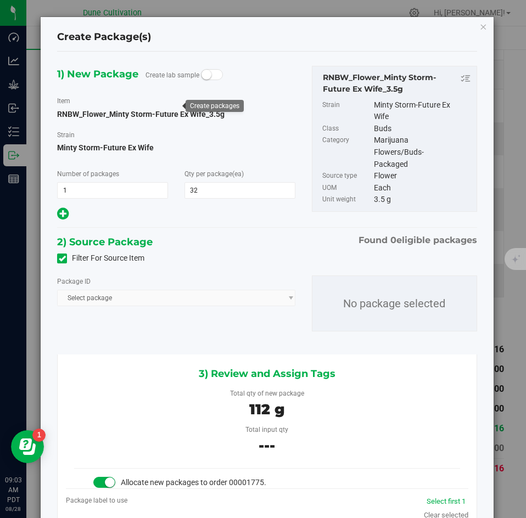
click at [68, 257] on label "Filter For Source Item" at bounding box center [100, 258] width 87 height 12
click at [0, 0] on input "Filter For Source Item" at bounding box center [0, 0] width 0 height 0
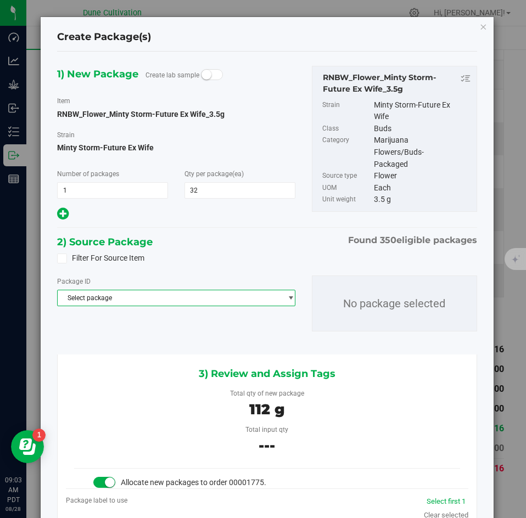
click at [102, 300] on span "Select package" at bounding box center [169, 297] width 223 height 15
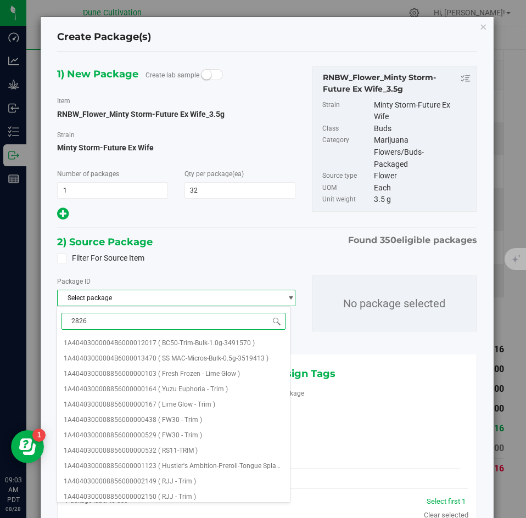
type input "28267"
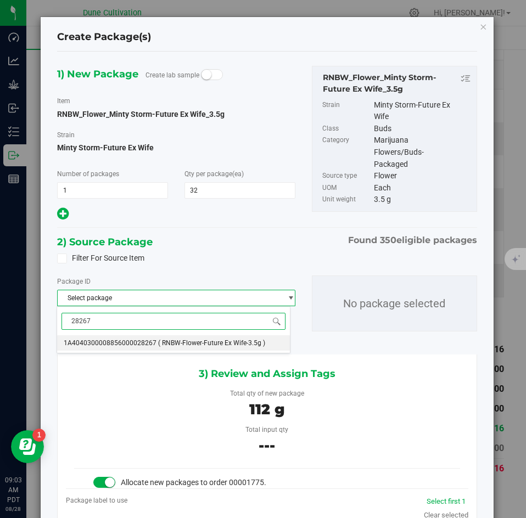
click at [106, 342] on span "1A4040300008856000028267" at bounding box center [110, 343] width 93 height 8
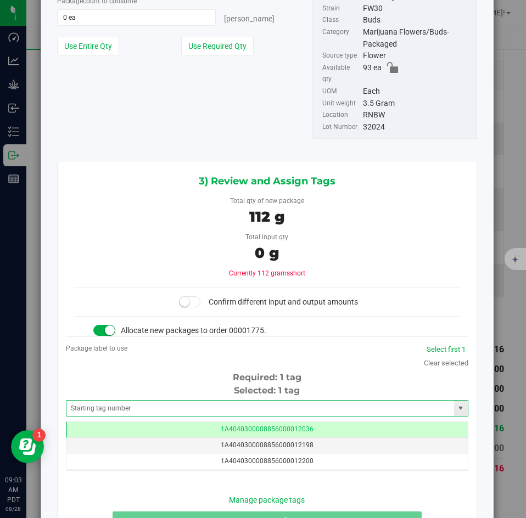
click at [173, 400] on span at bounding box center [267, 408] width 402 height 16
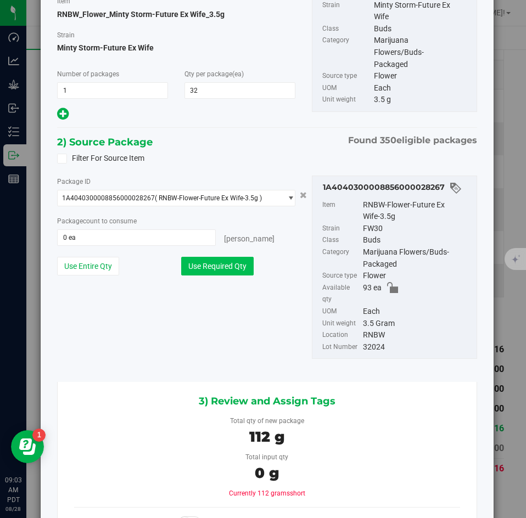
click at [203, 271] on button "Use Required Qty" at bounding box center [217, 266] width 72 height 19
type input "32 ea"
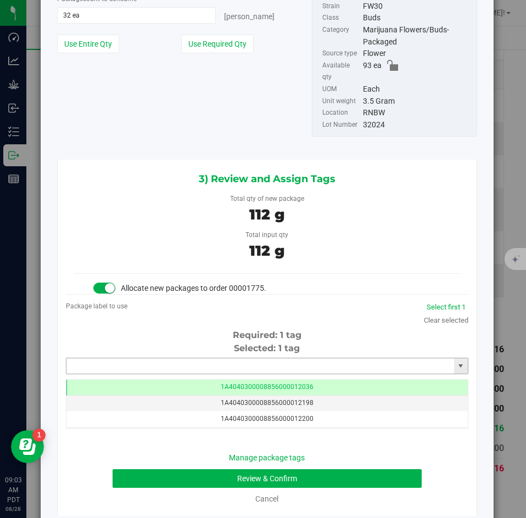
click at [161, 358] on input "text" at bounding box center [260, 365] width 388 height 15
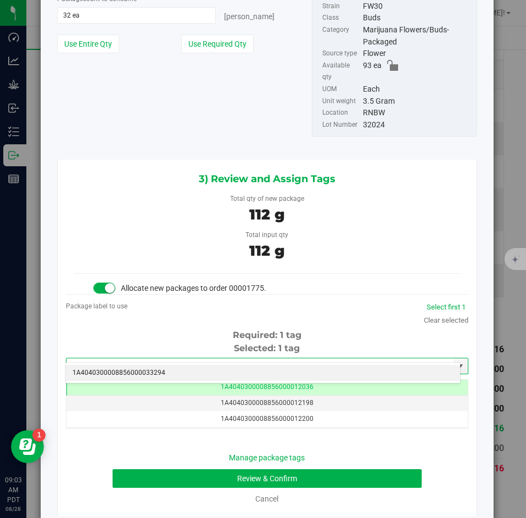
click at [159, 367] on li "1A4040300008856000033294" at bounding box center [263, 373] width 394 height 16
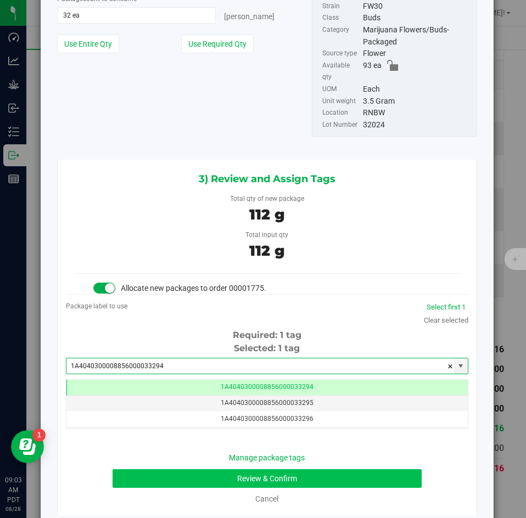
type input "1A4040300008856000033294"
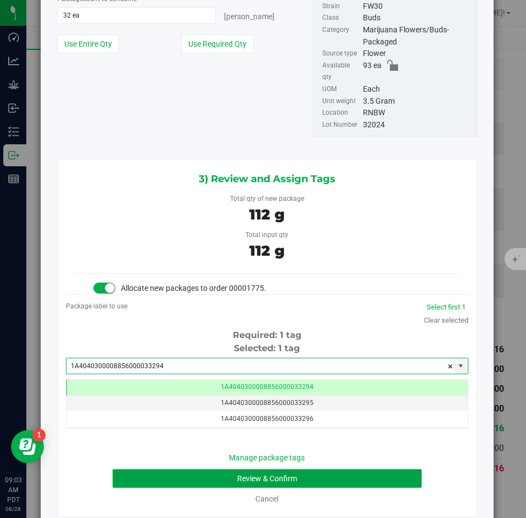
click at [149, 473] on button "Review & Confirm" at bounding box center [267, 478] width 308 height 19
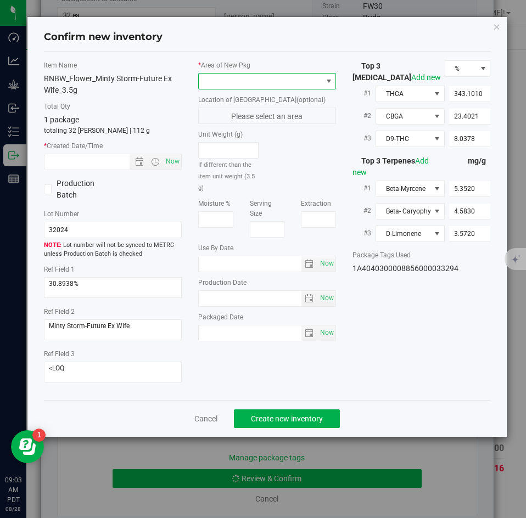
click at [221, 80] on span at bounding box center [260, 81] width 123 height 15
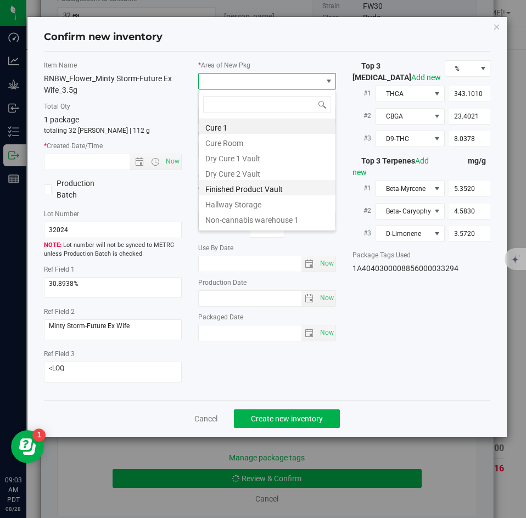
click at [213, 184] on li "Finished Product Vault" at bounding box center [267, 187] width 137 height 15
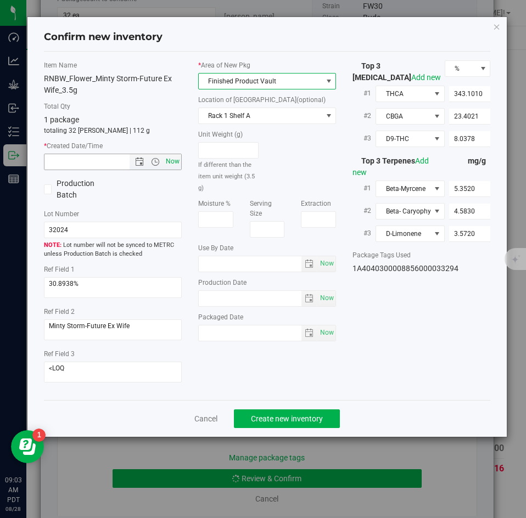
click at [177, 167] on span "Now" at bounding box center [173, 162] width 19 height 16
type input "8/28/2025 9:03 AM"
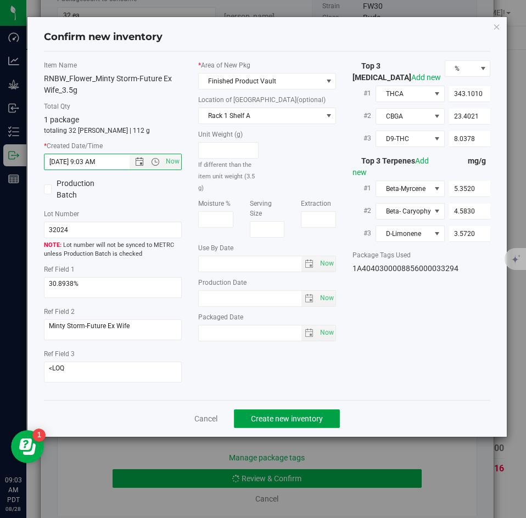
click at [263, 409] on button "Create new inventory" at bounding box center [287, 418] width 106 height 19
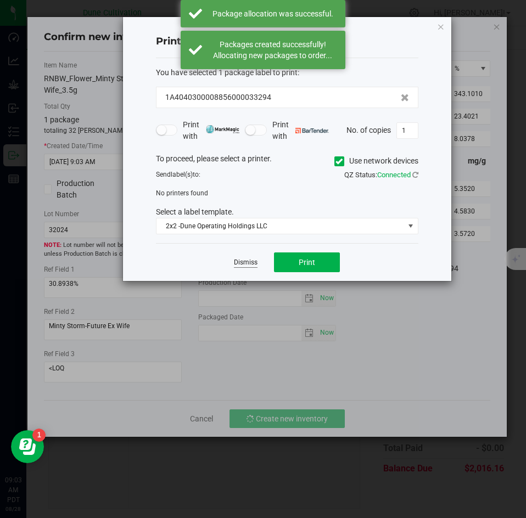
click at [248, 265] on link "Dismiss" at bounding box center [246, 262] width 24 height 9
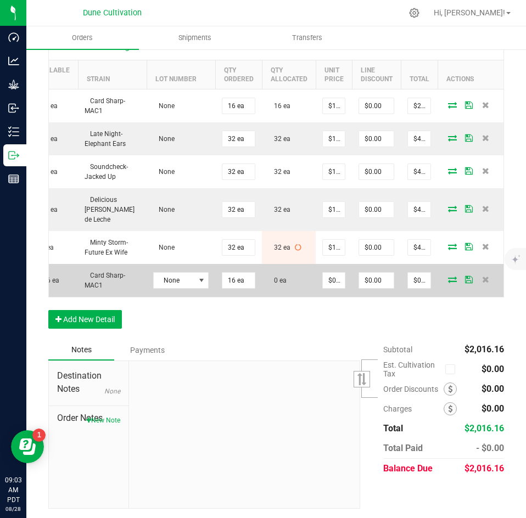
click at [448, 276] on icon at bounding box center [452, 279] width 9 height 7
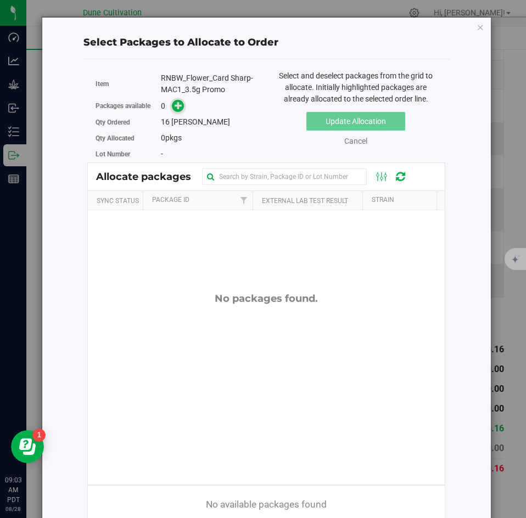
click at [179, 109] on icon at bounding box center [179, 106] width 8 height 8
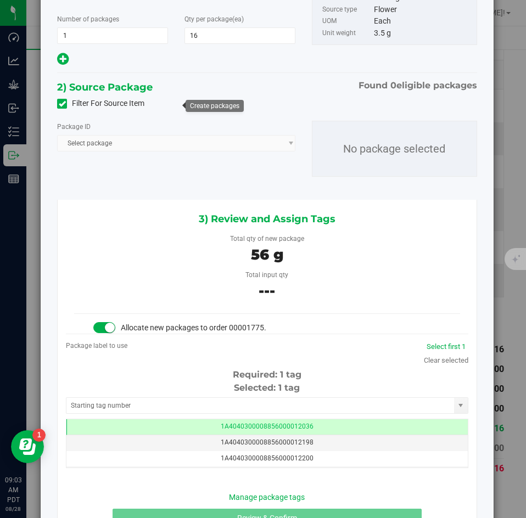
click at [64, 104] on icon at bounding box center [62, 104] width 7 height 0
click at [0, 0] on input "Filter For Source Item" at bounding box center [0, 0] width 0 height 0
click at [93, 138] on span "Select package" at bounding box center [169, 143] width 223 height 15
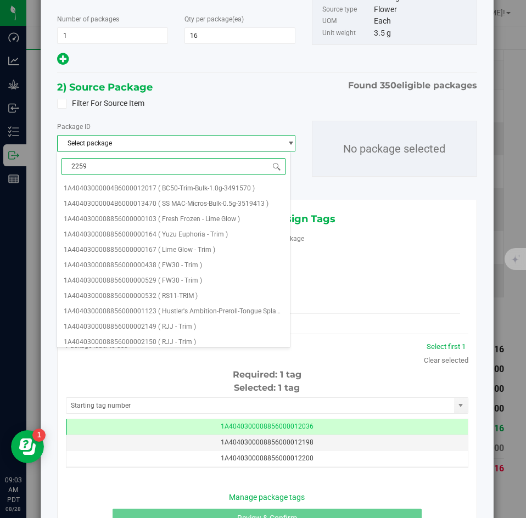
type input "22590"
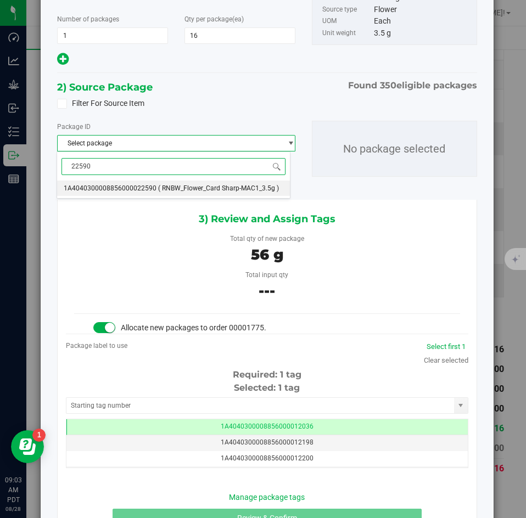
click at [99, 188] on span "1A4040300008856000022590" at bounding box center [110, 188] width 93 height 8
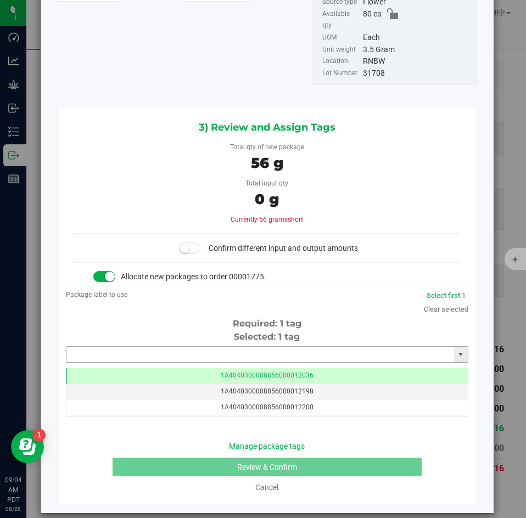
click at [158, 347] on input "text" at bounding box center [260, 354] width 388 height 15
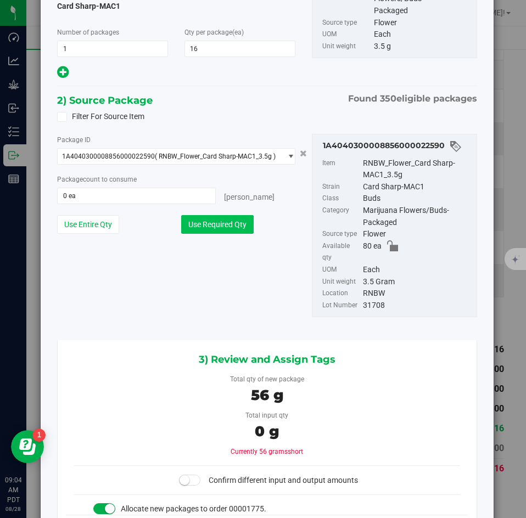
click at [198, 217] on button "Use Required Qty" at bounding box center [217, 224] width 72 height 19
type input "16 ea"
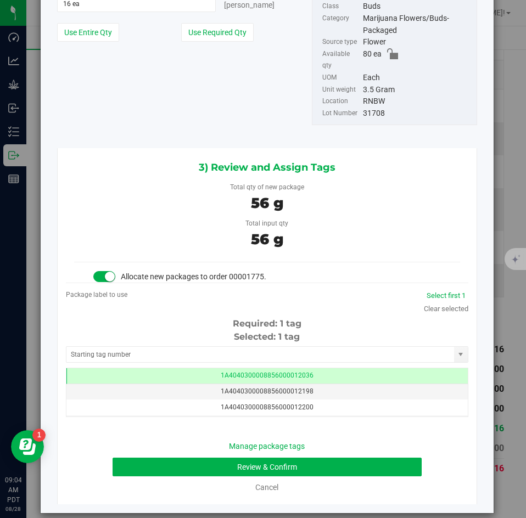
click at [154, 333] on div "Selected: 1 tag Tag 1A4040300008856000012036 1A4040300008856000012198 1A4040300…" at bounding box center [267, 373] width 402 height 87
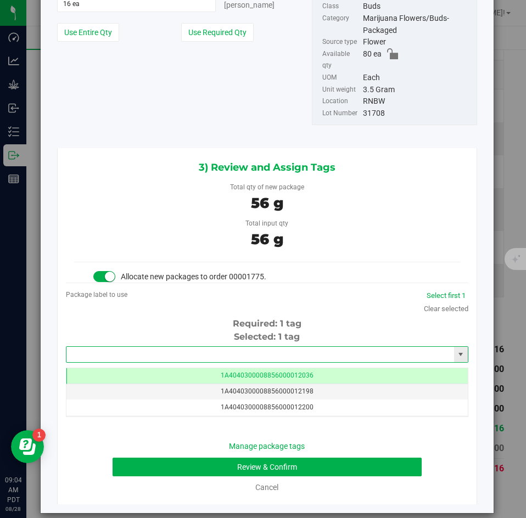
click at [153, 347] on input "text" at bounding box center [260, 354] width 388 height 15
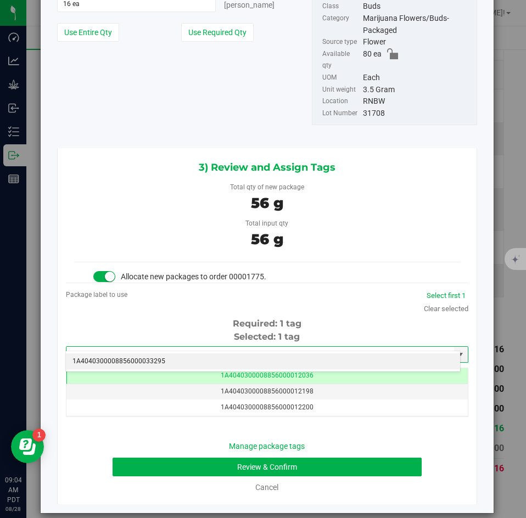
click at [146, 361] on li "1A4040300008856000033295" at bounding box center [263, 361] width 394 height 16
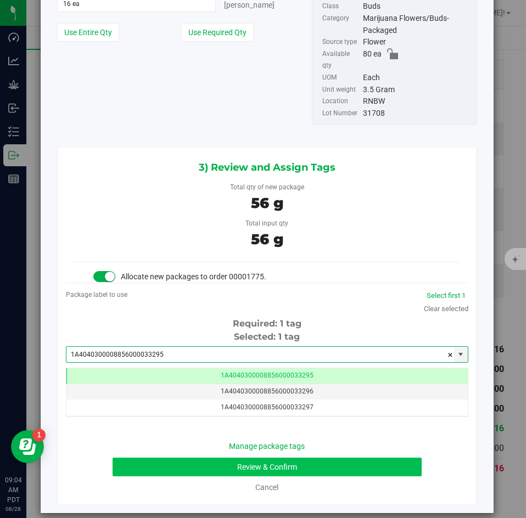
type input "1A4040300008856000033295"
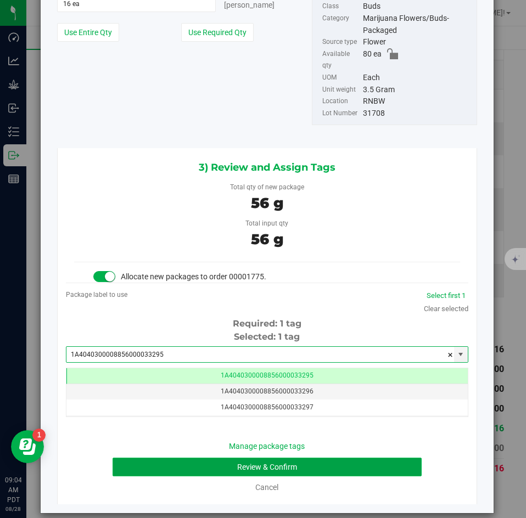
click at [141, 458] on button "Review & Confirm" at bounding box center [267, 467] width 308 height 19
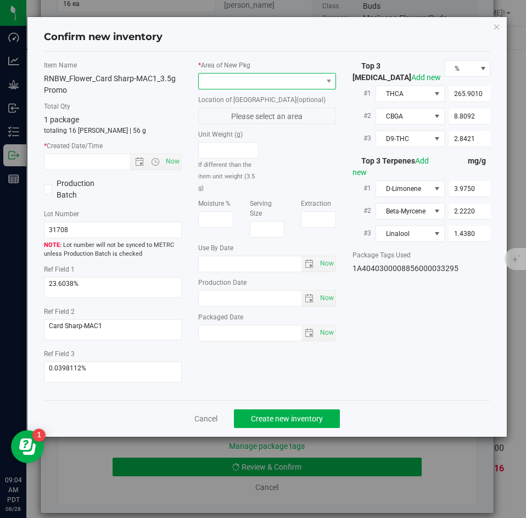
click at [218, 86] on span at bounding box center [260, 81] width 123 height 15
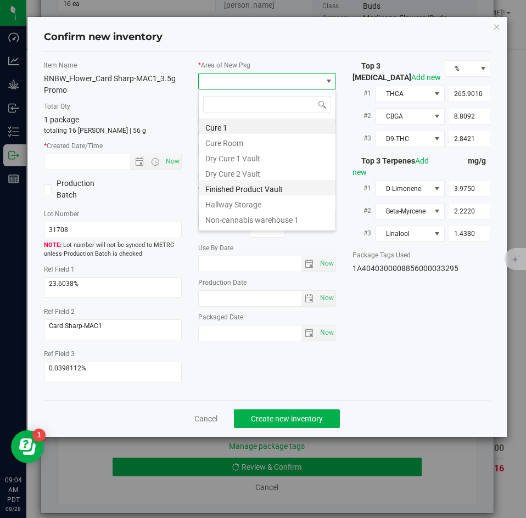
click at [217, 183] on li "Finished Product Vault" at bounding box center [267, 187] width 137 height 15
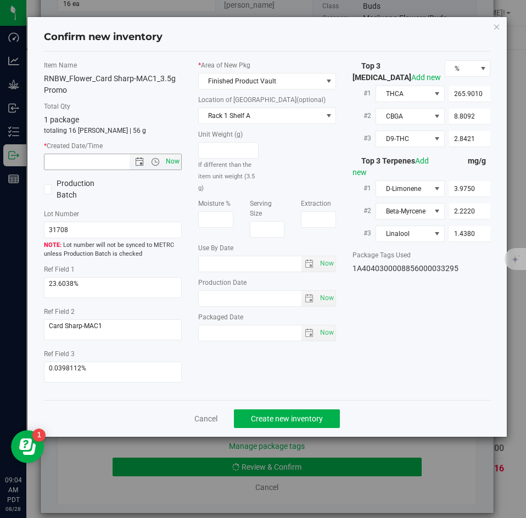
click at [178, 160] on span "Now" at bounding box center [173, 162] width 19 height 16
type input "8/28/2025 9:04 AM"
click at [271, 414] on span "Create new inventory" at bounding box center [287, 418] width 72 height 9
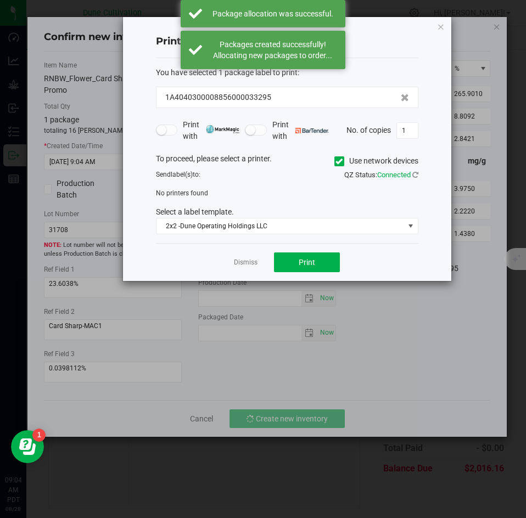
click at [242, 257] on app-cancel-button "Dismiss" at bounding box center [246, 263] width 24 height 12
click at [242, 258] on link "Dismiss" at bounding box center [246, 262] width 24 height 9
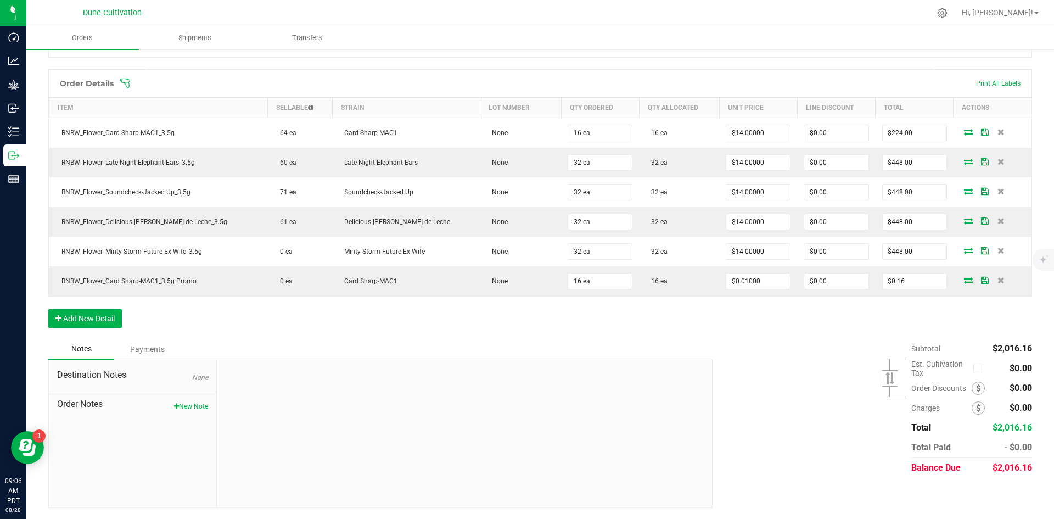
scroll to position [268, 0]
